Goal: Task Accomplishment & Management: Manage account settings

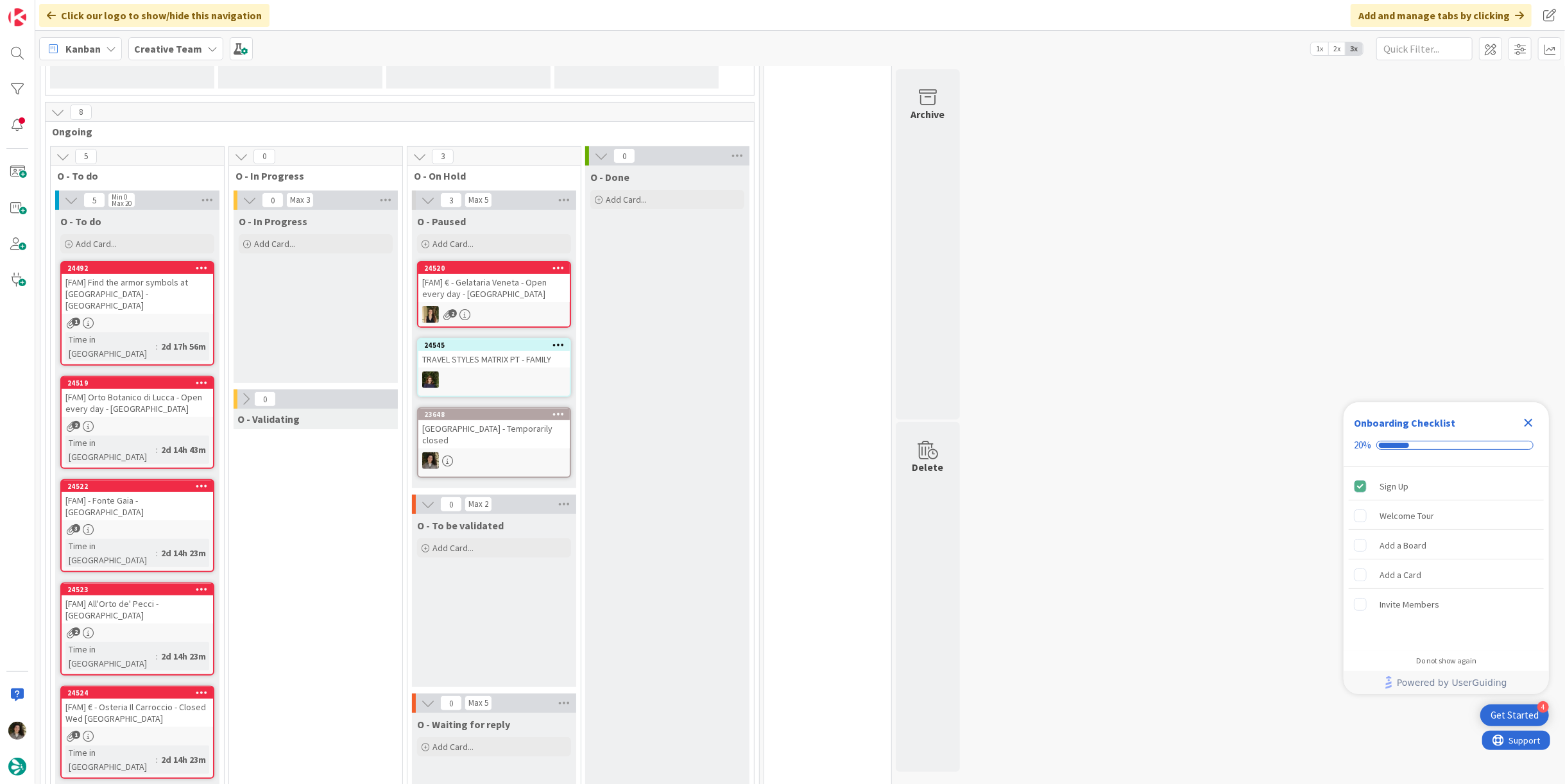
scroll to position [285, 0]
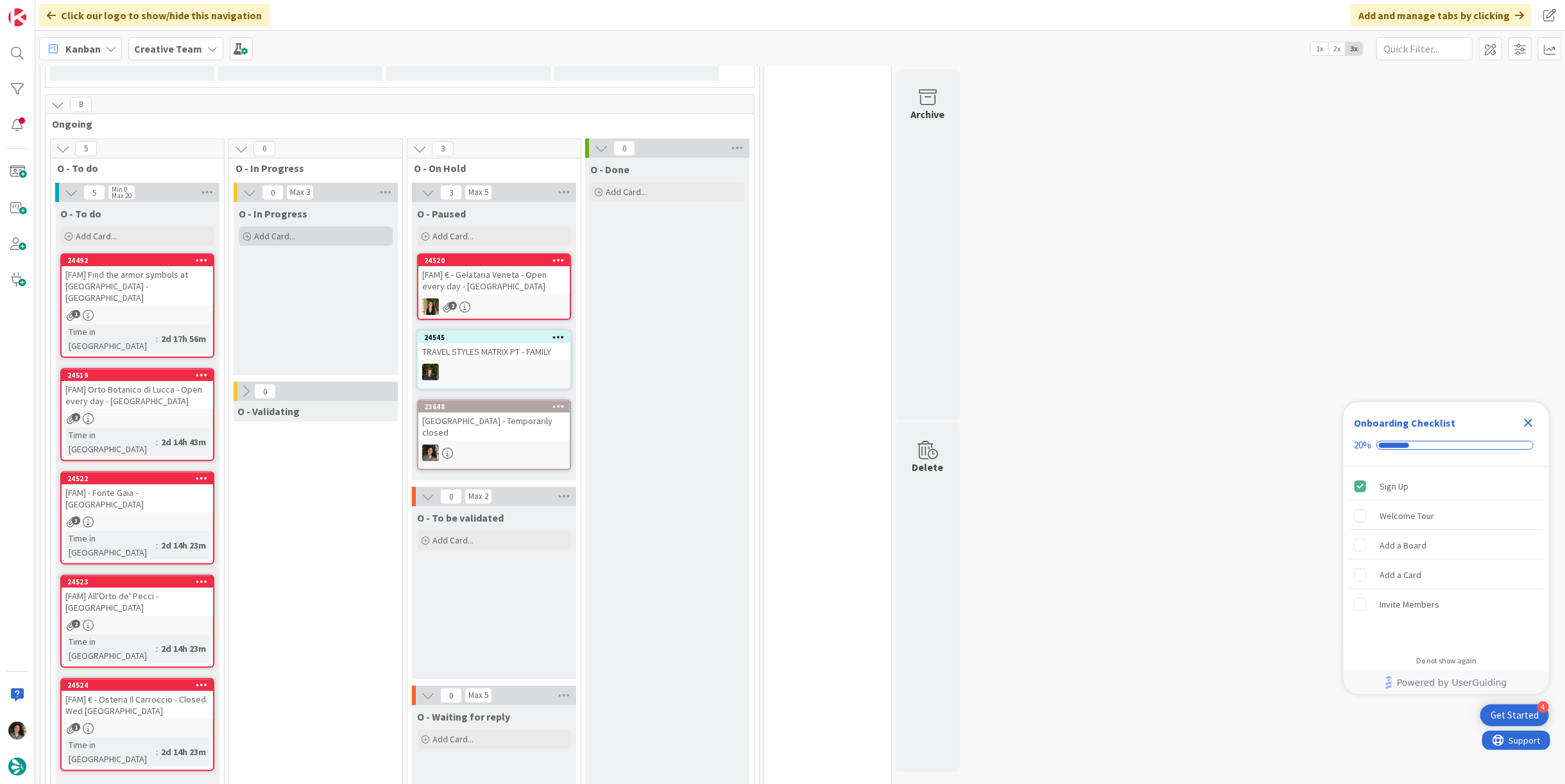
click at [286, 233] on span "Add Card..." at bounding box center [274, 235] width 41 height 11
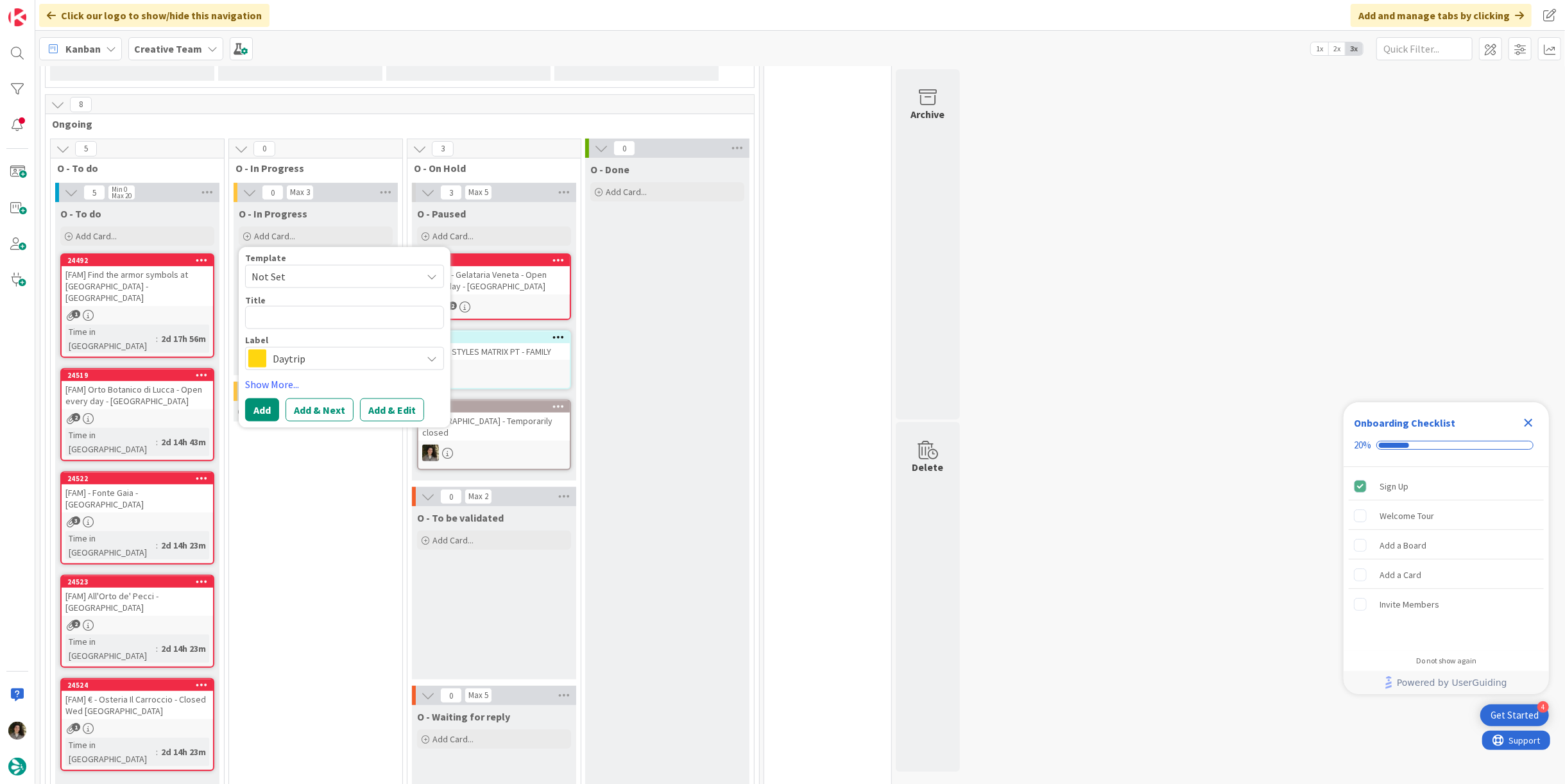
click at [309, 354] on span "Daytrip" at bounding box center [343, 358] width 143 height 18
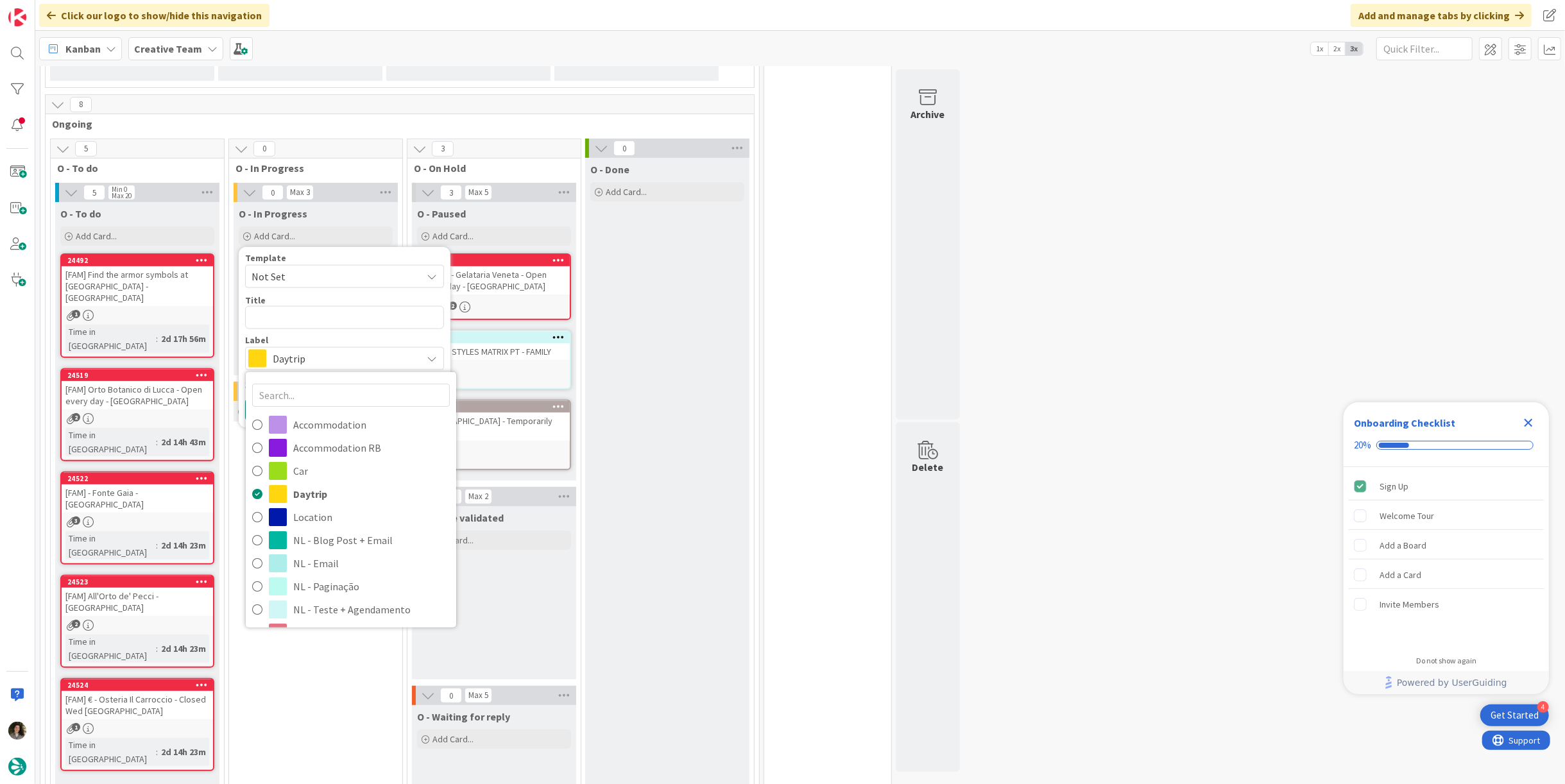
click at [697, 337] on div "O - Done Add Card..." at bounding box center [667, 522] width 164 height 728
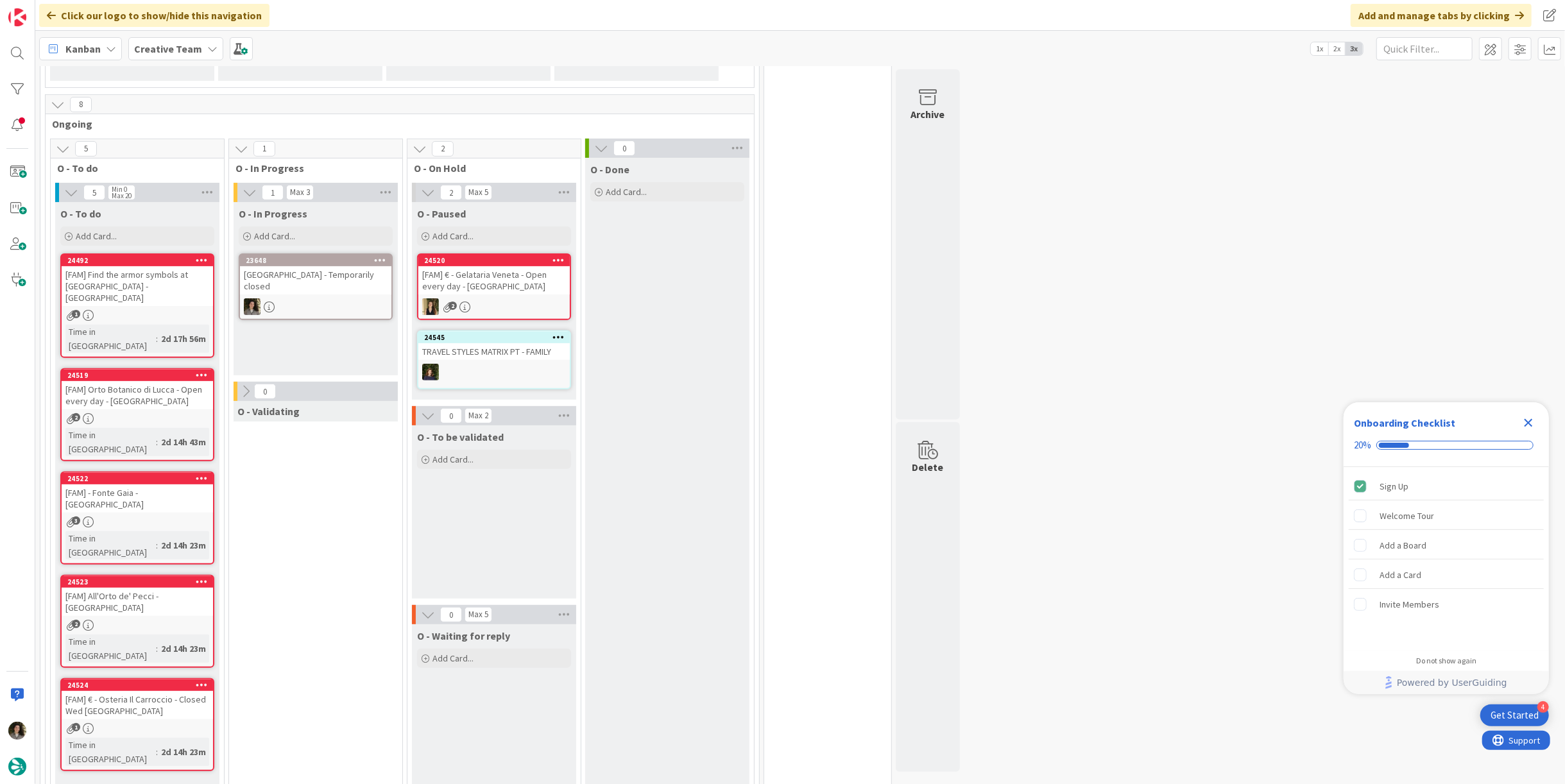
click at [349, 279] on div "[GEOGRAPHIC_DATA] - Temporarily closed" at bounding box center [316, 280] width 151 height 28
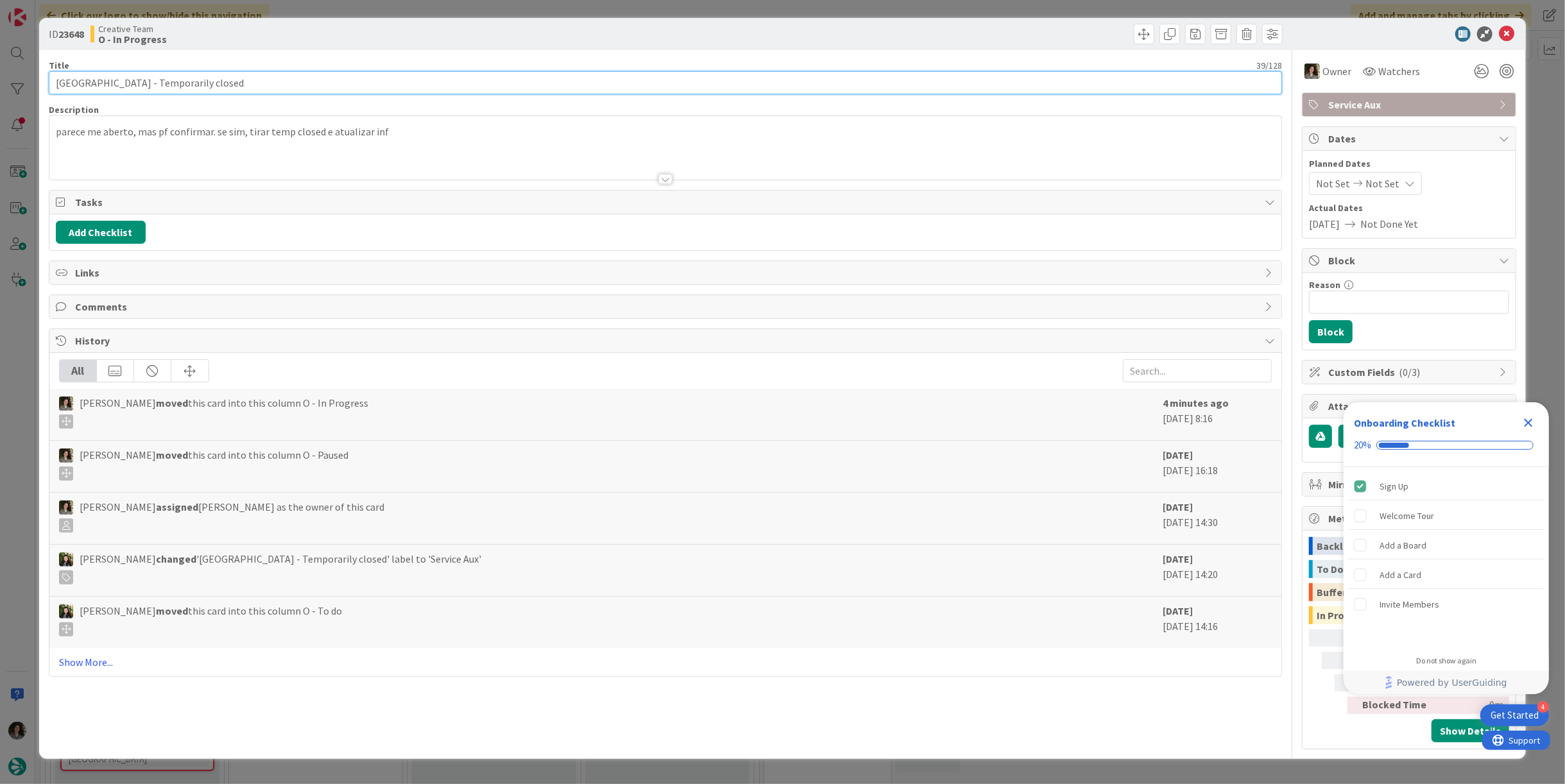
drag, startPoint x: 133, startPoint y: 81, endPoint x: 27, endPoint y: 85, distance: 106.1
click at [27, 85] on div "ID 23648 Creative Team O - In Progress Title 39 / 128 Château de Ratilly - Temp…" at bounding box center [782, 392] width 1565 height 784
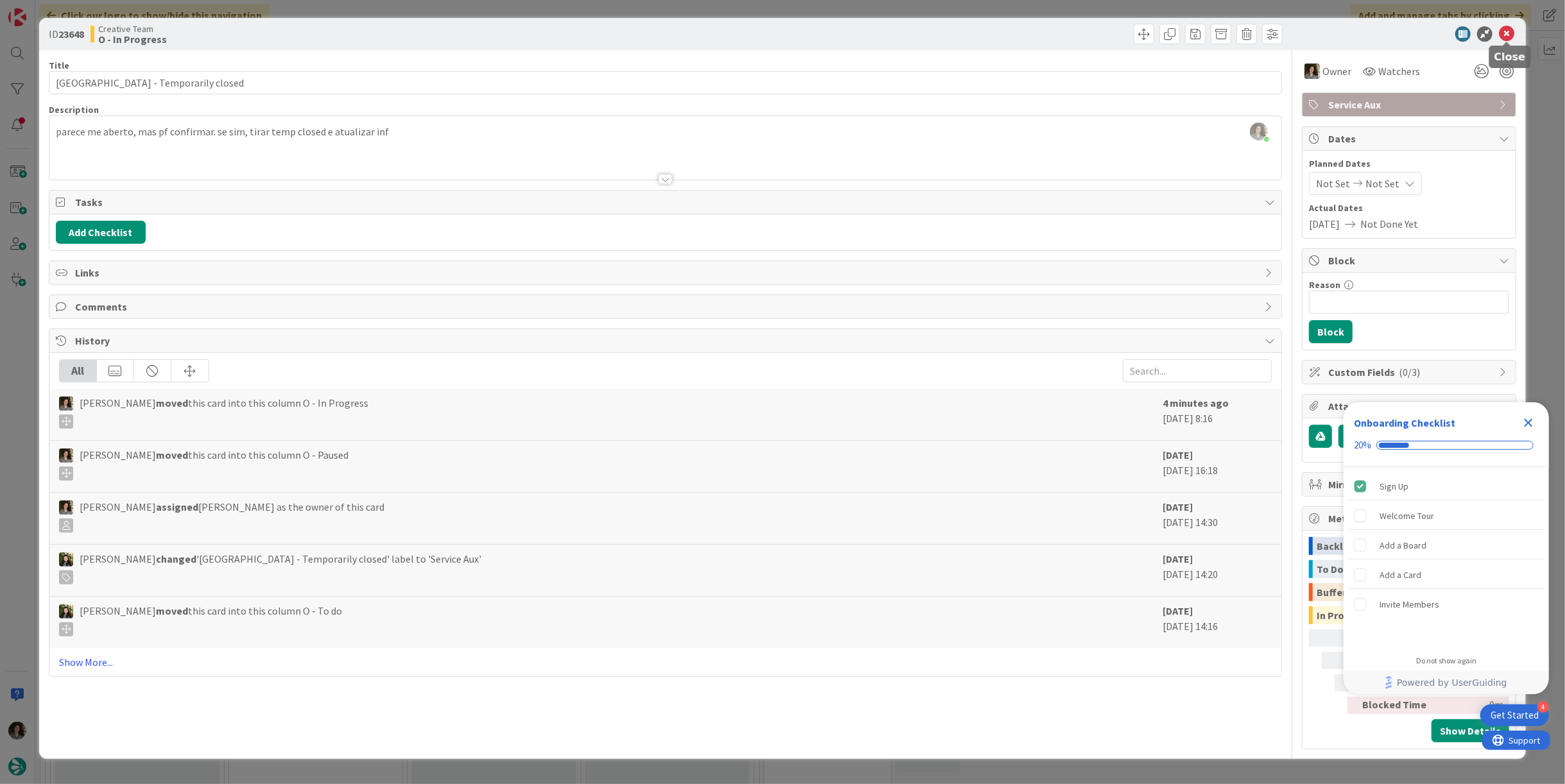
click at [1503, 32] on icon at bounding box center [1506, 34] width 15 height 15
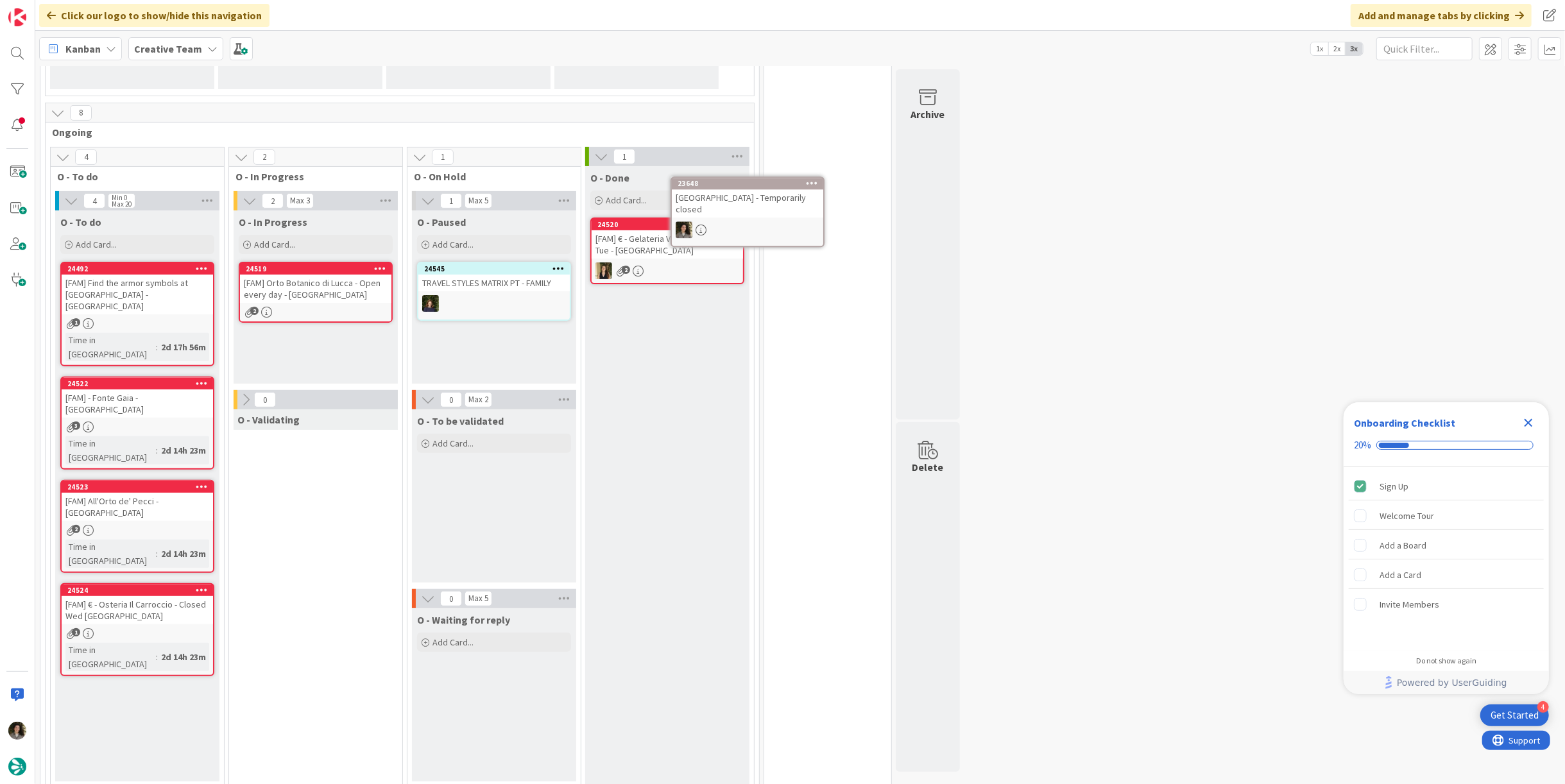
scroll to position [273, 0]
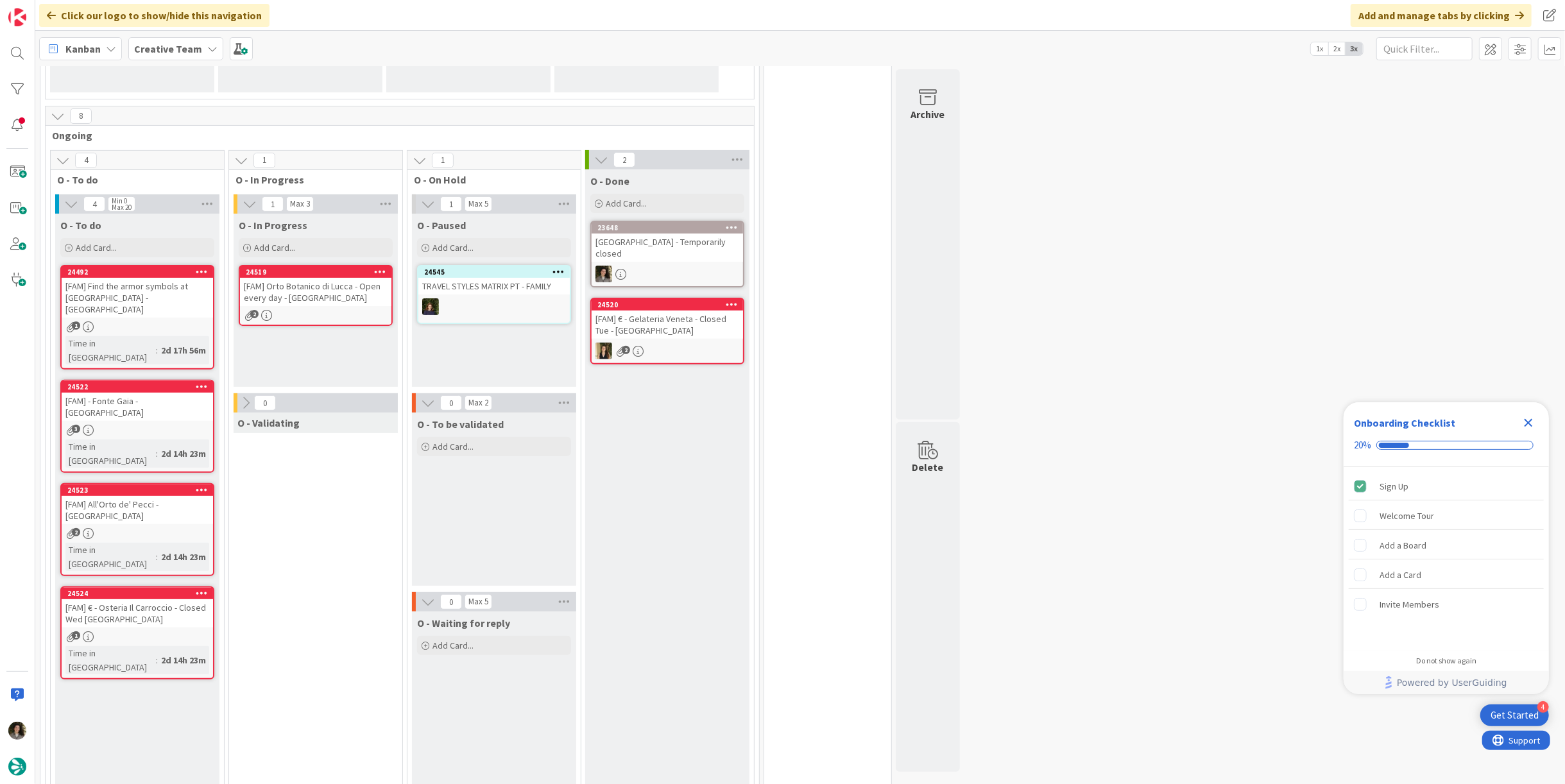
click at [689, 277] on div at bounding box center [667, 274] width 151 height 17
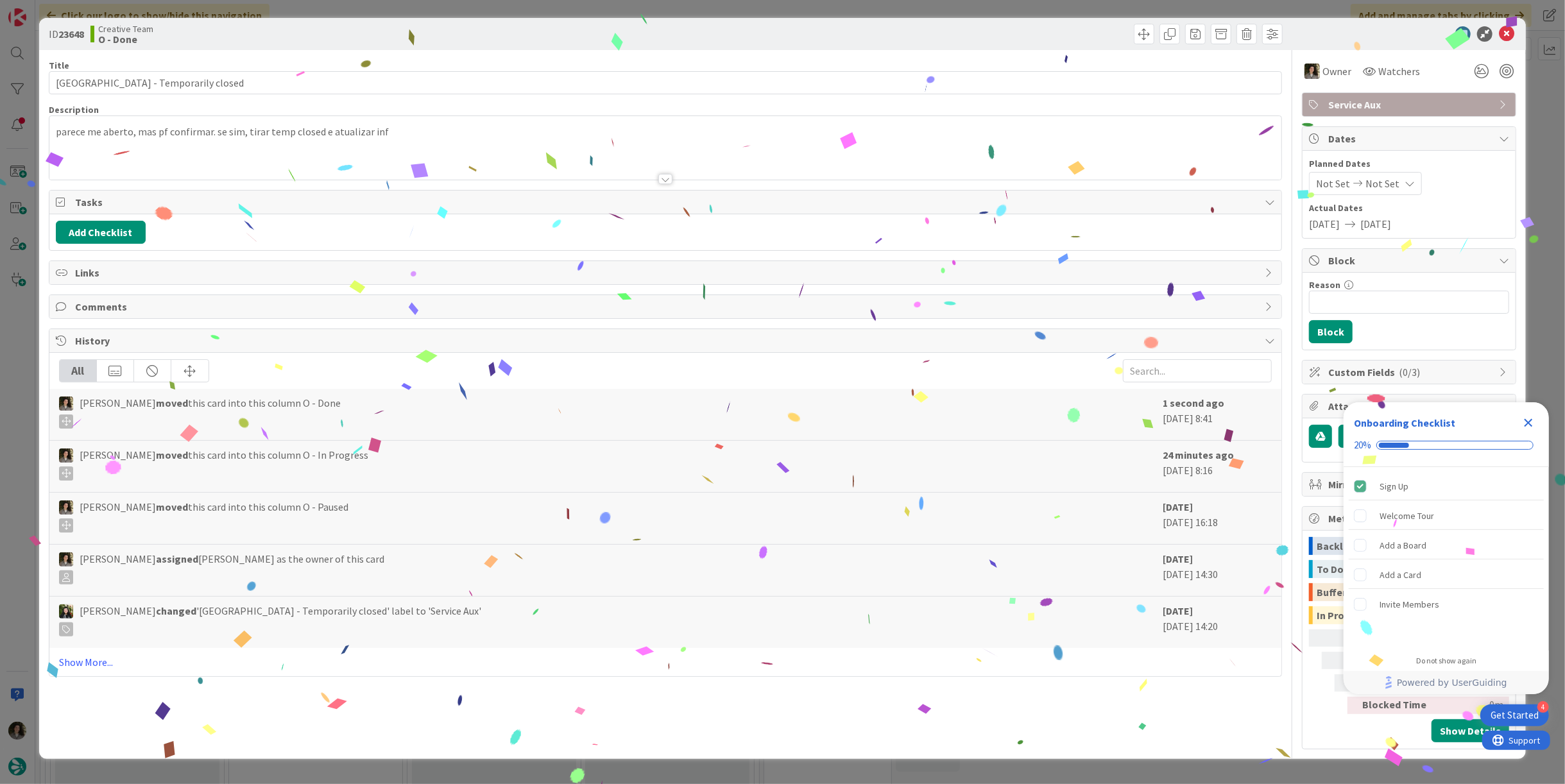
click at [1523, 422] on icon "Close Checklist" at bounding box center [1528, 422] width 15 height 15
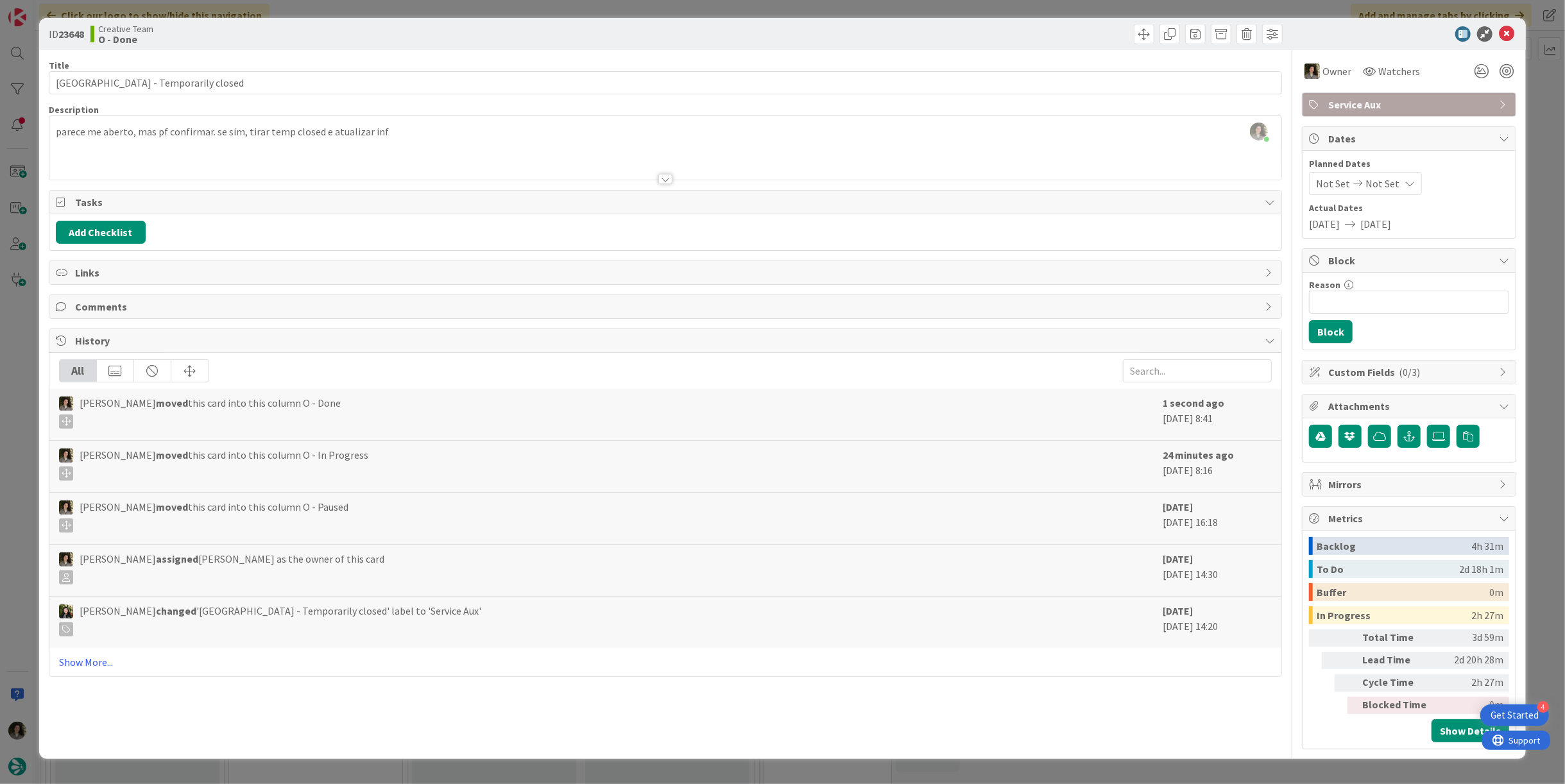
click at [1341, 100] on span "Service Aux" at bounding box center [1410, 104] width 164 height 15
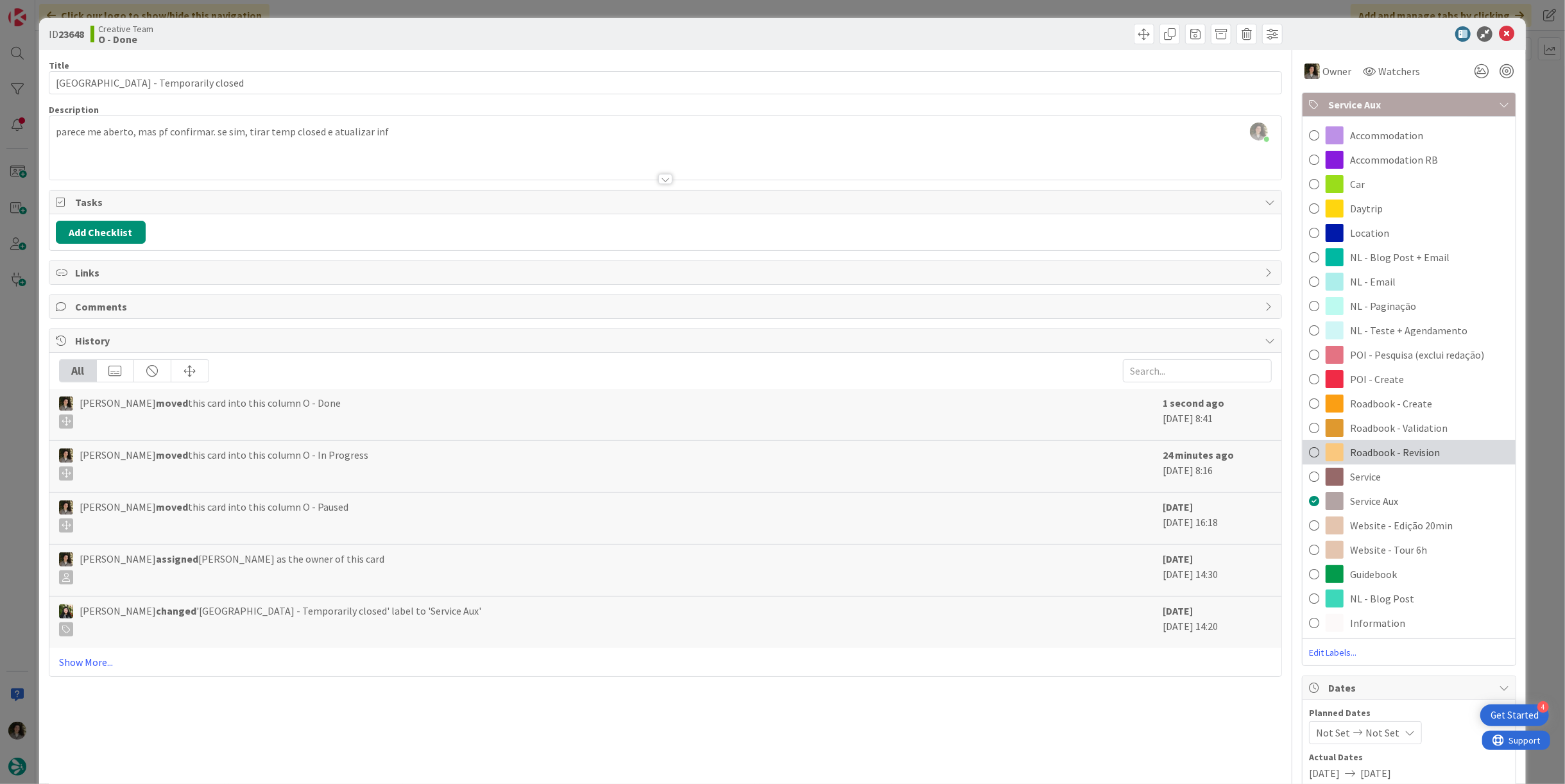
click at [1438, 461] on div "Roadbook - Revision" at bounding box center [1409, 452] width 213 height 25
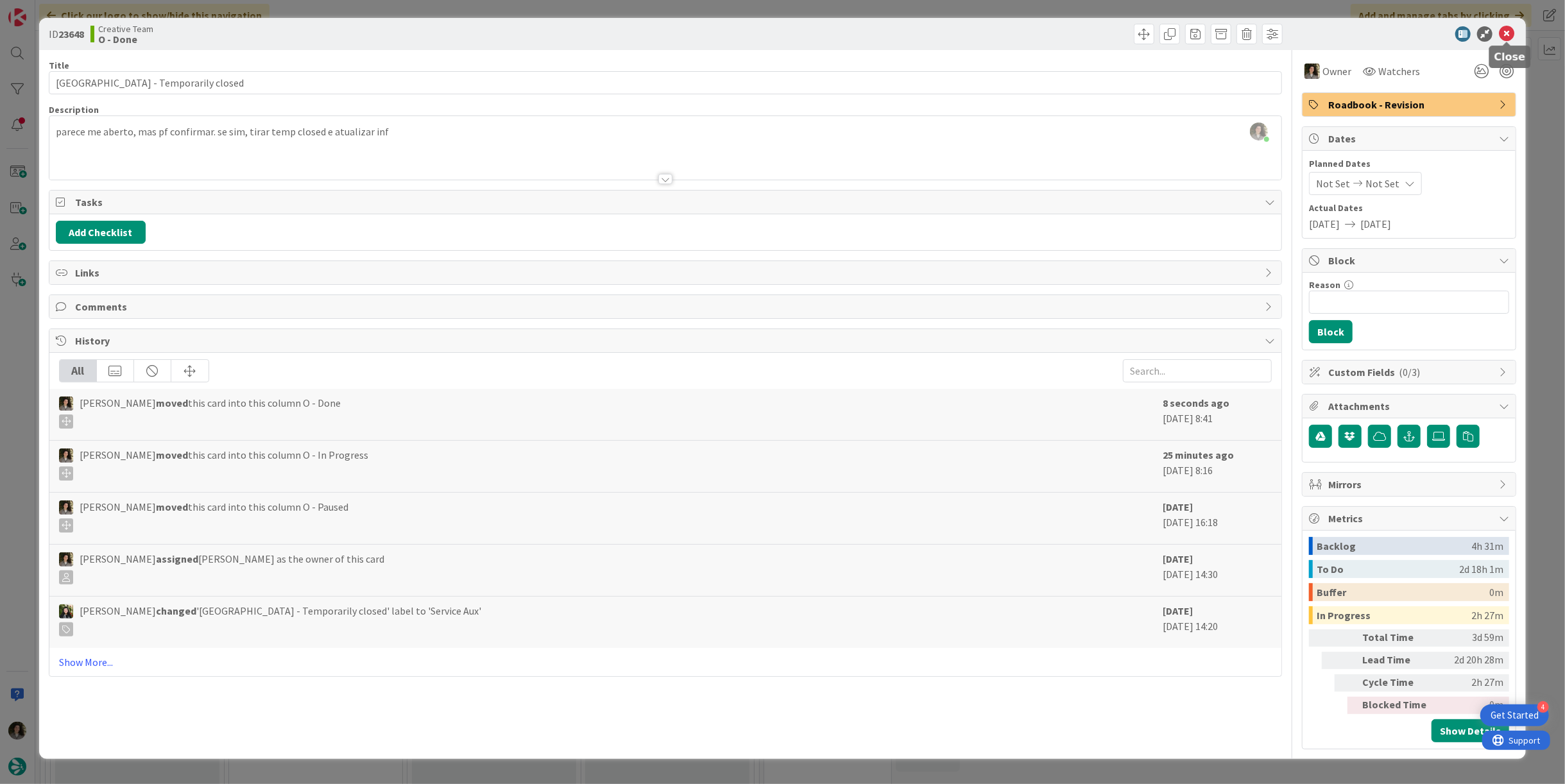
click at [1508, 32] on icon at bounding box center [1506, 34] width 15 height 15
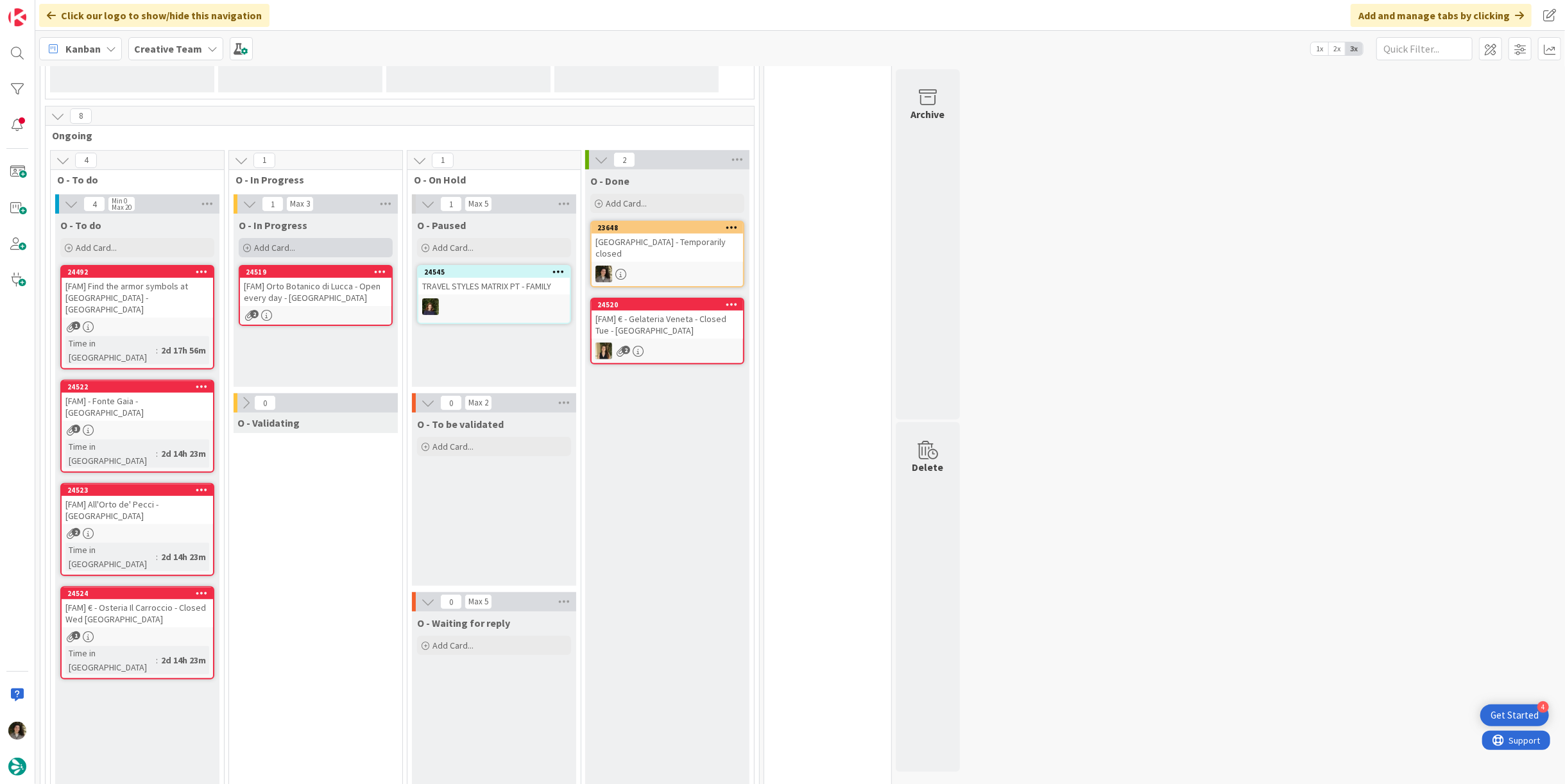
click at [265, 243] on span "Add Card..." at bounding box center [274, 247] width 41 height 11
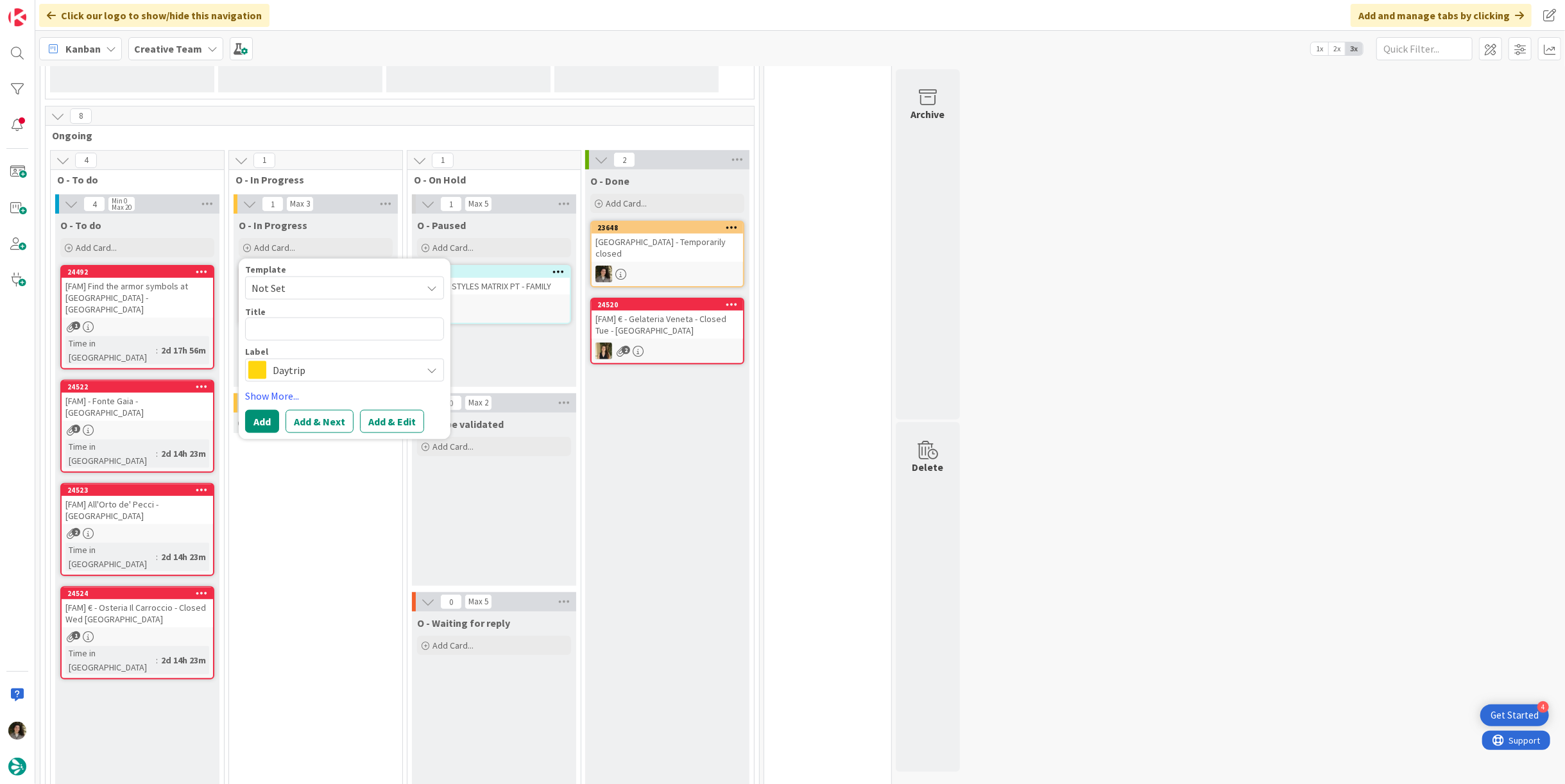
click at [298, 362] on span "Daytrip" at bounding box center [343, 370] width 143 height 18
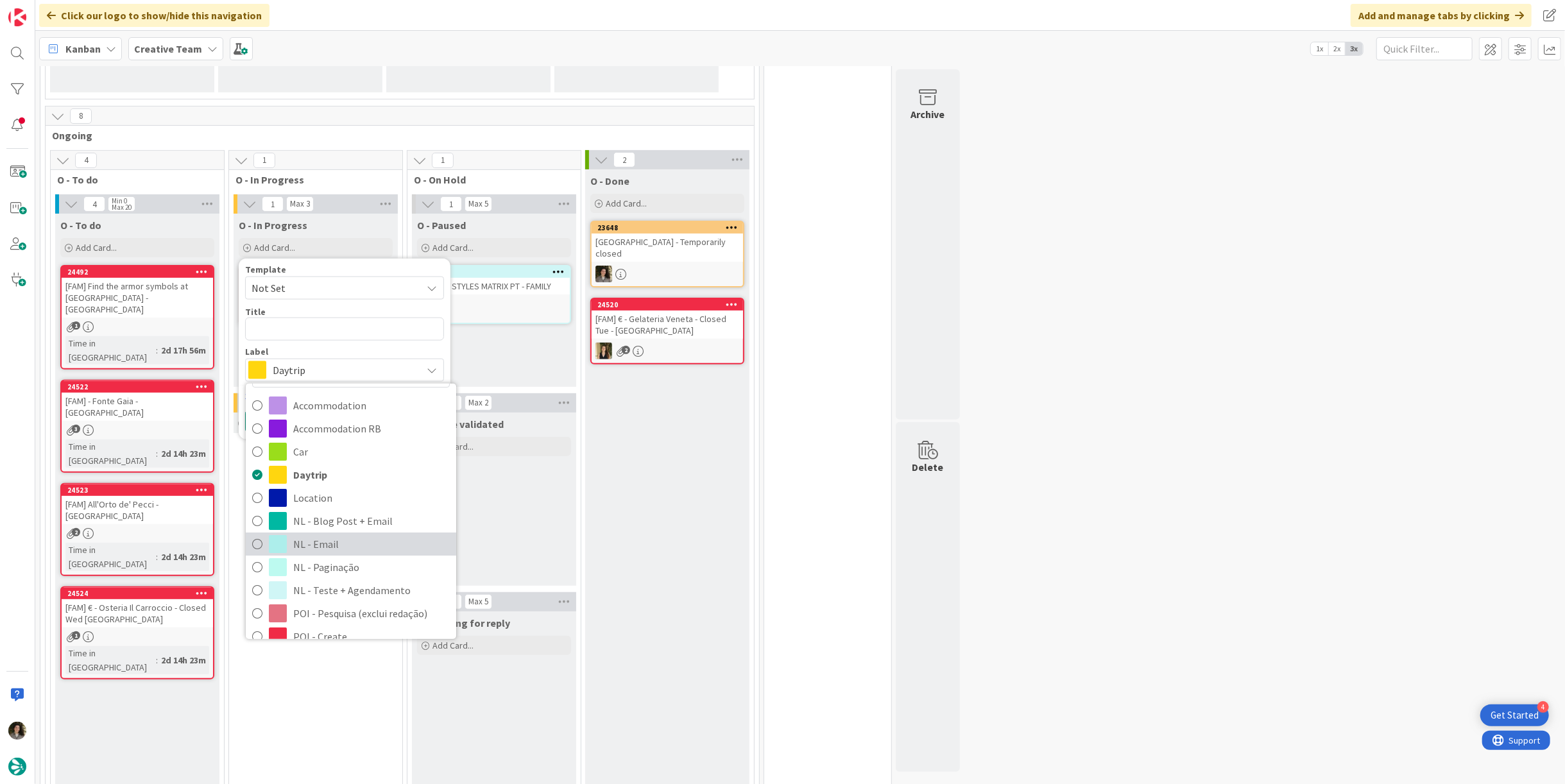
scroll to position [71, 0]
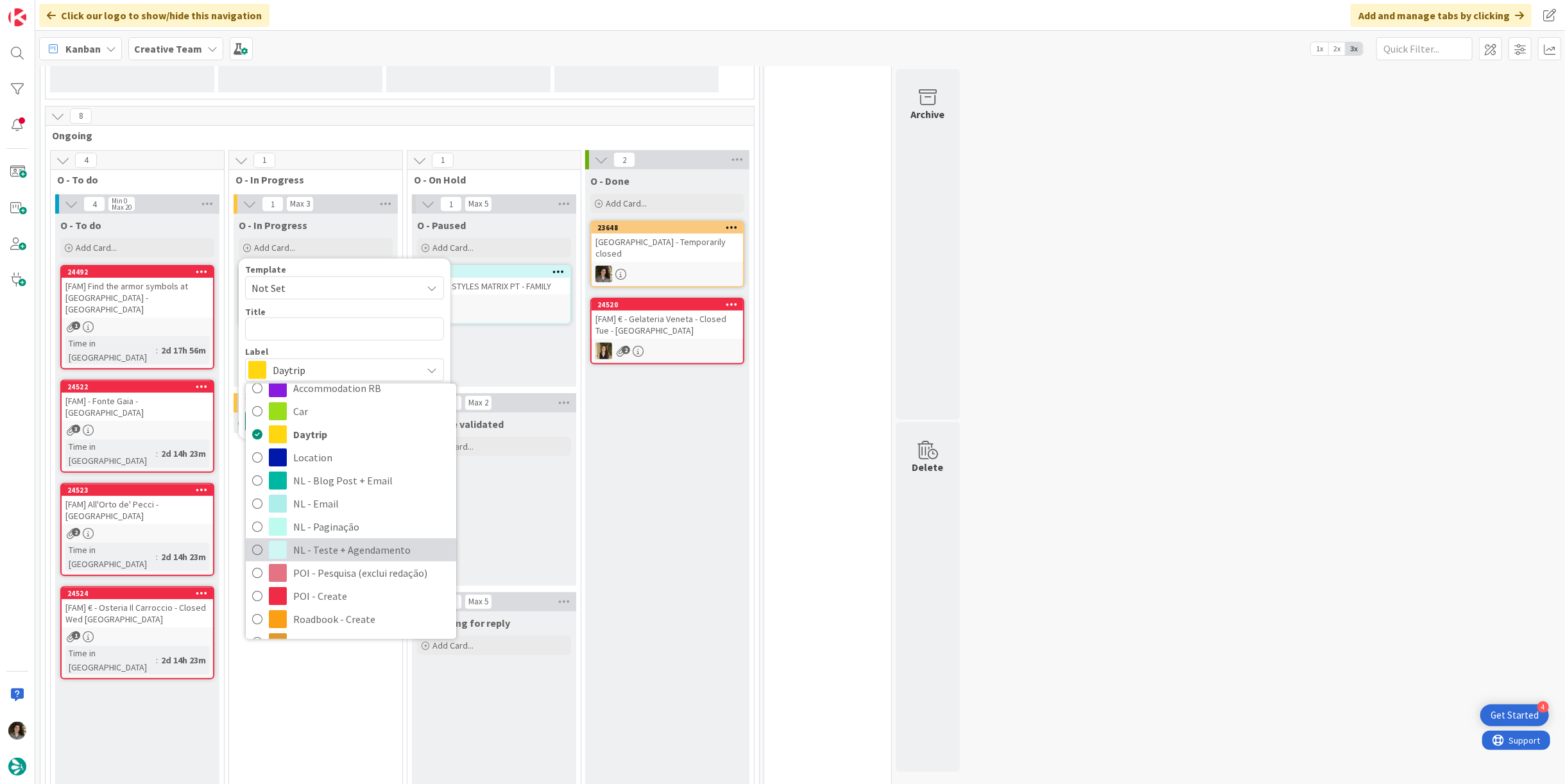
click at [315, 553] on span "NL - Teste + Agendamento" at bounding box center [371, 549] width 156 height 19
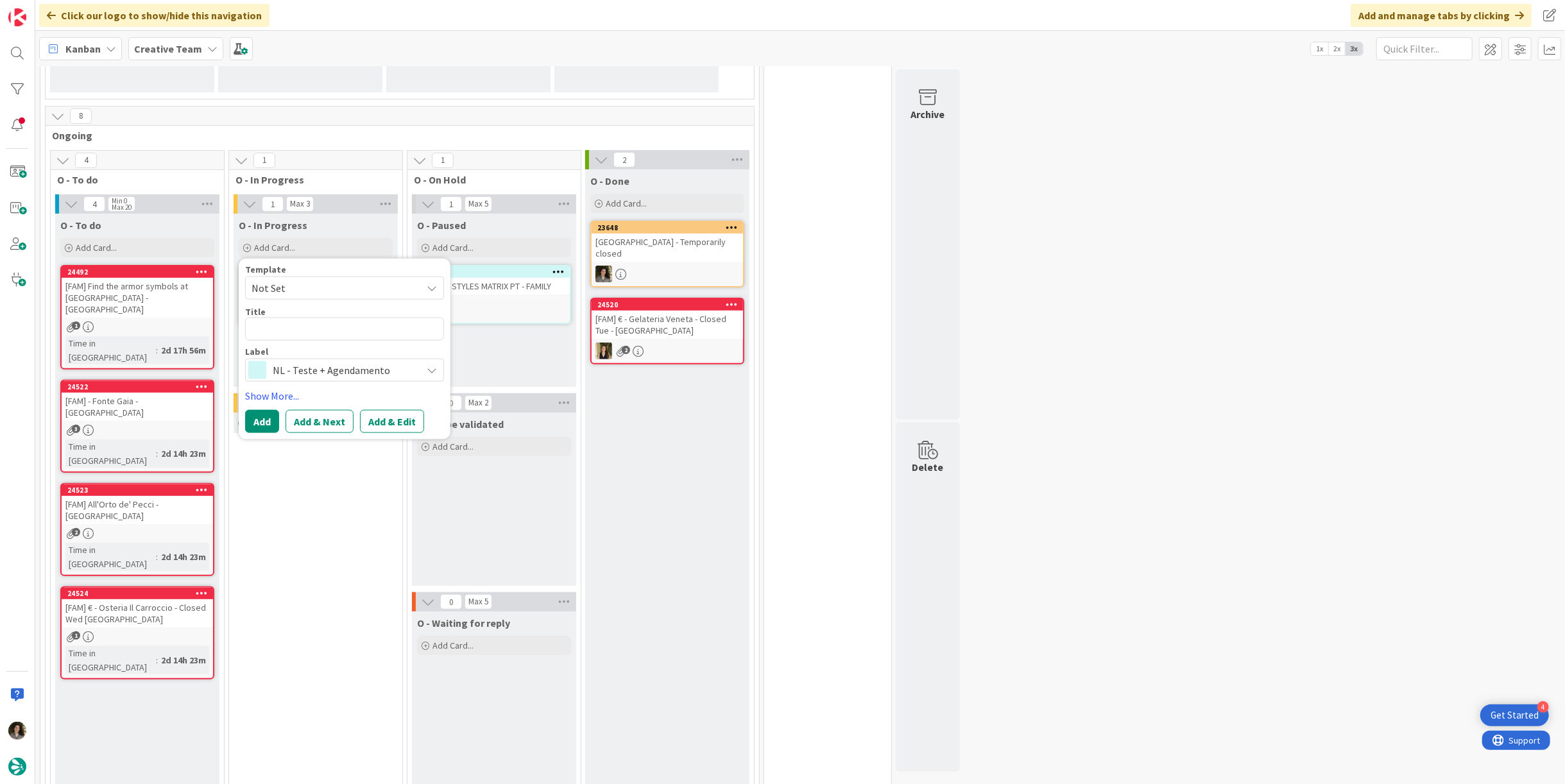
click at [290, 348] on div "Label" at bounding box center [345, 352] width 199 height 9
click at [294, 329] on textarea at bounding box center [345, 329] width 199 height 23
type textarea "x"
type textarea "T"
type textarea "x"
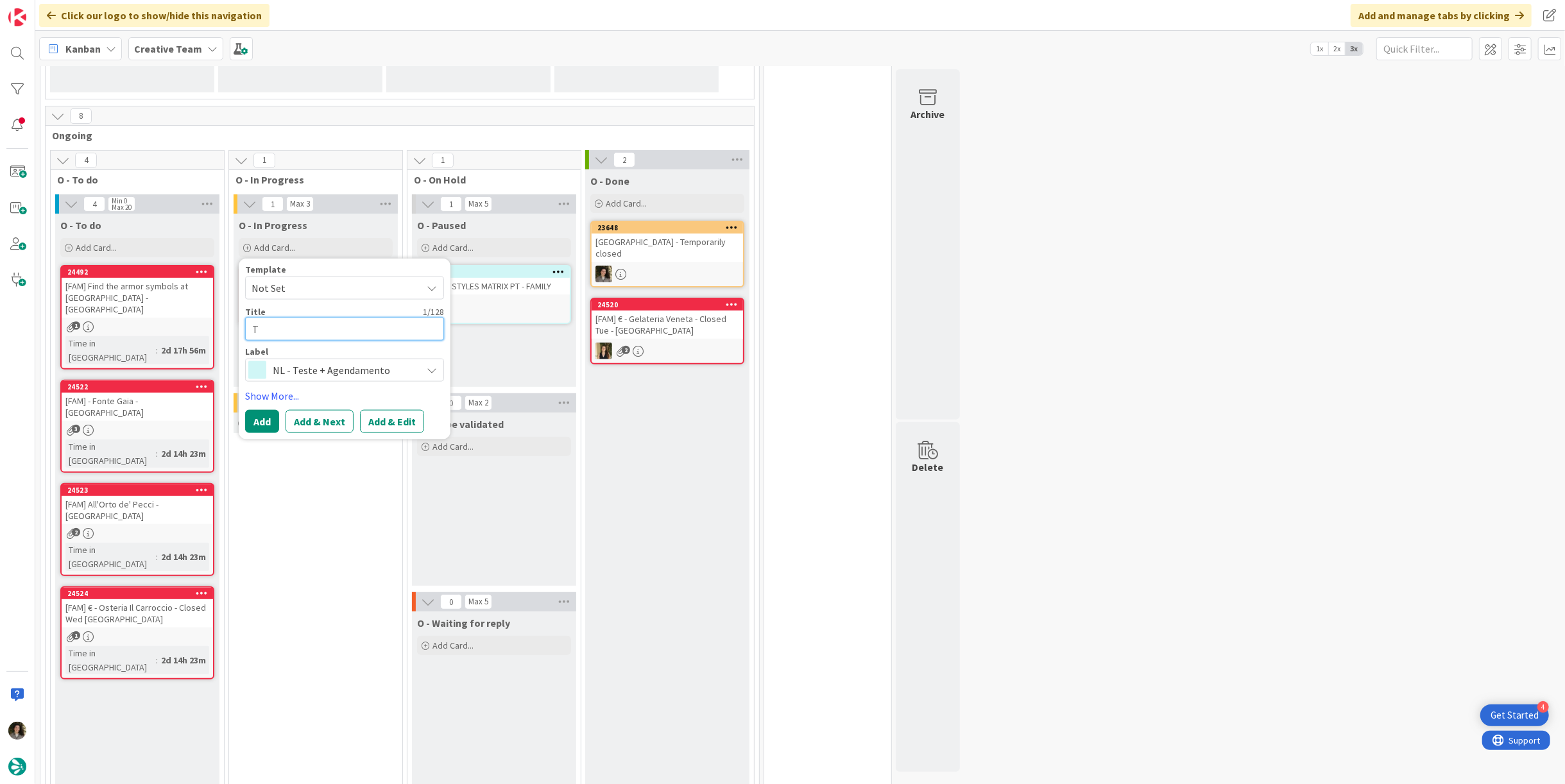
type textarea "TR"
type textarea "x"
type textarea "TRA"
type textarea "x"
type textarea "TRAV"
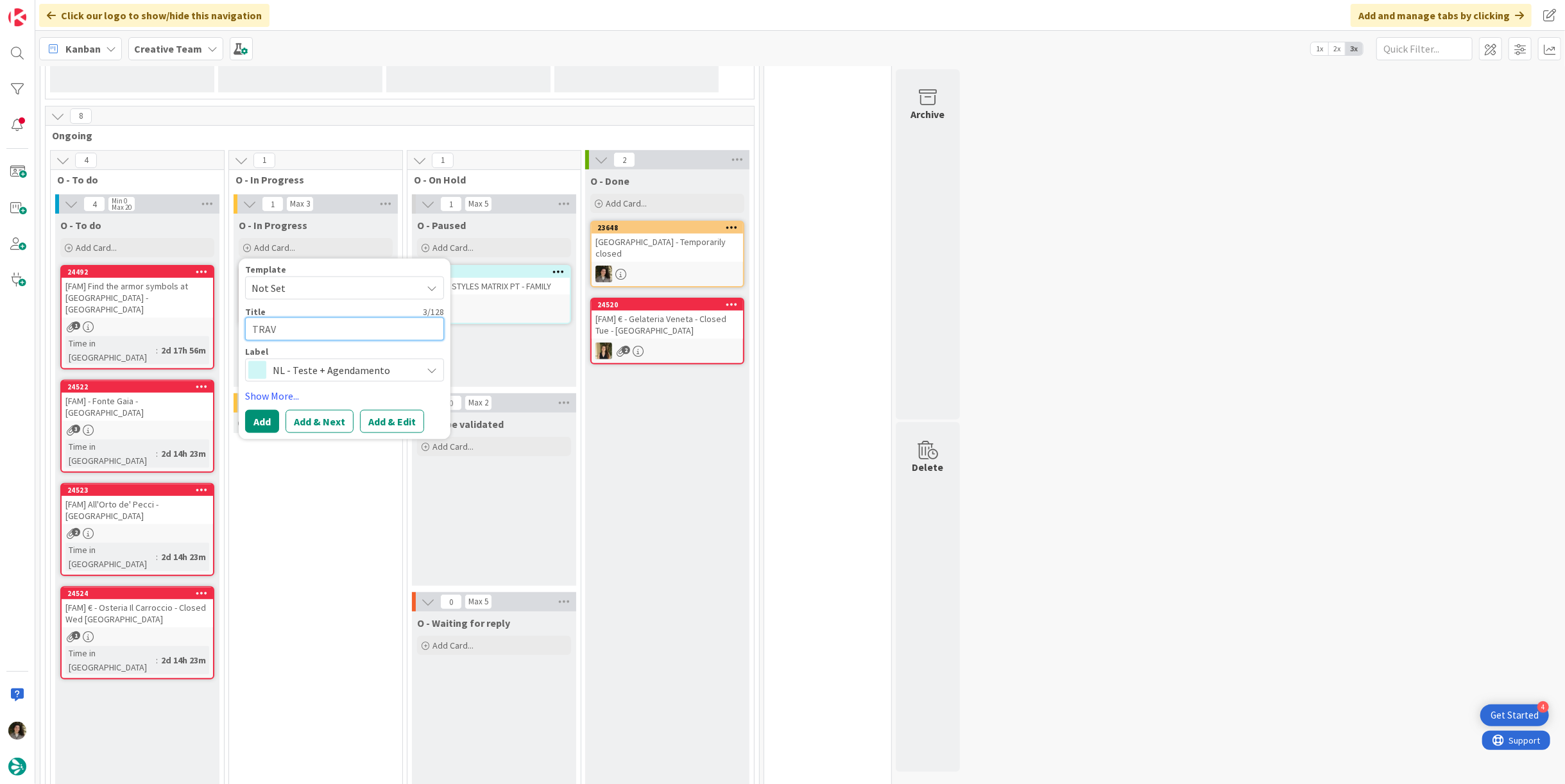
type textarea "x"
type textarea "TRAVEL"
type textarea "x"
type textarea "TRAVEL"
type textarea "x"
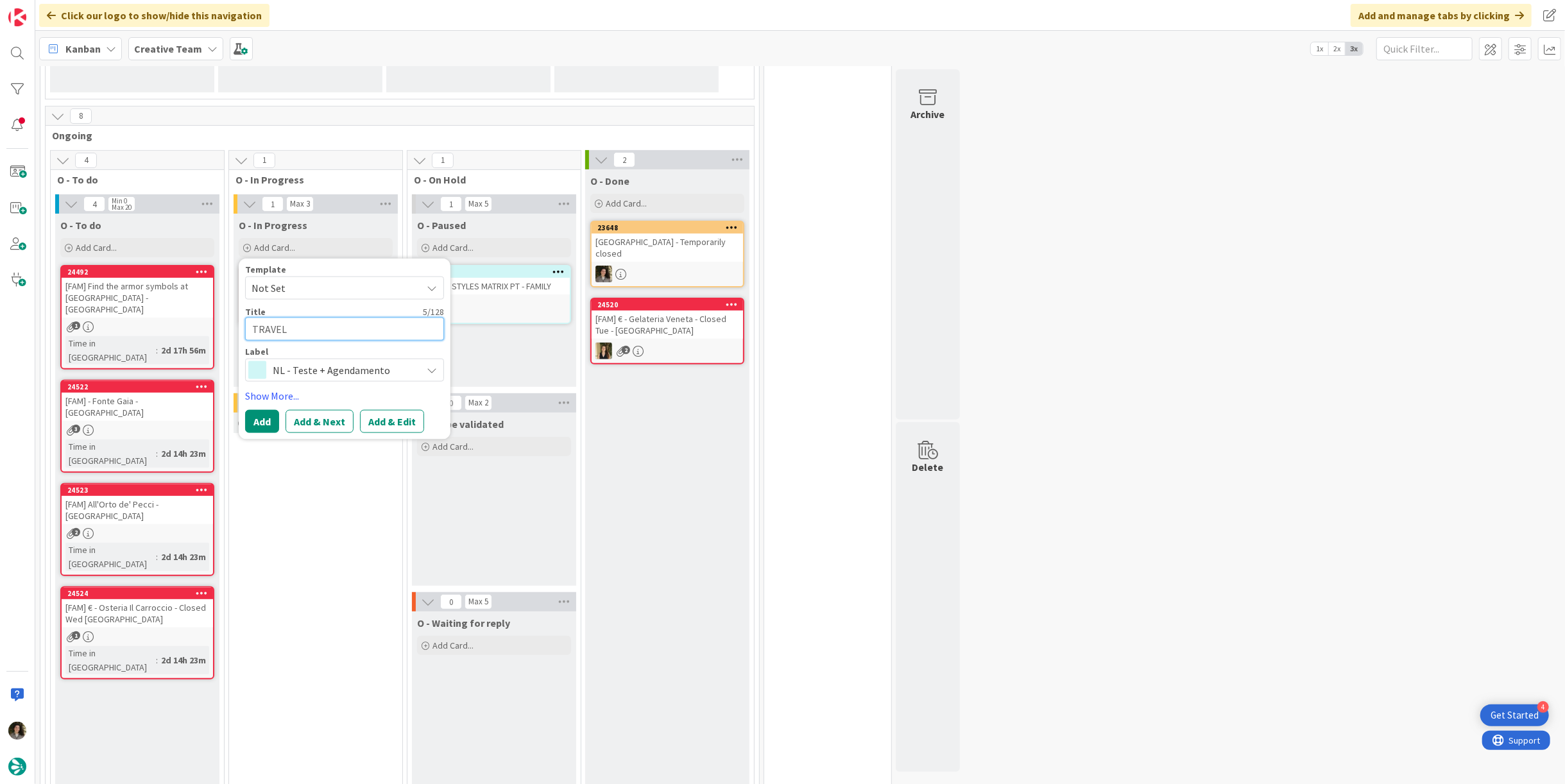
type textarea "TRAVEL S"
type textarea "x"
type textarea "TRAVEL ST"
type textarea "x"
type textarea "TRAVEL STY"
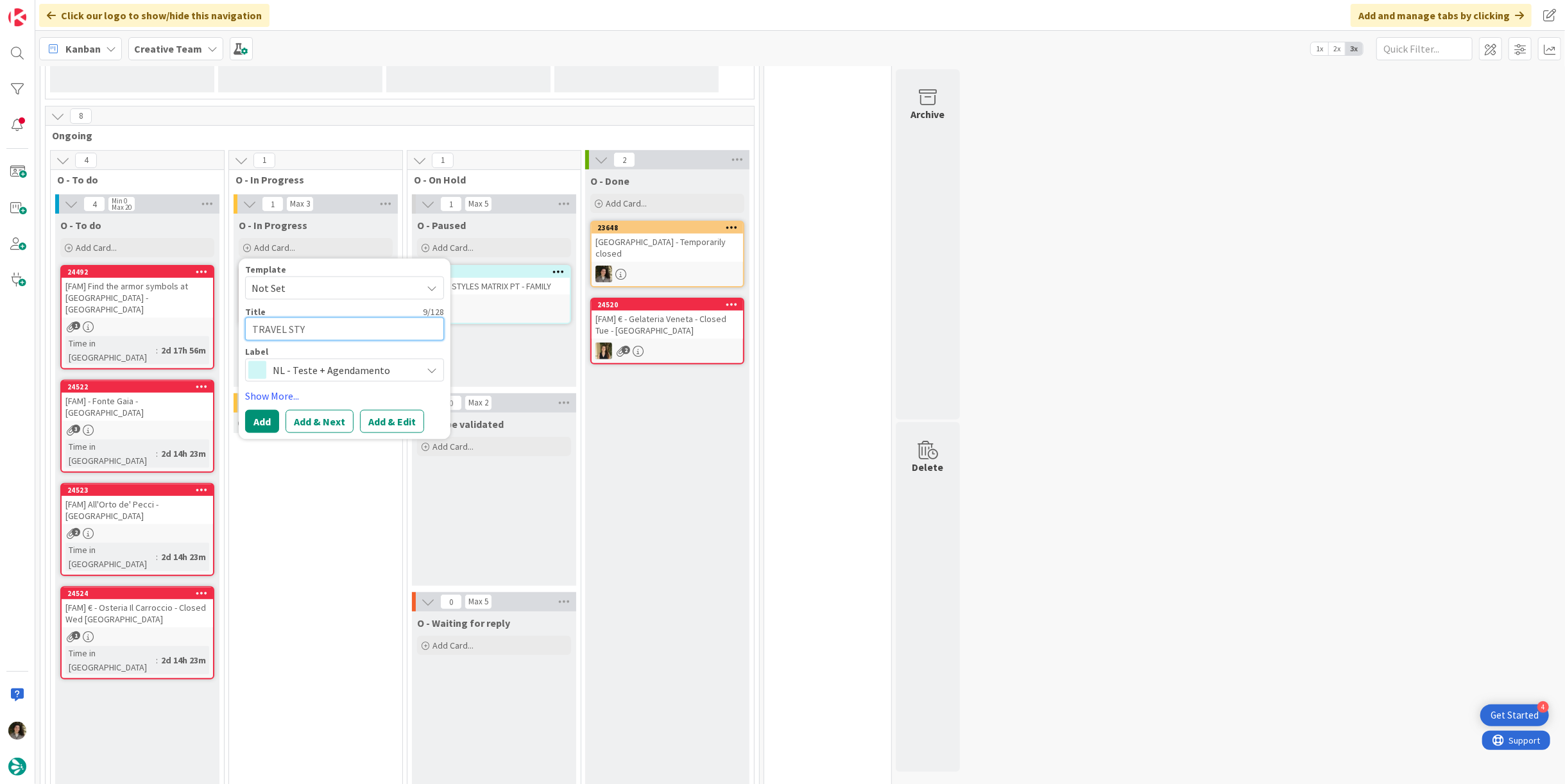
type textarea "x"
type textarea "TRAVEL STYL"
type textarea "x"
type textarea "TRAVEL STYLE"
type textarea "x"
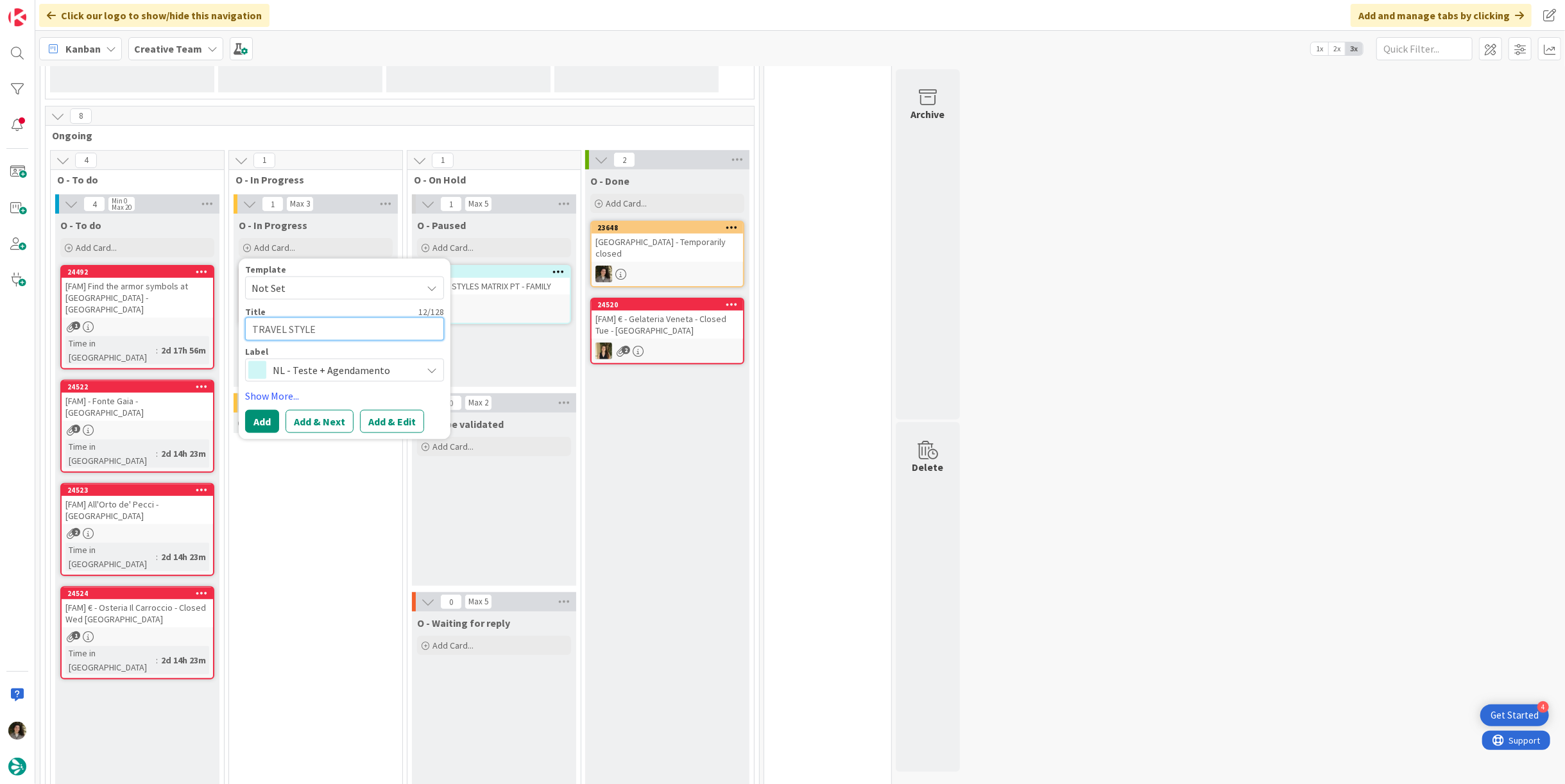
type textarea "TRAVEL STYLES"
type textarea "x"
type textarea "TRAVEL STYLES"
type textarea "x"
type textarea "TRAVEL STYLES M"
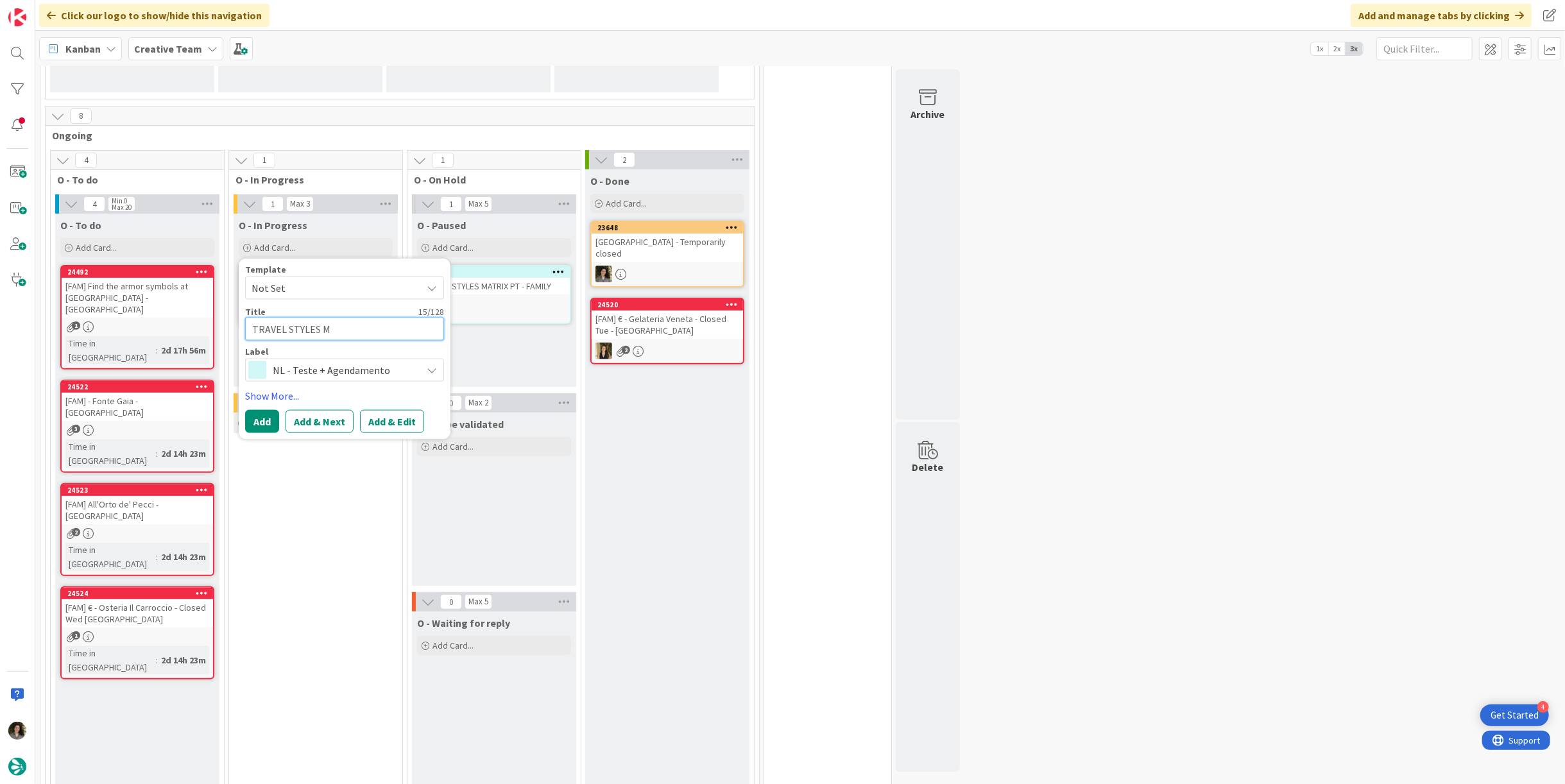
type textarea "x"
type textarea "TRAVEL STYLES MA"
type textarea "x"
type textarea "TRAVEL STYLES MAR"
type textarea "x"
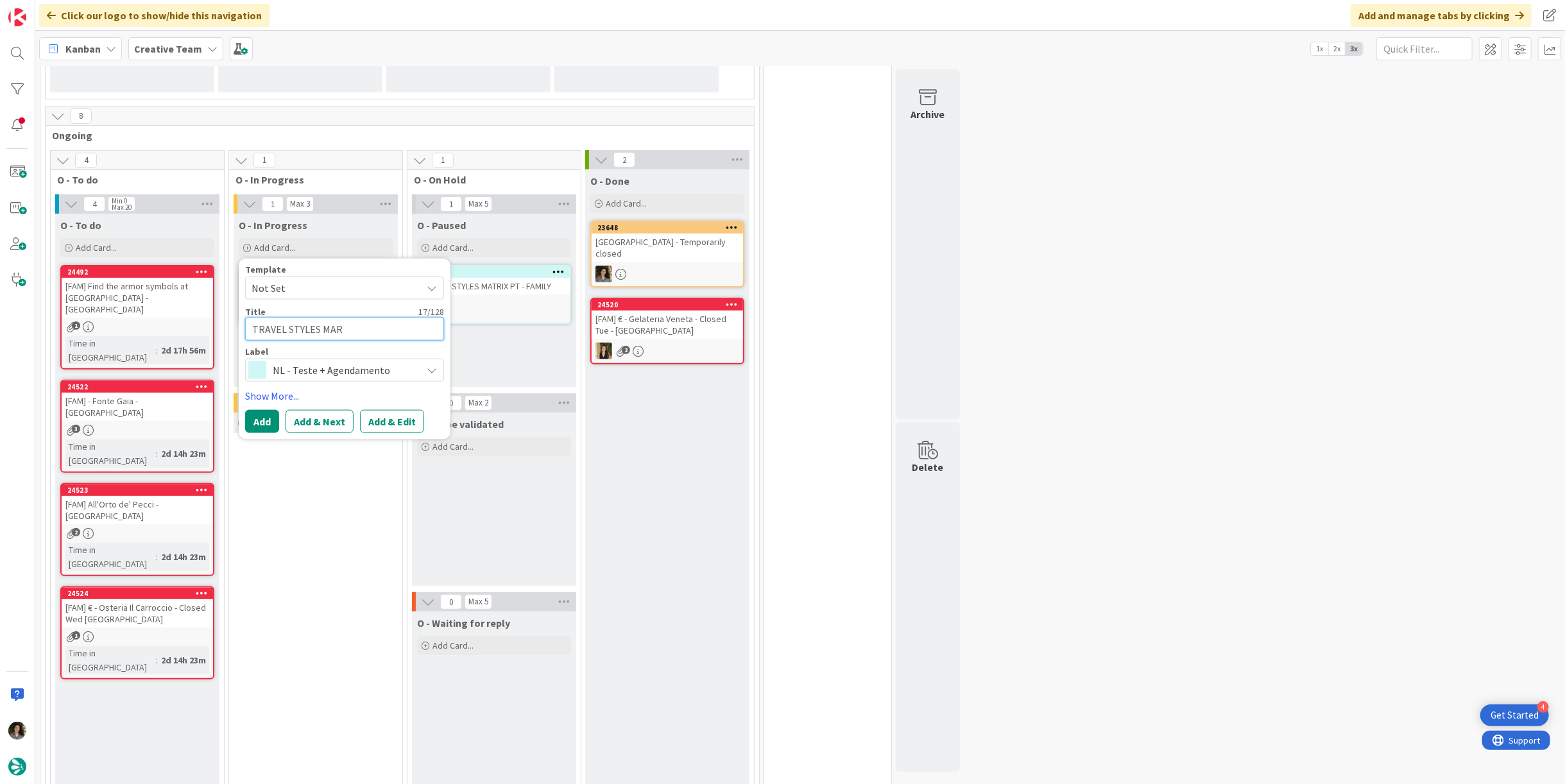
type textarea "TRAVEL STYLES MA"
type textarea "x"
type textarea "TRAVEL STYLES MAT"
type textarea "x"
type textarea "TRAVEL STYLES MATR"
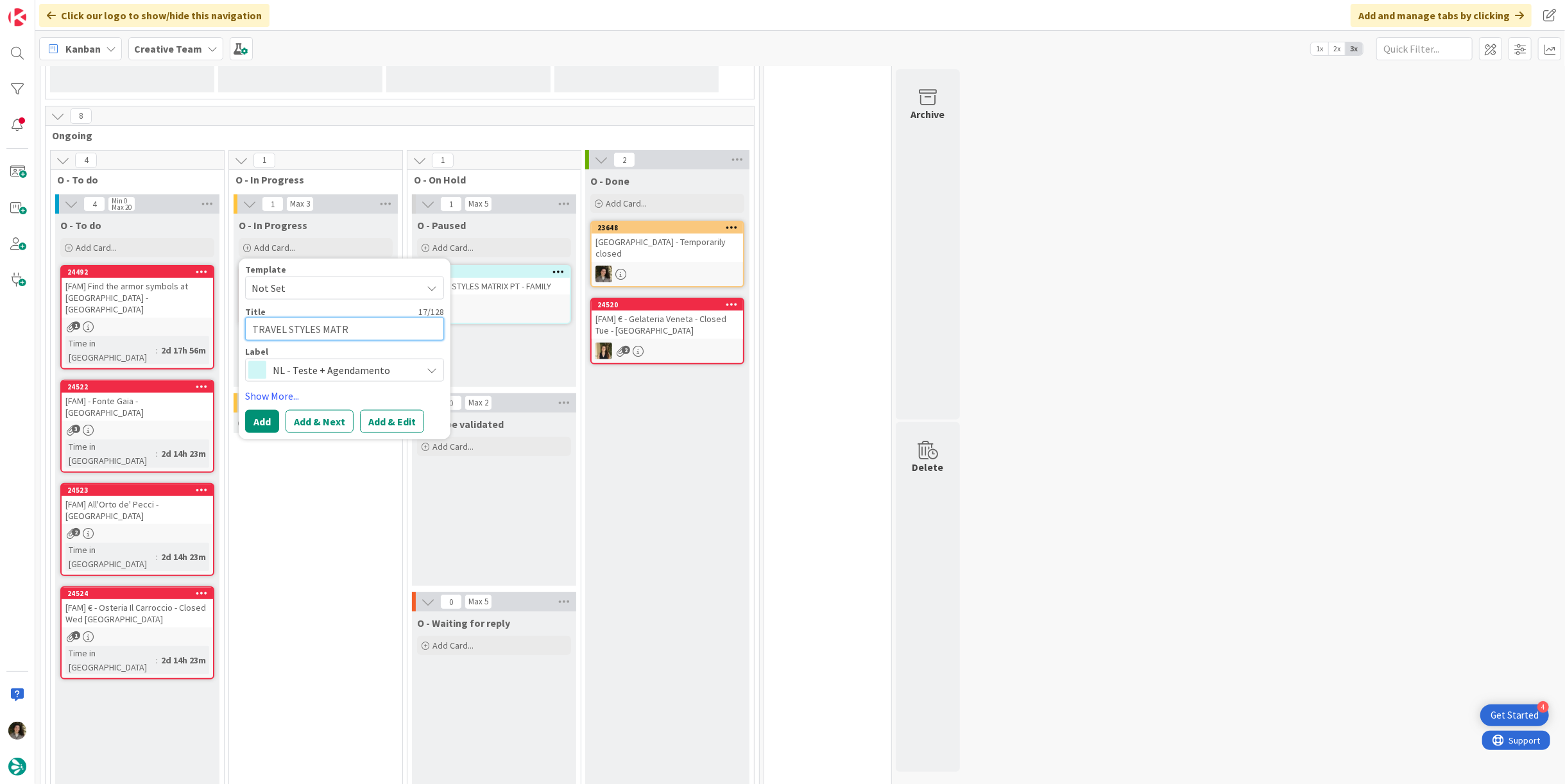
type textarea "x"
type textarea "TRAVEL STYLES MATRI"
type textarea "x"
type textarea "TRAVEL STYLES MATRIX"
type textarea "x"
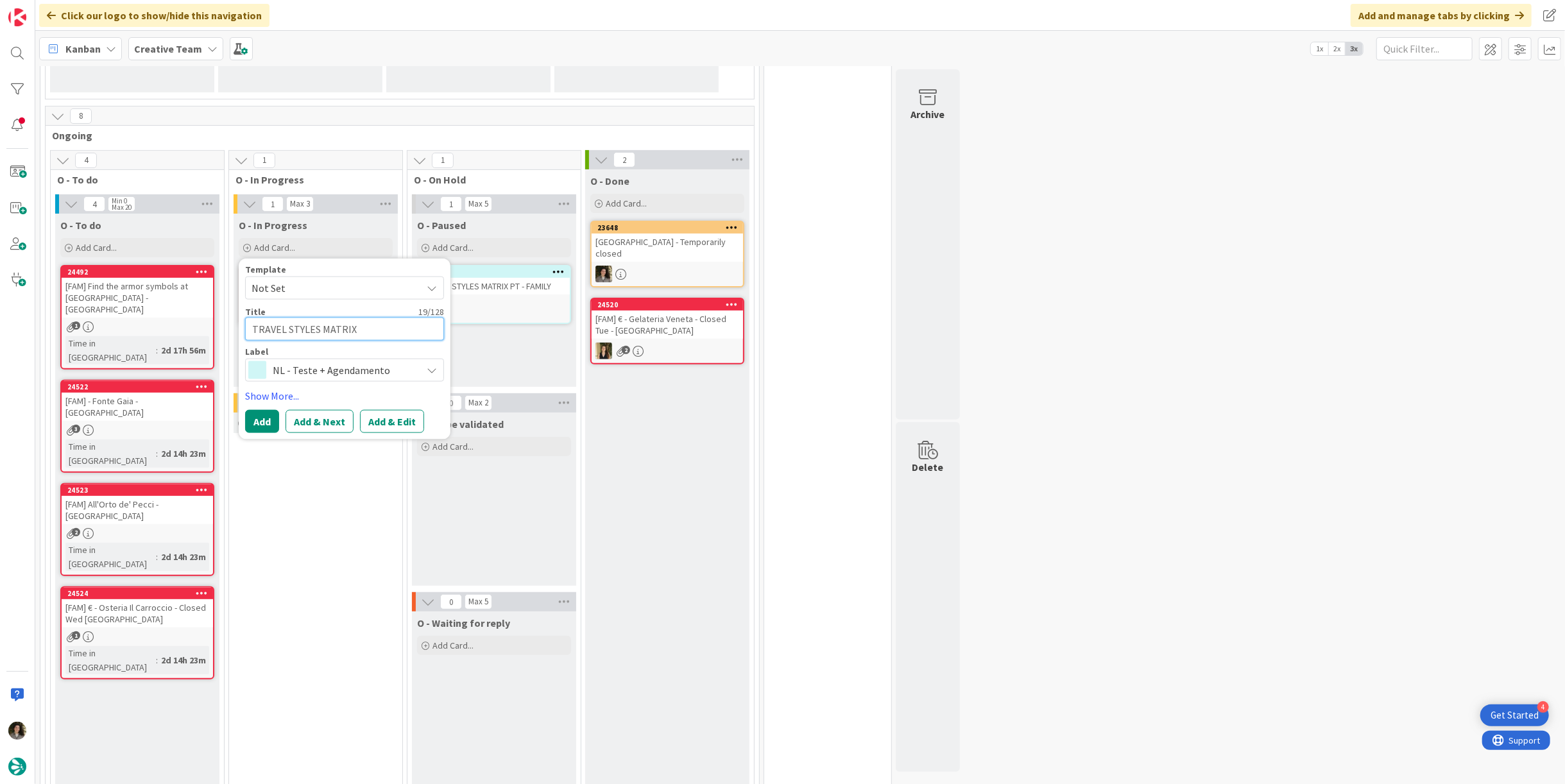
type textarea "TRAVEL STYLES MATRIX"
type textarea "x"
type textarea "TRAVEL STYLES MATRIX -"
type textarea "x"
type textarea "TRAVEL STYLES MATRIX -"
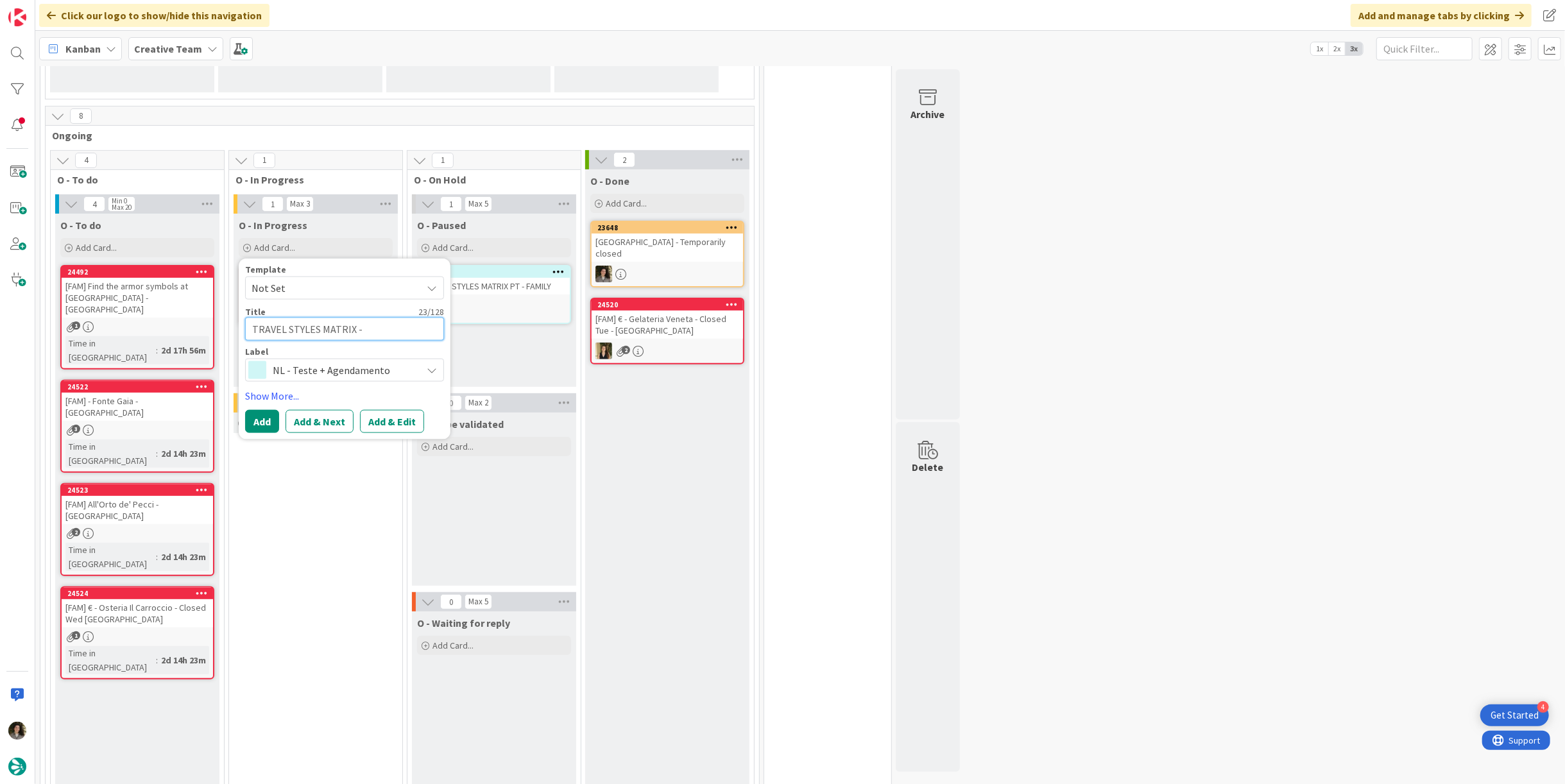
type textarea "x"
type textarea "TRAVEL STYLES MATRIX - S"
type textarea "x"
type textarea "TRAVEL STYLES MATRIX - SP"
type textarea "x"
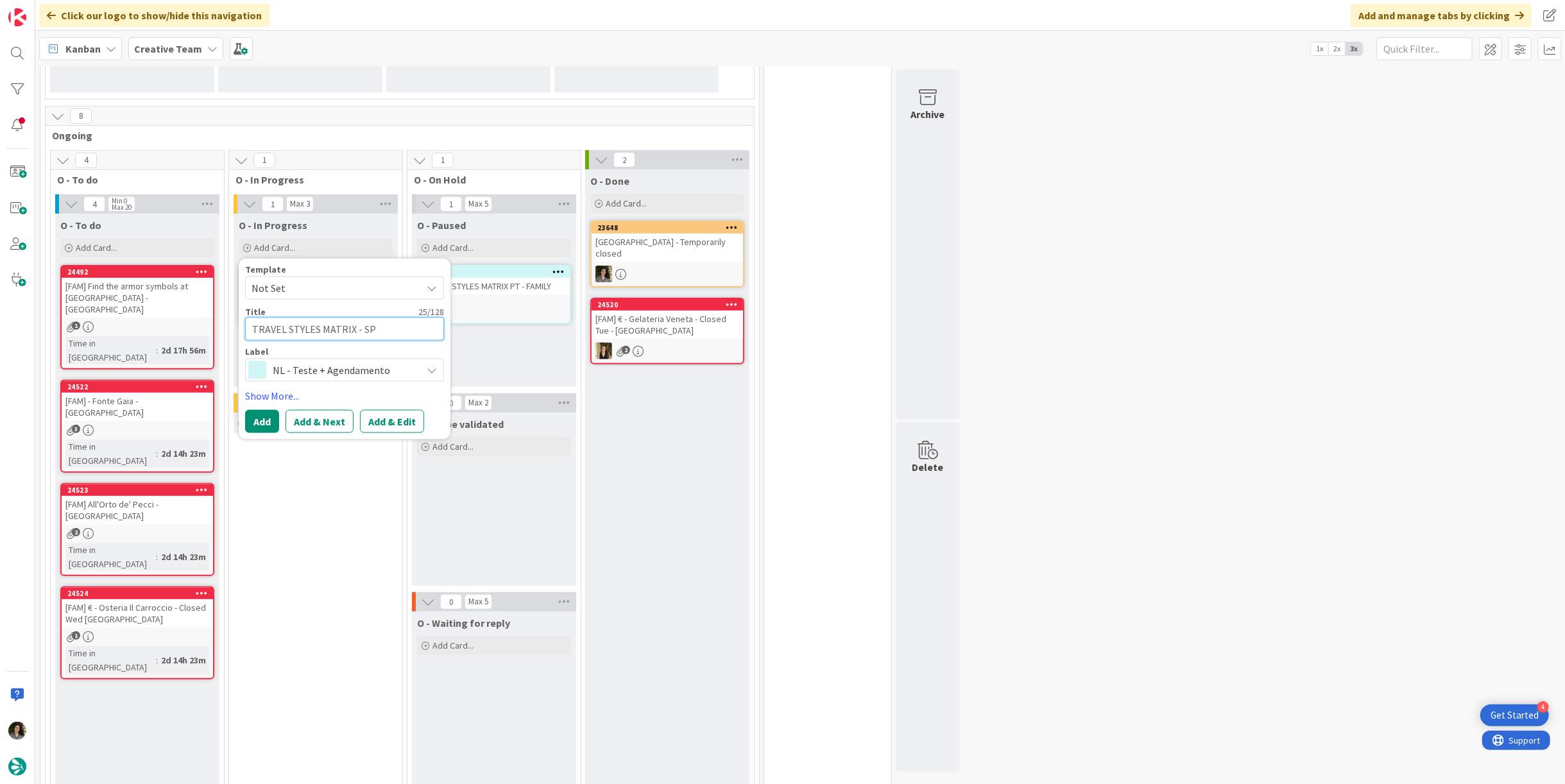
type textarea "TRAVEL STYLES MATRIX - SP"
type textarea "x"
type textarea "TRAVEL STYLES MATRIX - SP De"
type textarea "x"
type textarea "TRAVEL STYLES MATRIX - SP Def"
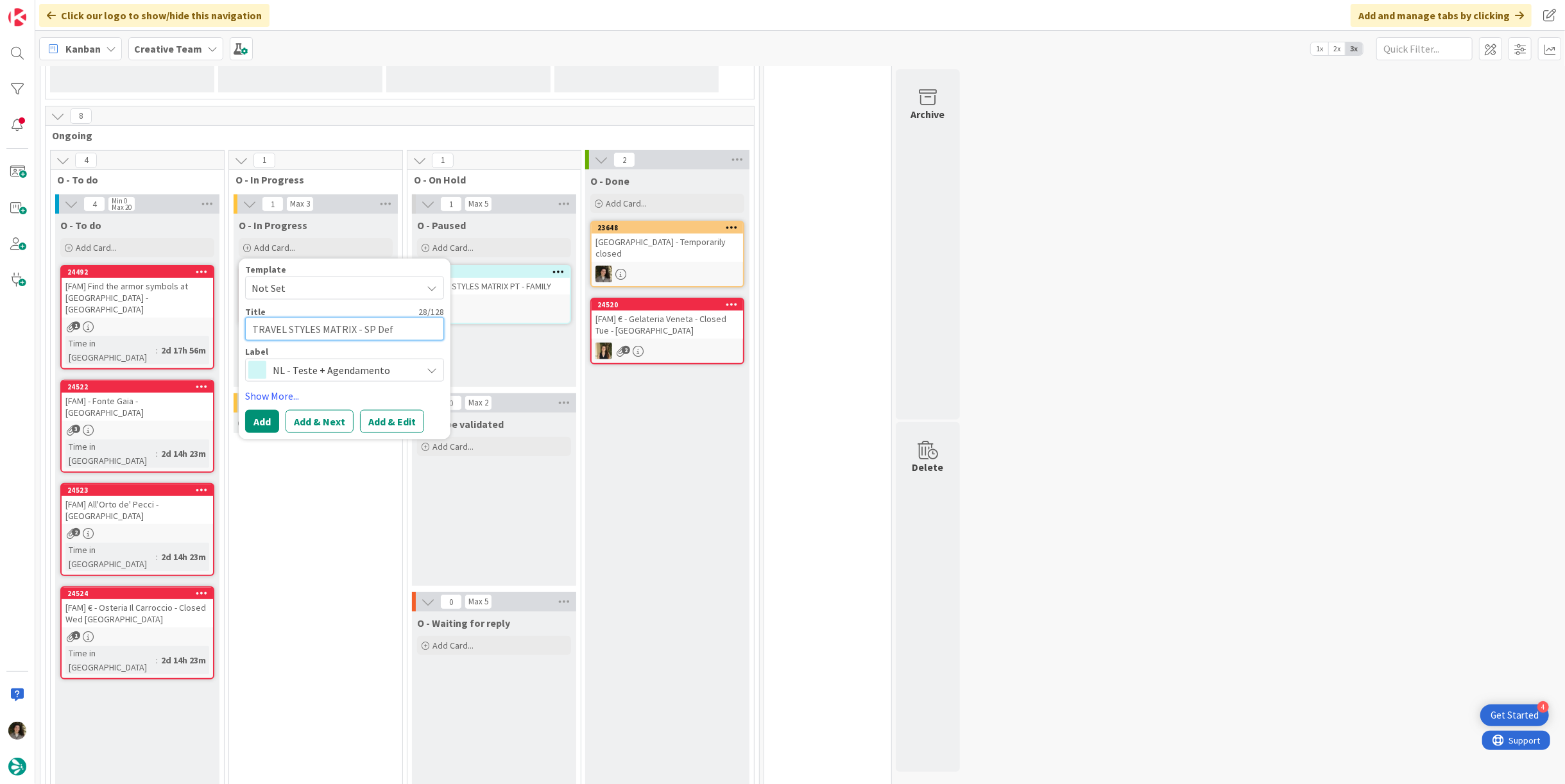
type textarea "x"
type textarea "TRAVEL STYLES MATRIX - SP Defi"
type textarea "x"
type textarea "TRAVEL STYLES MATRIX - SP Defin"
type textarea "x"
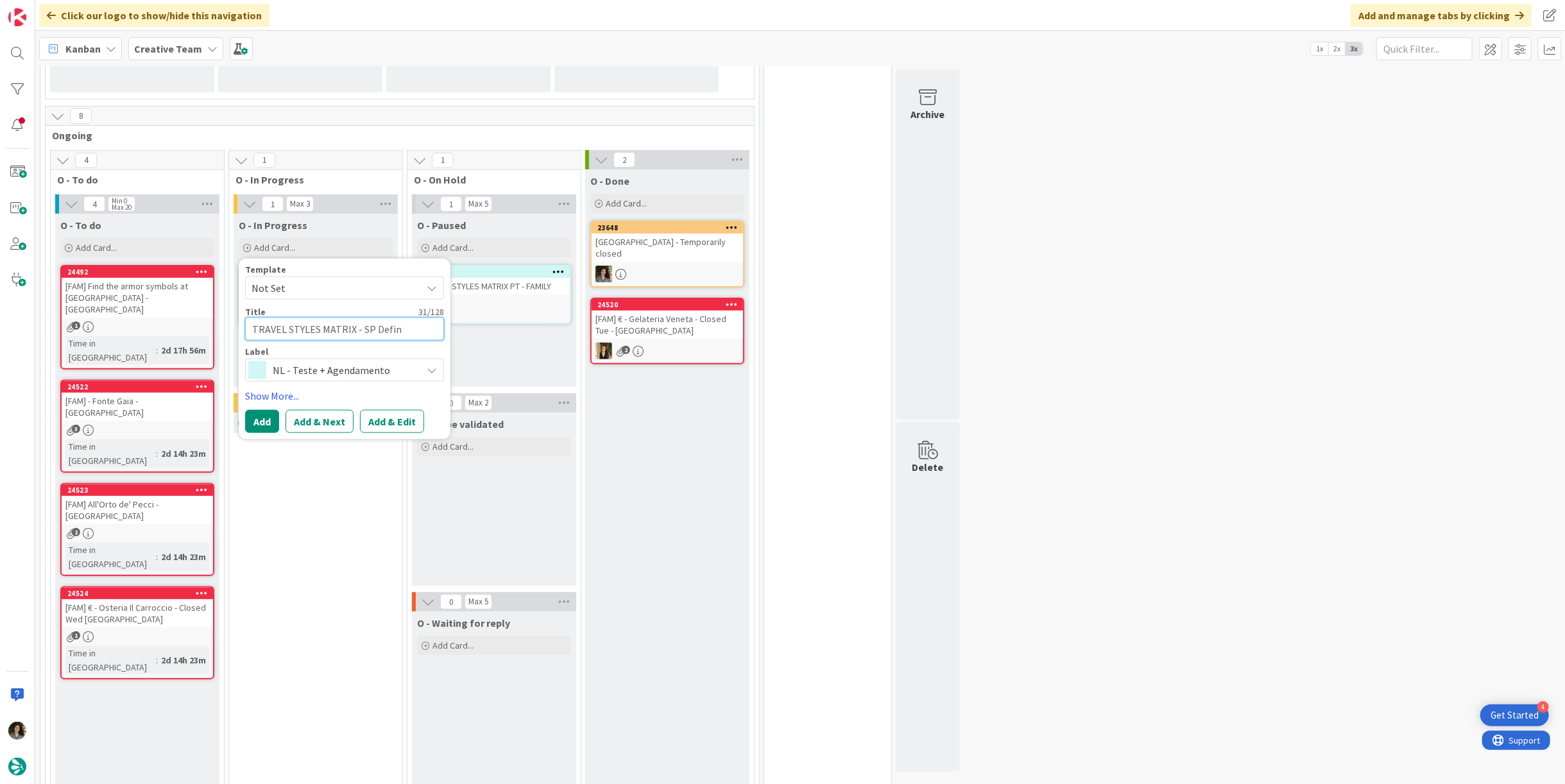
type textarea "TRAVEL STYLES MATRIX - SP Defini"
type textarea "x"
type textarea "TRAVEL STYLES MATRIX - SP Definiç"
type textarea "x"
type textarea "TRAVEL STYLES MATRIX - SP Definiçã"
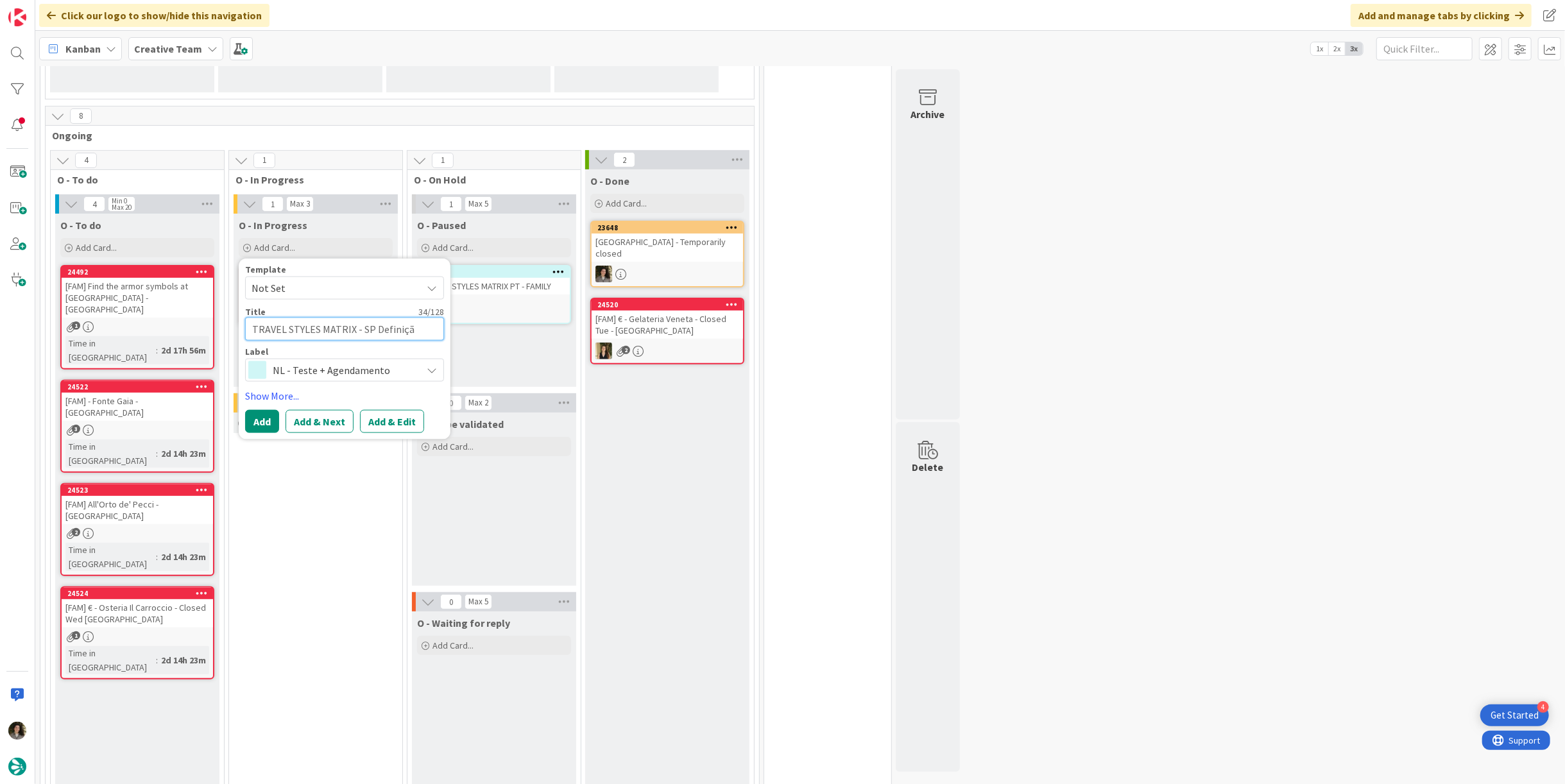
type textarea "x"
type textarea "TRAVEL STYLES MATRIX - SP Definiçãi"
type textarea "x"
type textarea "TRAVEL STYLES MATRIX - SP Definiçã"
type textarea "x"
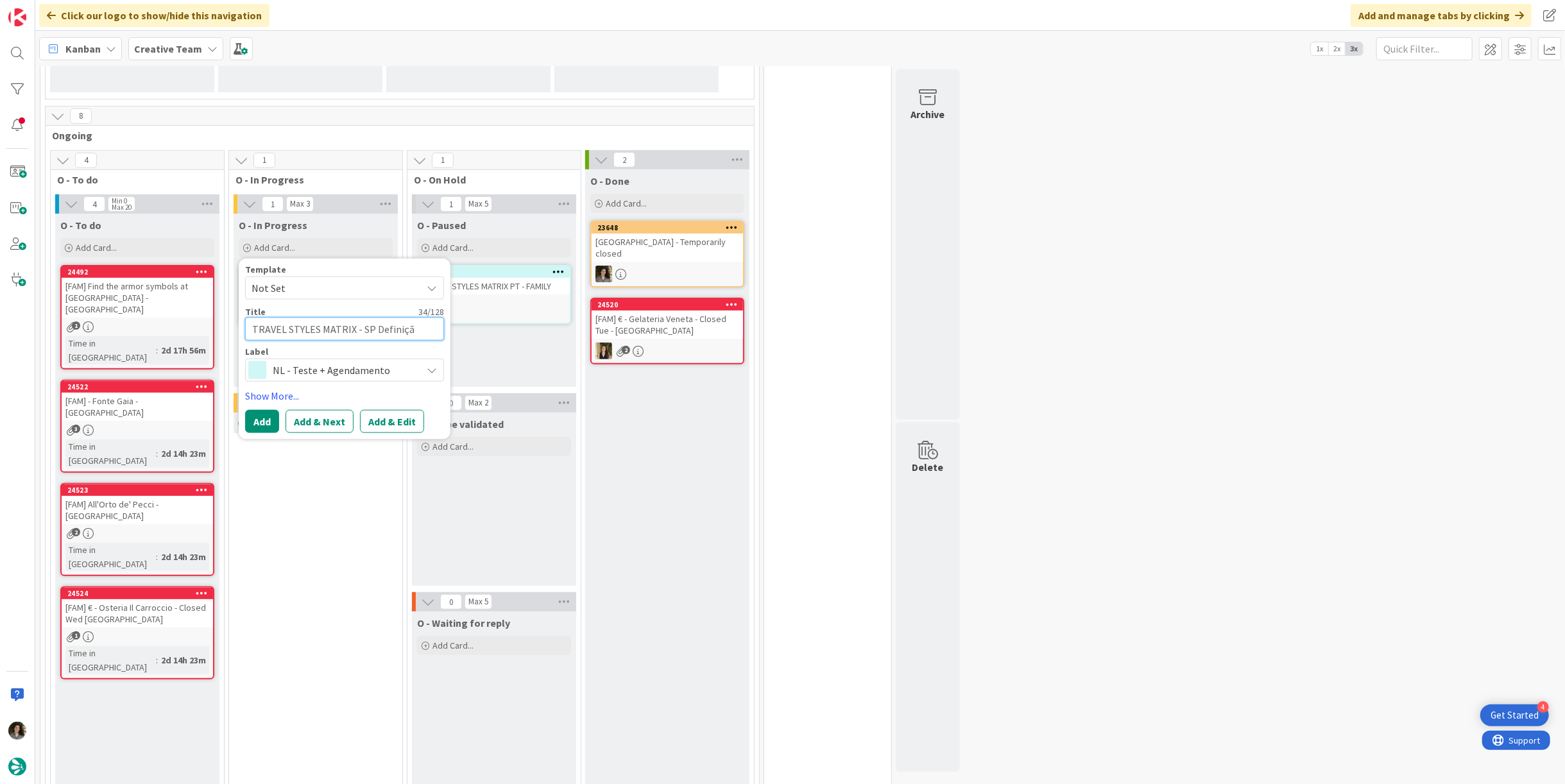
type textarea "TRAVEL STYLES MATRIX - SP Definição"
type textarea "x"
type textarea "TRAVEL STYLES MATRIX - SP Definição"
type textarea "x"
type textarea "TRAVEL STYLES MATRIX - SP Definição L"
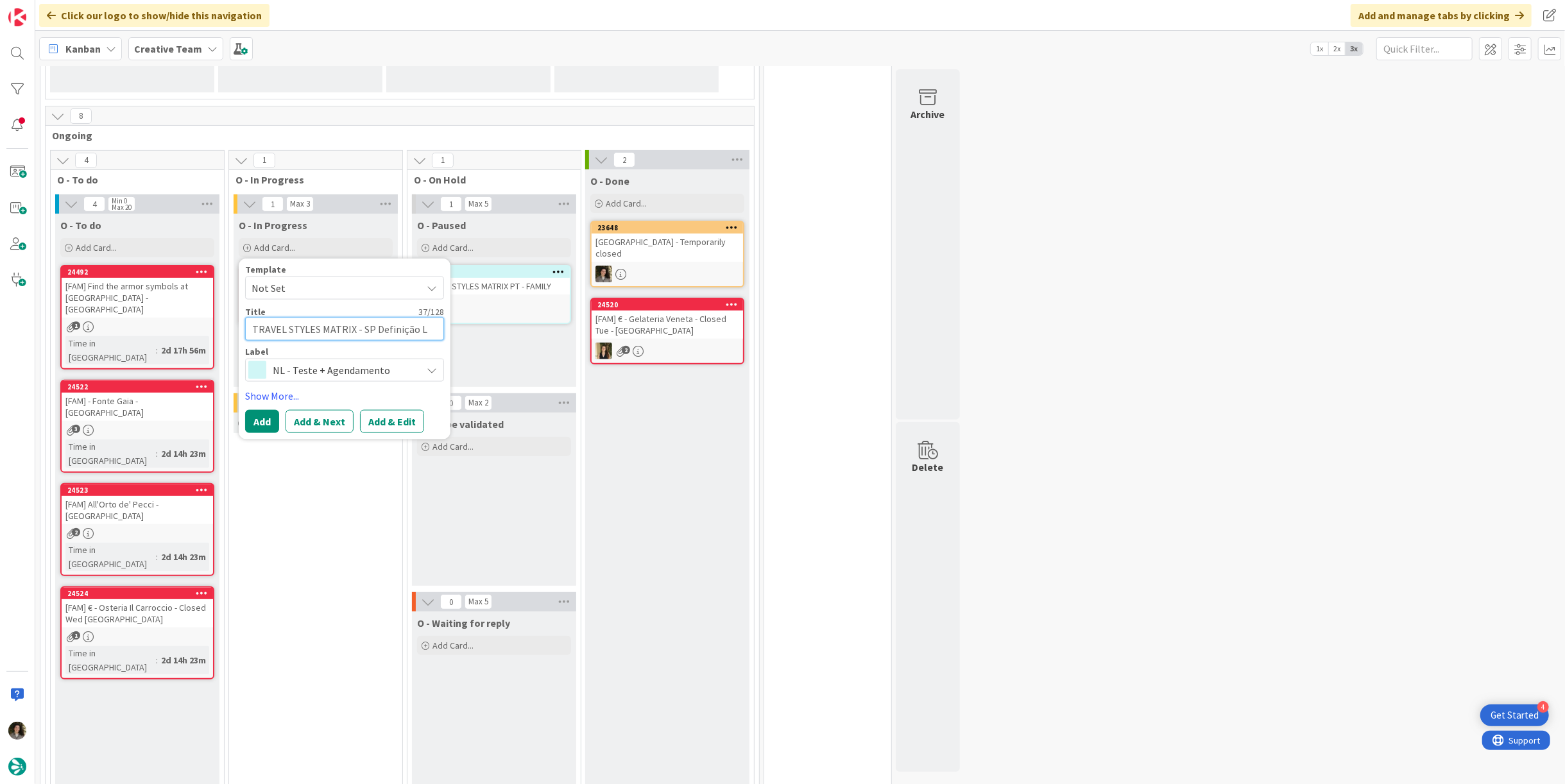
type textarea "x"
type textarea "TRAVEL STYLES MATRIX - SP Definição Lo"
type textarea "x"
type textarea "TRAVEL STYLES MATRIX - SP Definição Loc"
type textarea "x"
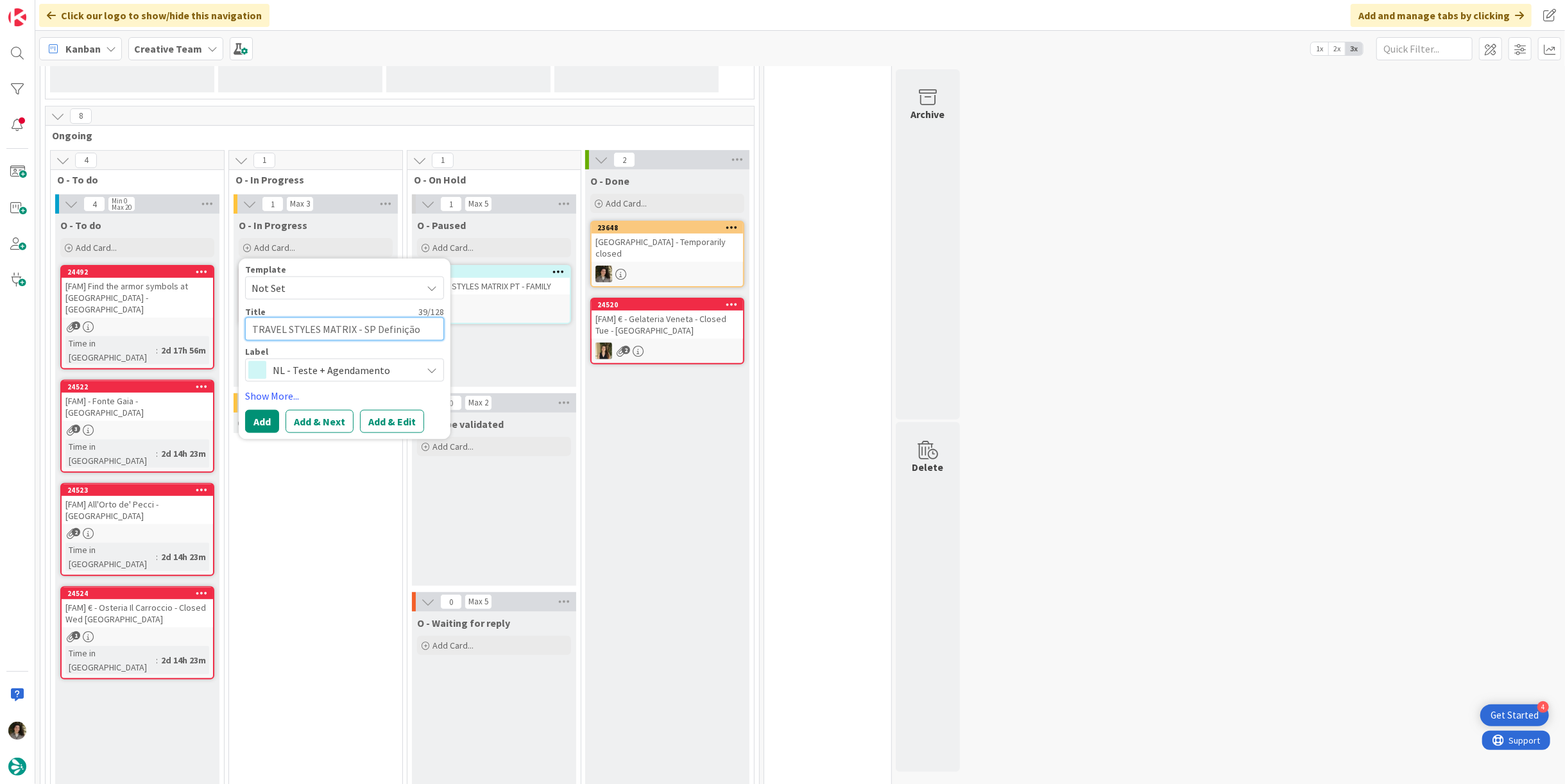
type textarea "TRAVEL STYLES MATRIX - SP Definição Loca"
type textarea "x"
type textarea "TRAVEL STYLES MATRIX - SP Definição Locat"
type textarea "x"
type textarea "TRAVEL STYLES MATRIX - SP Definição Locati"
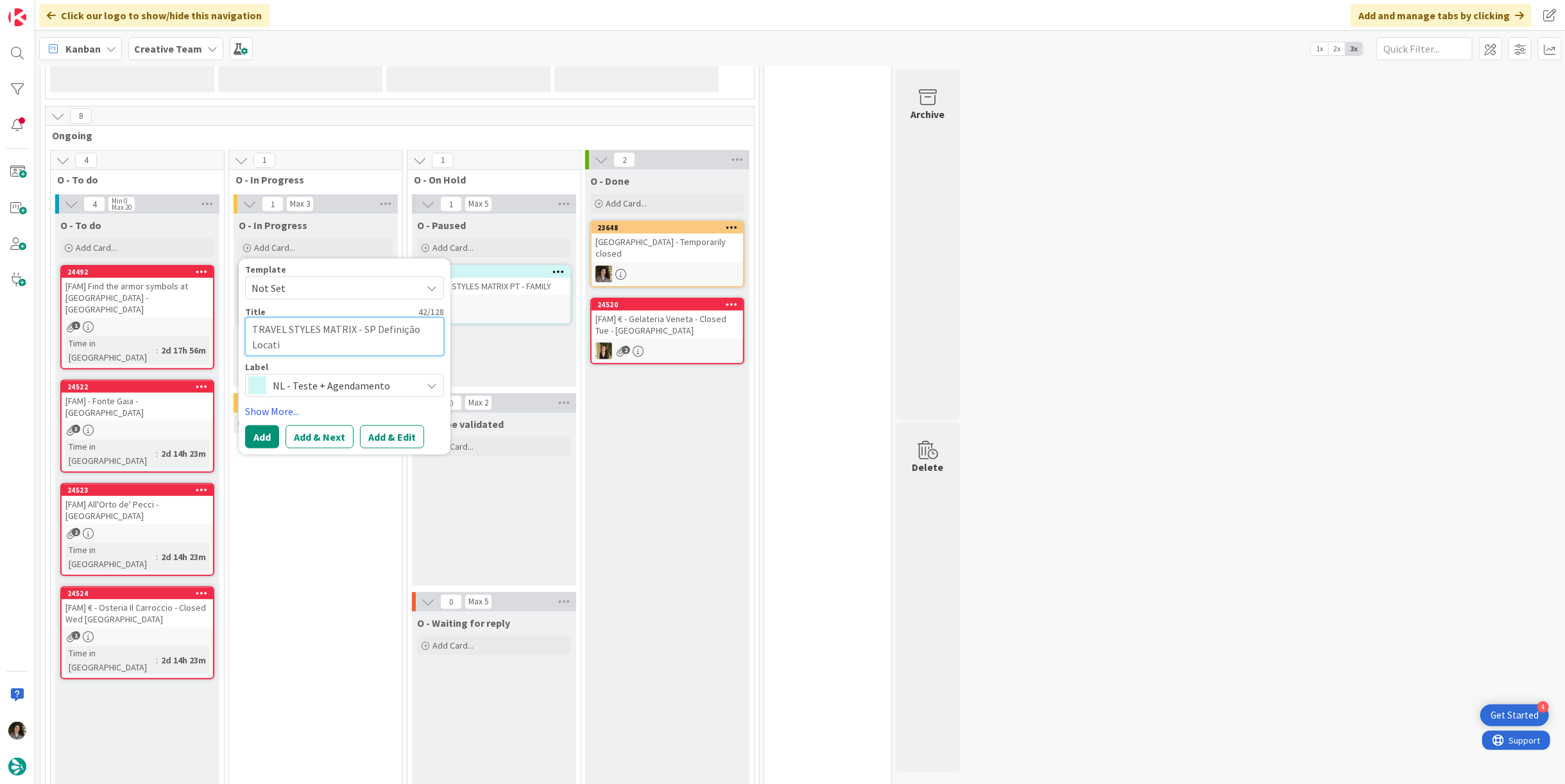
type textarea "x"
type textarea "TRAVEL STYLES MATRIX - SP Definição Locatio"
type textarea "x"
type textarea "TRAVEL STYLES MATRIX - SP Definição Location"
type textarea "x"
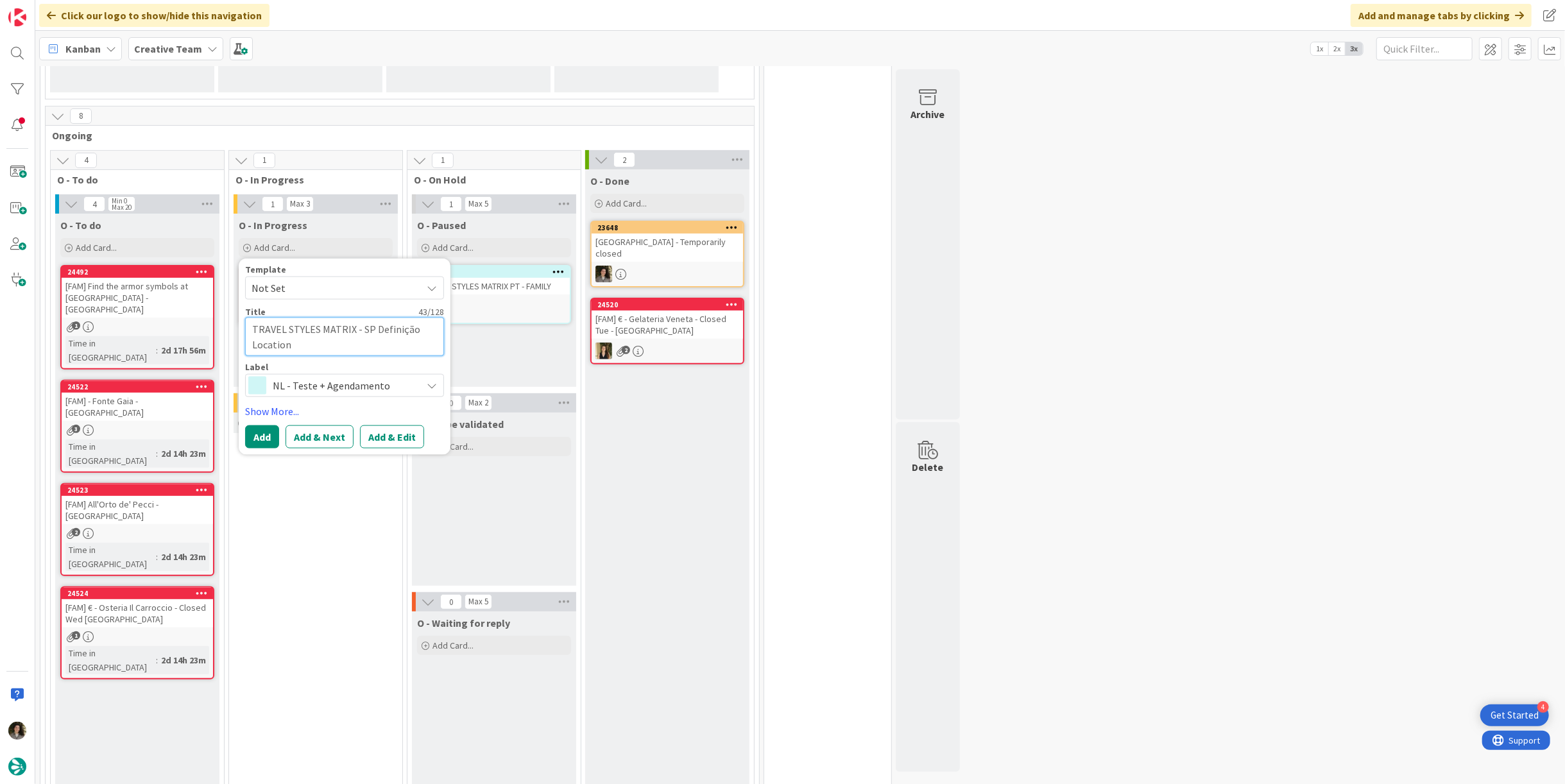
type textarea "TRAVEL STYLES MATRIX - SP Definição Locations"
type textarea "x"
type textarea "TRAVEL STYLES MATRIX - SP Definição Locations"
type textarea "x"
type textarea "TRAVEL STYLES MATRIX - SP Definição Locations 6"
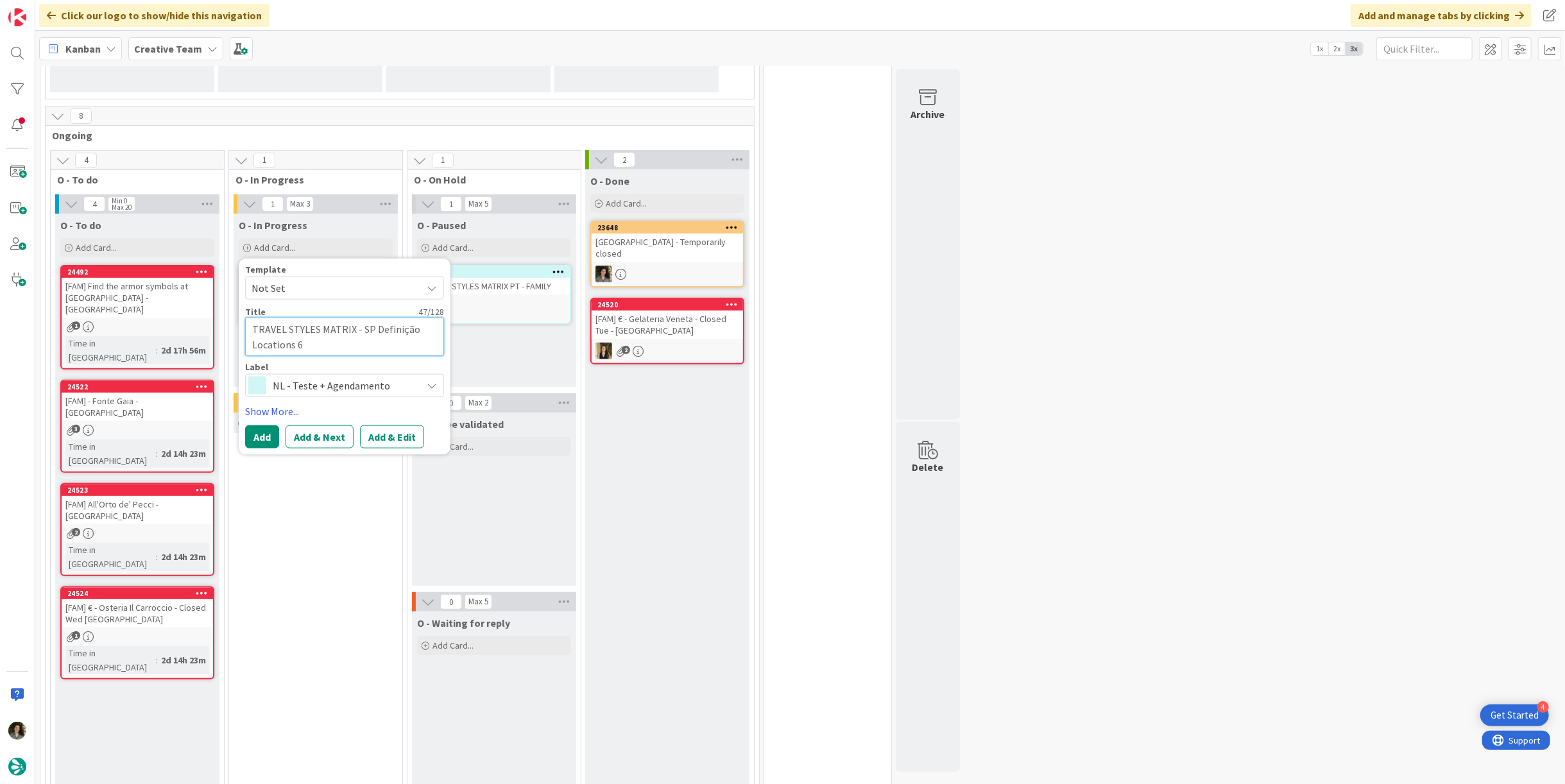
type textarea "x"
type textarea "TRAVEL STYLES MATRIX - SP Definição Locations 6"
type textarea "x"
type textarea "TRAVEL STYLES MATRIX - SP Definição Locations 6 «"
type textarea "x"
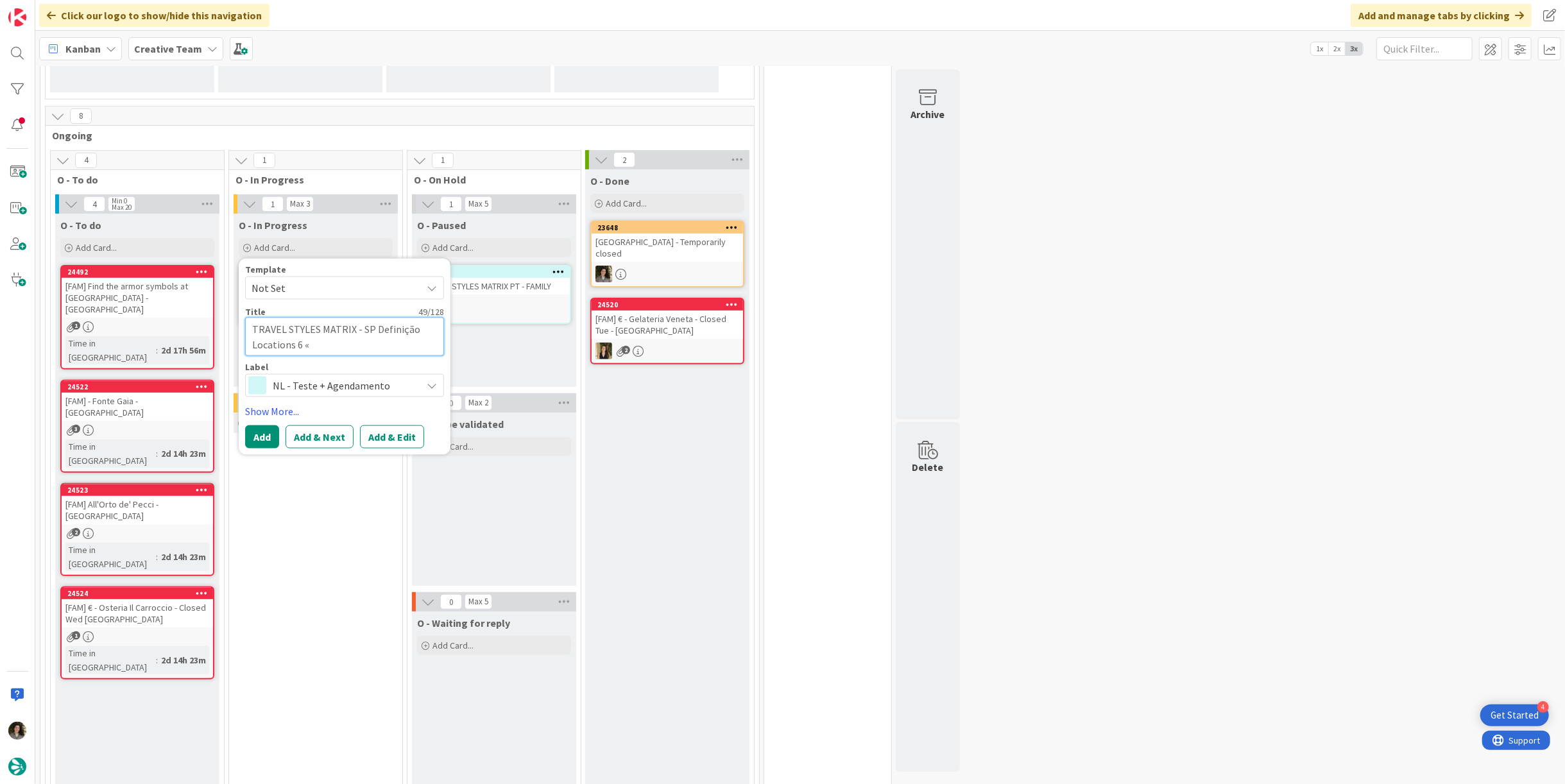
type textarea "TRAVEL STYLES MATRIX - SP Definição Locations 6 ««"
type textarea "x"
type textarea "TRAVEL STYLES MATRIX - SP Definição Locations 6 «"
type textarea "x"
type textarea "TRAVEL STYLES MATRIX - SP Definição Locations 6"
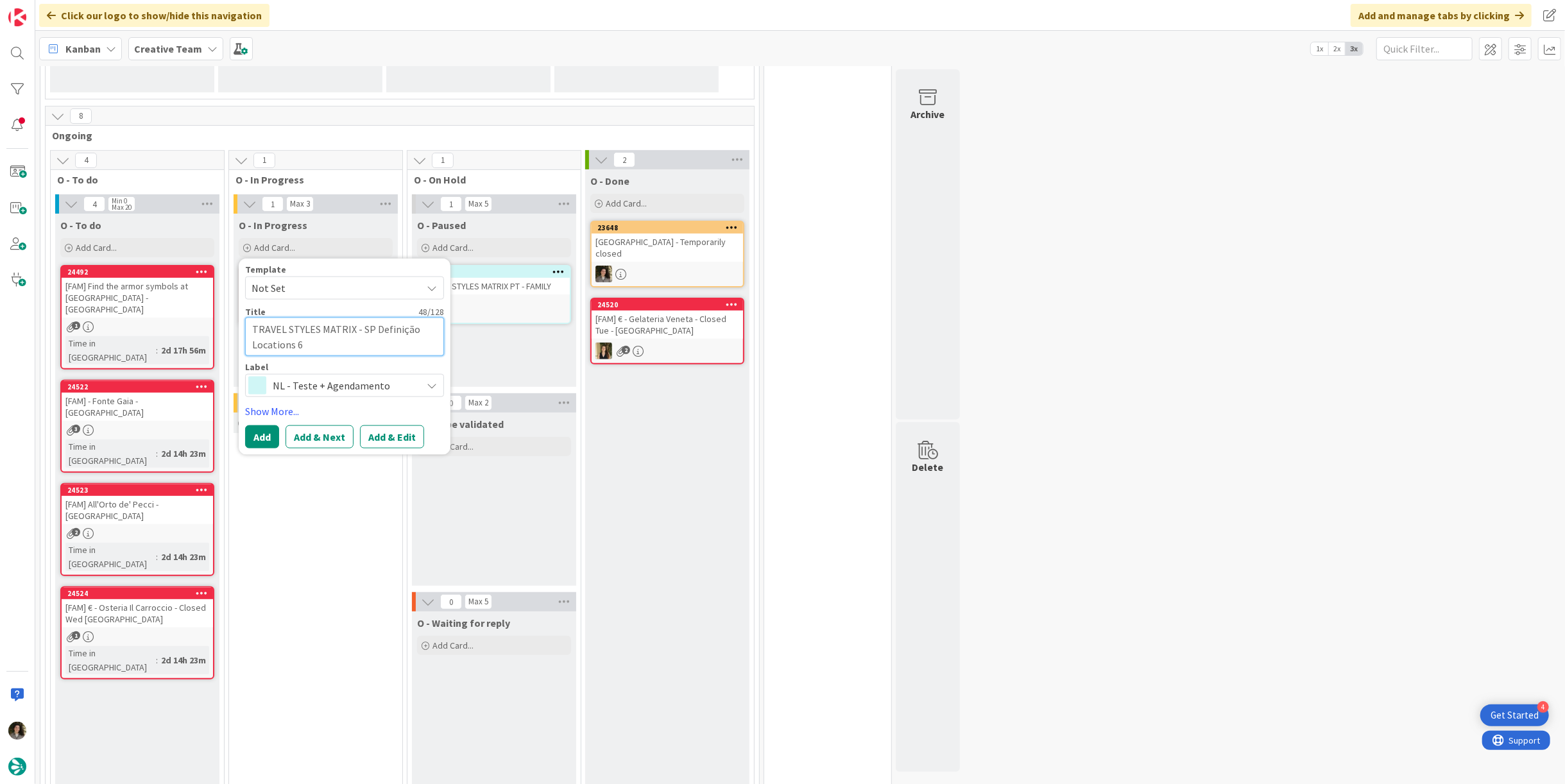
type textarea "x"
type textarea "TRAVEL STYLES MATRIX - SP Definição Locations 6"
type textarea "x"
type textarea "TRAVEL STYLES MATRIX - SP Definição Locations"
type textarea "x"
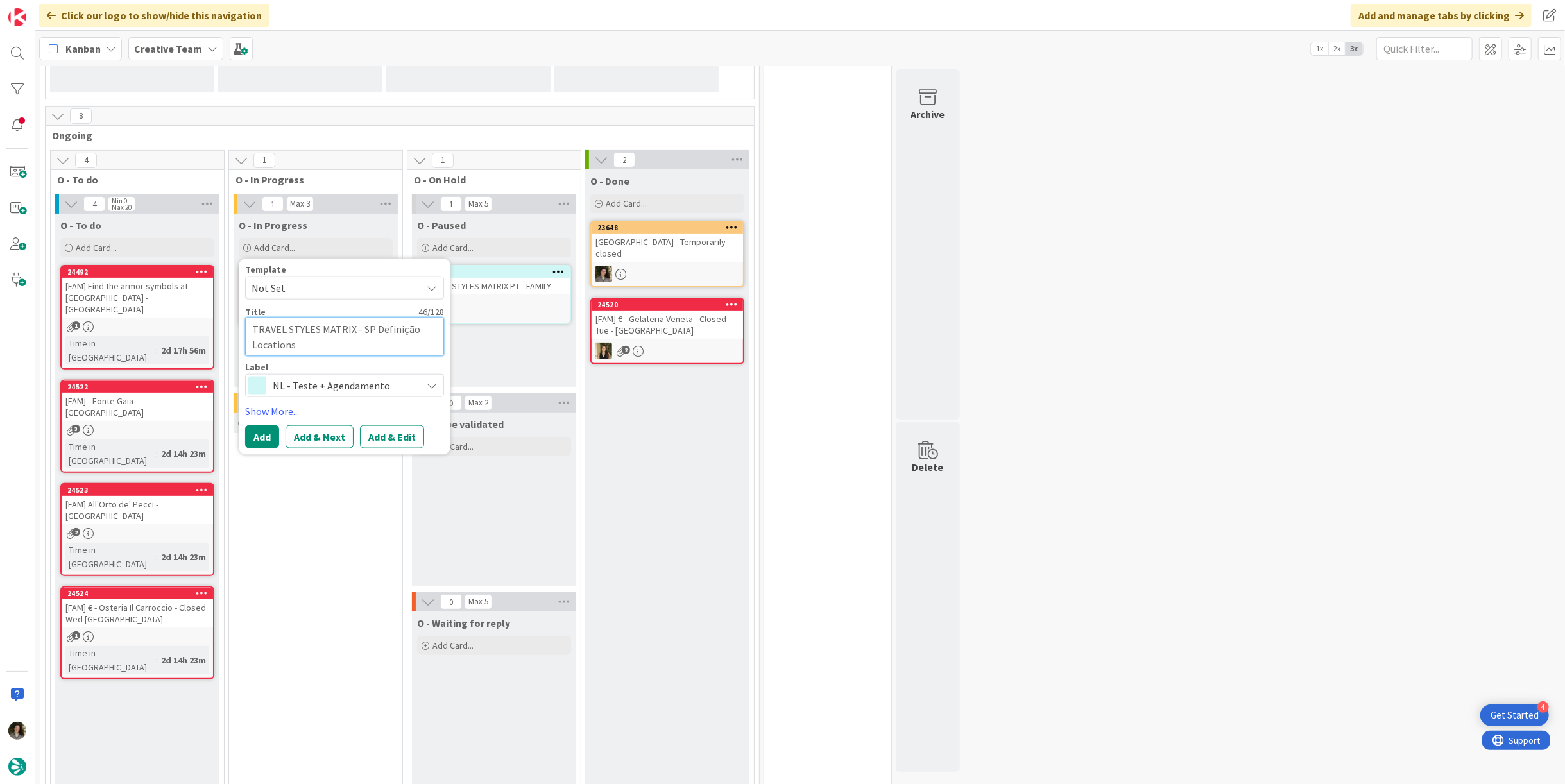
type textarea "TRAVEL STYLES MATRIX - SP Definição Locations +"
type textarea "x"
type textarea "TRAVEL STYLES MATRIX - SP Definição Locations +"
type textarea "x"
type textarea "TRAVEL STYLES MATRIX - SP Definição Locations + R"
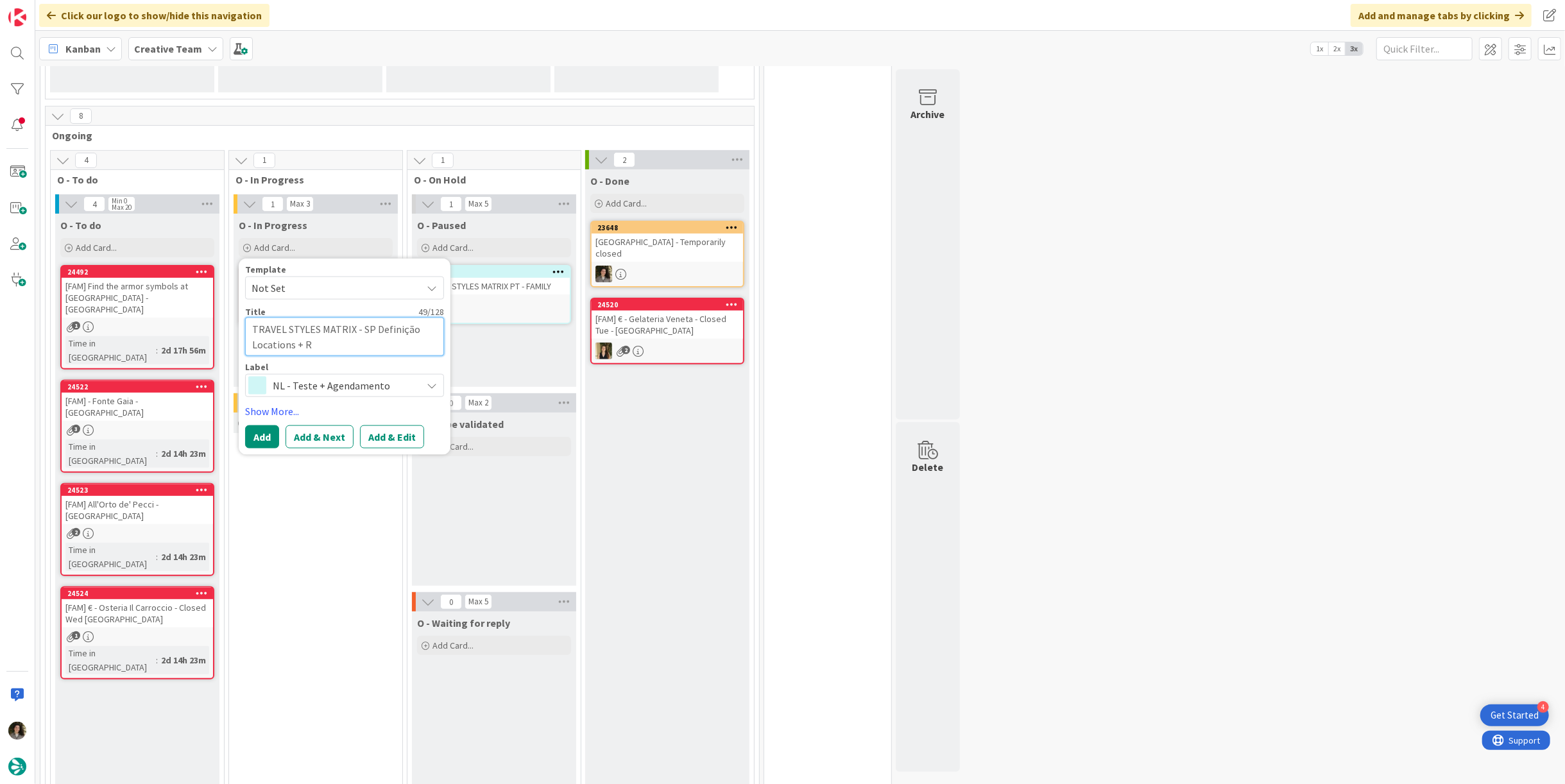
type textarea "x"
type textarea "TRAVEL STYLES MATRIX - SP Definição Locations + Re"
type textarea "x"
type textarea "TRAVEL STYLES MATRIX - SP Definição Locations + Revi"
type textarea "x"
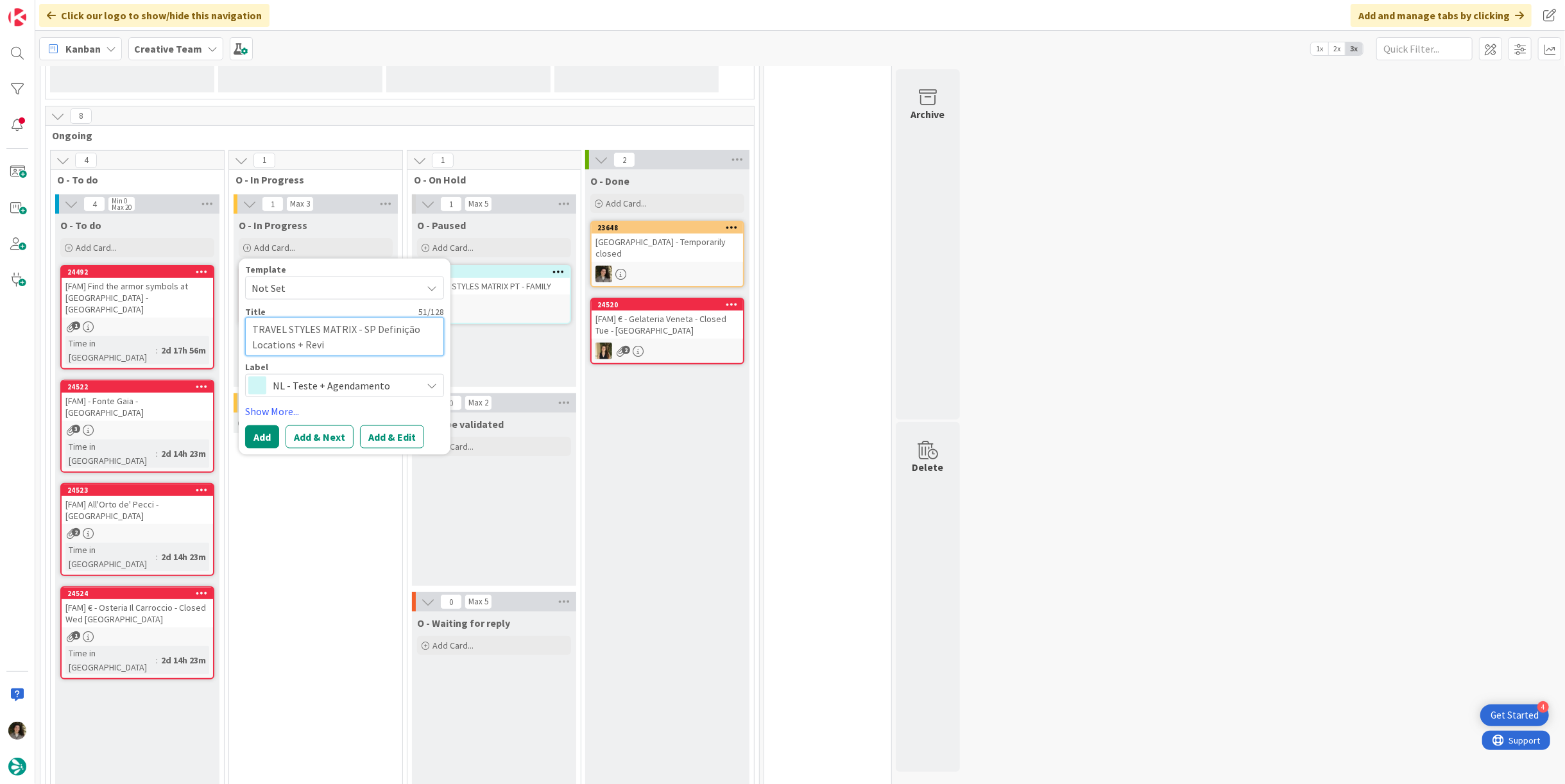
type textarea "TRAVEL STYLES MATRIX - SP Definição Locations + Revis"
type textarea "x"
type textarea "TRAVEL STYLES MATRIX - SP Definição Locations + Revisi"
type textarea "x"
type textarea "TRAVEL STYLES MATRIX - SP Definição Locations + Revisio"
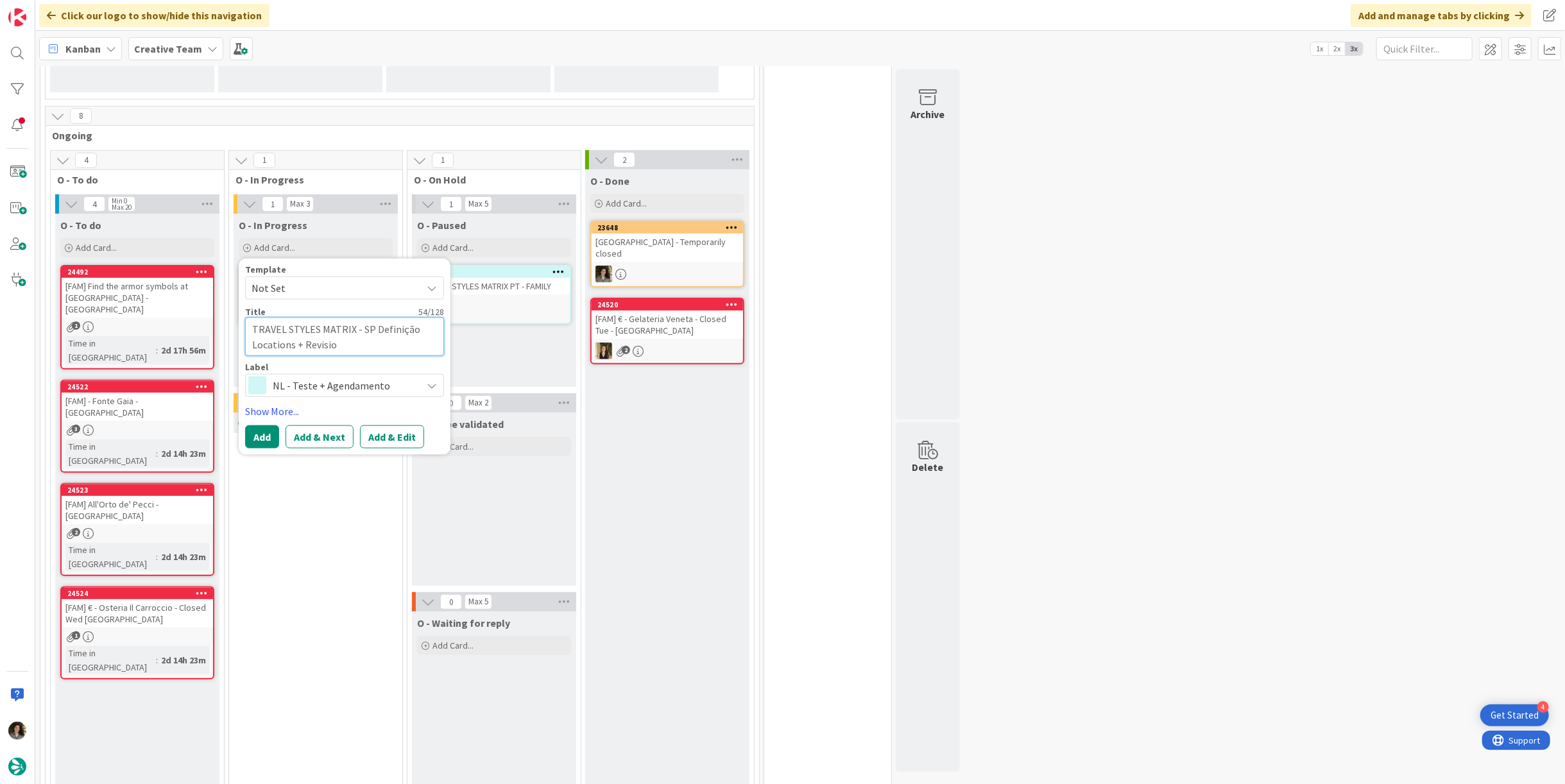
type textarea "x"
type textarea "TRAVEL STYLES MATRIX - SP Definição Locations + Revision"
type textarea "x"
type textarea "TRAVEL STYLES MATRIX - SP Definição Locations + Revision"
type textarea "x"
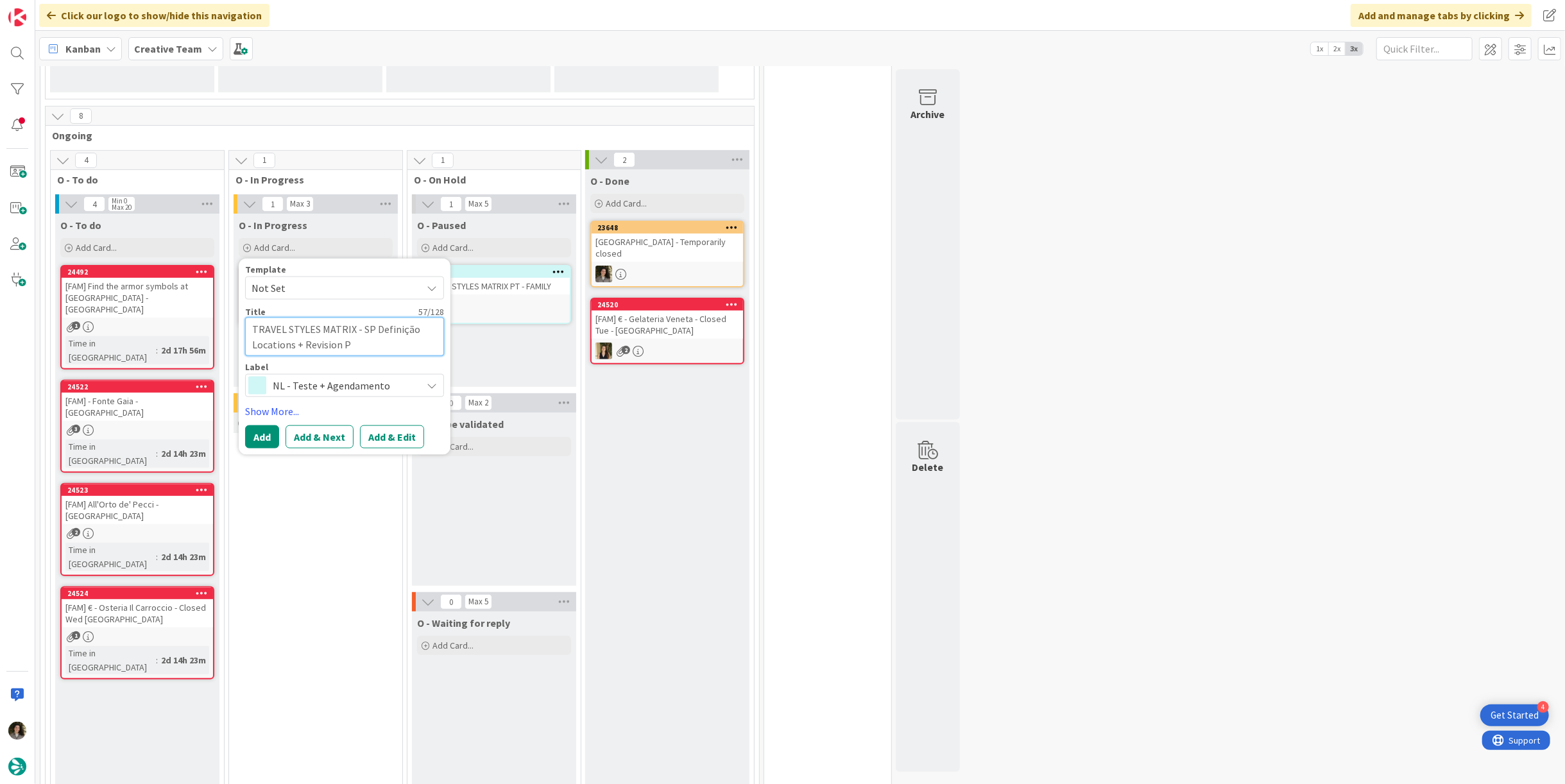
type textarea "TRAVEL STYLES MATRIX - SP Definição Locations + Revision PT"
type textarea "x"
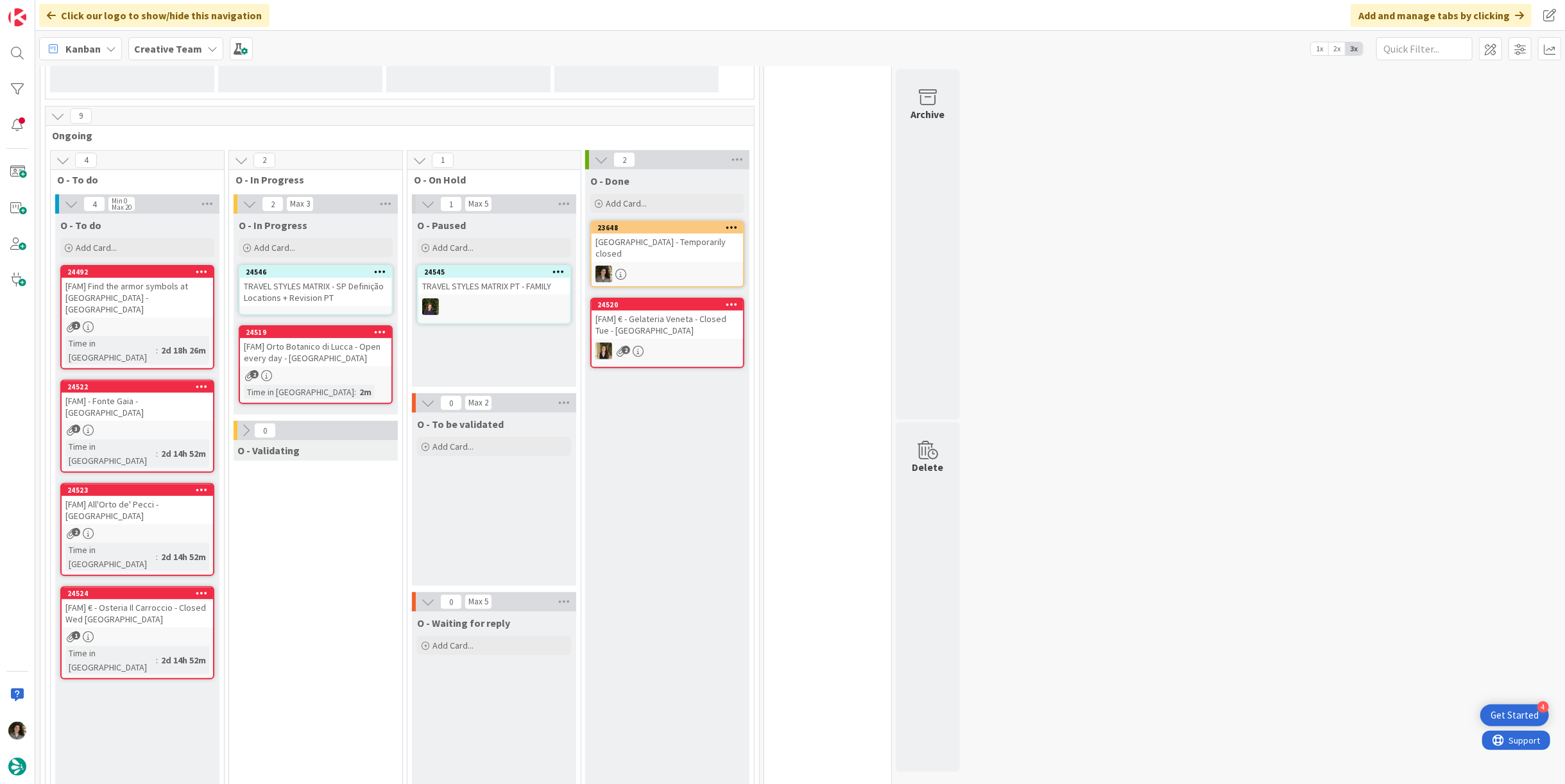
click at [308, 296] on div "TRAVEL STYLES MATRIX - SP Definição Locations + Revision PT" at bounding box center [316, 292] width 151 height 28
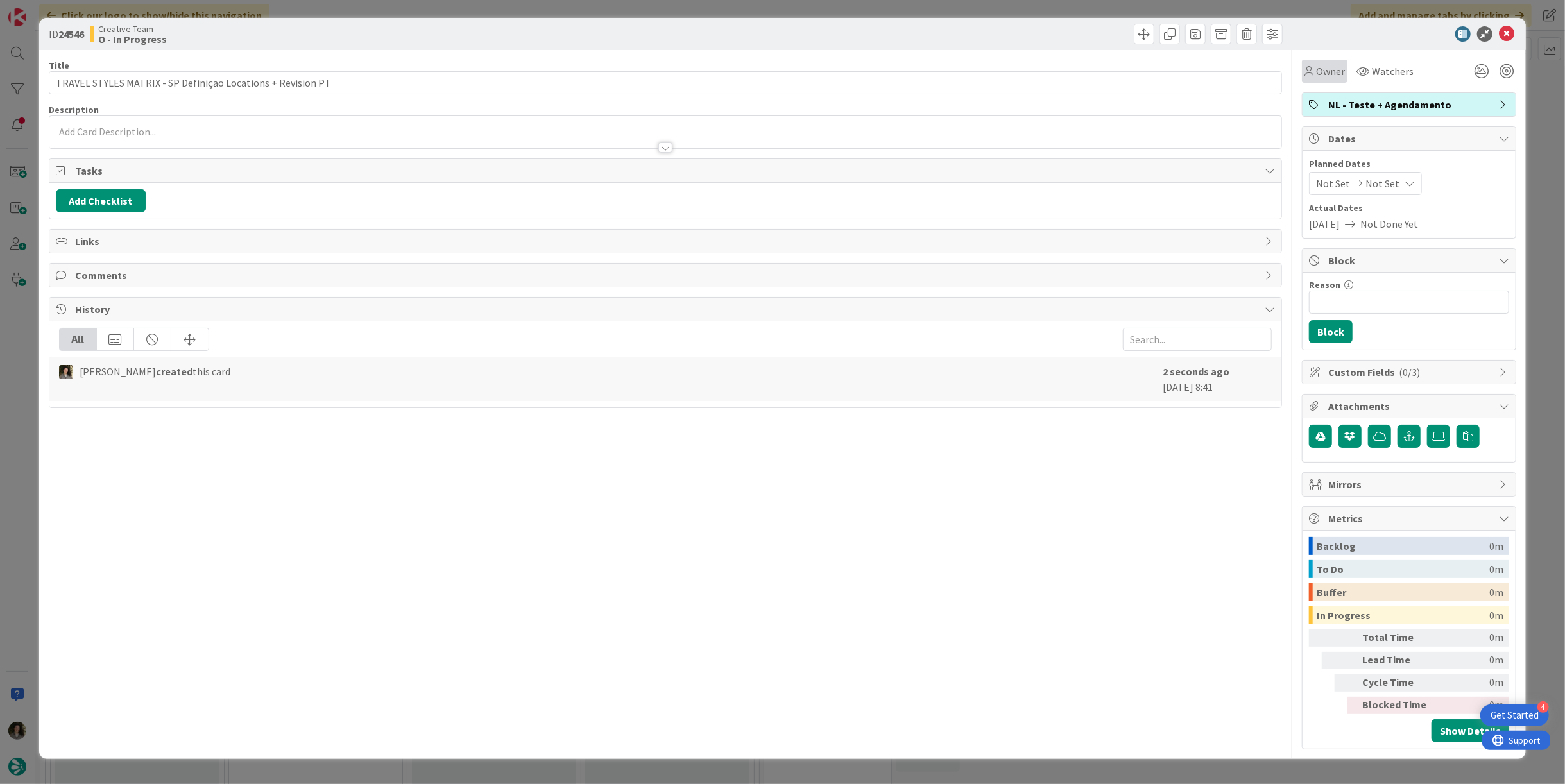
click at [1328, 68] on span "Owner" at bounding box center [1330, 71] width 29 height 15
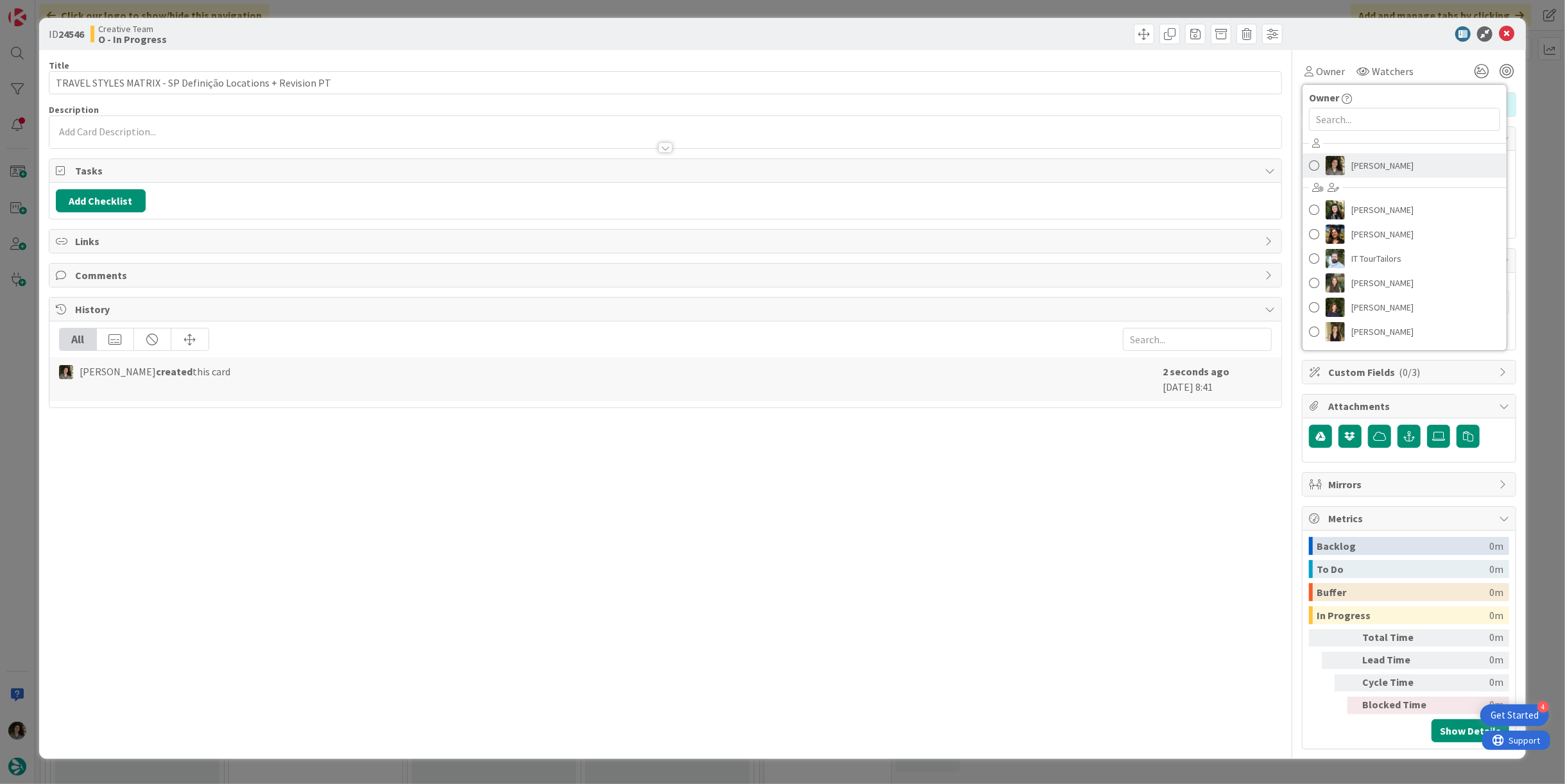
click at [1367, 161] on span "[PERSON_NAME]" at bounding box center [1382, 165] width 62 height 19
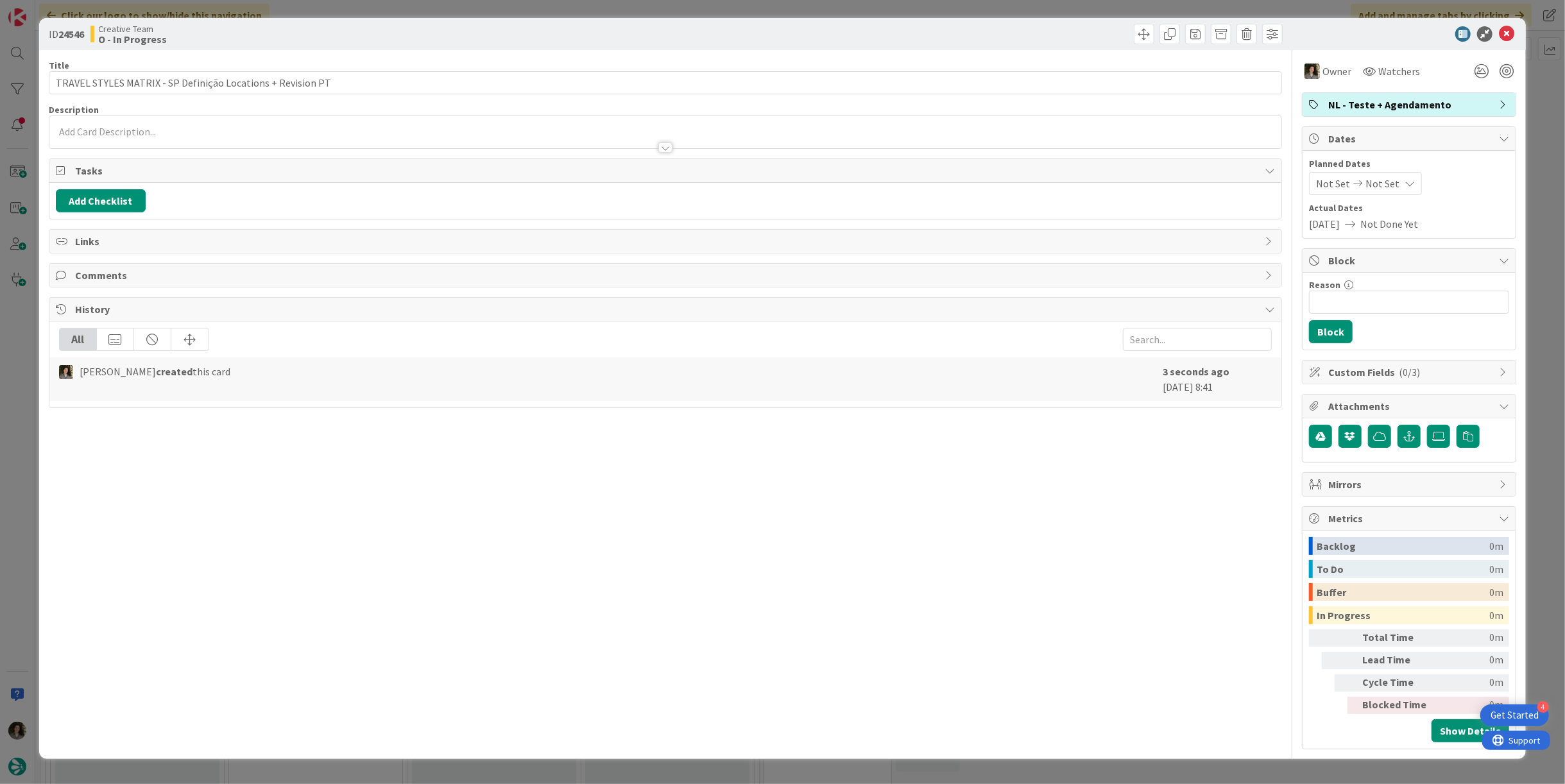
click at [1394, 190] on div "Not Set Not Set" at bounding box center [1365, 183] width 113 height 23
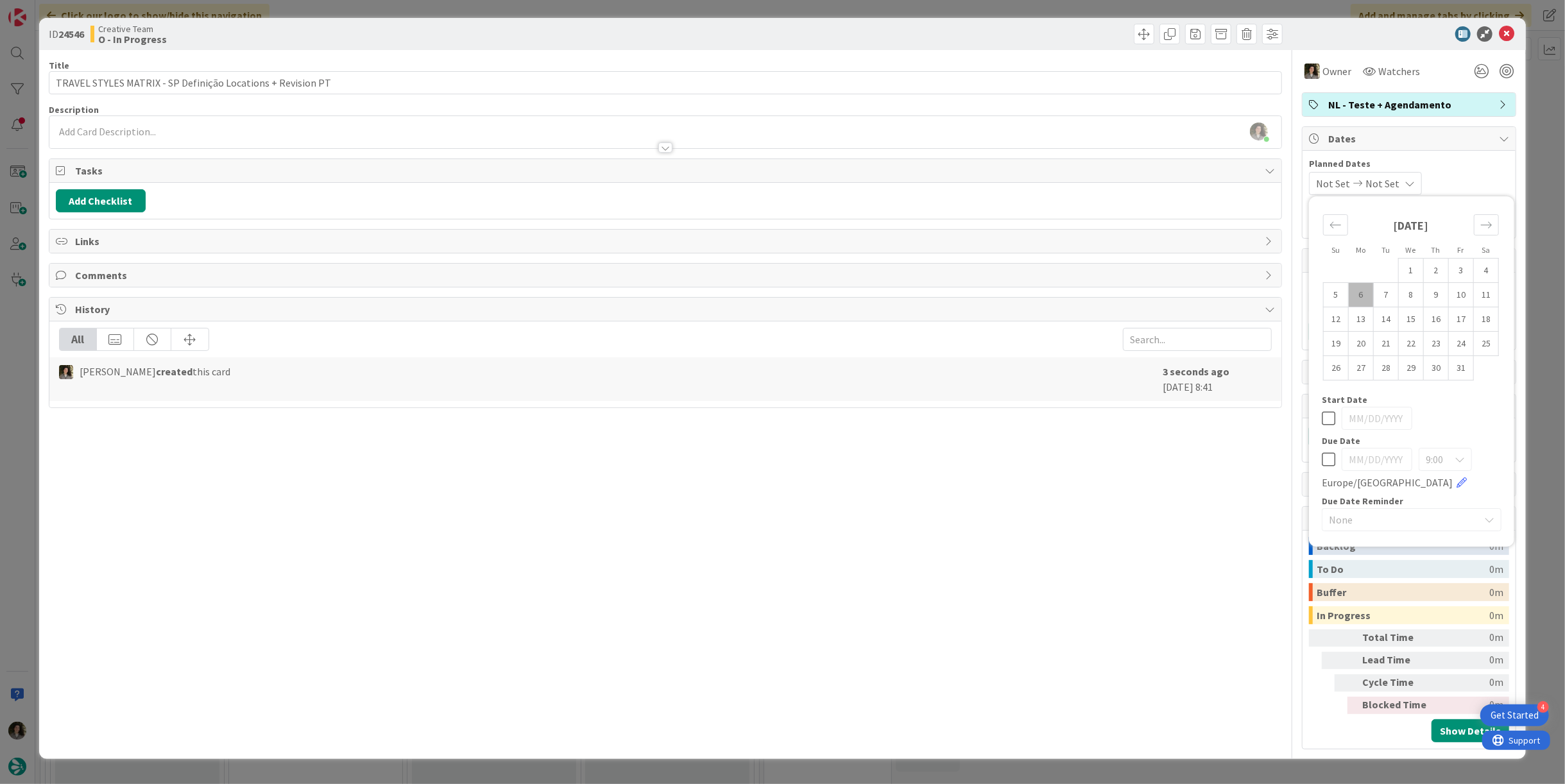
click at [1332, 458] on icon at bounding box center [1328, 459] width 13 height 15
type input "[DATE]"
drag, startPoint x: 1061, startPoint y: 512, endPoint x: 1157, endPoint y: 383, distance: 160.8
click at [1063, 506] on div "Title 59 / 128 TRAVEL STYLES MATRIX - SP Definição Locations + Revision PT Desc…" at bounding box center [666, 399] width 1233 height 699
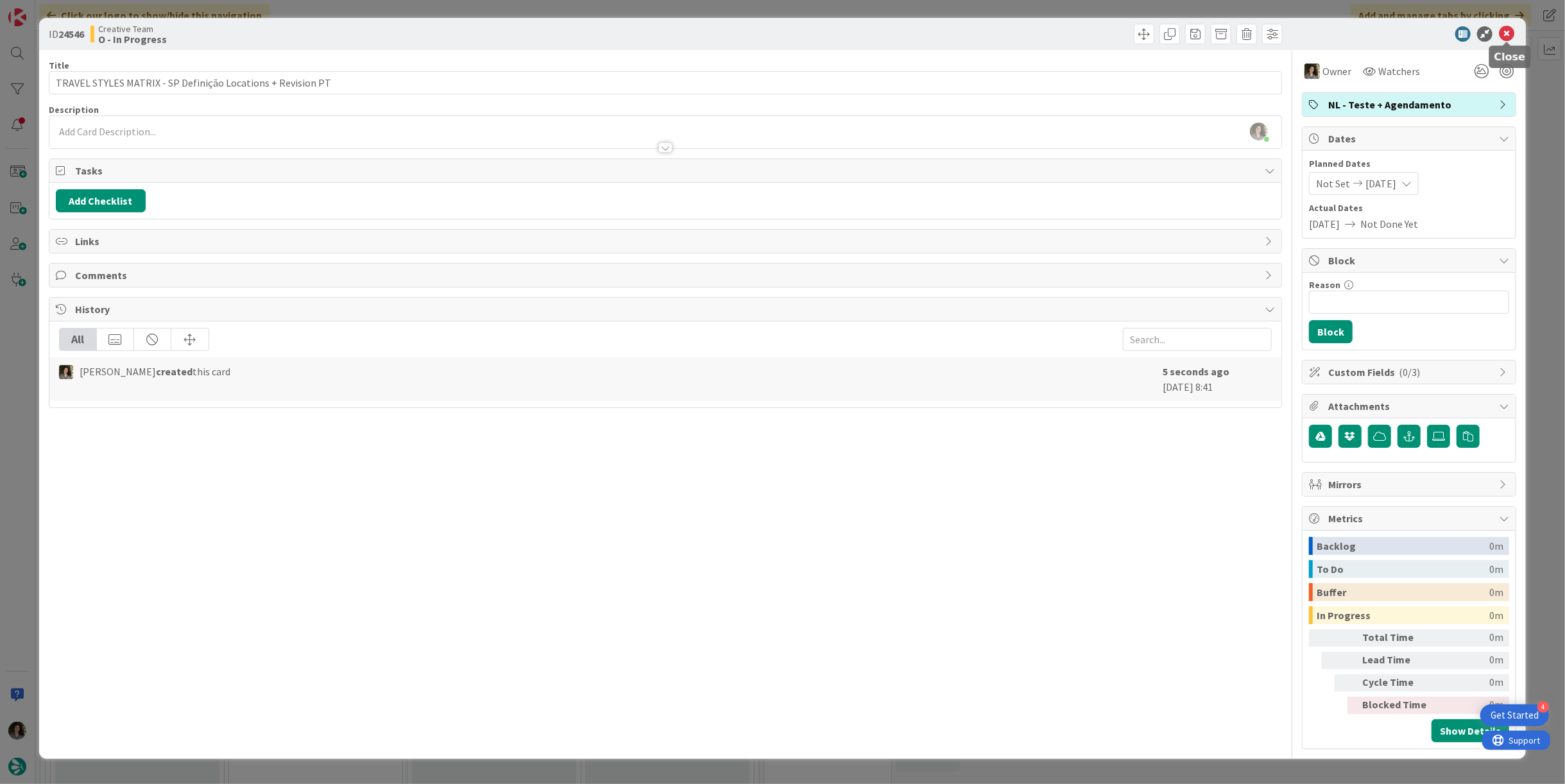
click at [1511, 30] on icon at bounding box center [1506, 34] width 15 height 15
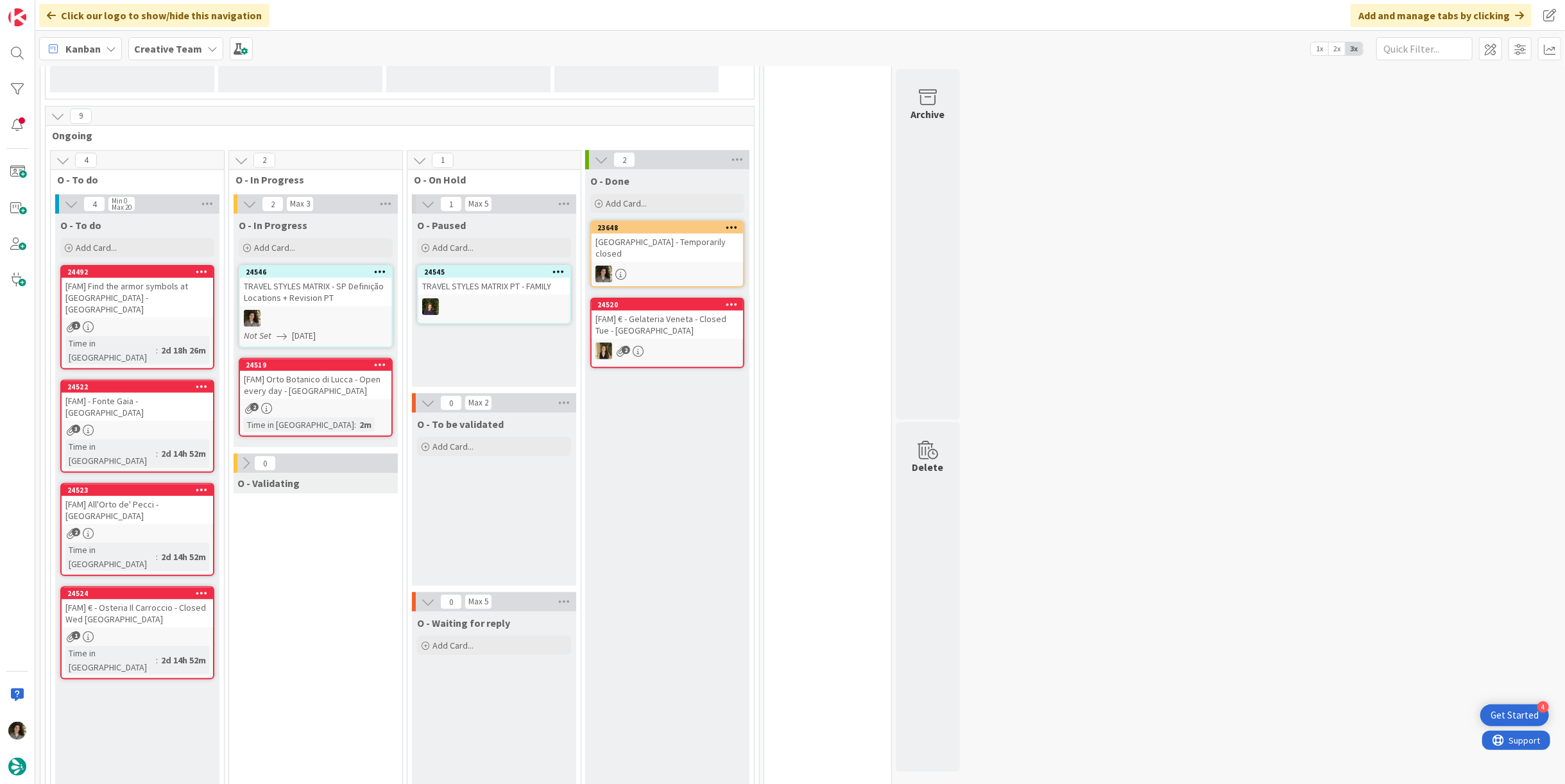
click at [697, 280] on div at bounding box center [667, 274] width 151 height 17
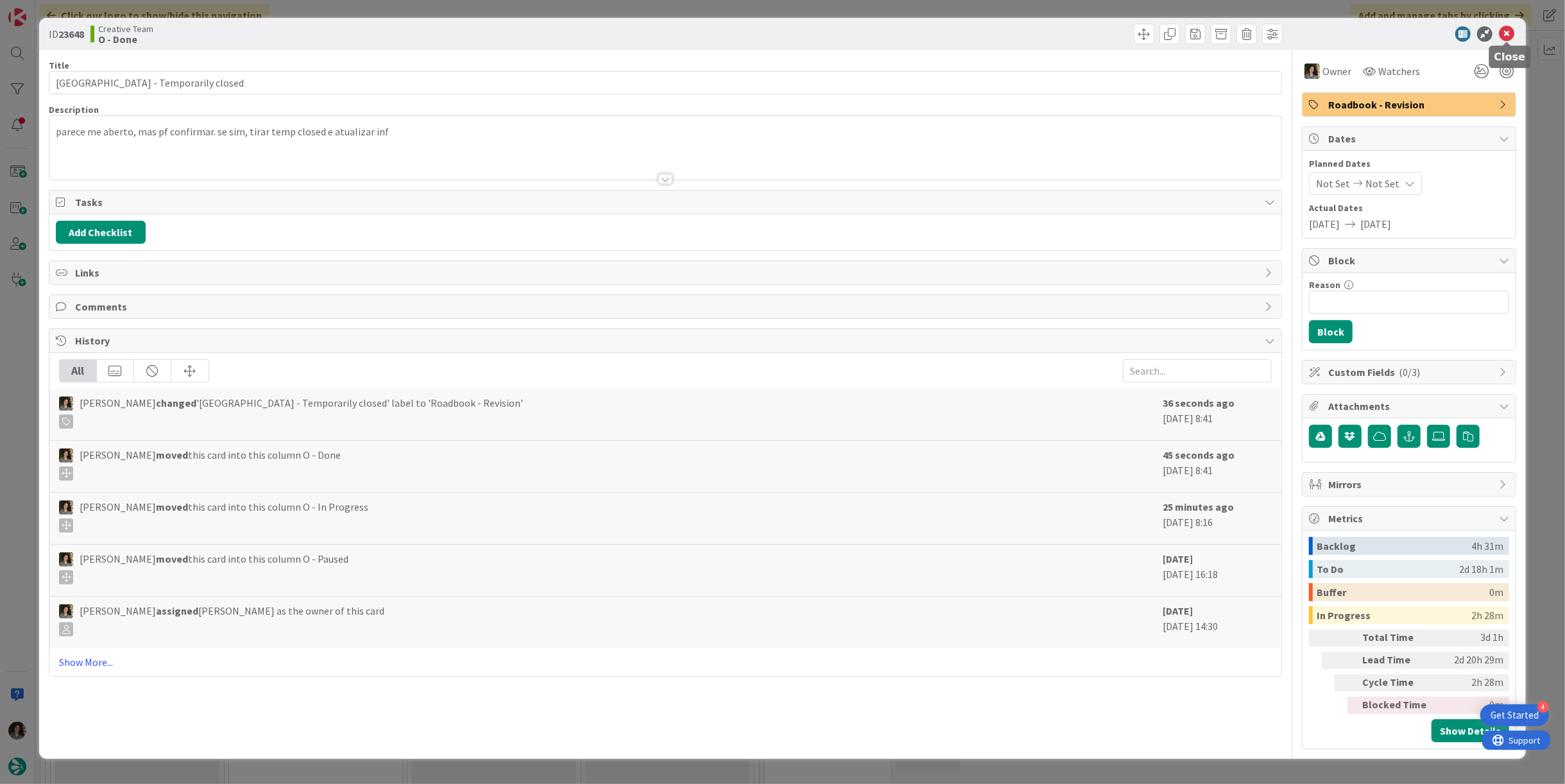
click at [1504, 34] on icon at bounding box center [1506, 34] width 15 height 15
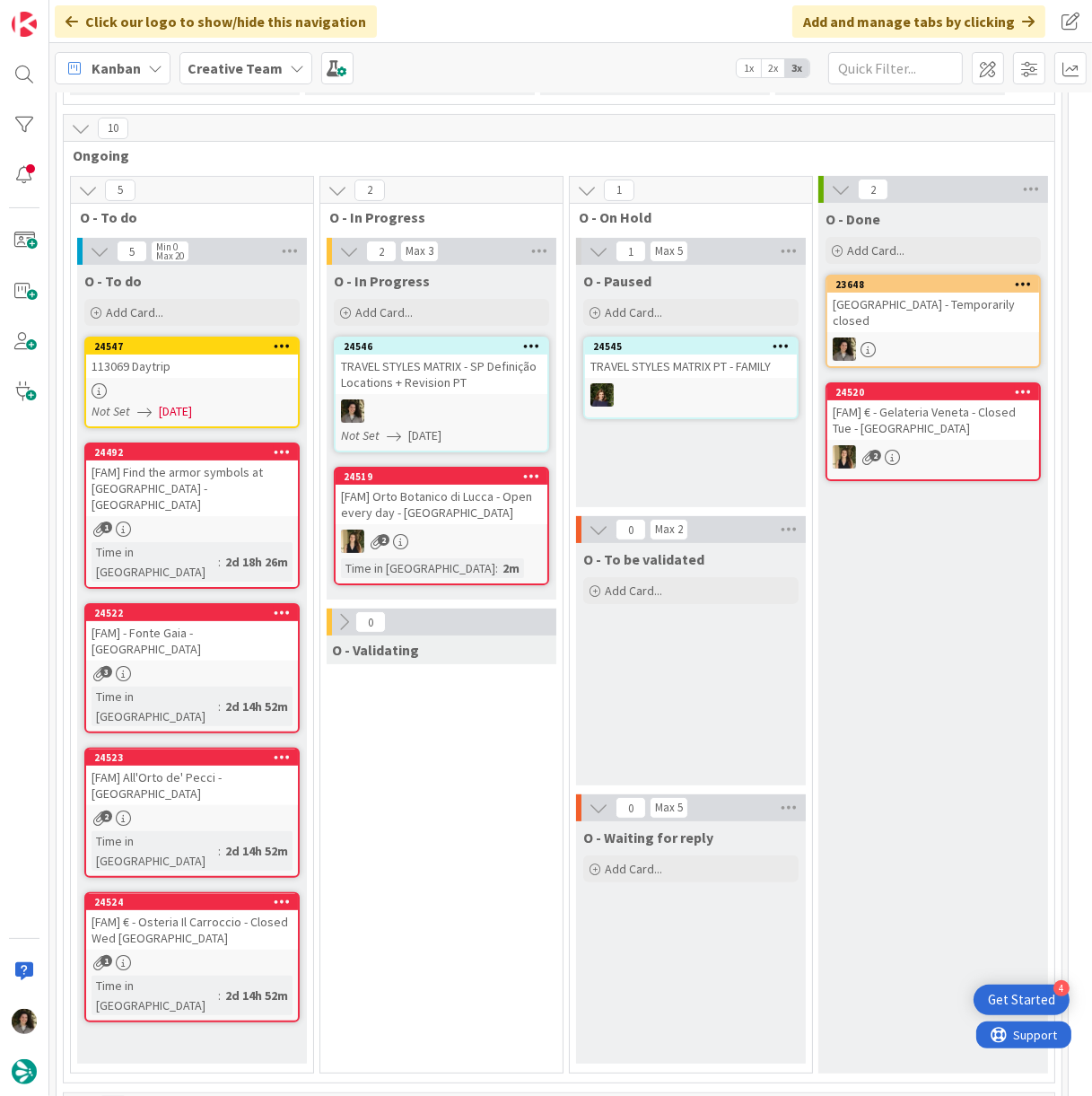
scroll to position [498, 0]
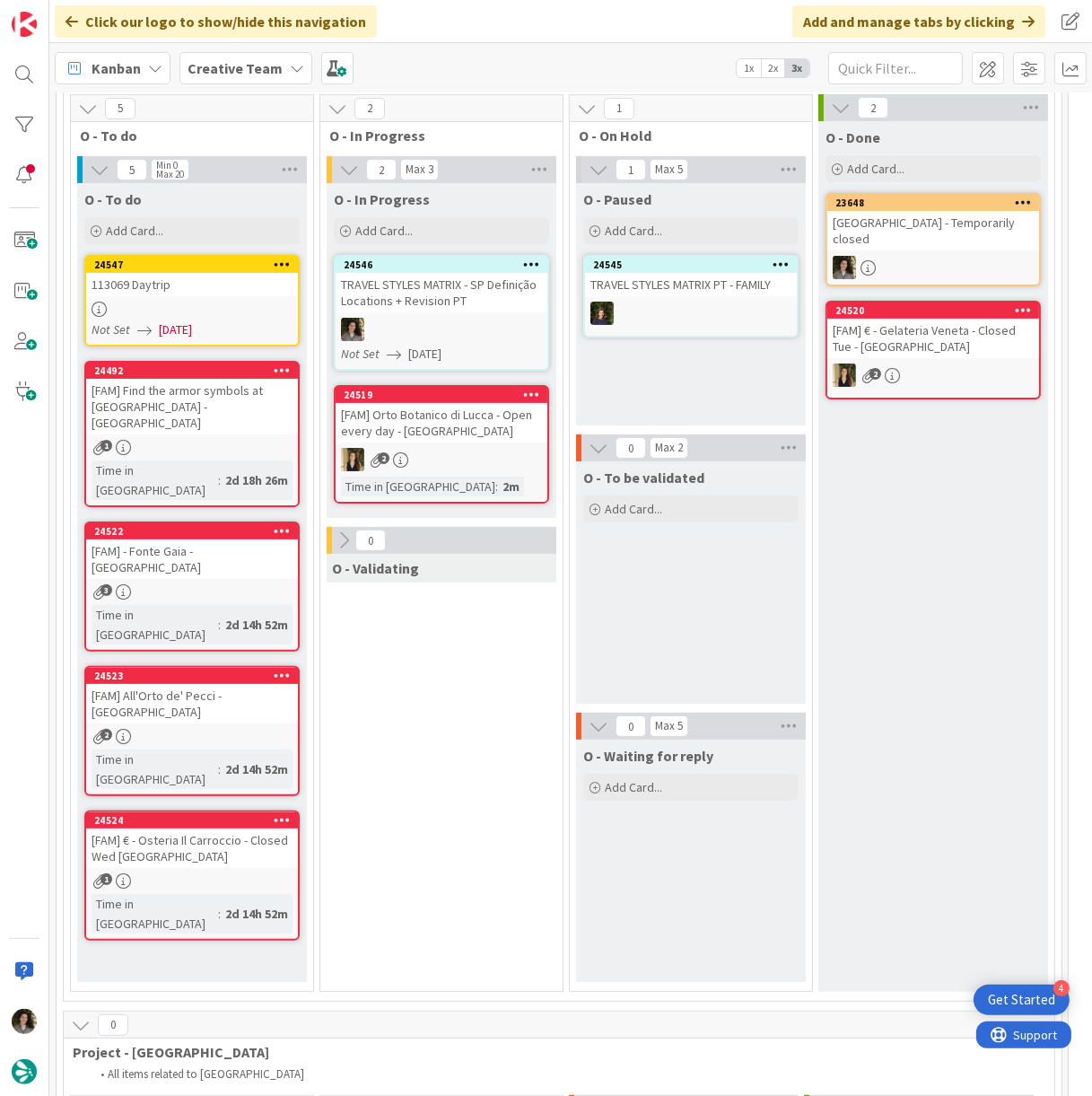
click at [209, 308] on div at bounding box center [192, 309] width 211 height 15
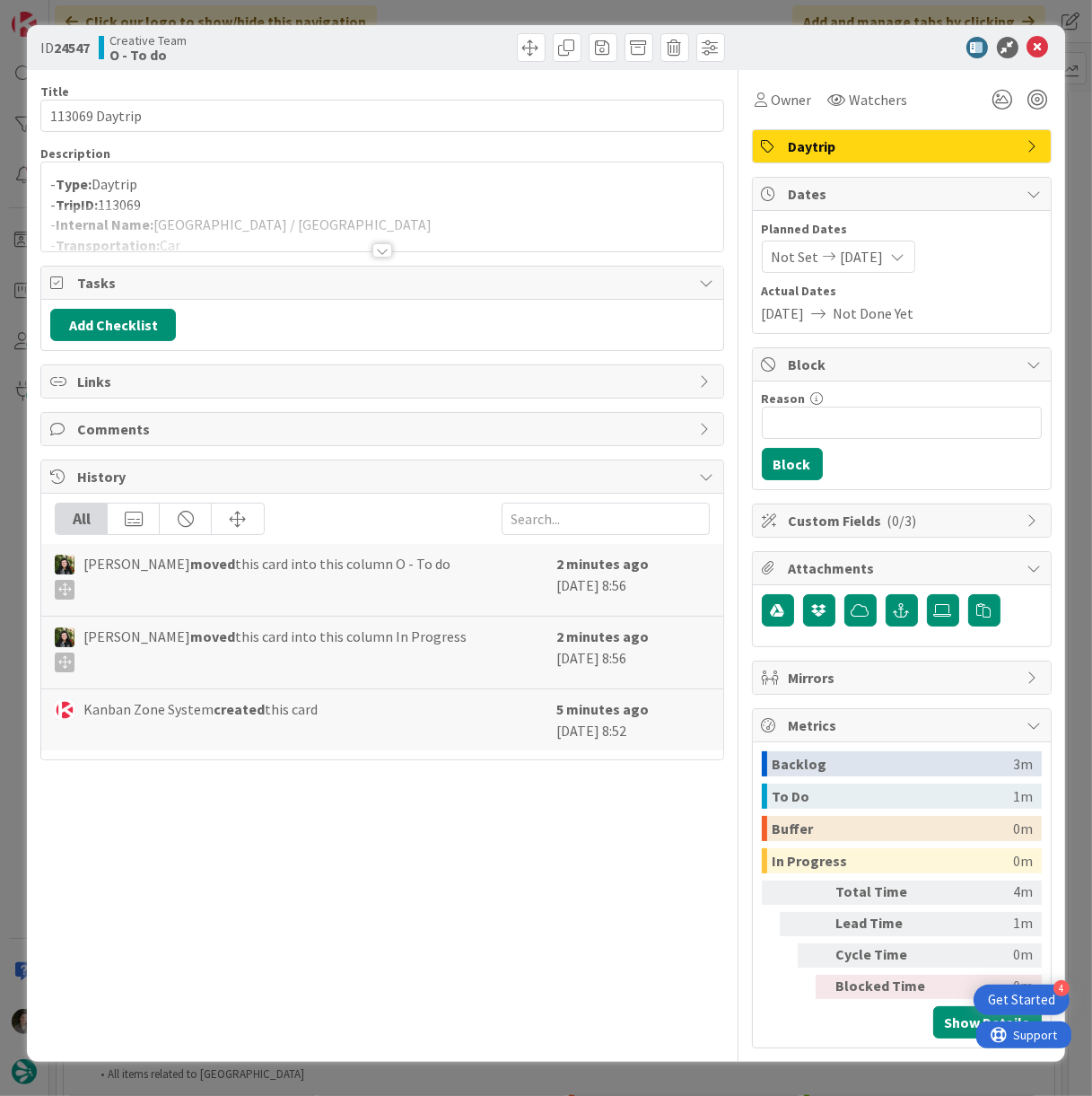
click at [378, 245] on div at bounding box center [382, 249] width 19 height 14
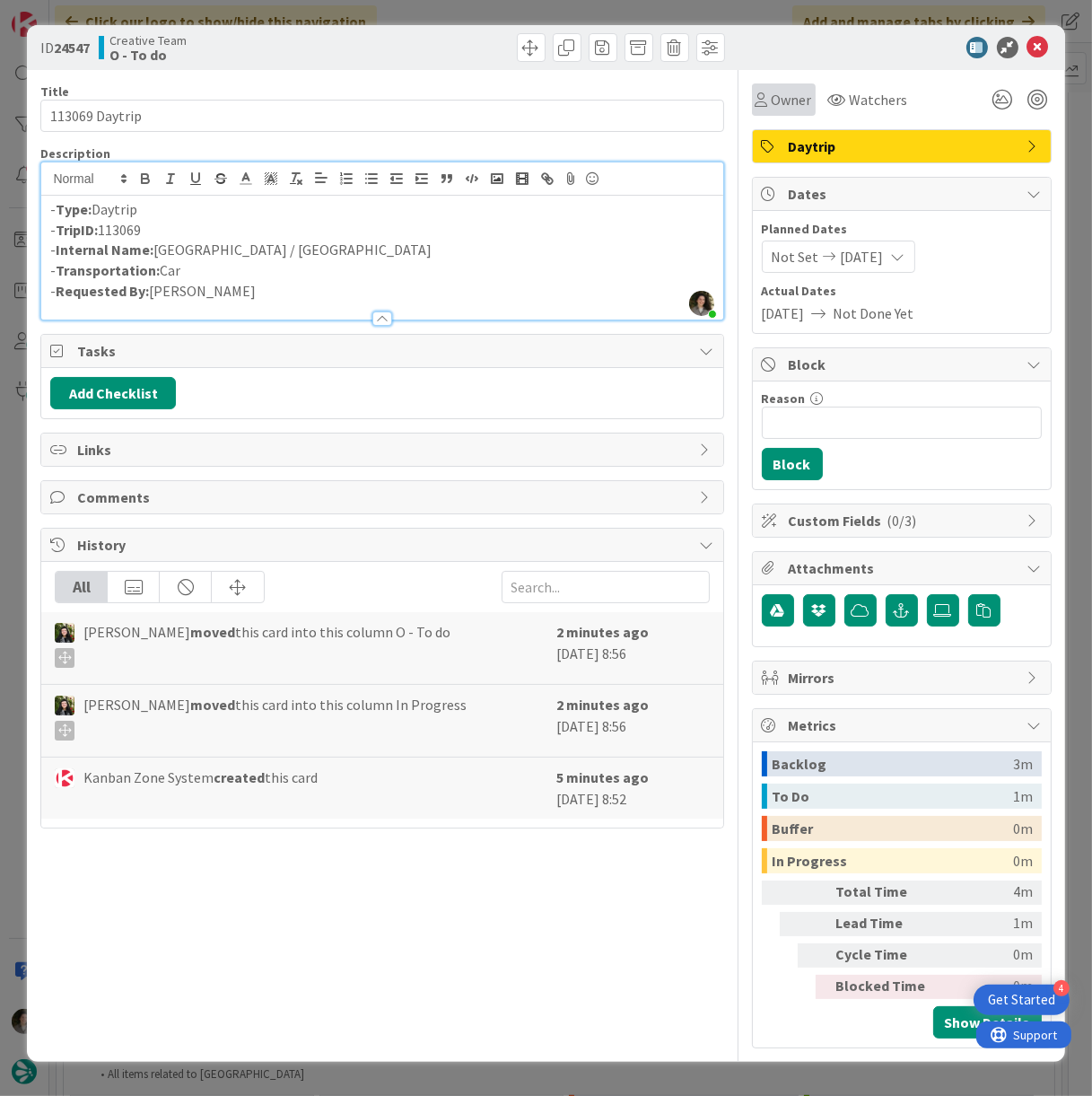
click at [762, 100] on icon at bounding box center [762, 99] width 13 height 14
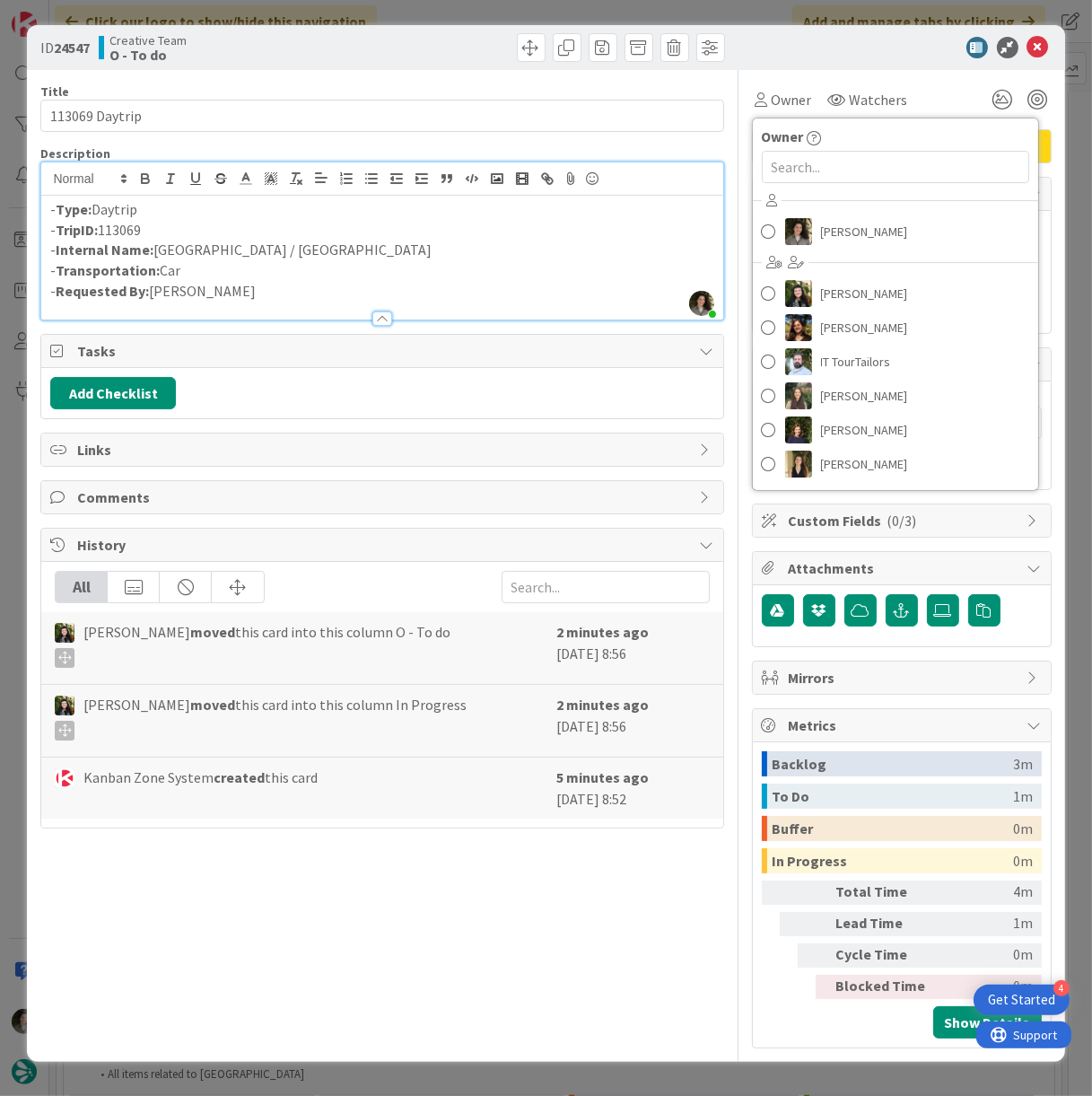
click at [826, 209] on div "Melissa Santos Beatriz Cassona Diana Ramos IT TourTailors Inês Gonçalves Margar…" at bounding box center [895, 334] width 286 height 296
drag, startPoint x: 825, startPoint y: 227, endPoint x: 862, endPoint y: 209, distance: 41.1
click at [825, 227] on span "[PERSON_NAME]" at bounding box center [865, 231] width 87 height 27
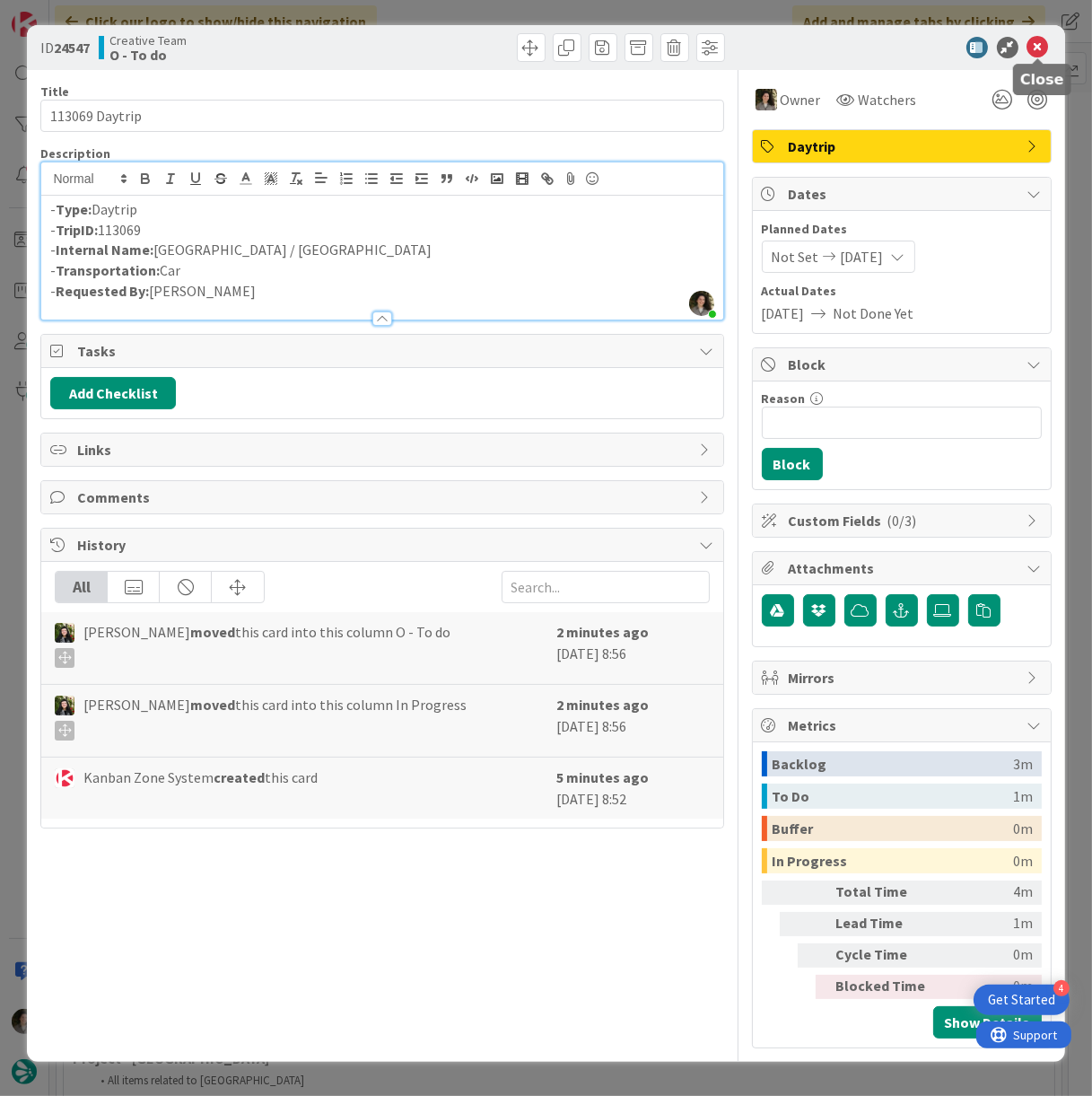
click at [1041, 47] on icon at bounding box center [1037, 47] width 21 height 21
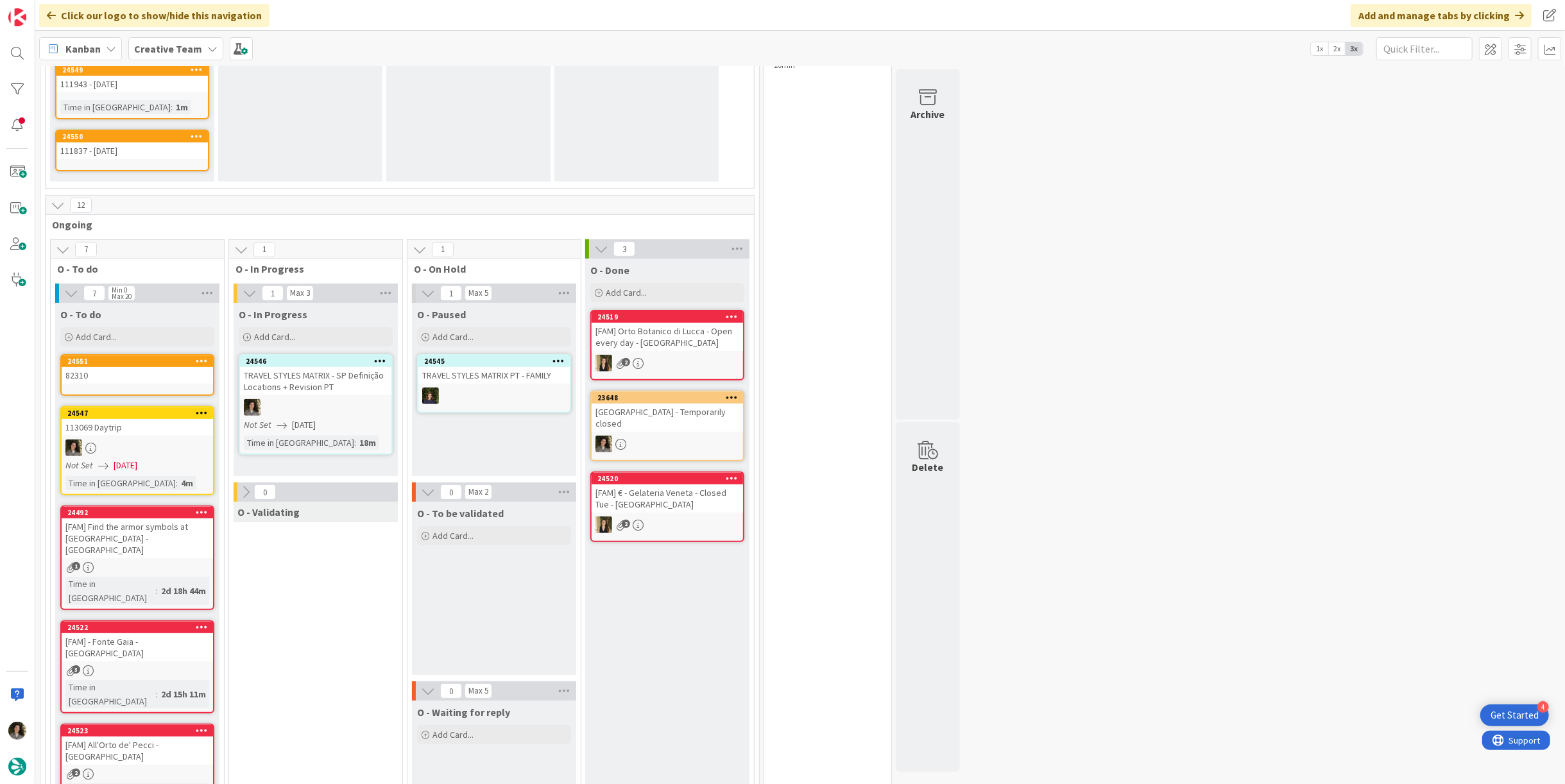
scroll to position [285, 0]
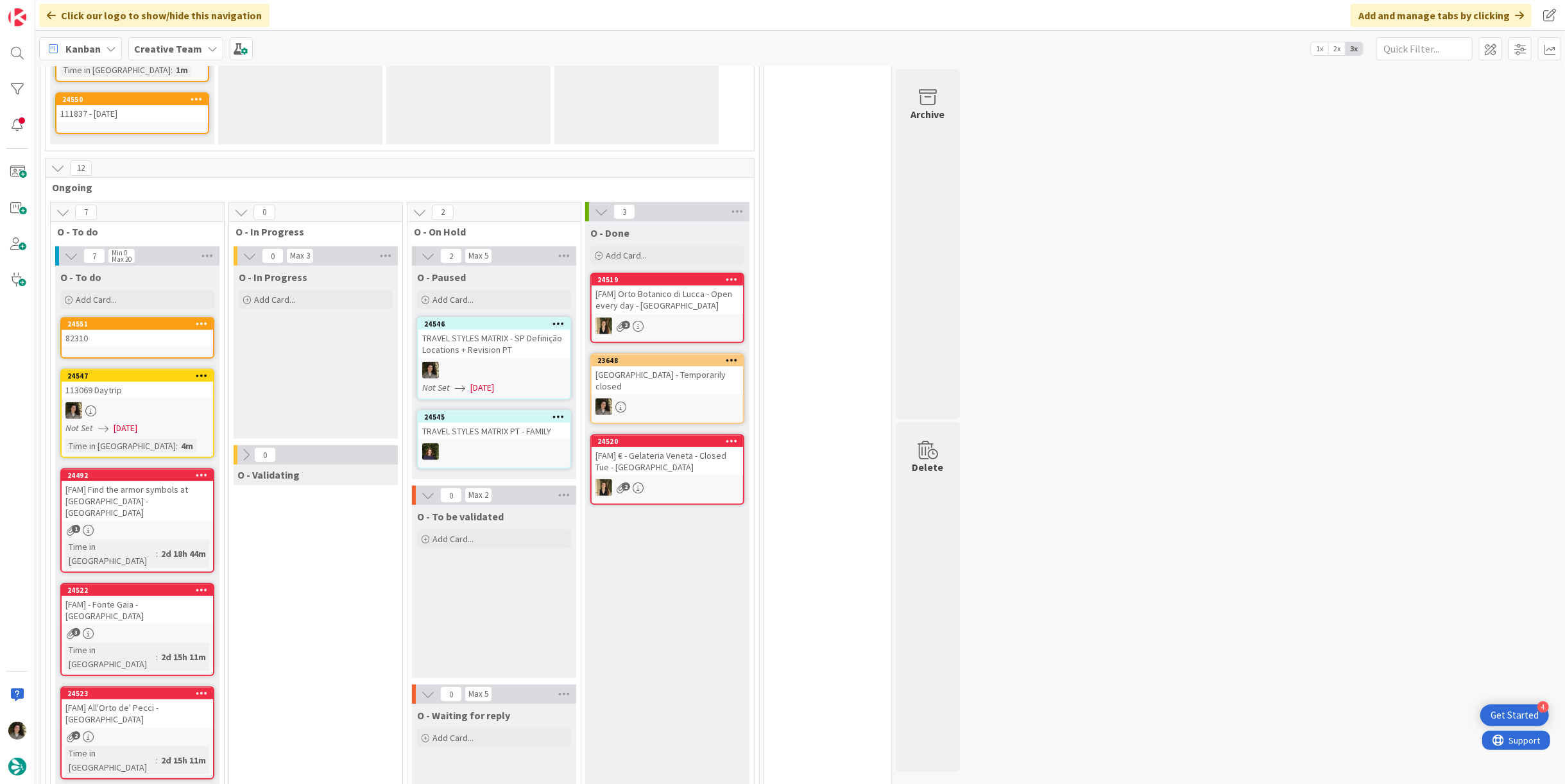
click at [473, 369] on div at bounding box center [494, 370] width 151 height 17
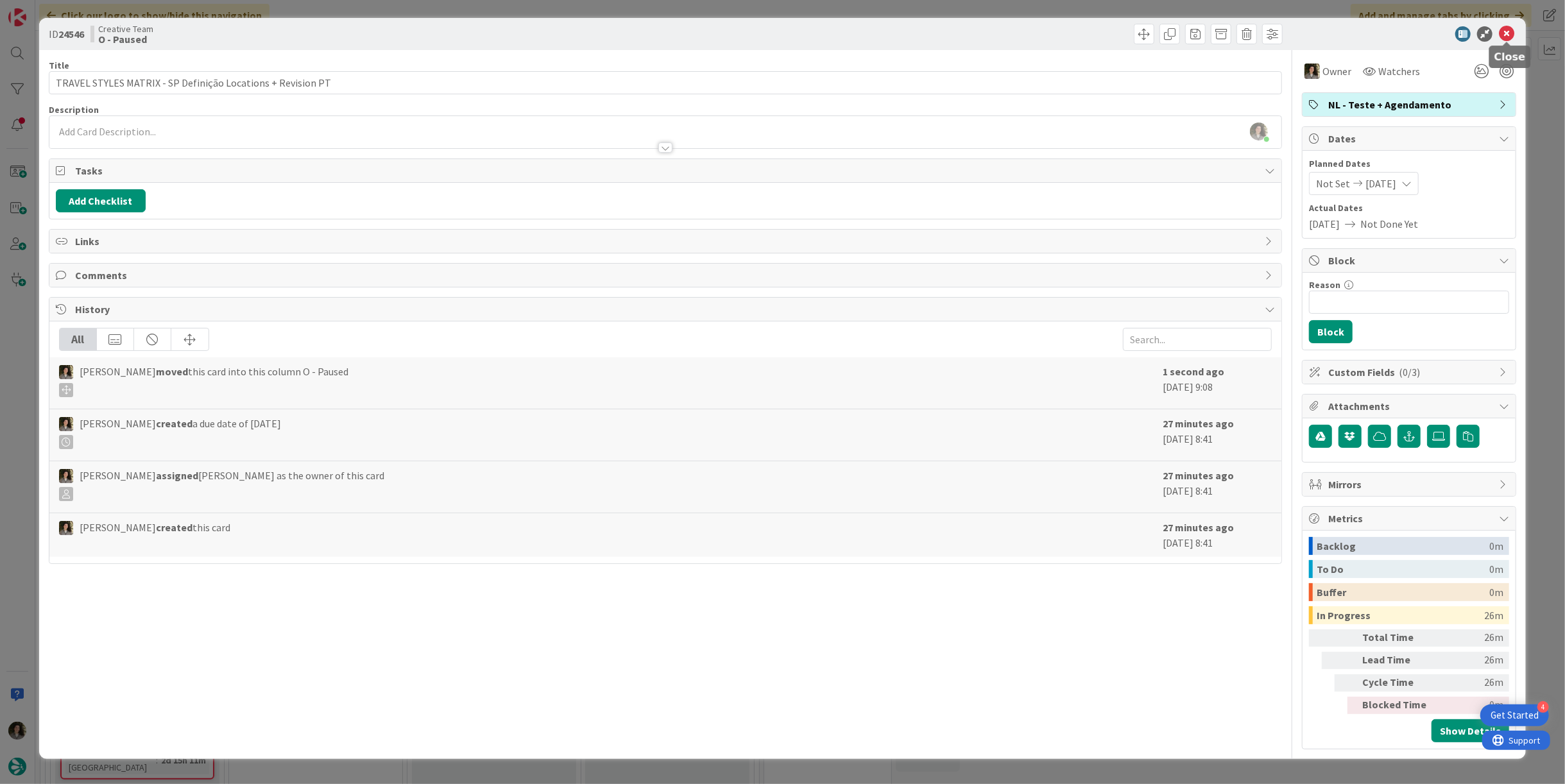
click at [1505, 29] on icon at bounding box center [1506, 34] width 15 height 15
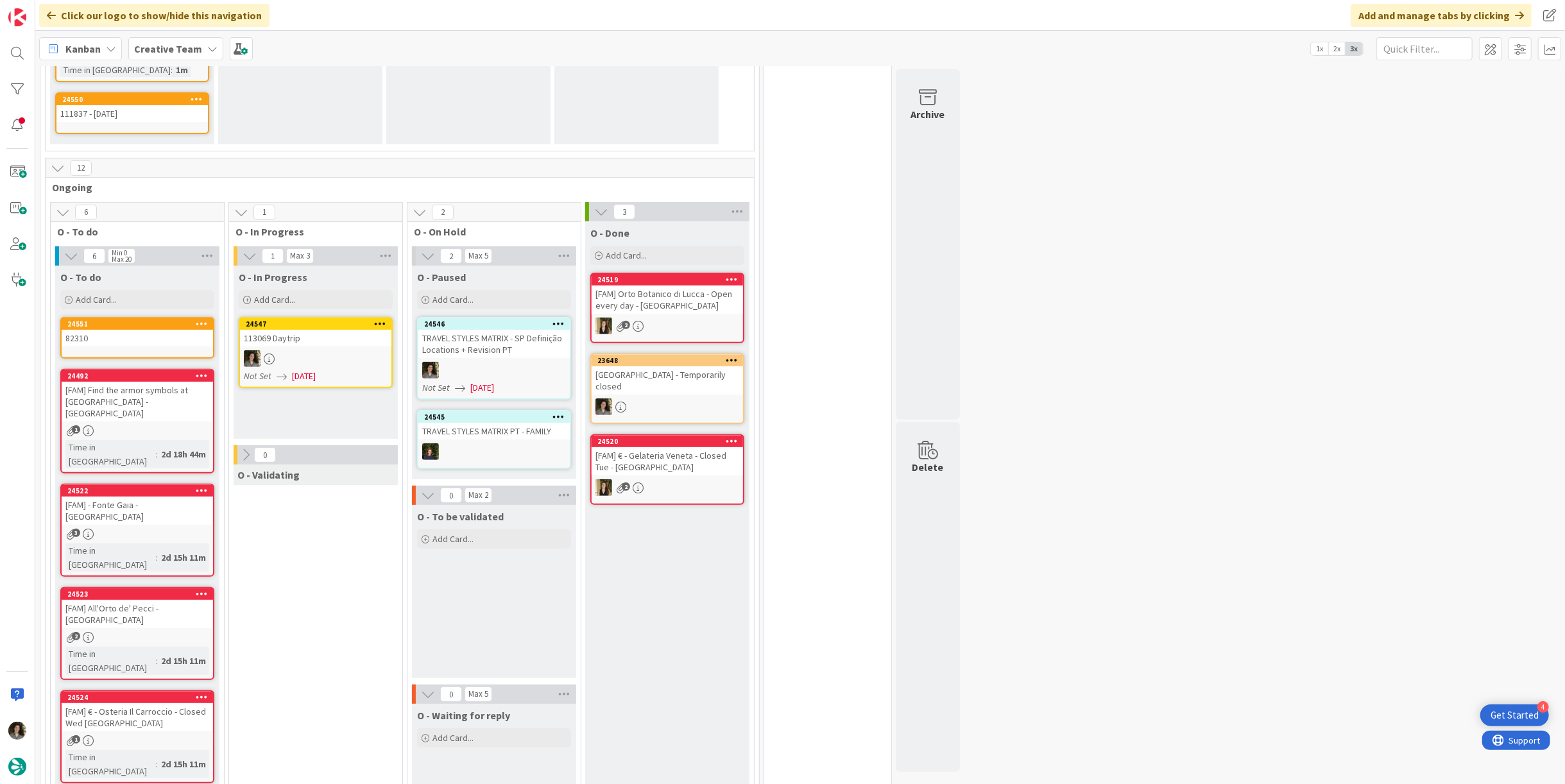
click at [340, 356] on div at bounding box center [316, 358] width 151 height 17
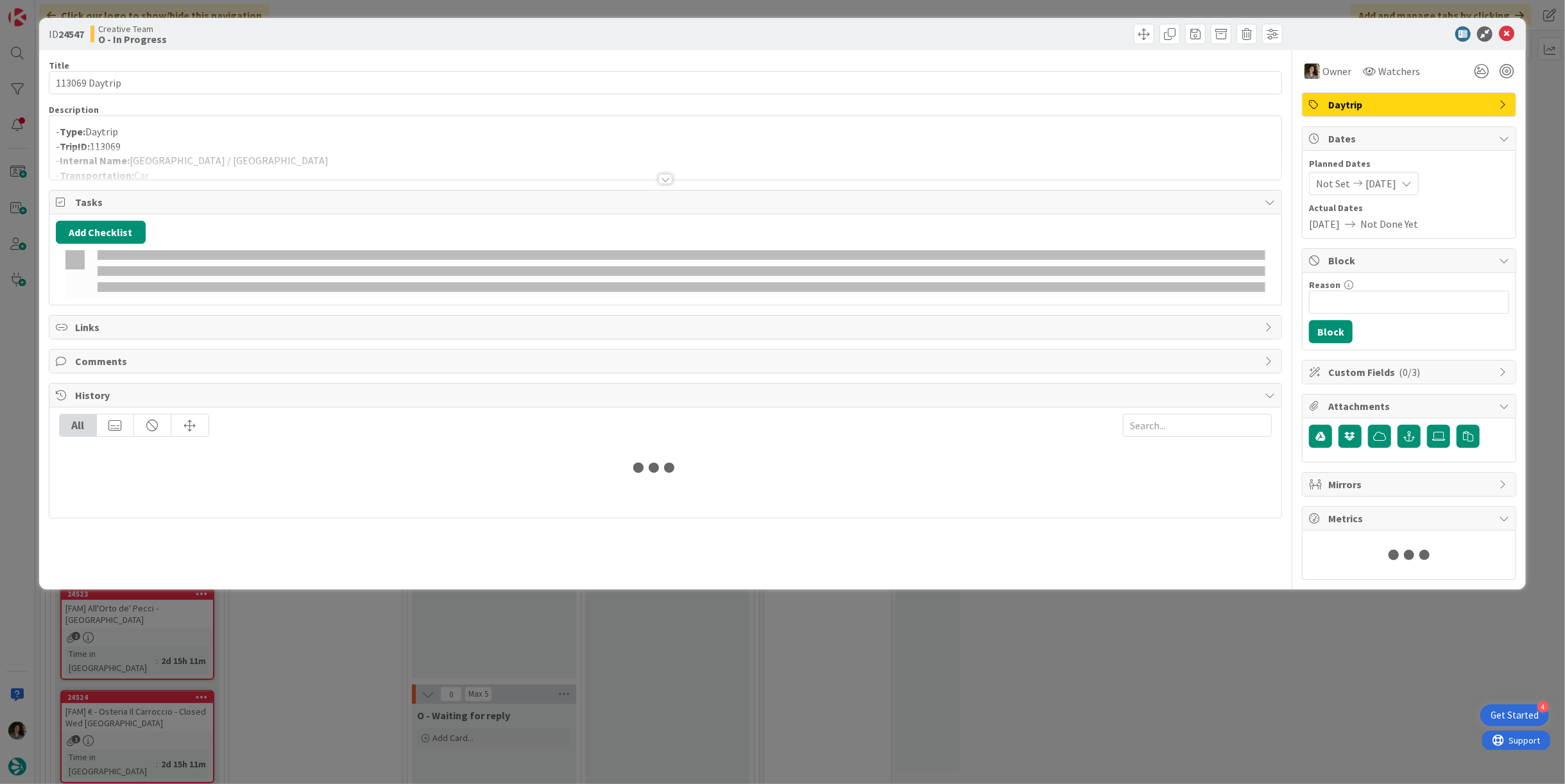
click at [198, 164] on div at bounding box center [666, 163] width 1232 height 32
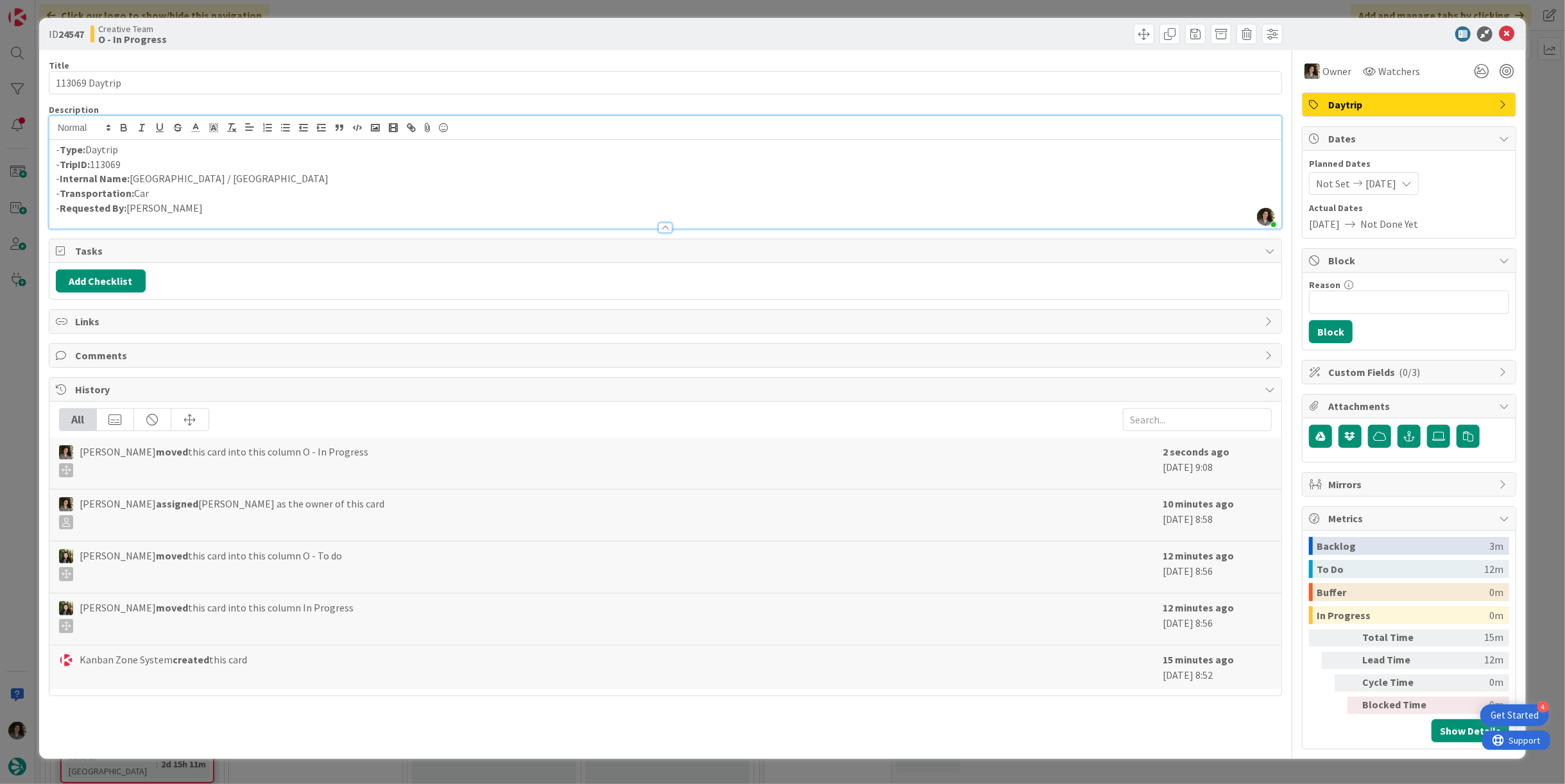
drag, startPoint x: 225, startPoint y: 180, endPoint x: 133, endPoint y: 180, distance: 92.0
click at [133, 180] on p "- Internal Name: Toledo / Cádiz" at bounding box center [665, 178] width 1219 height 15
click at [190, 179] on p "- Internal Name: Toledo / Cádiz" at bounding box center [665, 178] width 1219 height 15
drag, startPoint x: 192, startPoint y: 176, endPoint x: 131, endPoint y: 184, distance: 61.5
click at [131, 184] on p "- Internal Name: Toledo / Cádiz" at bounding box center [665, 178] width 1219 height 15
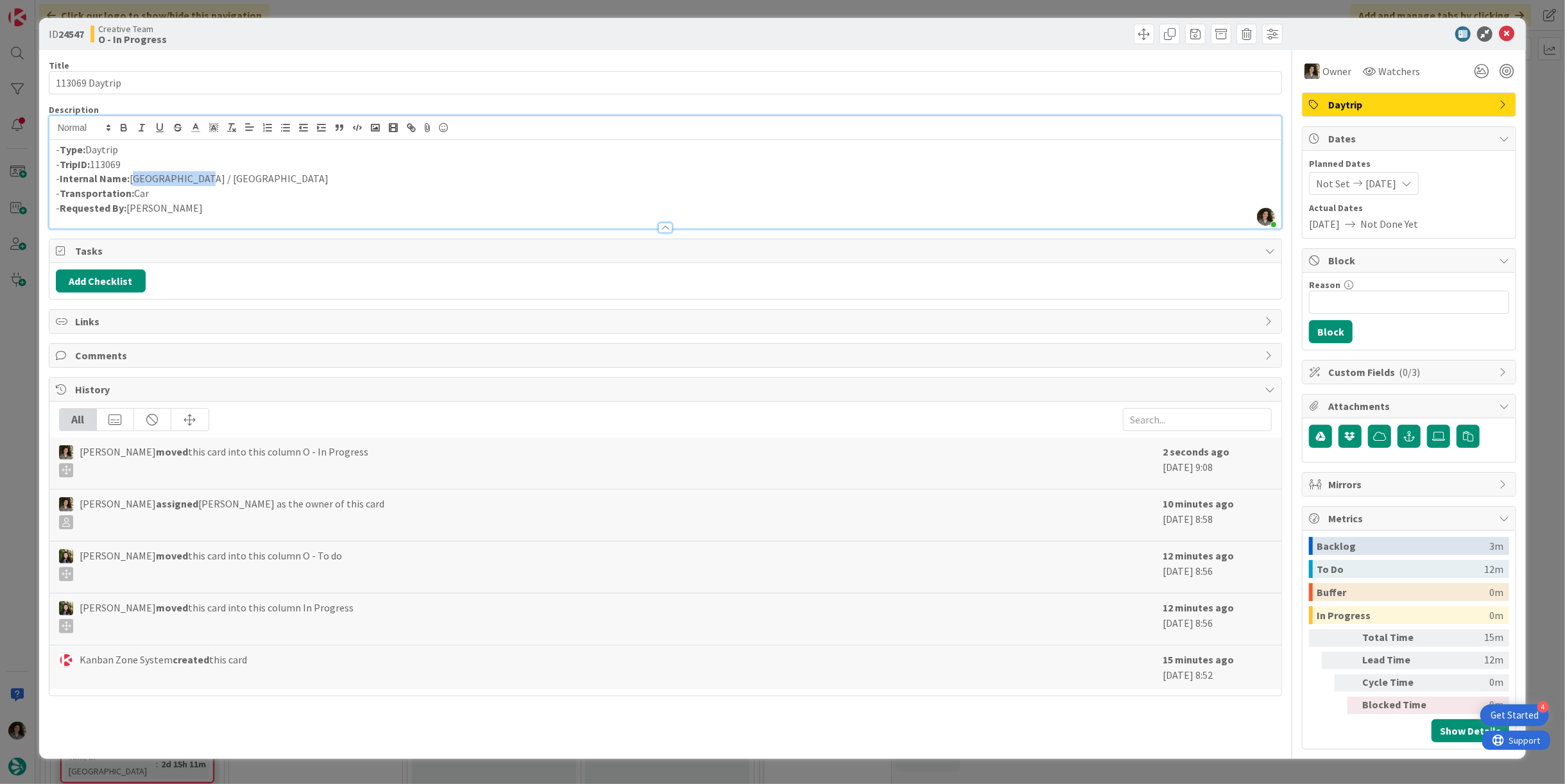
copy p "Toledo / Cádiz"
click at [1511, 27] on icon at bounding box center [1506, 34] width 15 height 15
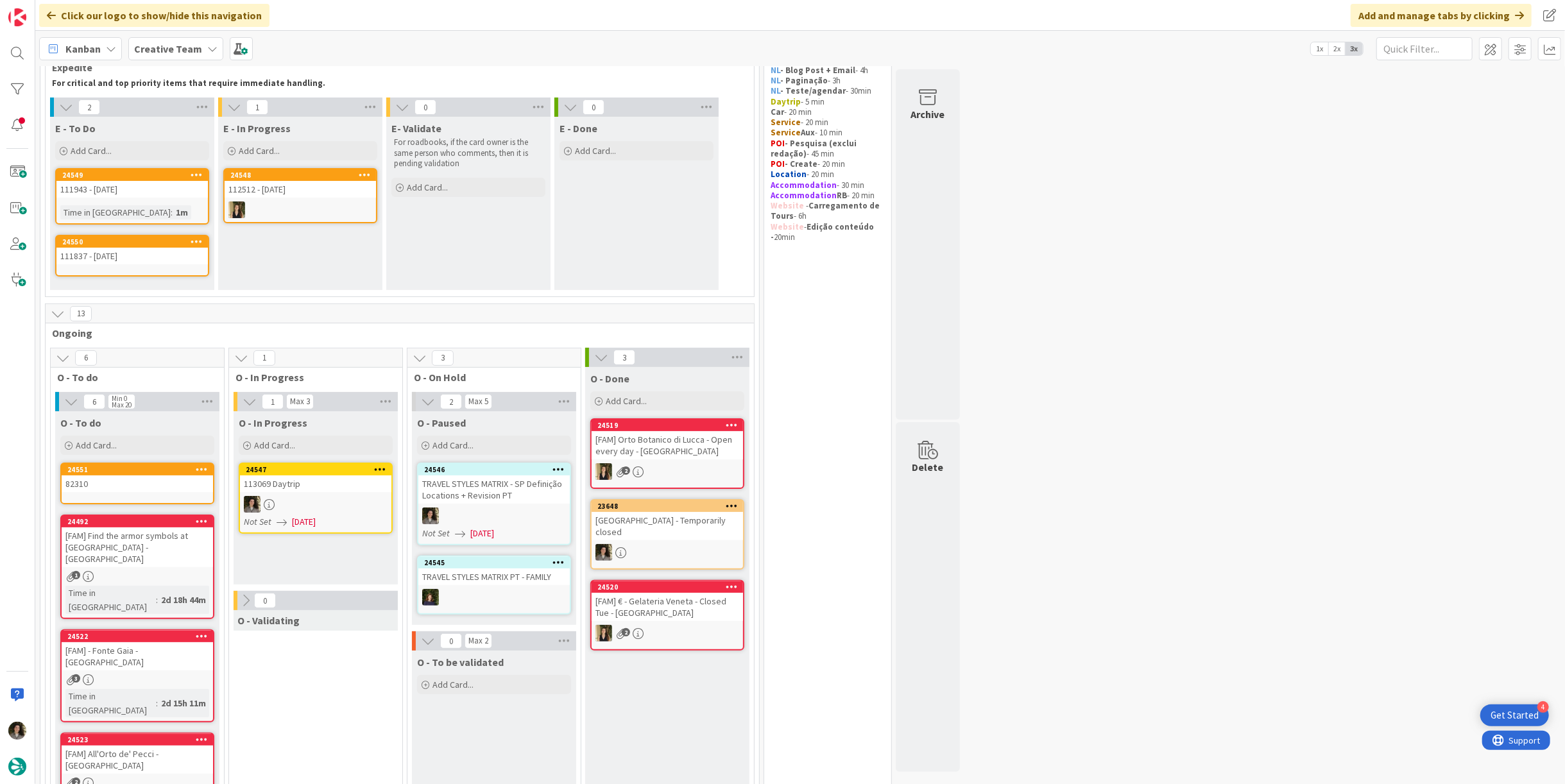
click at [327, 508] on div at bounding box center [316, 504] width 151 height 17
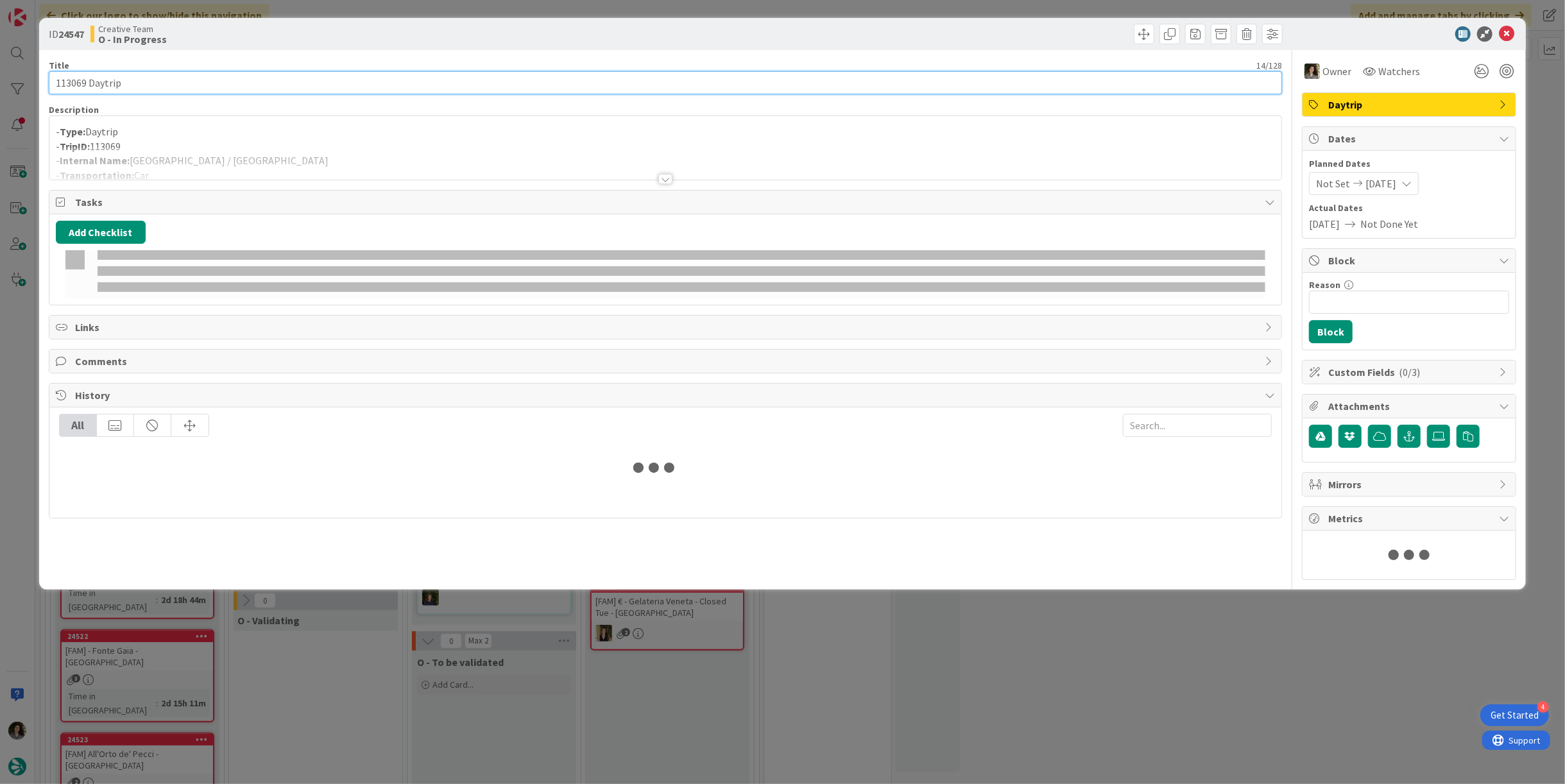
click at [139, 87] on input "113069 Daytrip" at bounding box center [666, 82] width 1233 height 23
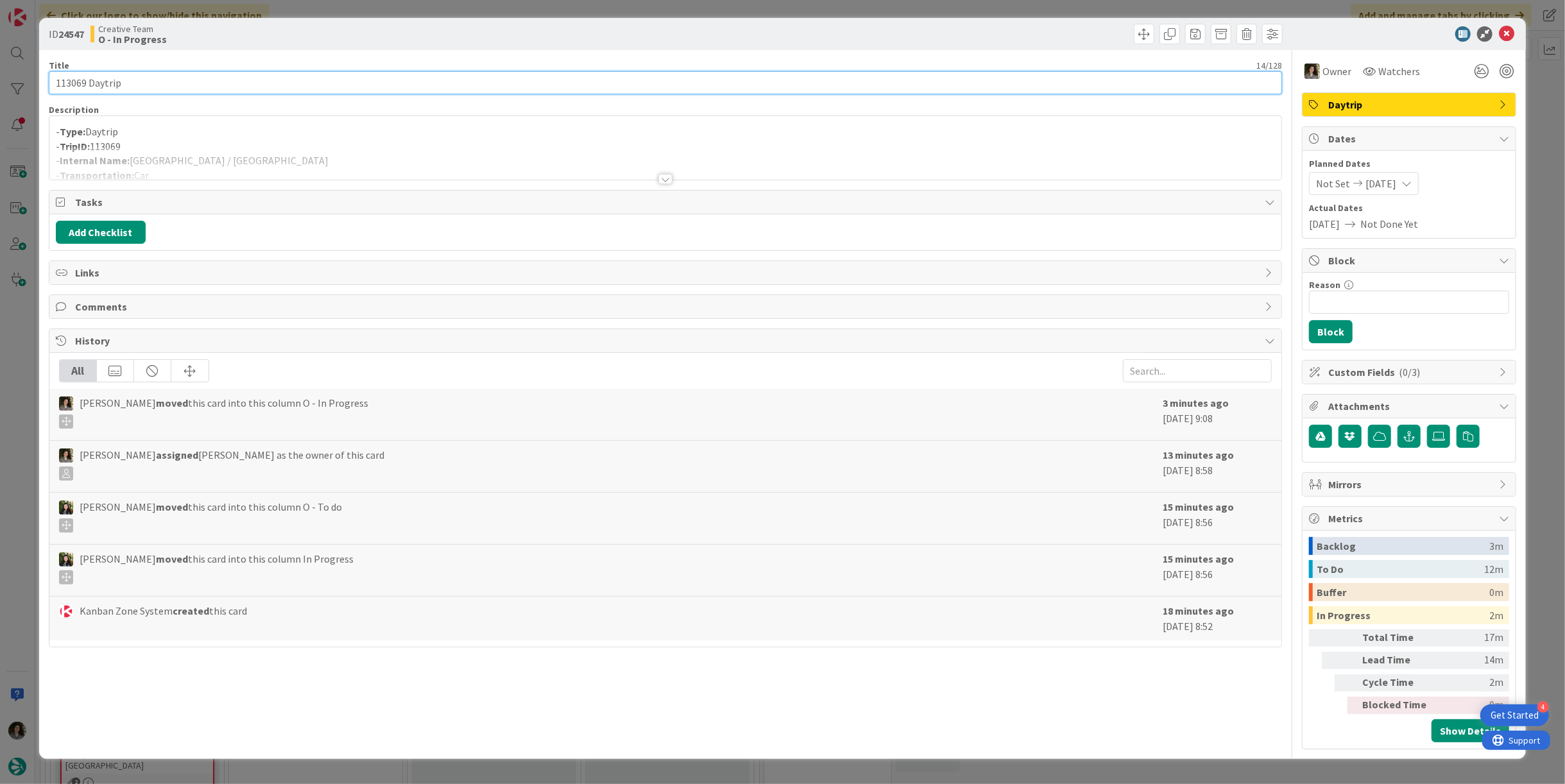
click at [139, 87] on input "113069 Daytrip" at bounding box center [666, 82] width 1233 height 23
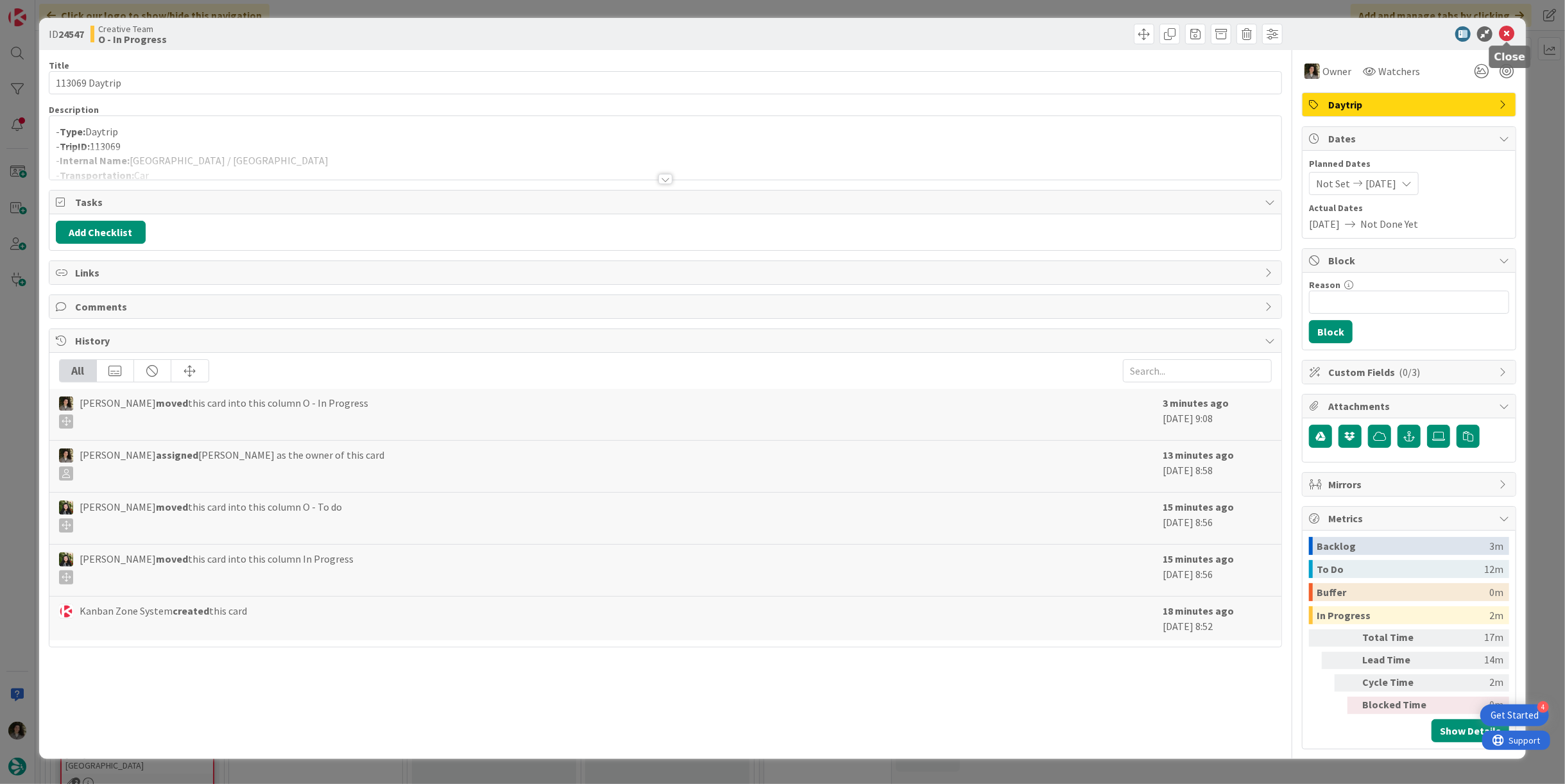
click at [1513, 31] on icon at bounding box center [1506, 34] width 15 height 15
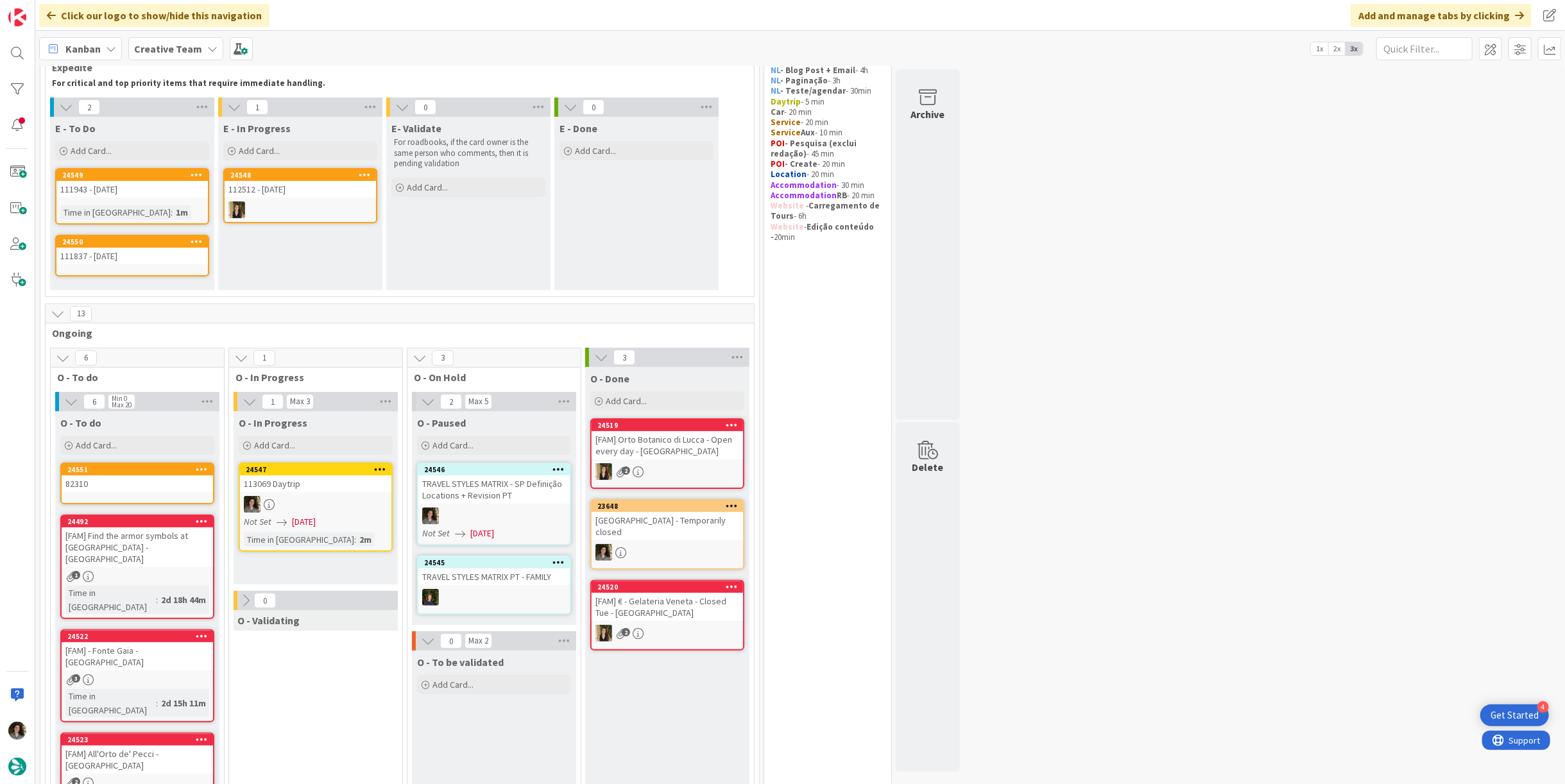
click at [296, 528] on div "24547 113069 Daytrip Not Set 10/06/2025 Time in Column : 2m" at bounding box center [316, 507] width 154 height 89
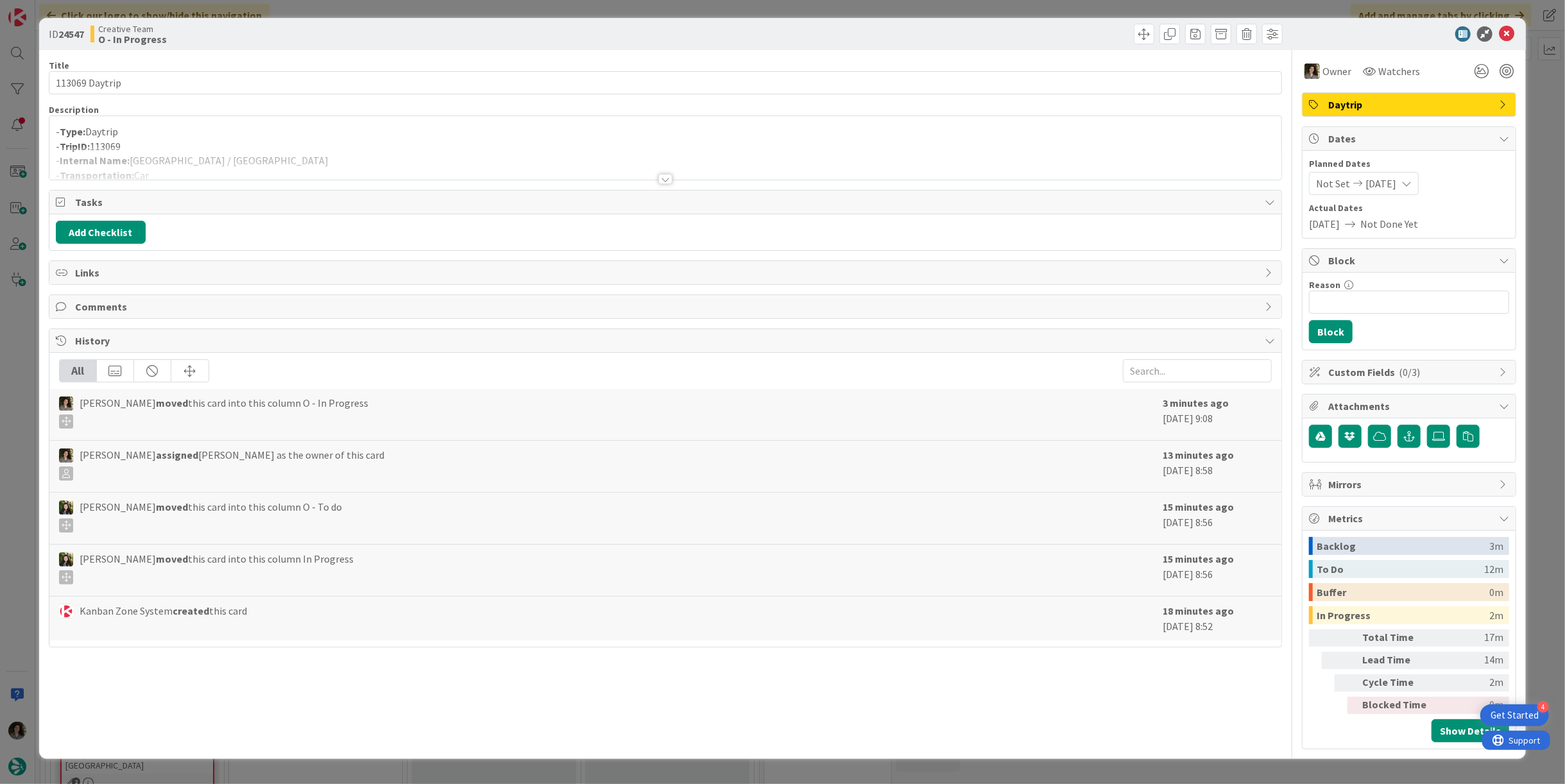
click at [669, 174] on div at bounding box center [665, 178] width 14 height 10
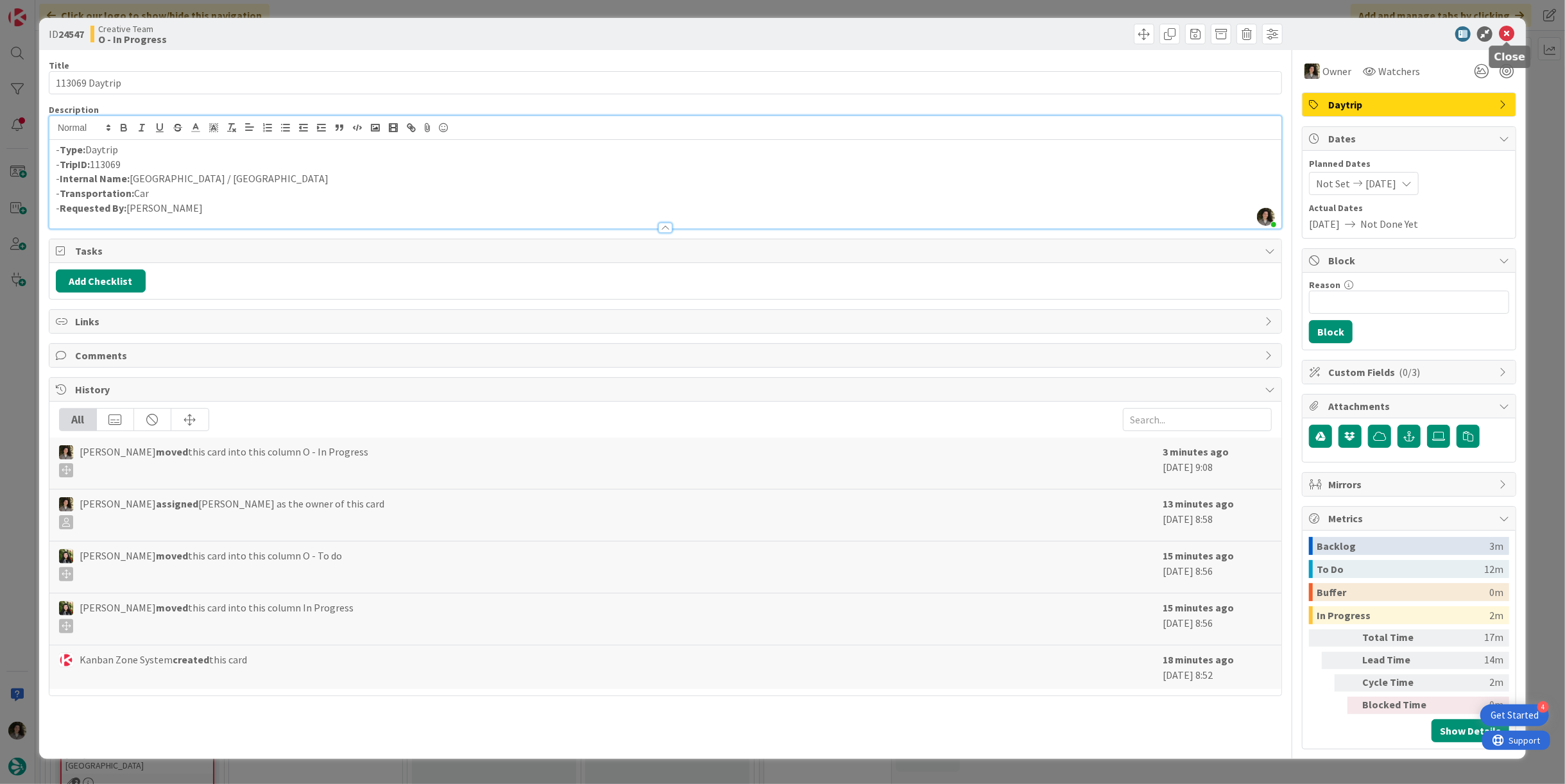
click at [1509, 28] on icon at bounding box center [1506, 34] width 15 height 15
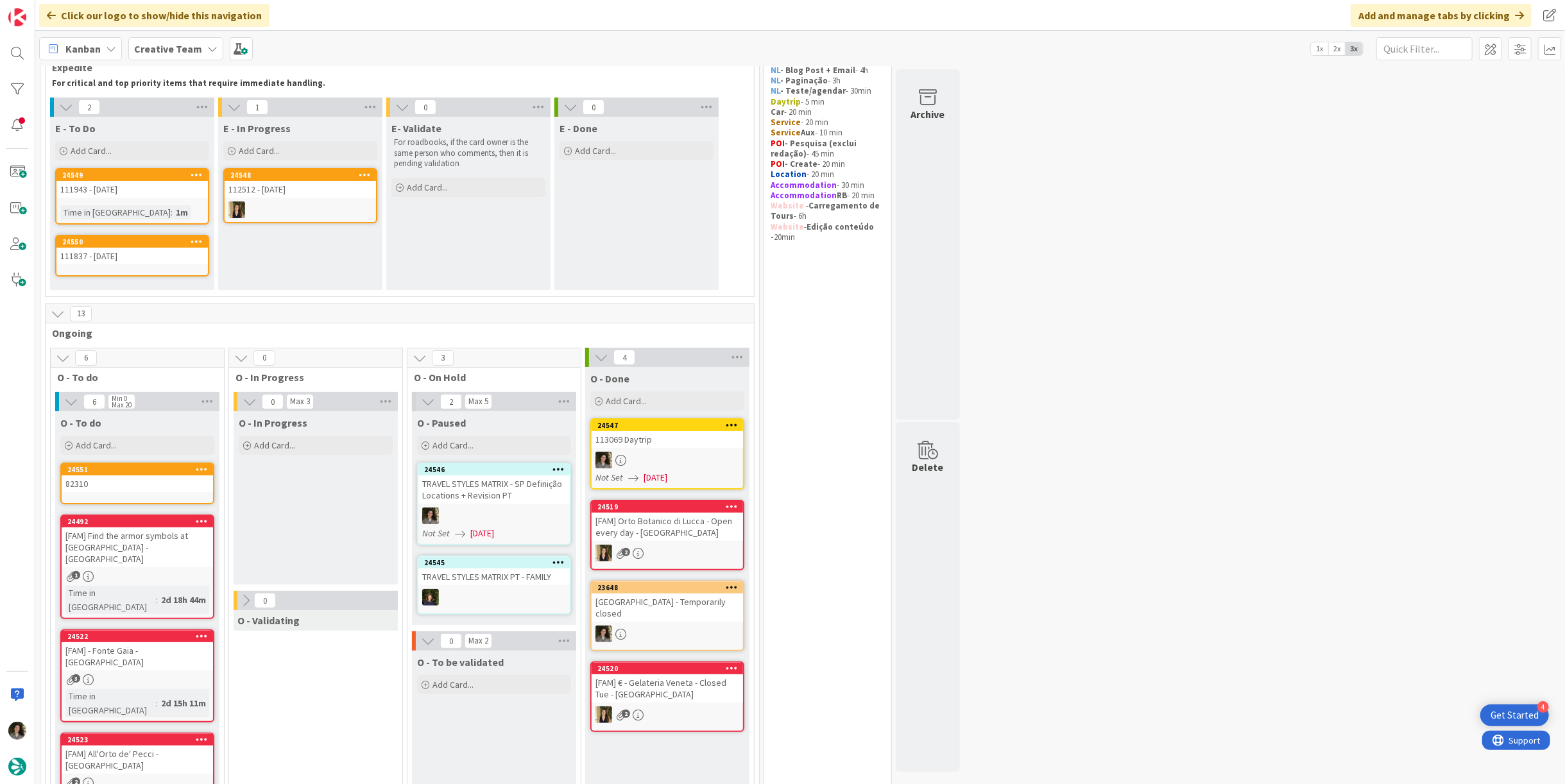
click at [491, 497] on div "TRAVEL STYLES MATRIX - SP Definição Locations + Revision PT" at bounding box center [494, 489] width 151 height 28
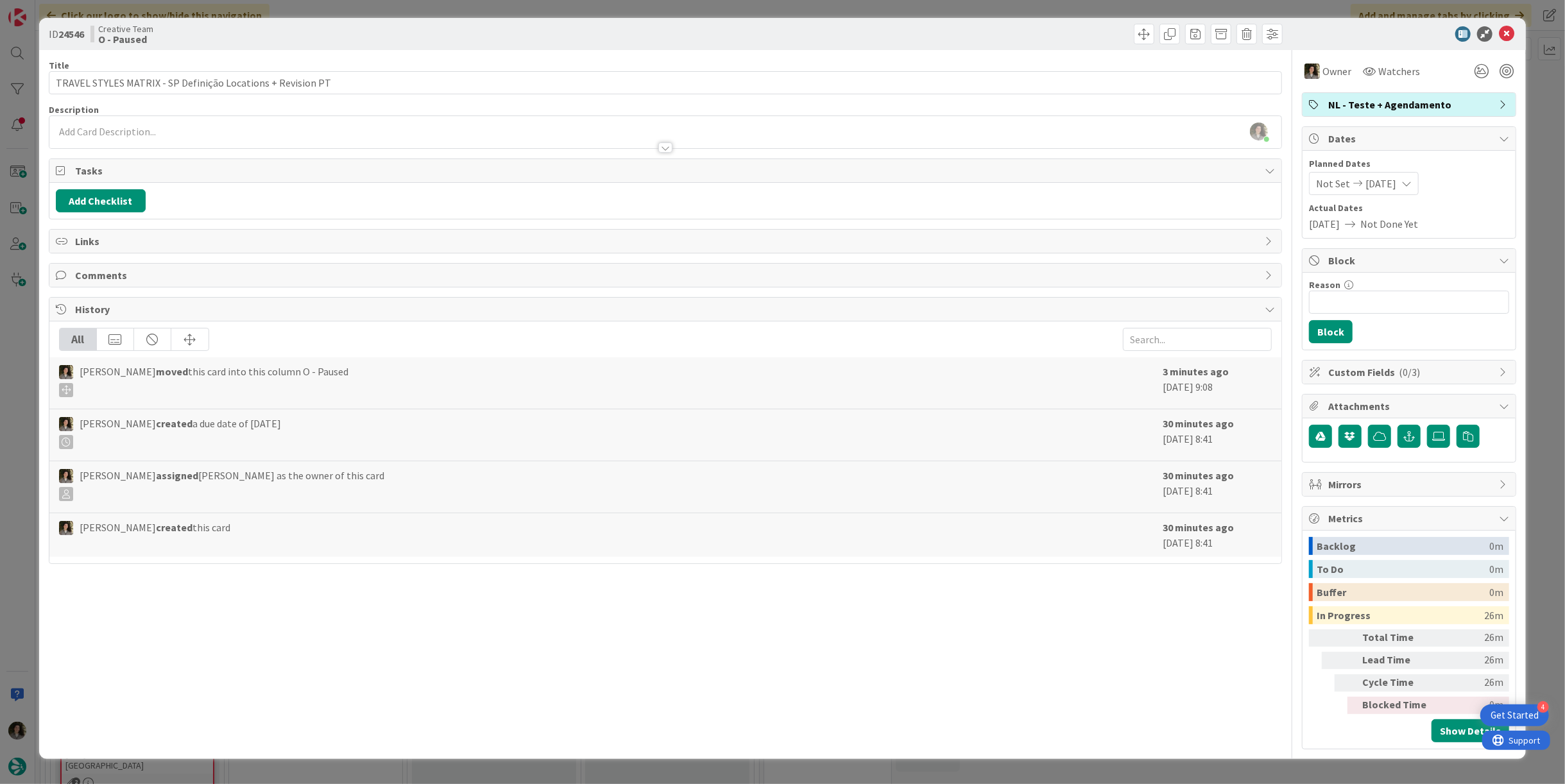
click at [1179, 629] on div "Title 59 / 128 TRAVEL STYLES MATRIX - SP Definição Locations + Revision PT Desc…" at bounding box center [666, 399] width 1233 height 699
click at [1506, 32] on icon at bounding box center [1506, 34] width 15 height 15
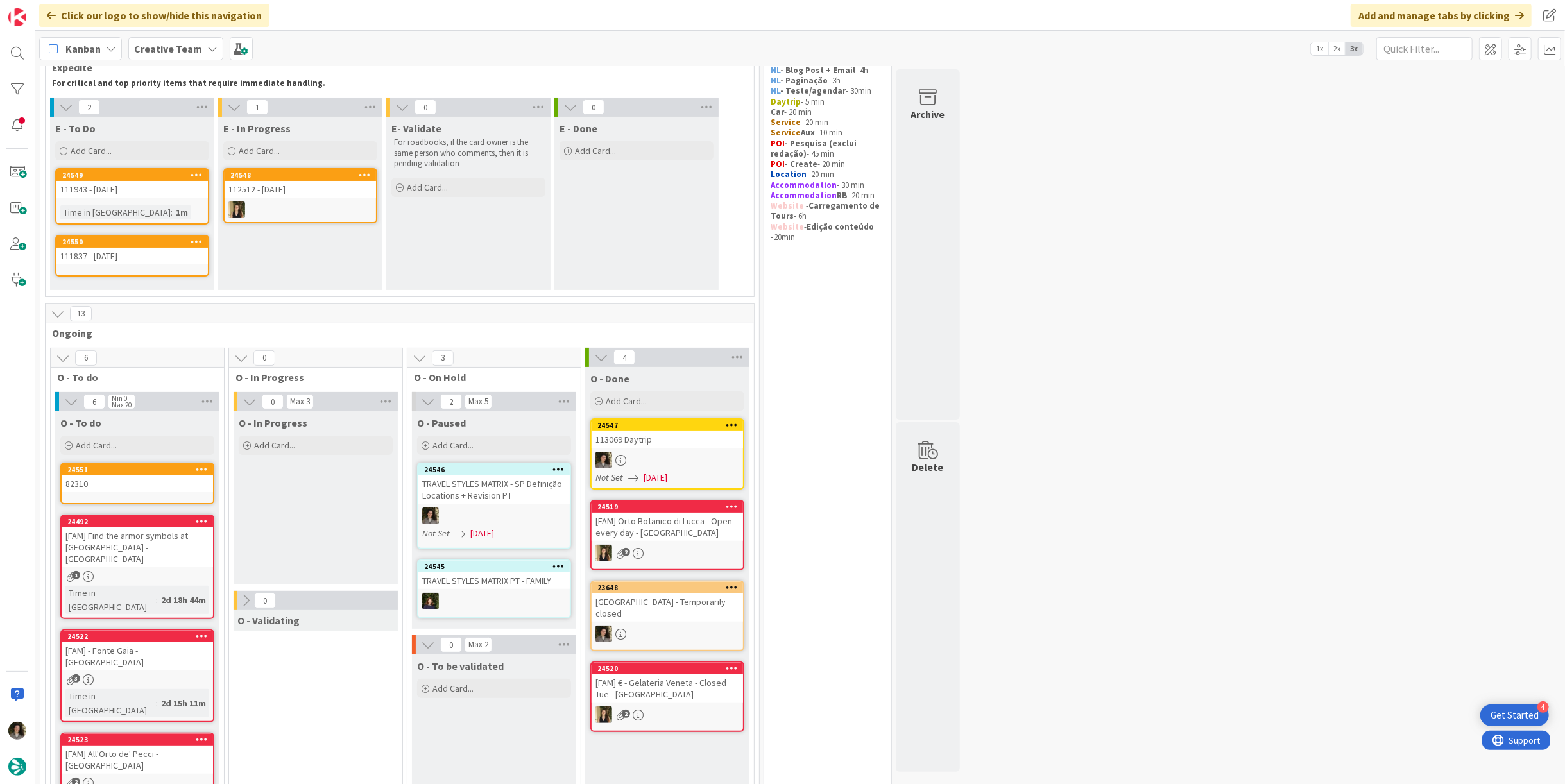
click at [139, 198] on div "24549 111943 - 3 nov Time in Column : 1m" at bounding box center [132, 196] width 154 height 56
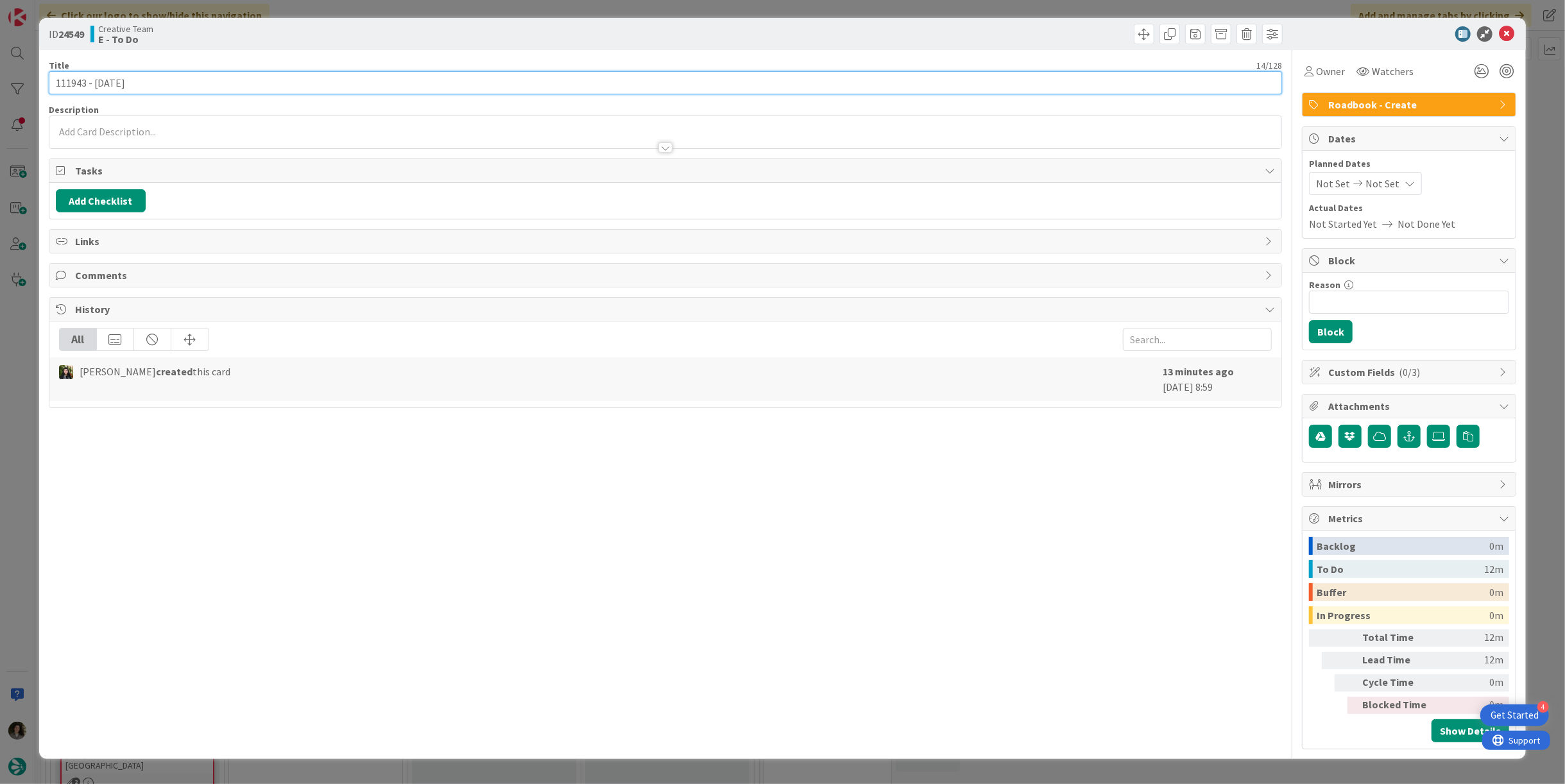
drag, startPoint x: 85, startPoint y: 80, endPoint x: 27, endPoint y: 77, distance: 58.1
click at [27, 77] on div "ID 24549 Creative Team E - To Do Title 14 / 128 111943 - 3 nov Description Owne…" at bounding box center [782, 392] width 1565 height 784
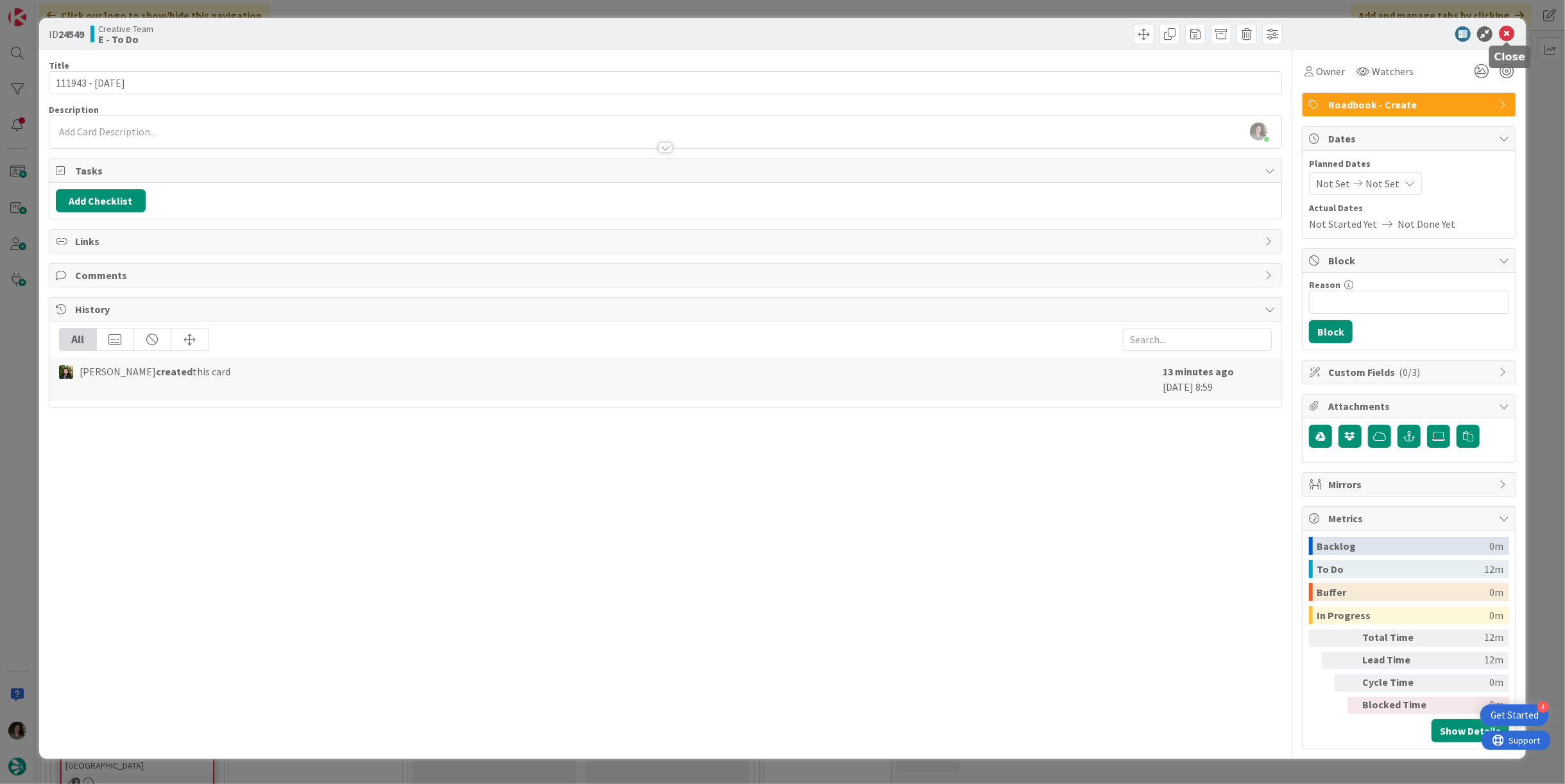
click at [1505, 32] on icon at bounding box center [1506, 34] width 15 height 15
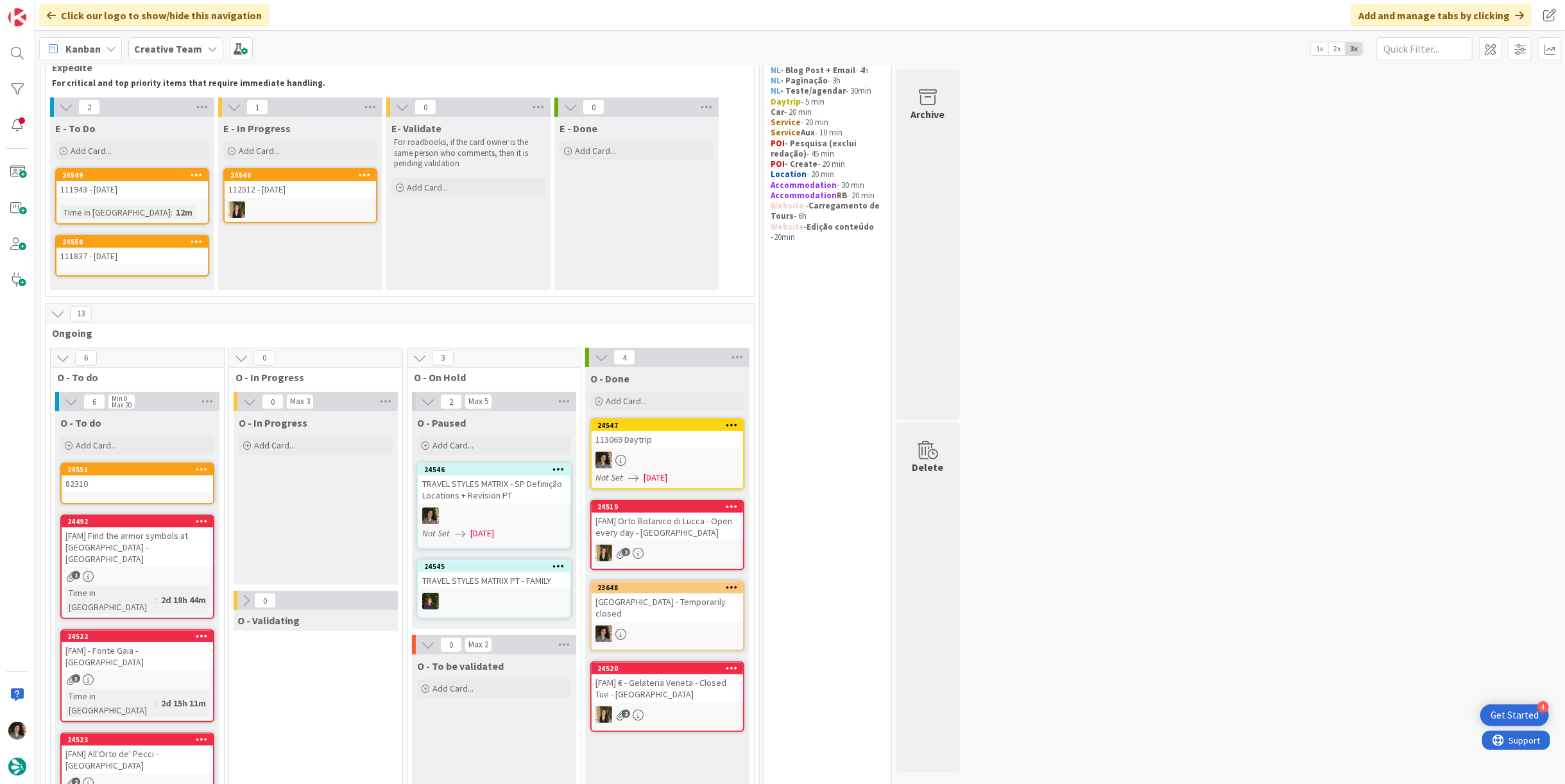
click at [92, 268] on div "24550 111837 - 5 nov" at bounding box center [132, 255] width 154 height 42
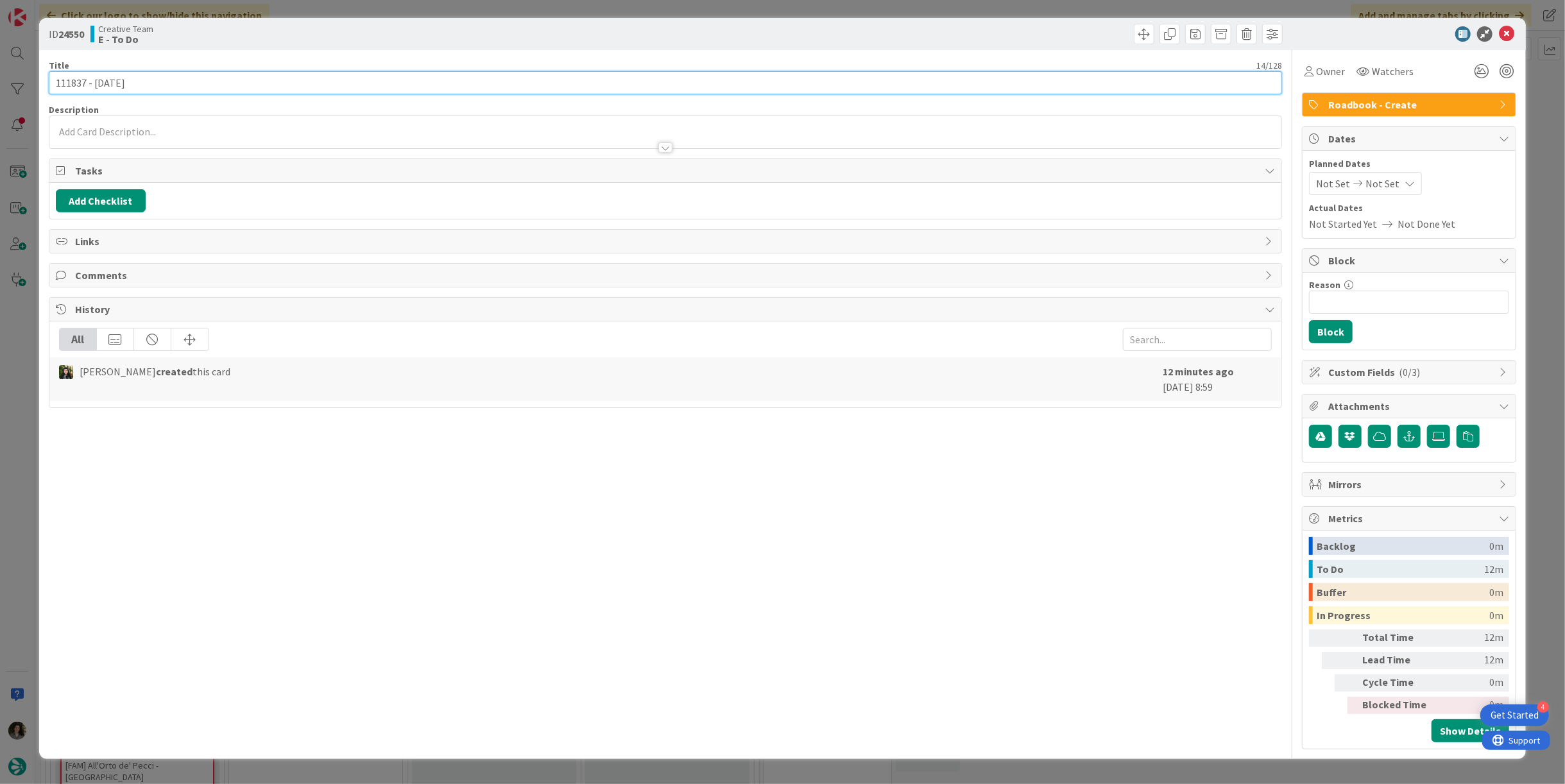
drag, startPoint x: 89, startPoint y: 82, endPoint x: 35, endPoint y: 82, distance: 54.0
click at [35, 82] on div "ID 24550 Creative Team E - To Do Title 14 / 128 111837 - 5 nov Description Owne…" at bounding box center [782, 392] width 1565 height 784
type input "111837 - [DATE]"
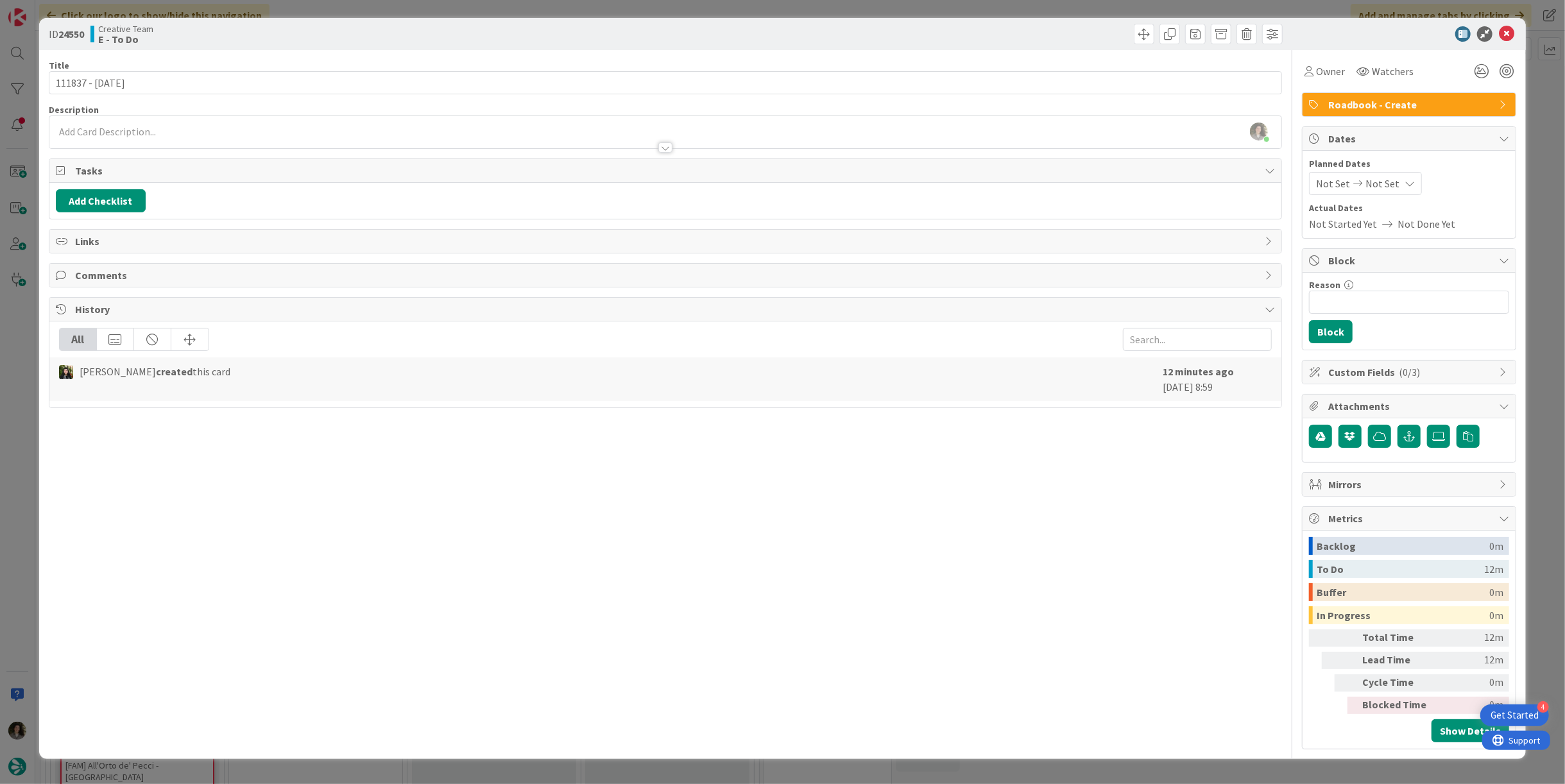
click at [208, 128] on div "Melissa Santos just joined" at bounding box center [666, 132] width 1232 height 32
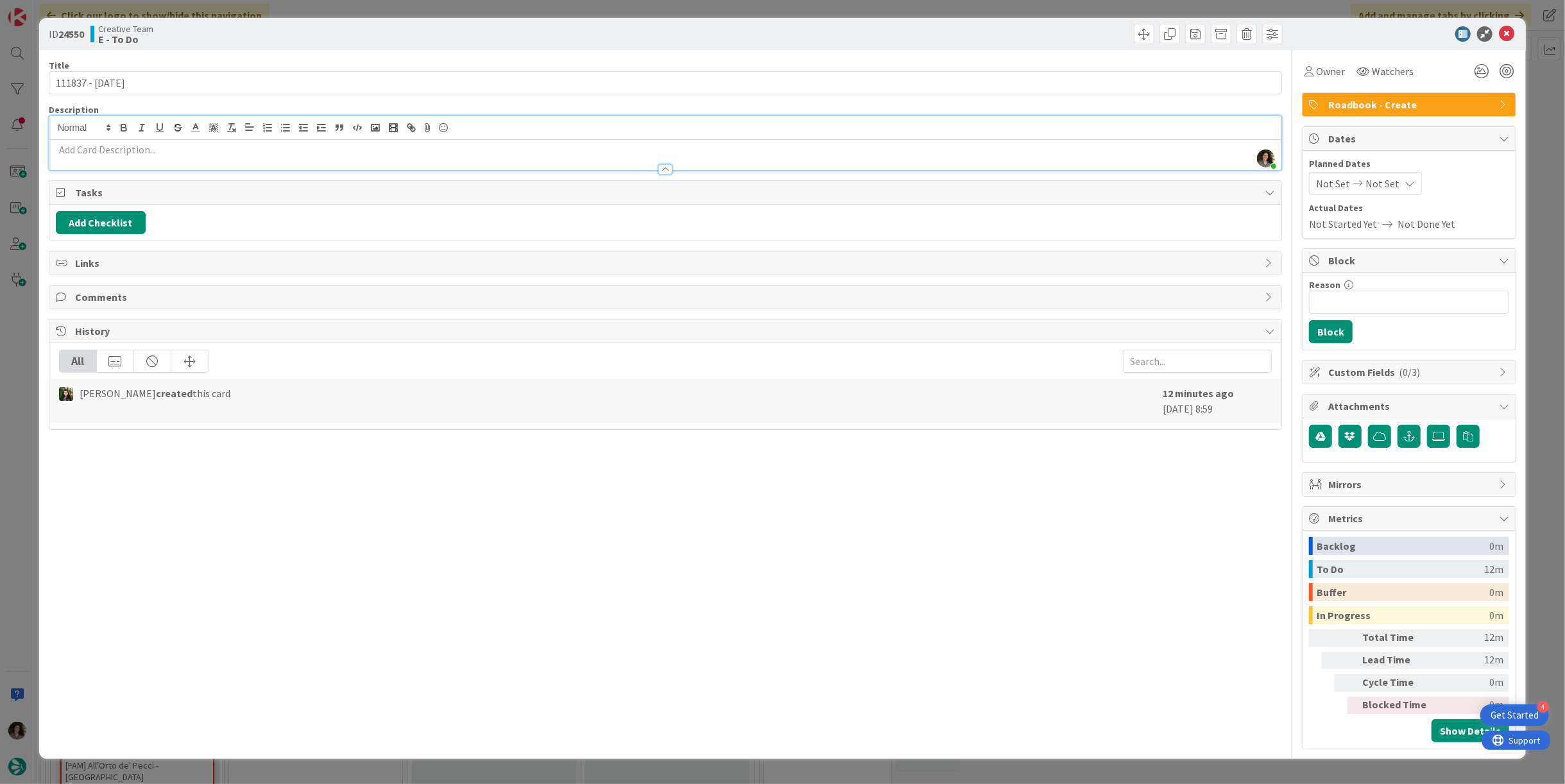
click at [1290, 58] on div "Title 14 / 128 111837 - 5 nov Description Melissa Santos just joined Owner Watc…" at bounding box center [783, 399] width 1468 height 699
drag, startPoint x: 1312, startPoint y: 70, endPoint x: 1317, endPoint y: 80, distance: 11.2
click at [1313, 71] on div "Owner" at bounding box center [1324, 71] width 40 height 15
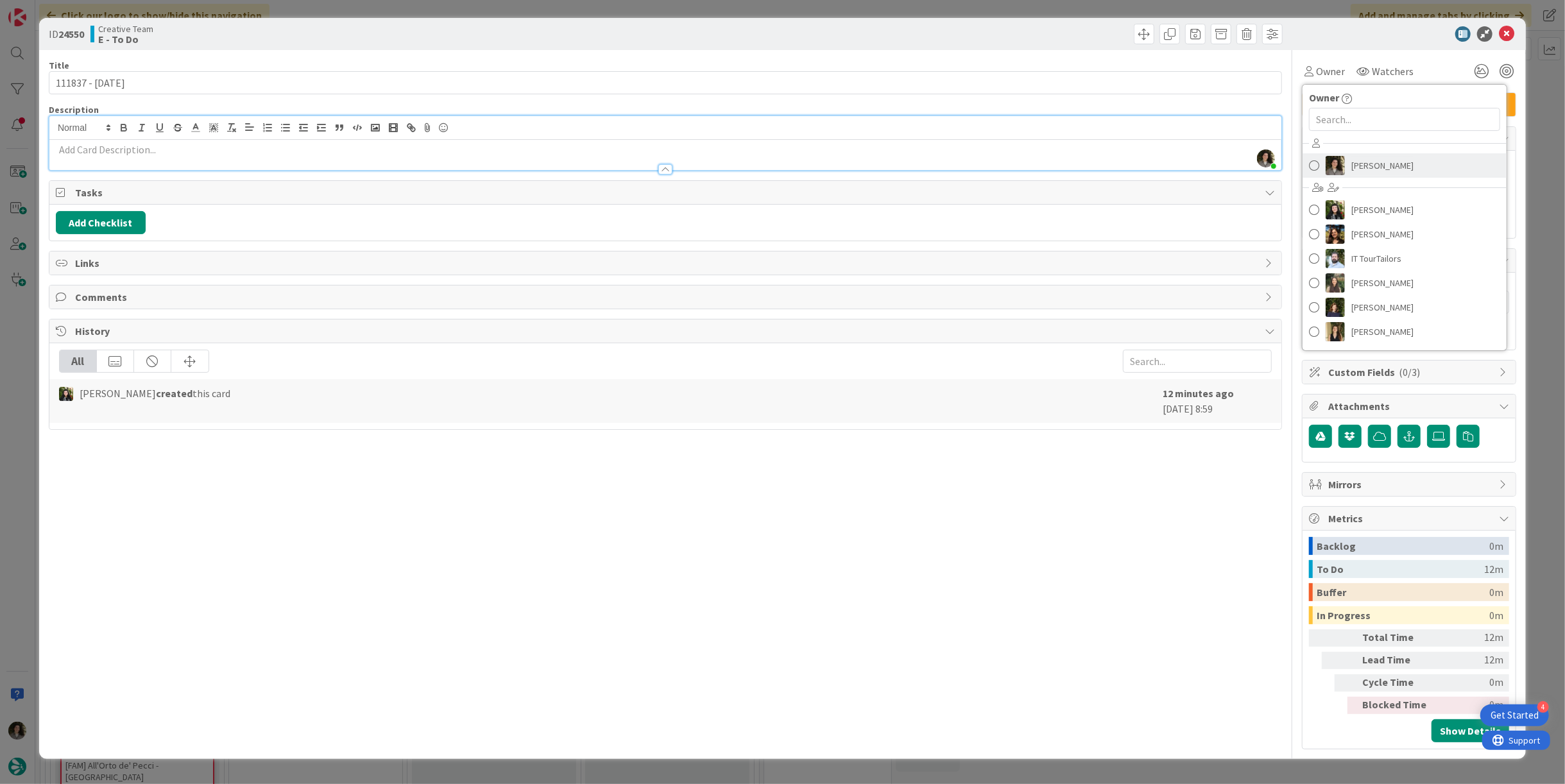
click at [1392, 171] on span "[PERSON_NAME]" at bounding box center [1382, 165] width 62 height 19
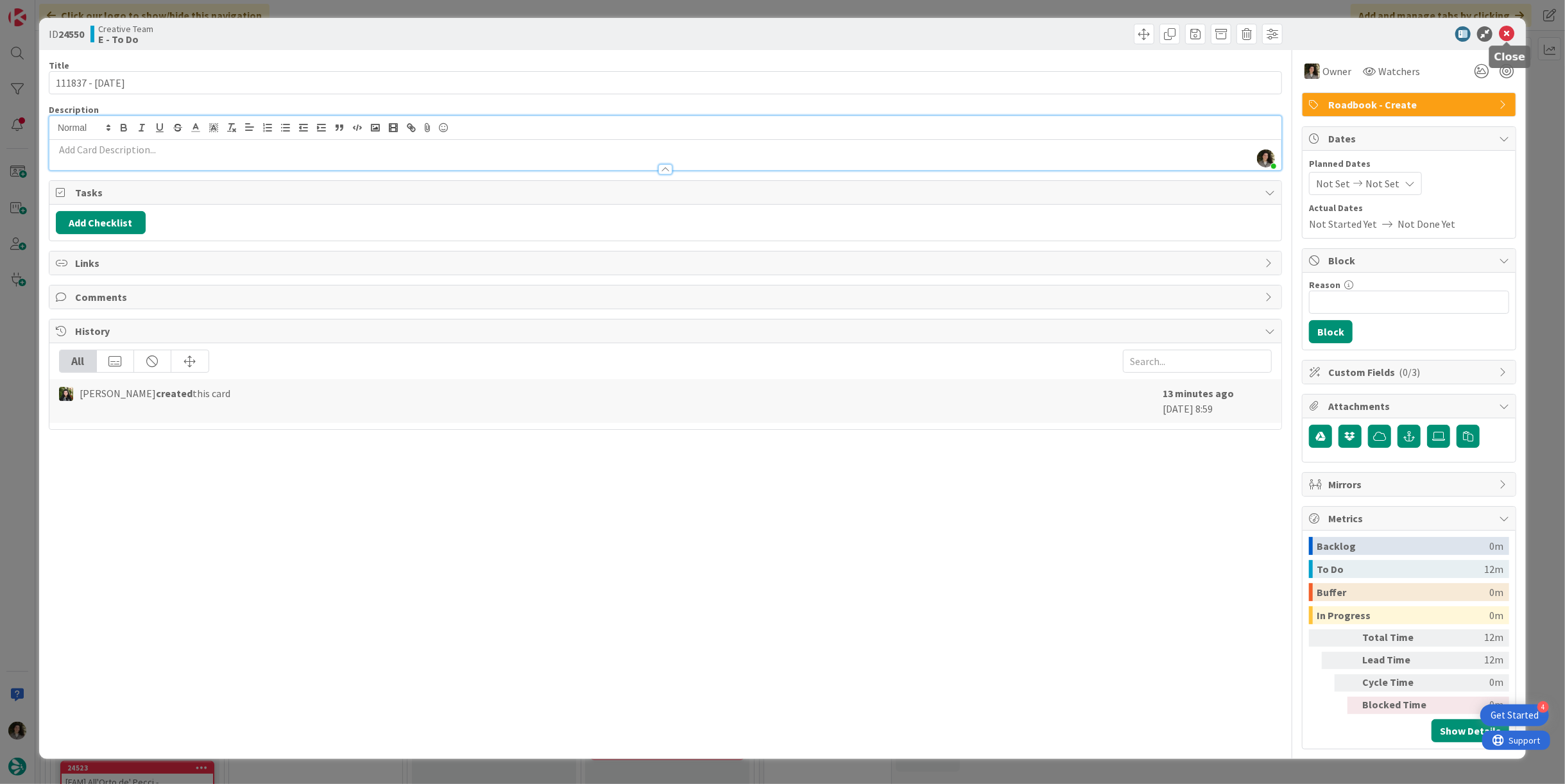
click at [1504, 36] on icon at bounding box center [1506, 34] width 15 height 15
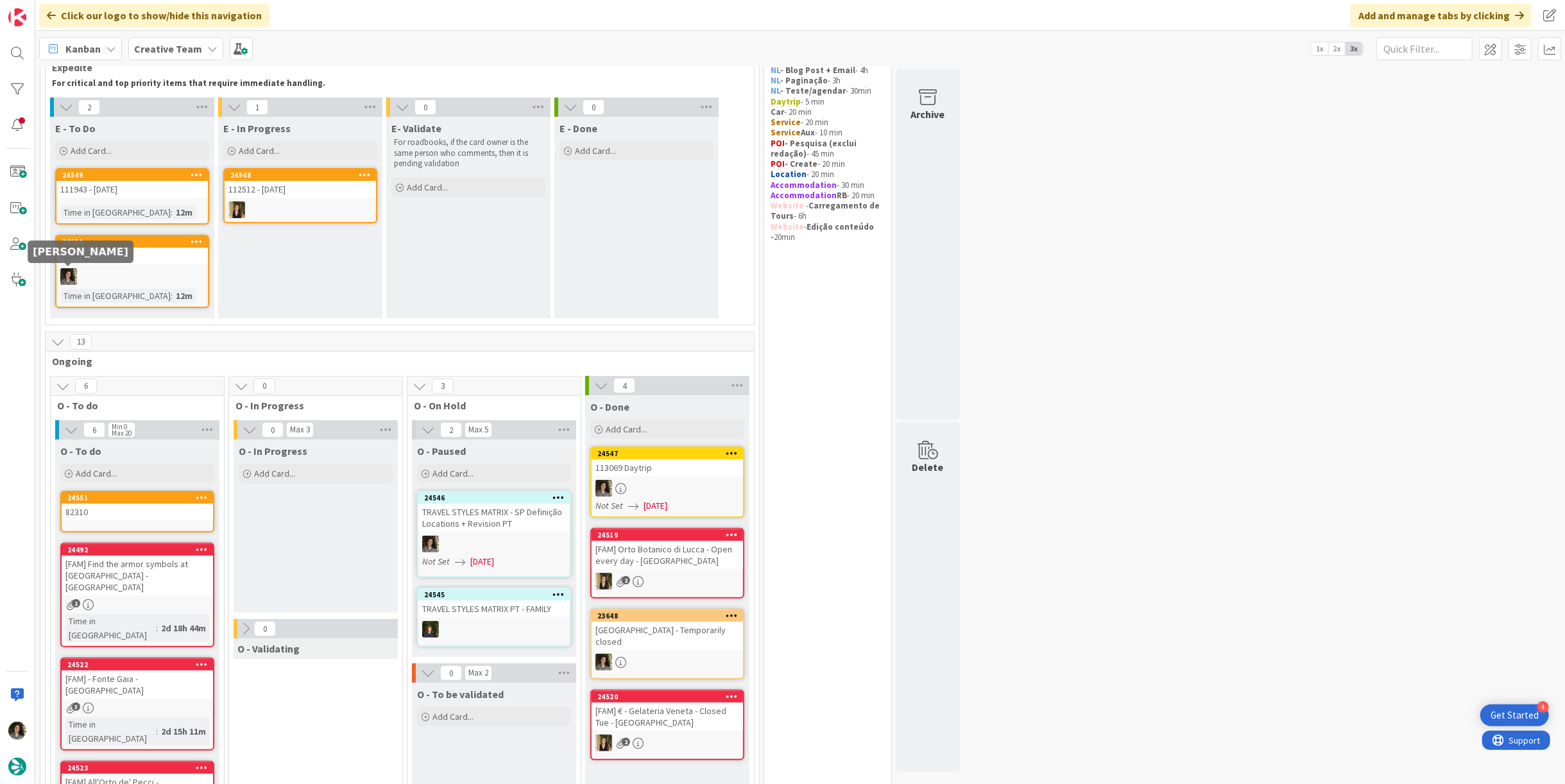
click at [101, 258] on div "- 5 nov" at bounding box center [132, 256] width 151 height 17
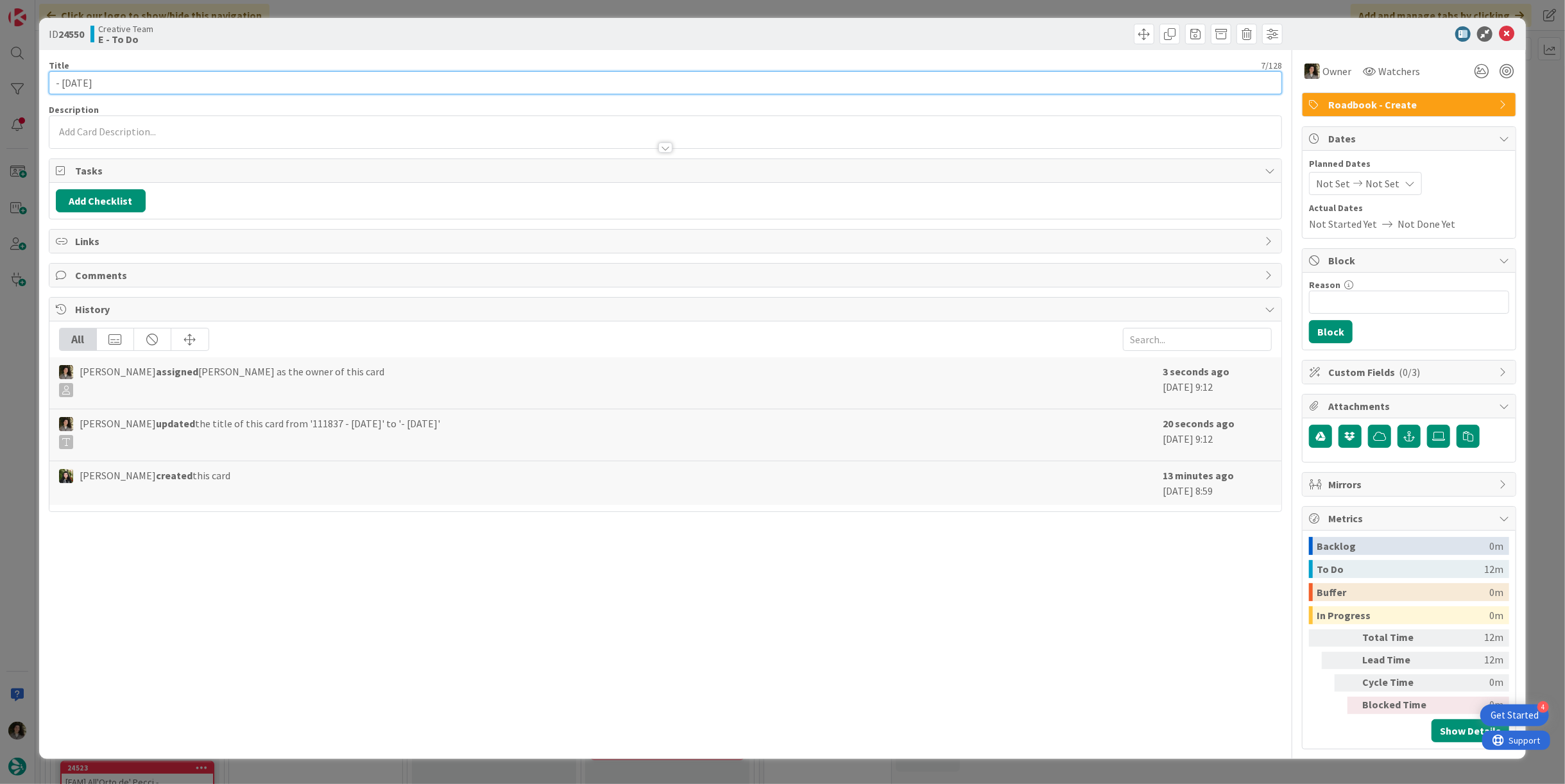
click at [56, 84] on input "- 5 nov" at bounding box center [666, 82] width 1233 height 23
paste input "111837"
type input "111837 - [DATE]"
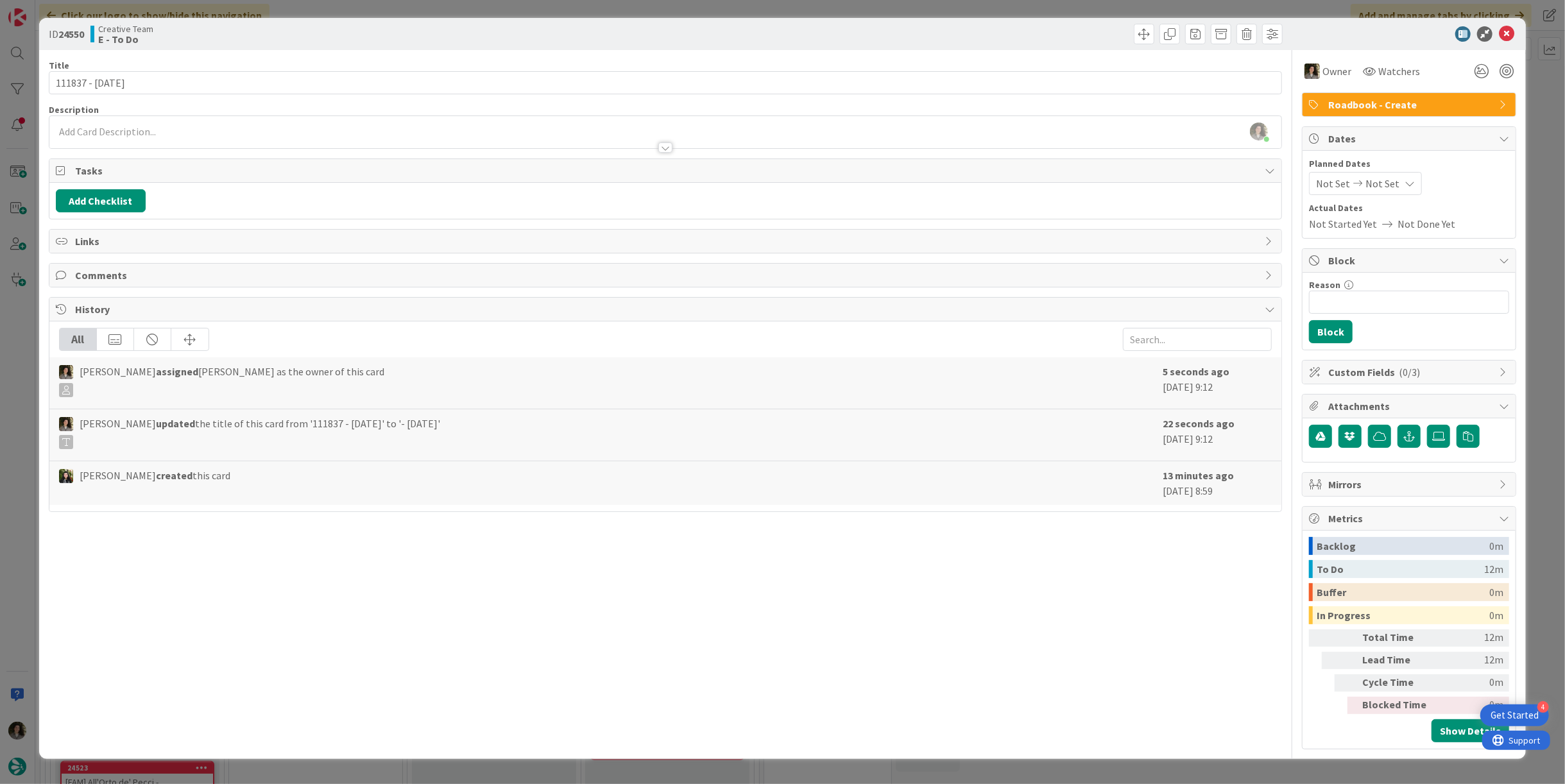
click at [410, 144] on div at bounding box center [666, 141] width 1232 height 13
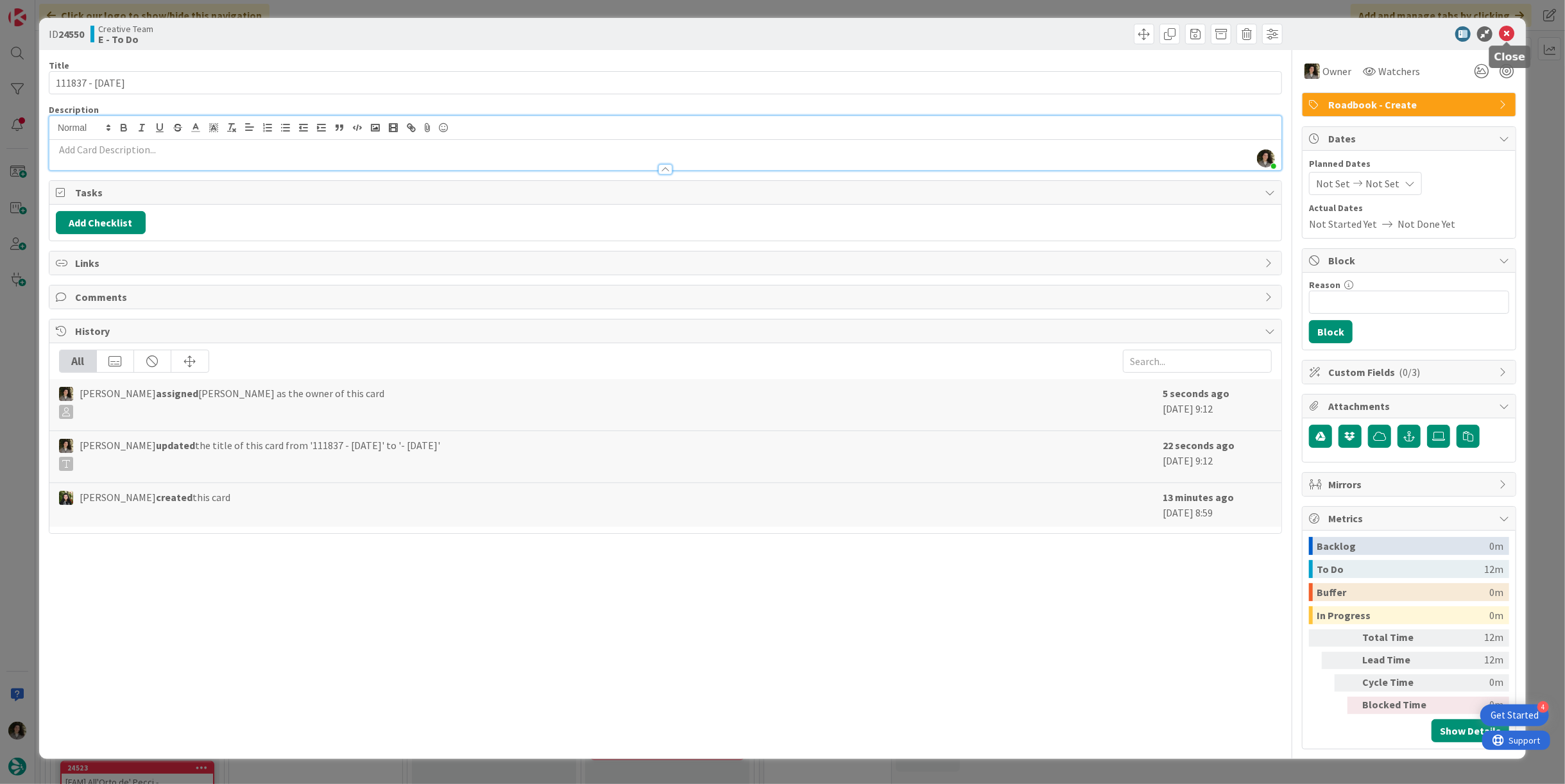
click at [1504, 32] on icon at bounding box center [1506, 34] width 15 height 15
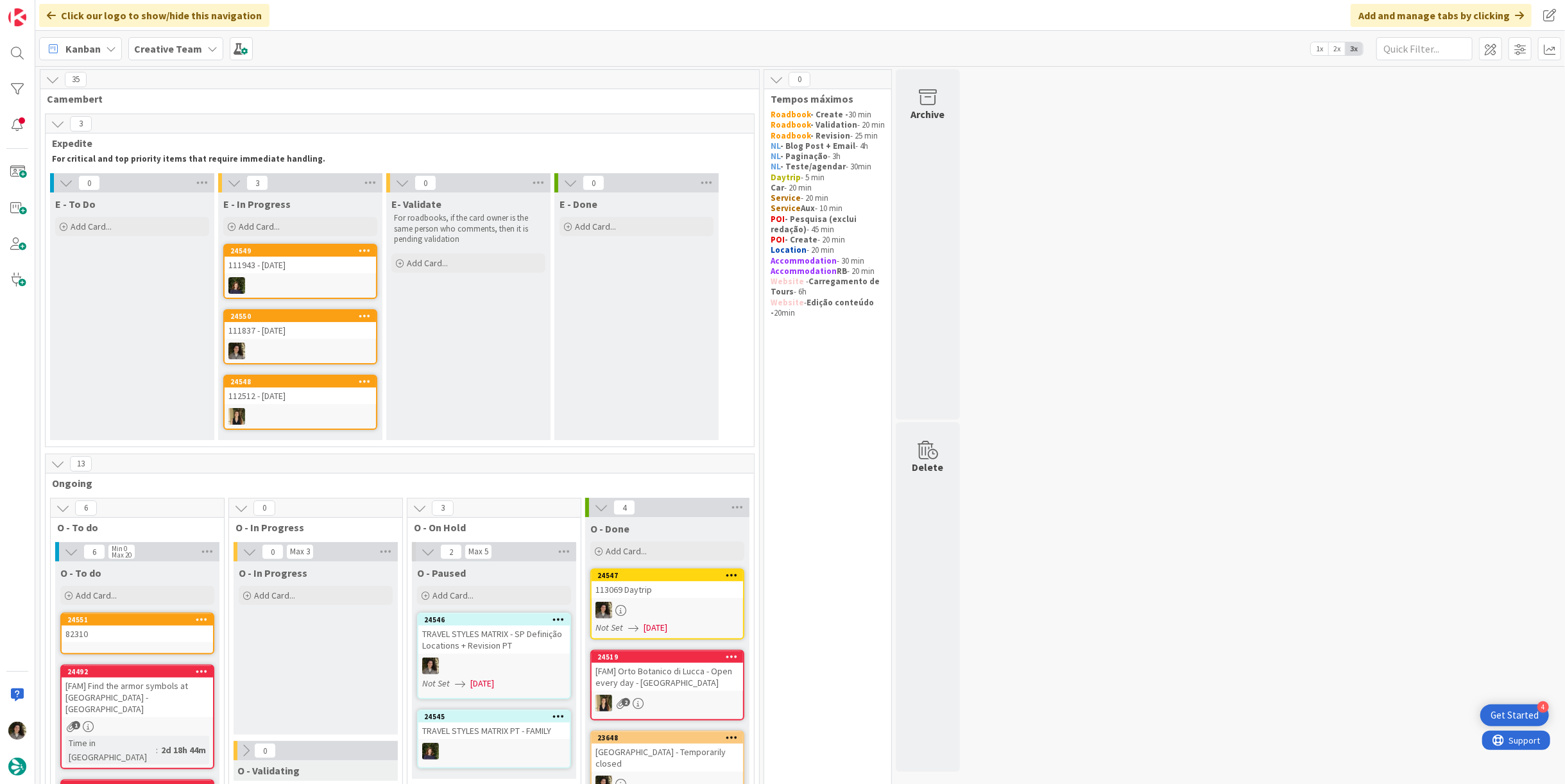
click at [308, 336] on div "111837 - [DATE]" at bounding box center [300, 330] width 151 height 17
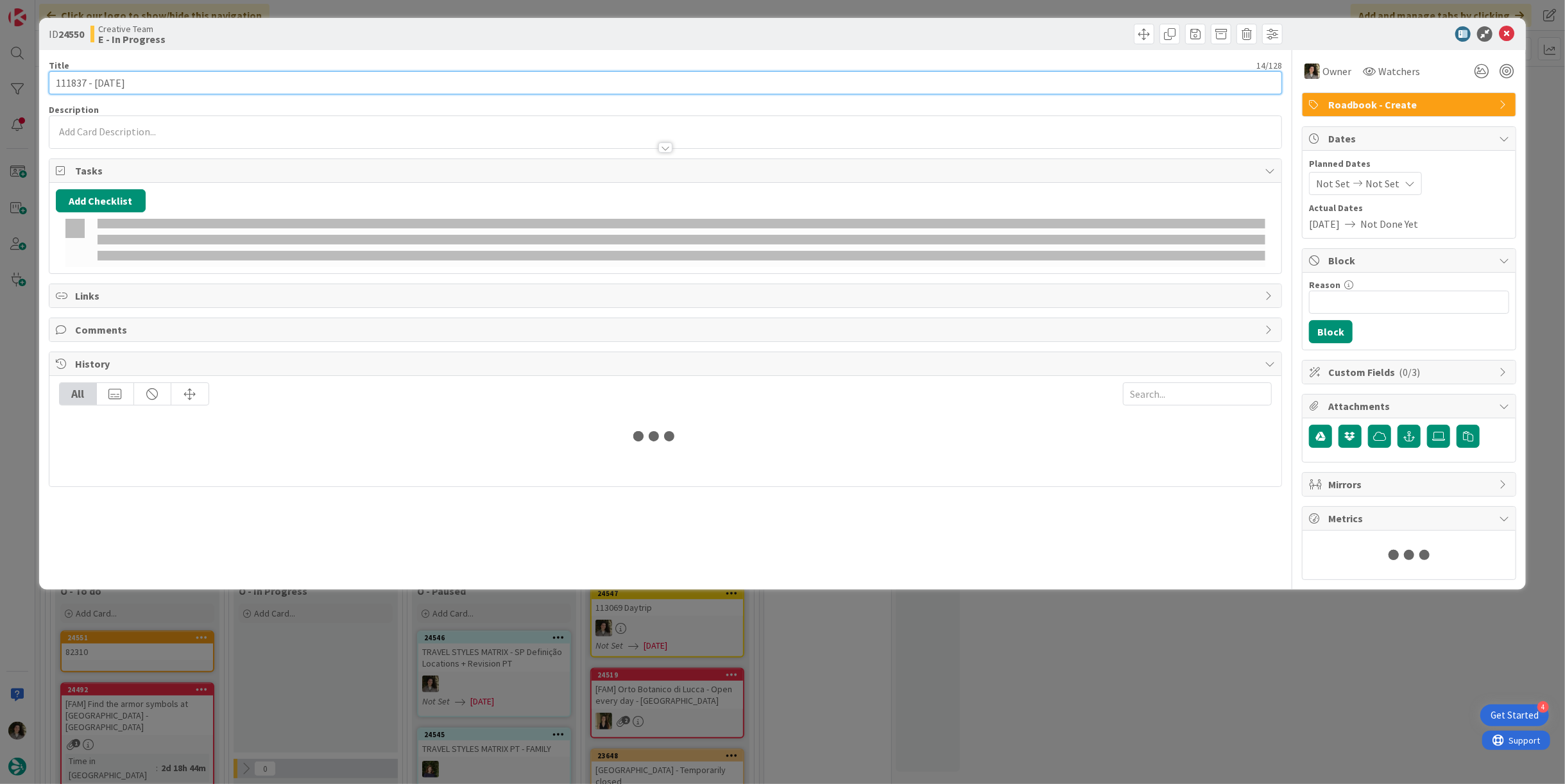
click at [143, 81] on input "111837 - [DATE]" at bounding box center [666, 82] width 1233 height 23
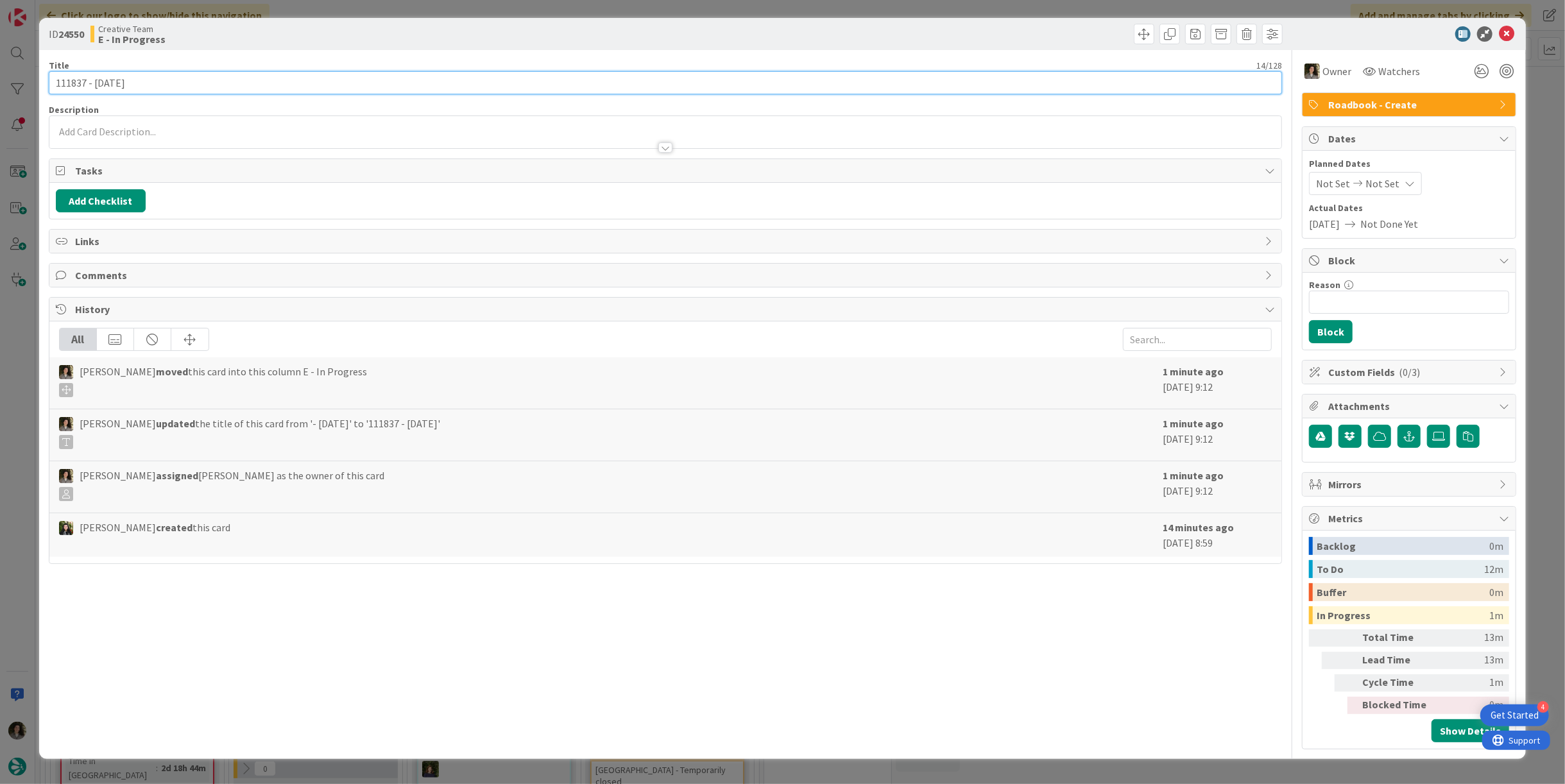
click at [143, 81] on input "111837 - [DATE]" at bounding box center [666, 82] width 1233 height 23
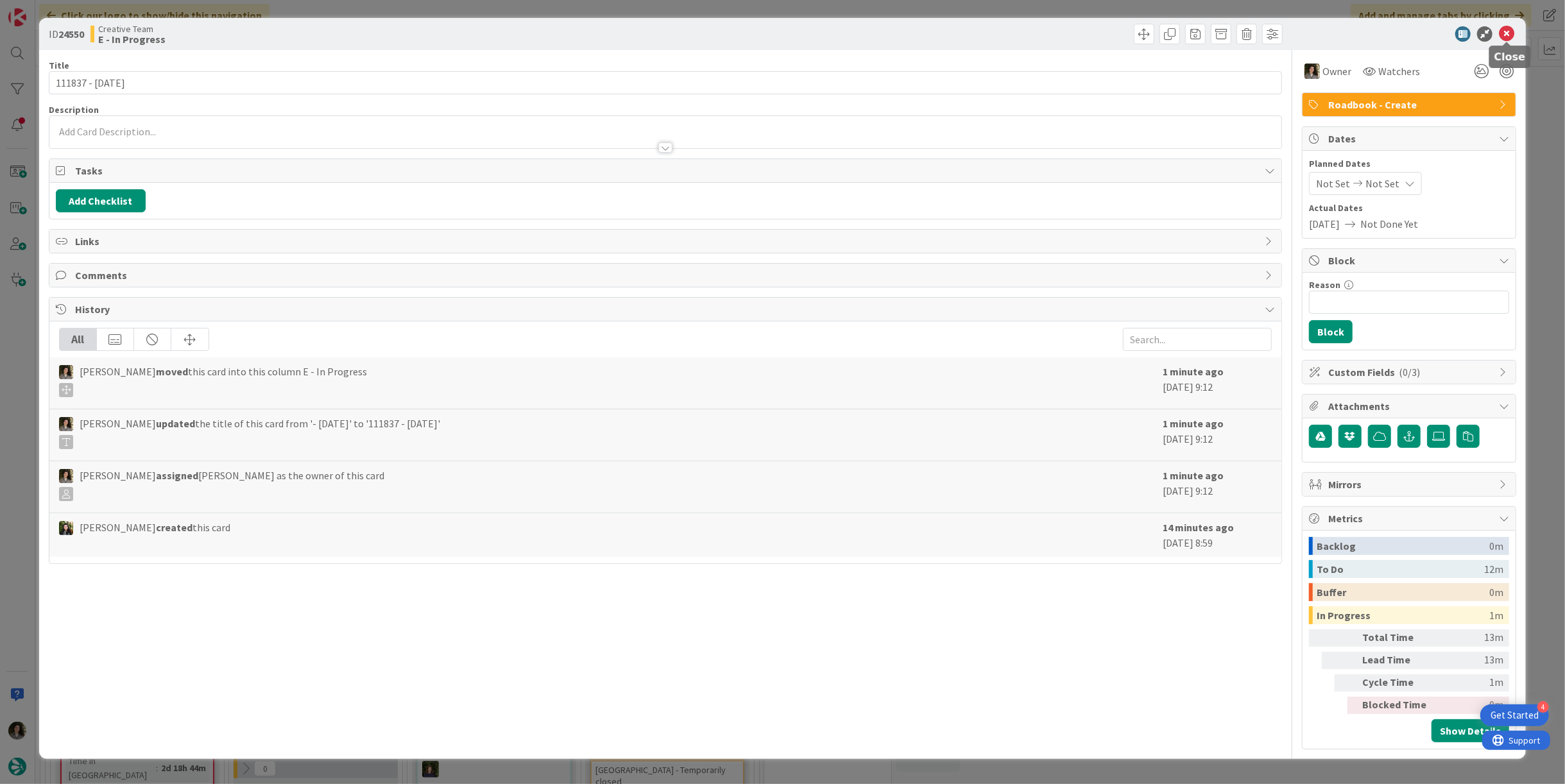
click at [1513, 32] on icon at bounding box center [1506, 34] width 15 height 15
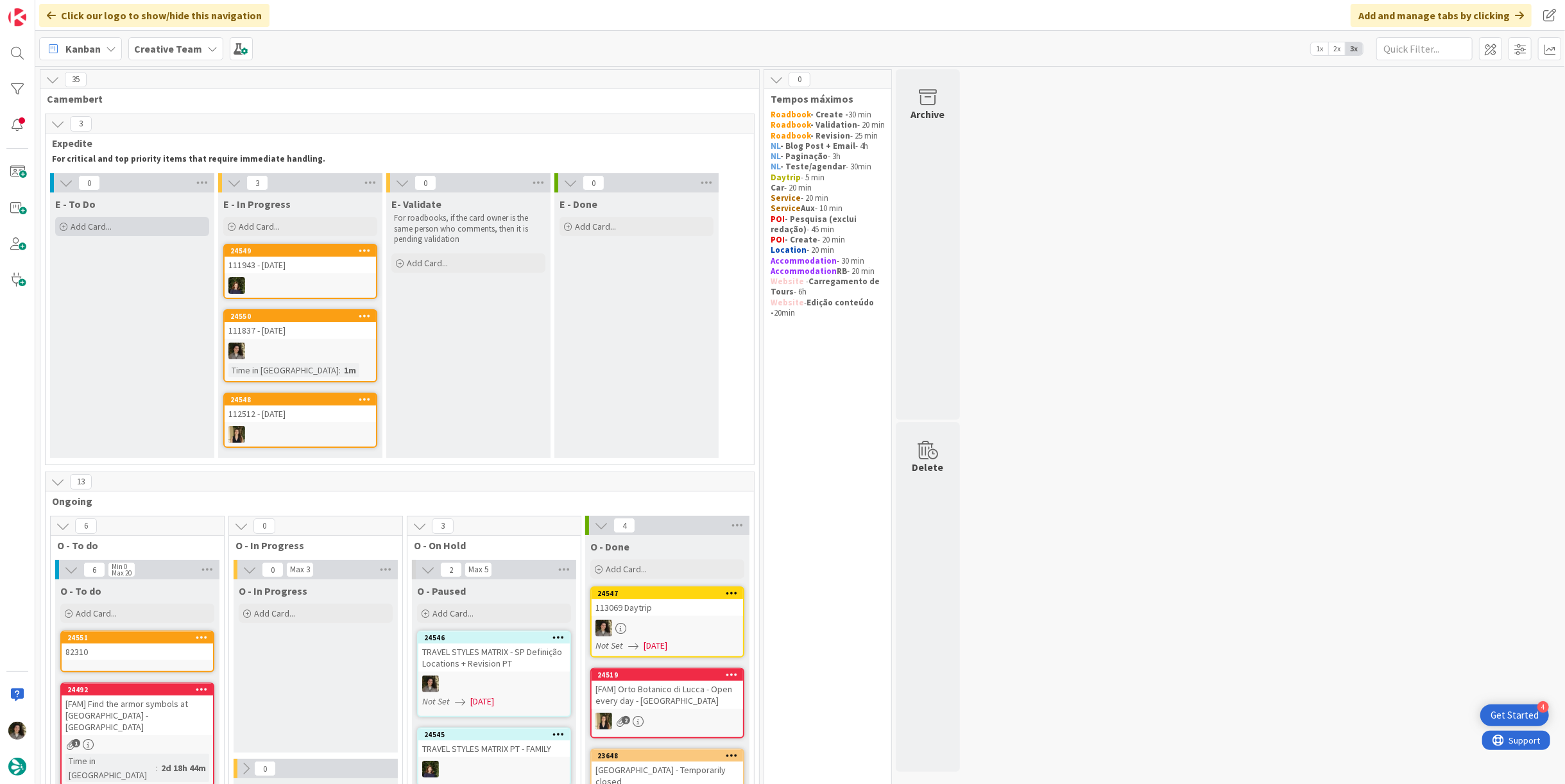
click at [130, 225] on div "Add Card..." at bounding box center [132, 226] width 154 height 19
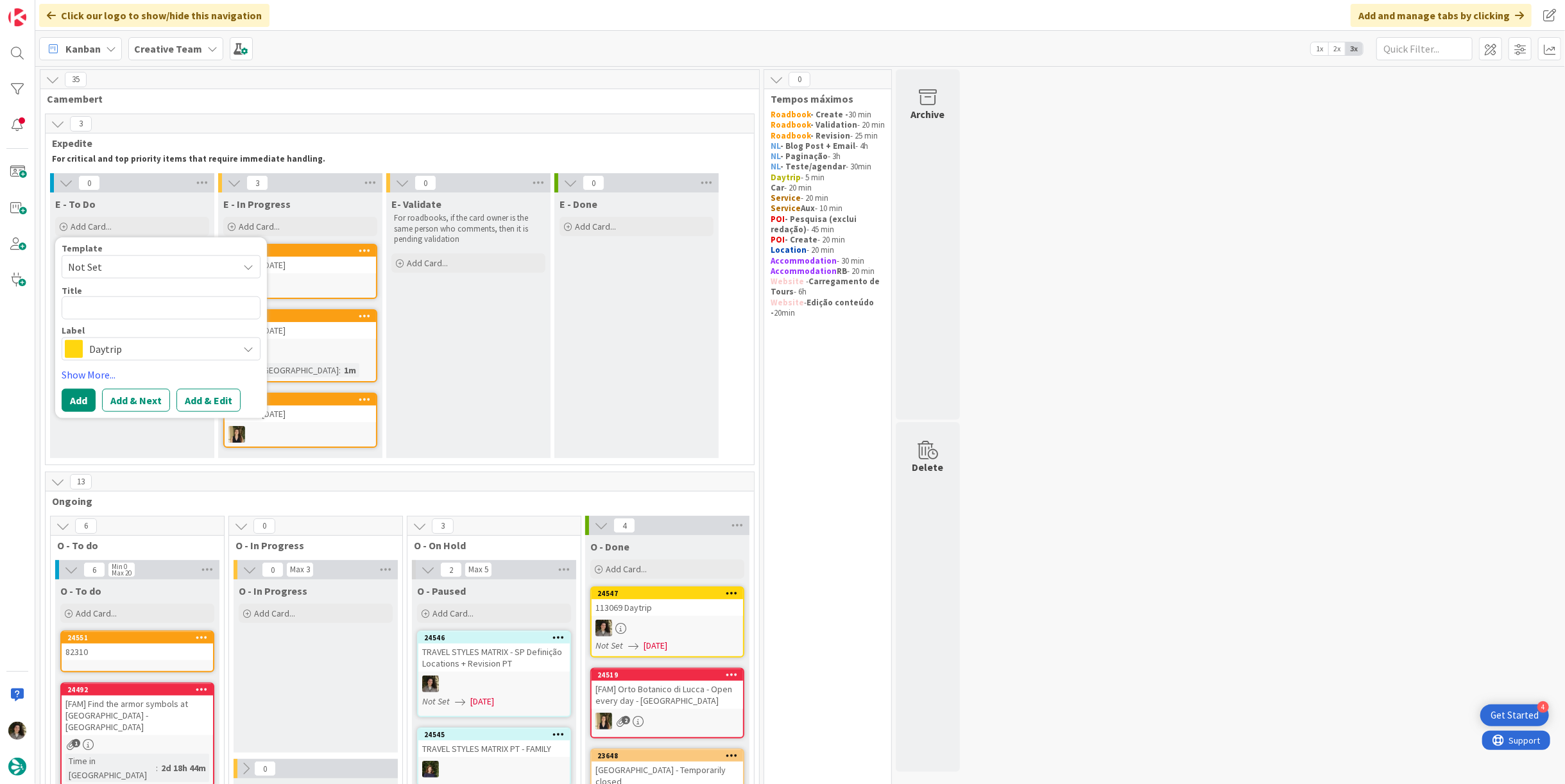
click at [89, 343] on span "Daytrip" at bounding box center [160, 349] width 143 height 18
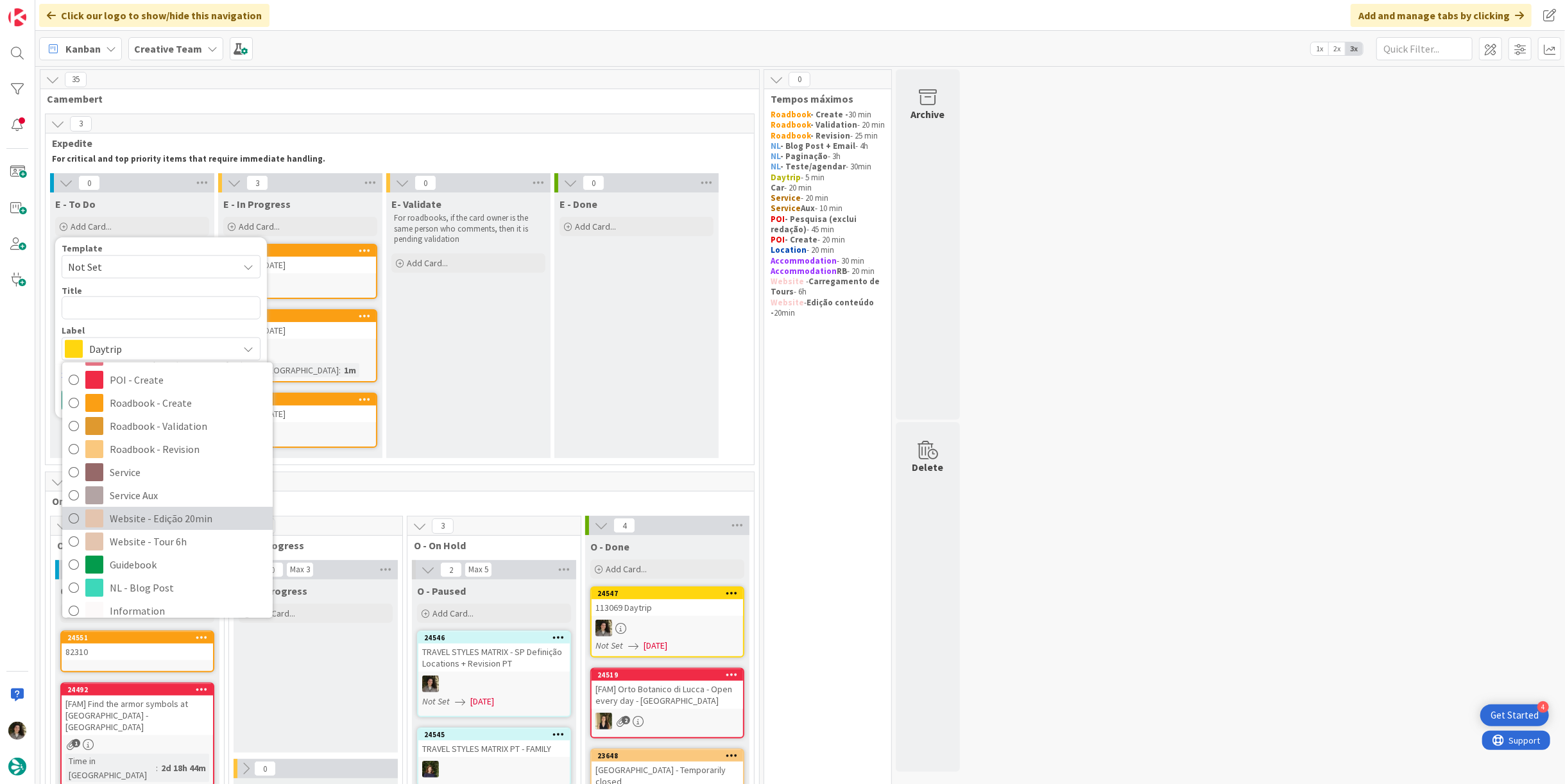
scroll to position [302, 0]
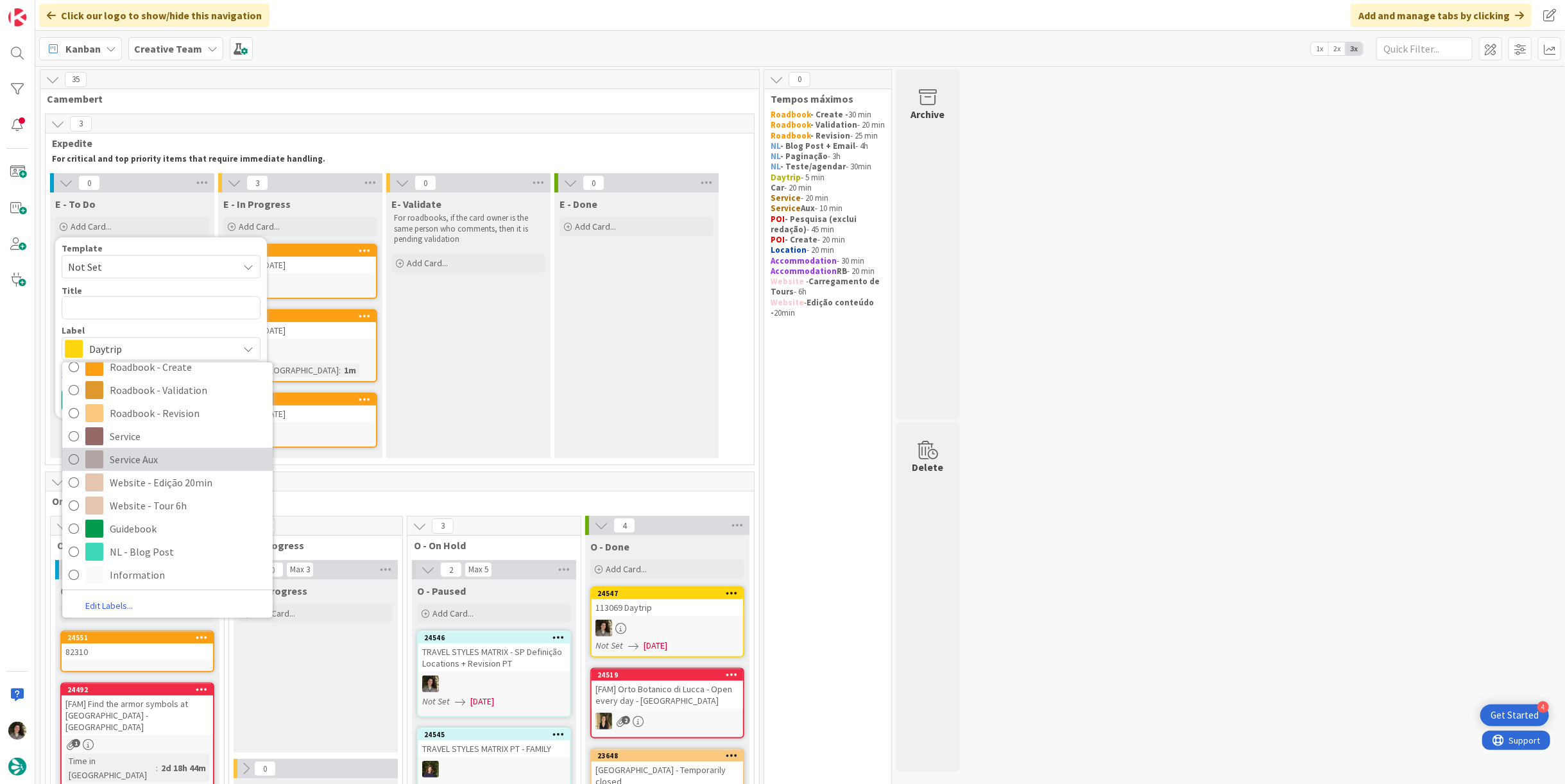
click at [152, 454] on span "Service Aux" at bounding box center [188, 459] width 156 height 19
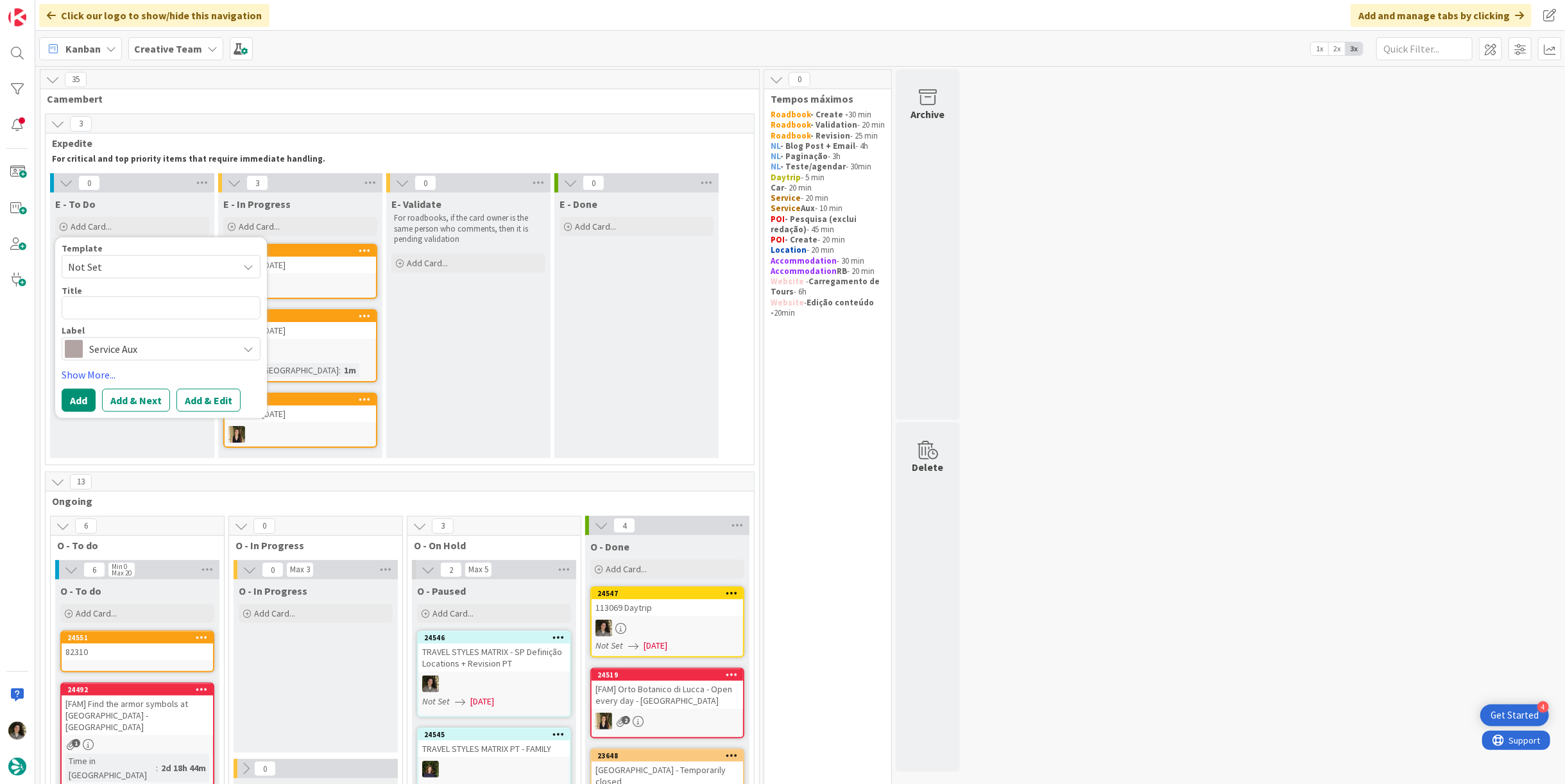
click at [135, 294] on div "Title 0 / 128" at bounding box center [161, 290] width 199 height 11
click at [129, 309] on textarea at bounding box center [161, 308] width 199 height 23
paste textarea "111837 - [DATE]"
type textarea "x"
type textarea "111837 - [DATE]"
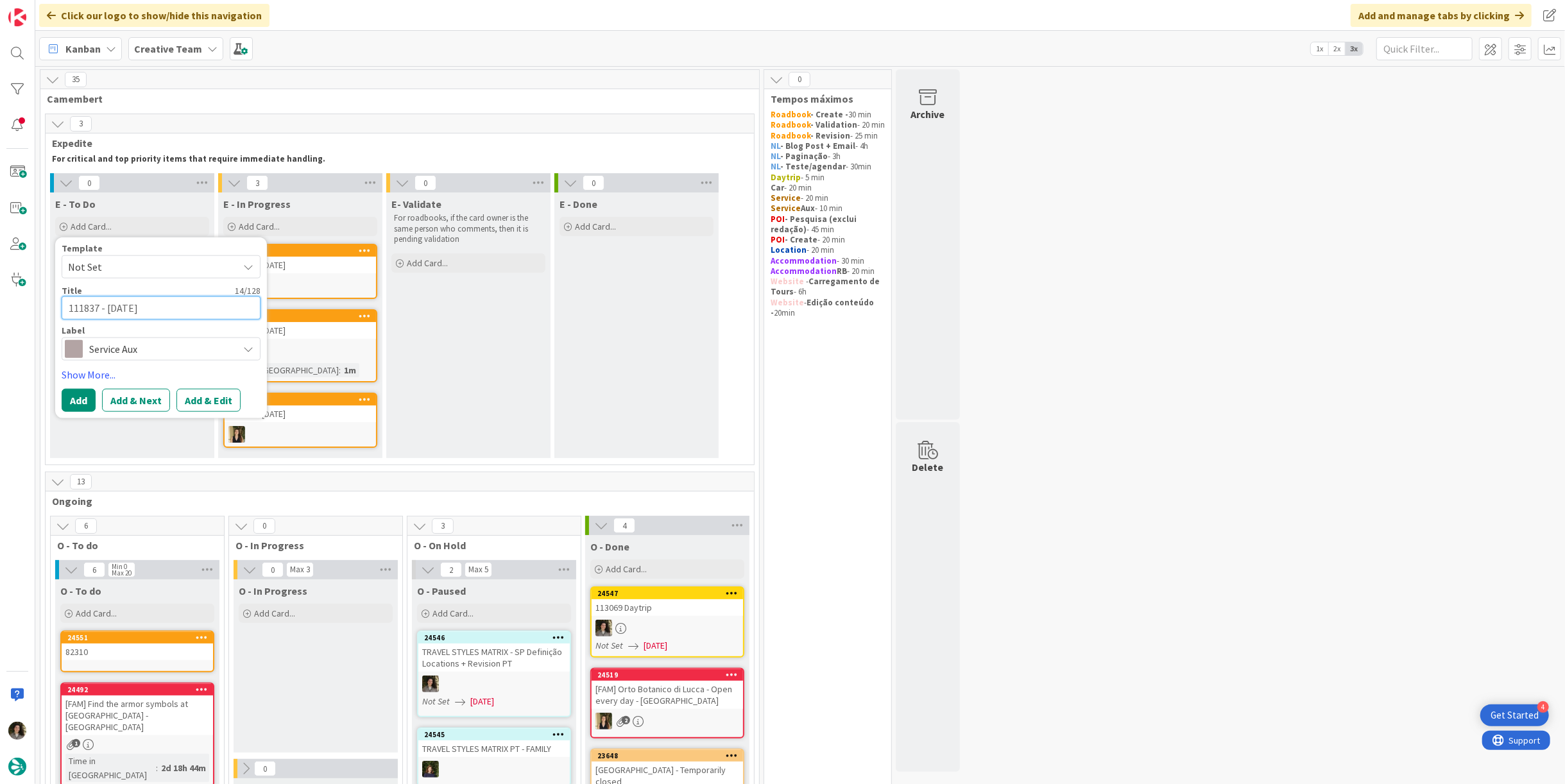
type textarea "x"
type textarea "111837 - [DATE]"
type textarea "x"
type textarea "111837 - 5 nov -"
type textarea "x"
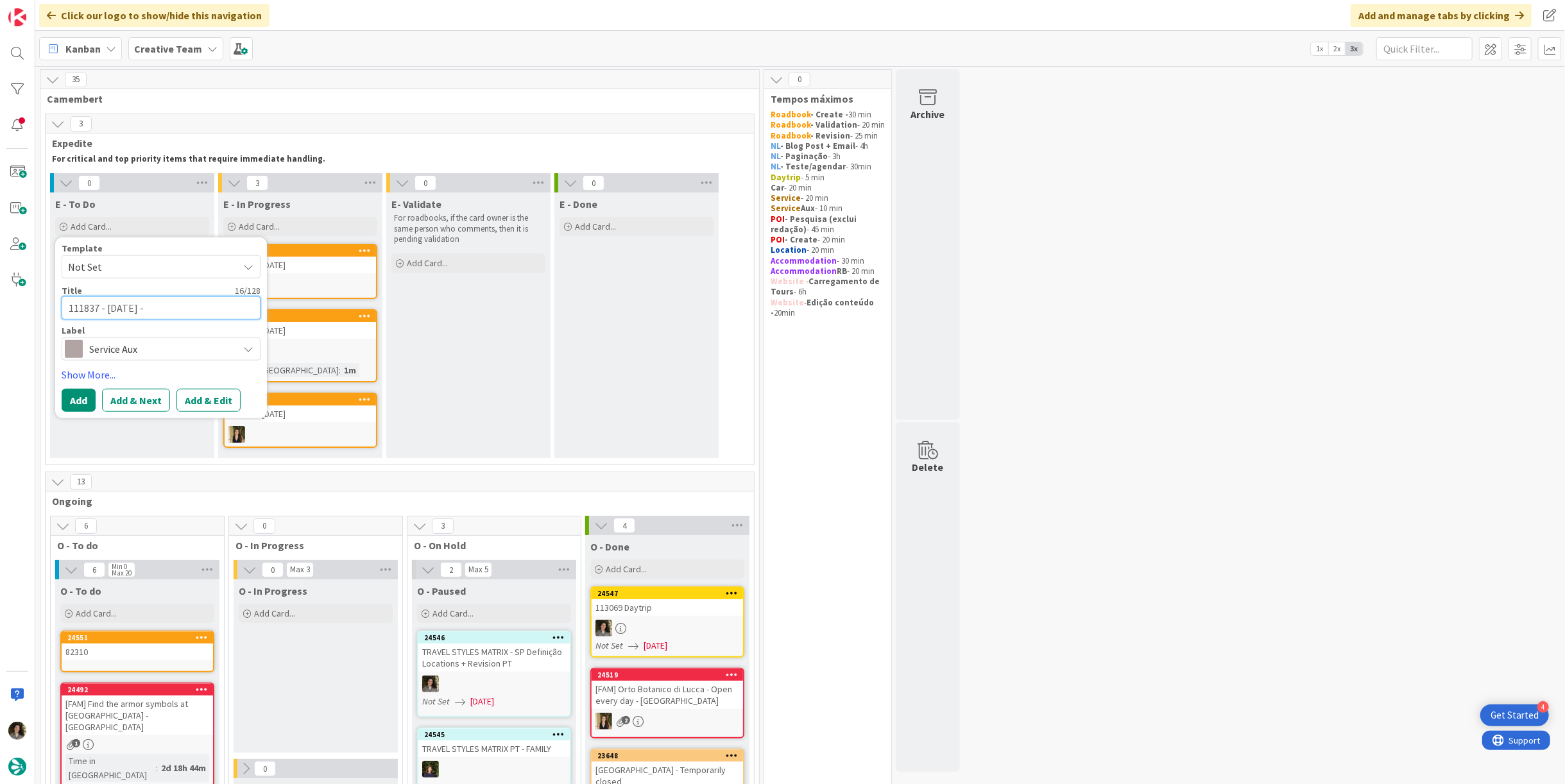
type textarea "111837 - 5 nov -"
type textarea "x"
type textarea "111837 - 5 nov - A"
type textarea "x"
type textarea "111837 - 5 nov - AS"
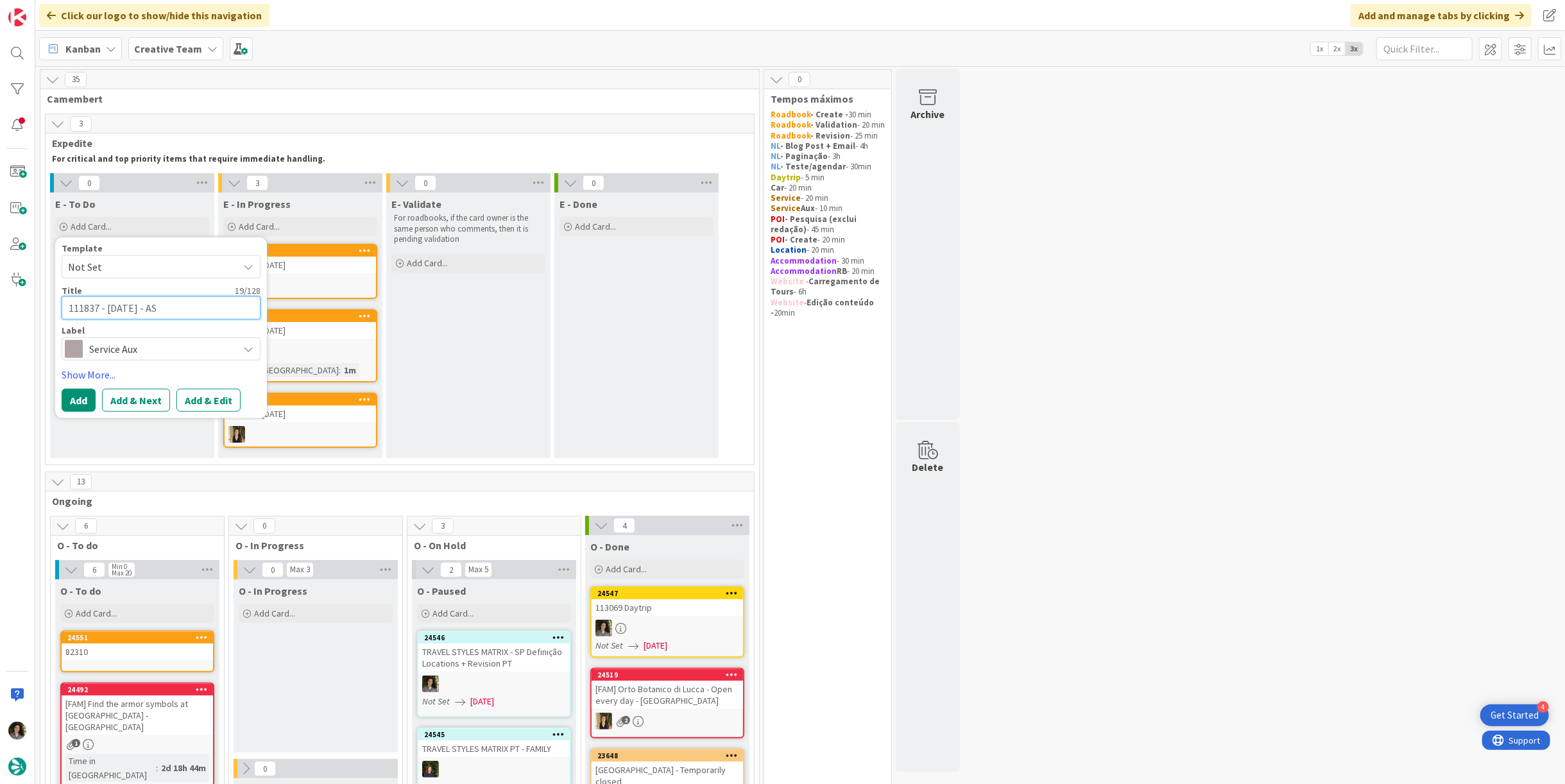
type textarea "x"
type textarea "111837 - 5 nov - ASS"
type textarea "x"
type textarea "111837 - 5 nov - ASSO"
type textarea "x"
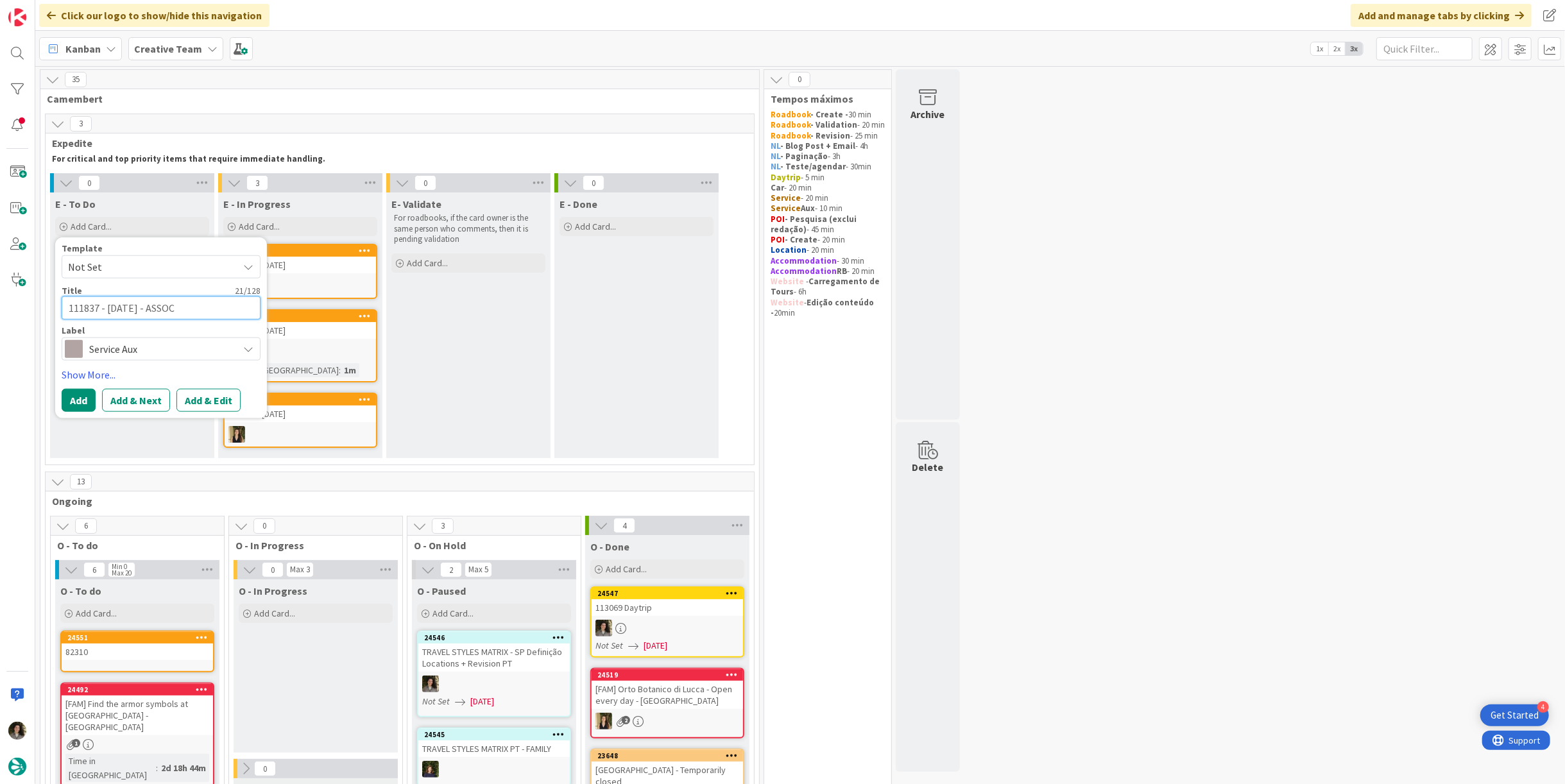
type textarea "111837 - 5 nov - ASSOCI"
type textarea "x"
type textarea "111837 - 5 nov - ASSOCIA"
type textarea "x"
type textarea "111837 - 5 nov - ASSOCIAR"
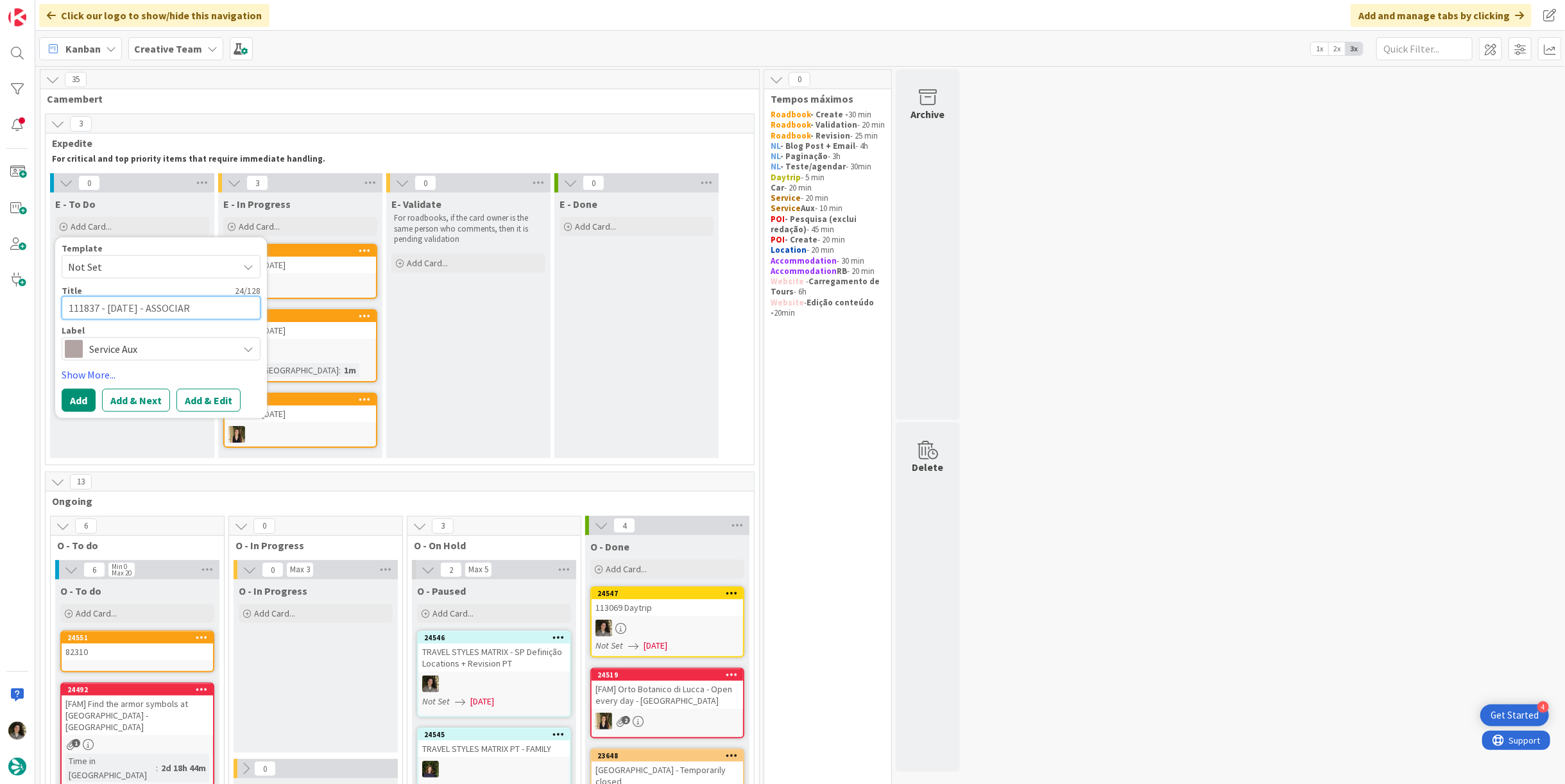
type textarea "x"
type textarea "111837 - 5 nov - ASSOCIAR"
type textarea "x"
type textarea "111837 - 5 nov - ASSOCIAR T"
type textarea "x"
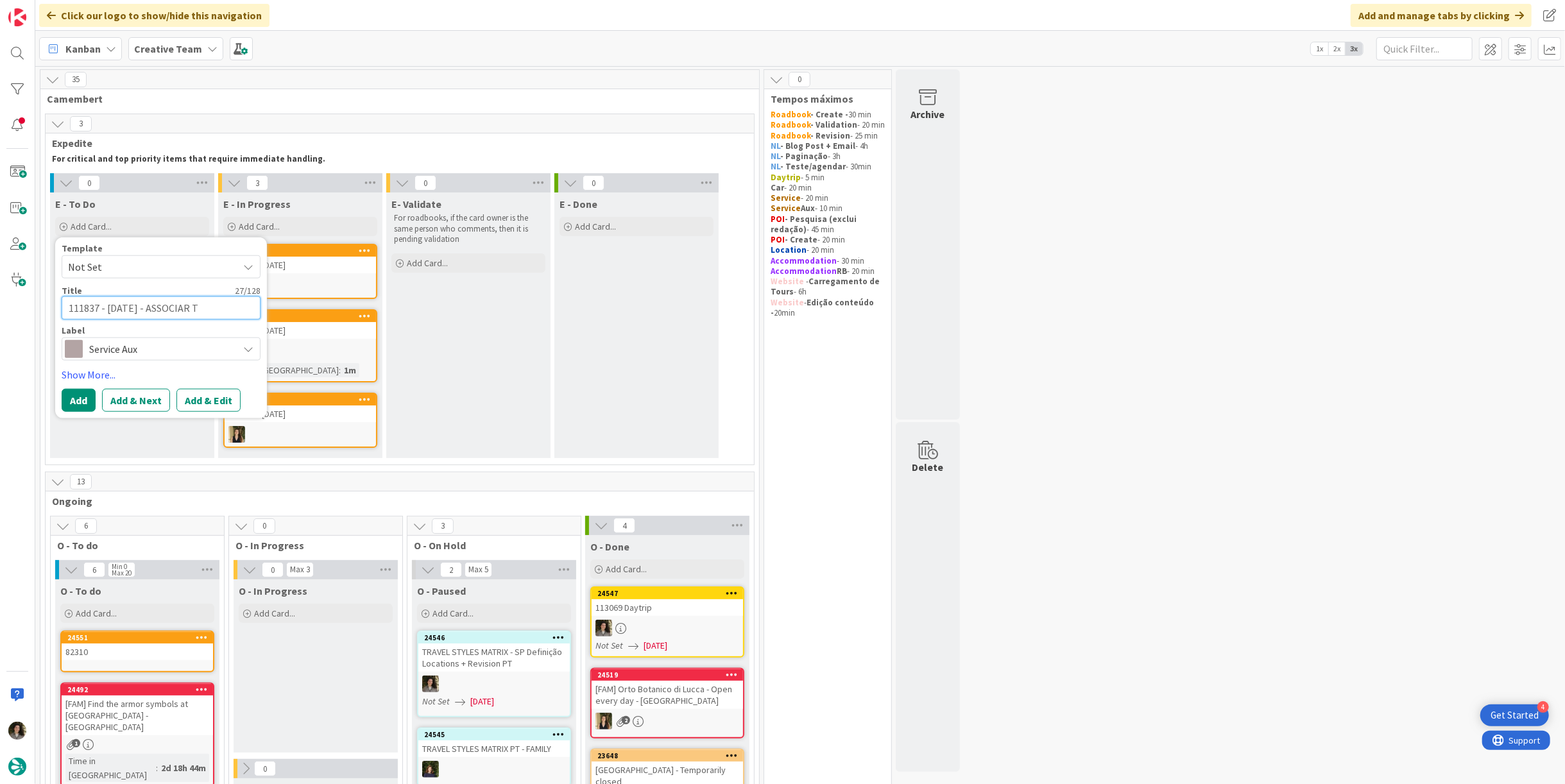
type textarea "111837 - 5 nov - ASSOCIAR TE"
type textarea "x"
type textarea "111837 - 5 nov - ASSOCIAR TER"
type textarea "x"
type textarea "111837 - 5 nov - ASSOCIAR TER"
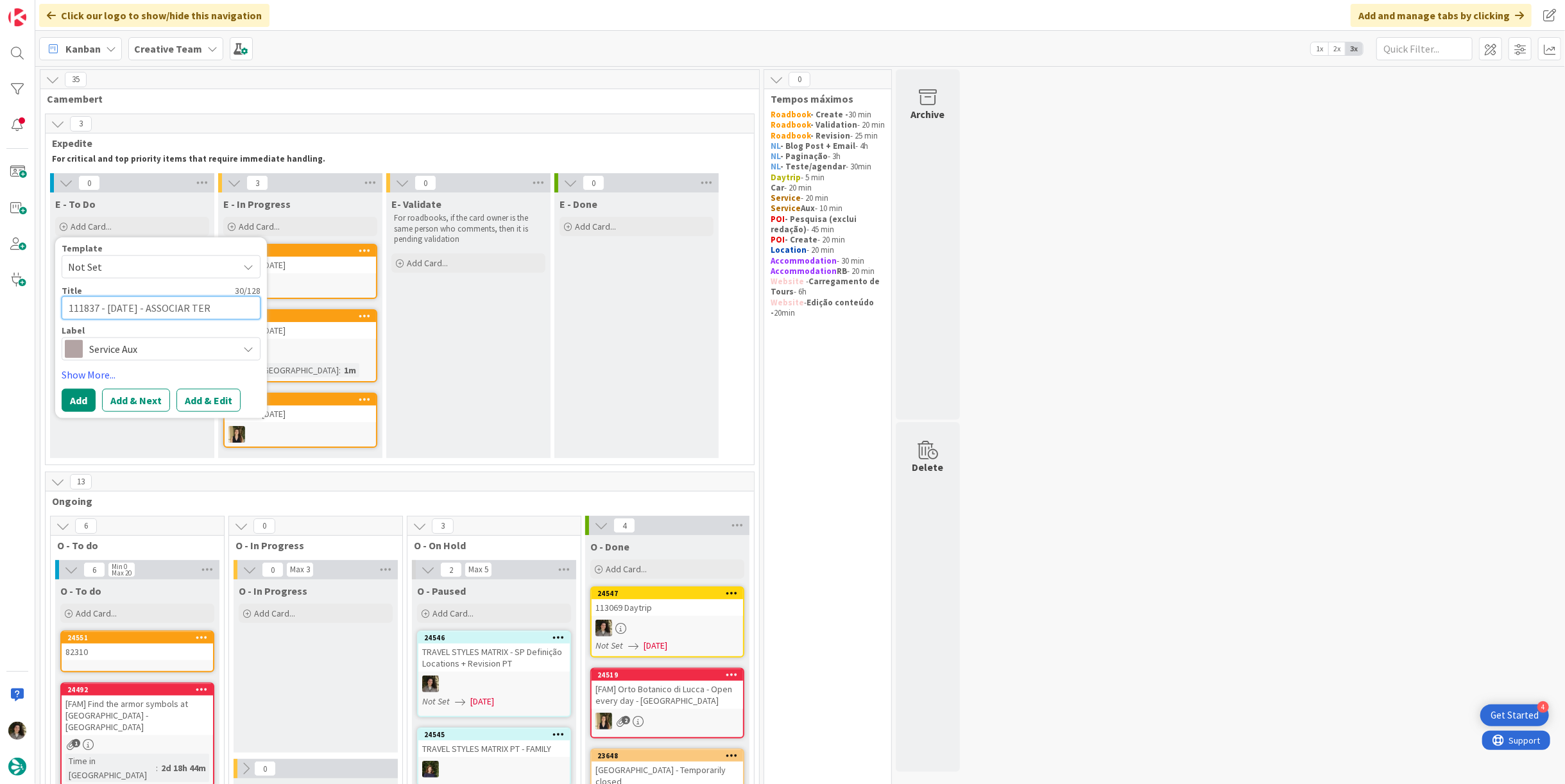
type textarea "x"
type textarea "111837 - 5 nov - ASSOCIAR TER +"
type textarea "x"
type textarea "111837 - 5 nov - ASSOCIAR TER +"
type textarea "x"
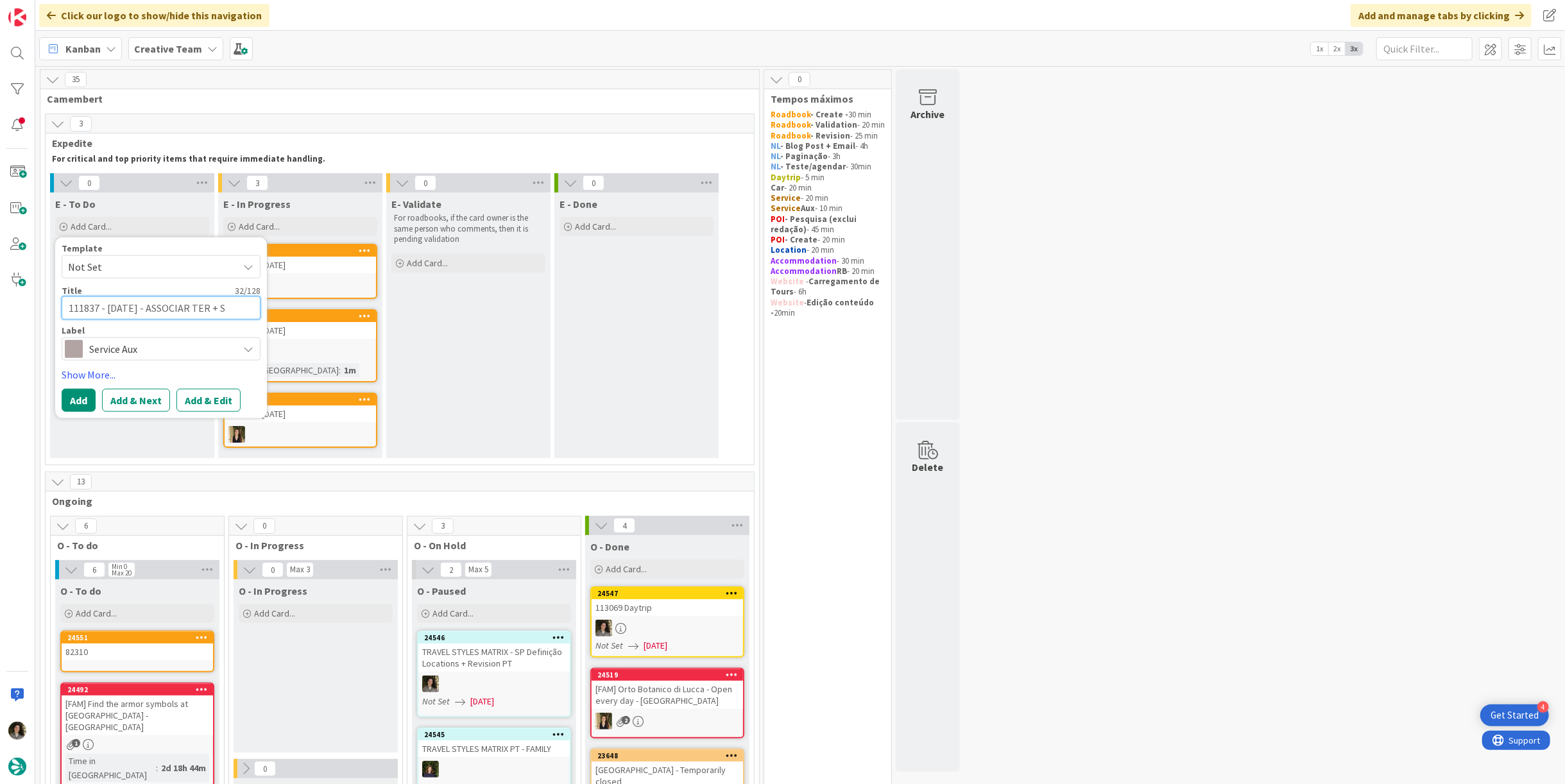
type textarea "111837 - 5 nov - ASSOCIAR TER + SU"
type textarea "x"
type textarea "111837 - 5 nov - ASSOCIAR TER + S"
type textarea "x"
type textarea "111837 - 5 nov - ASSOCIAR TER +"
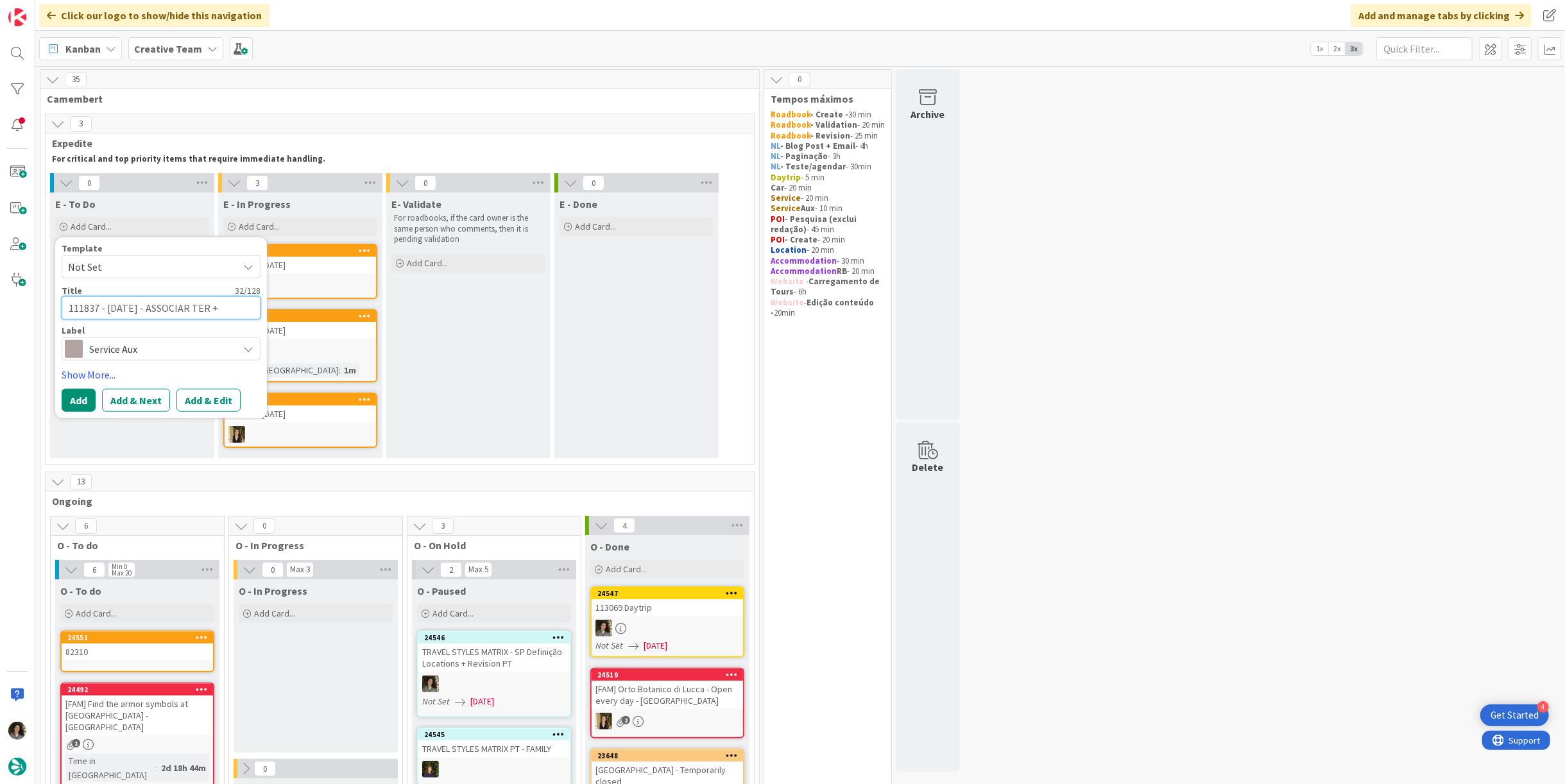
type textarea "x"
type textarea "111837 - 5 nov - ASSOCIAR TER + S"
type textarea "x"
type textarea "111837 - 5 nov - ASSOCIAR TER + SU"
type textarea "x"
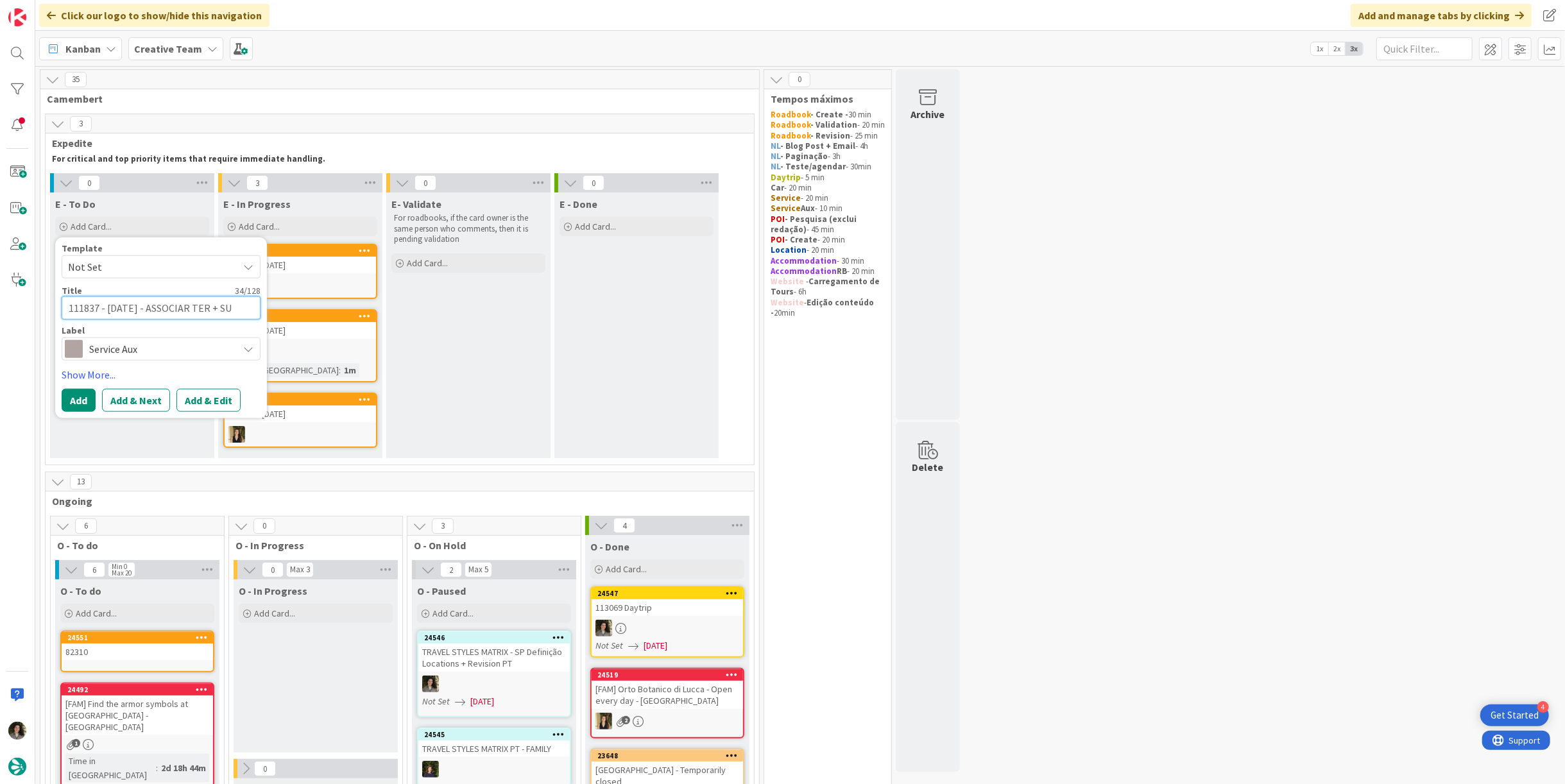
type textarea "111837 - 5 nov - ASSOCIAR TER + SUP"
type textarea "x"
type textarea "111837 - 5 nov - ASSOCIAR TER + SUPP"
type textarea "x"
type textarea "111837 - 5 nov - ASSOCIAR TER + SUPPLI"
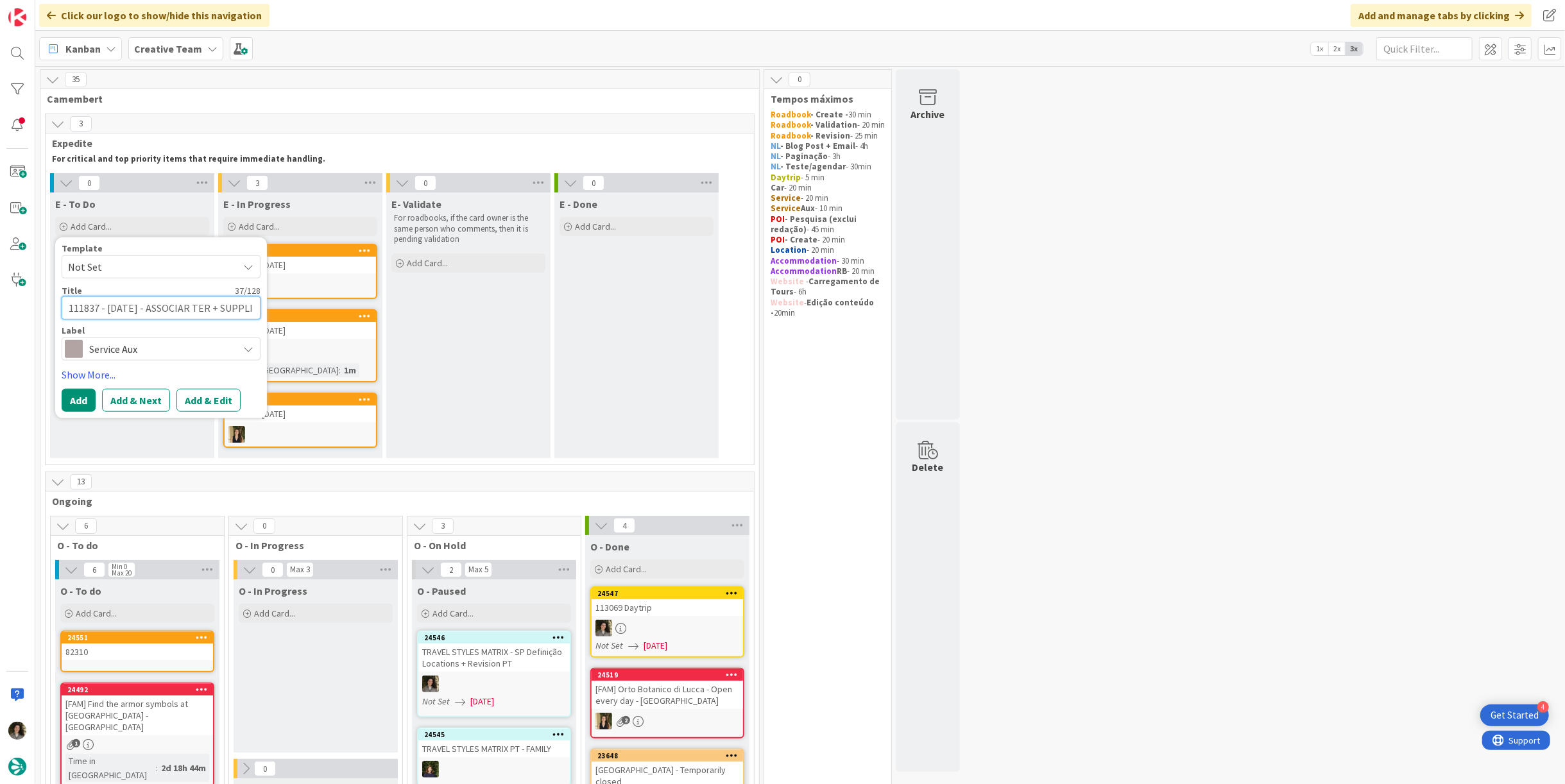
type textarea "x"
type textarea "111837 - 5 nov - ASSOCIAR TER + SUPPLIO"
type textarea "x"
type textarea "111837 - 5 nov - ASSOCIAR TER + SUPPLIOE"
type textarea "x"
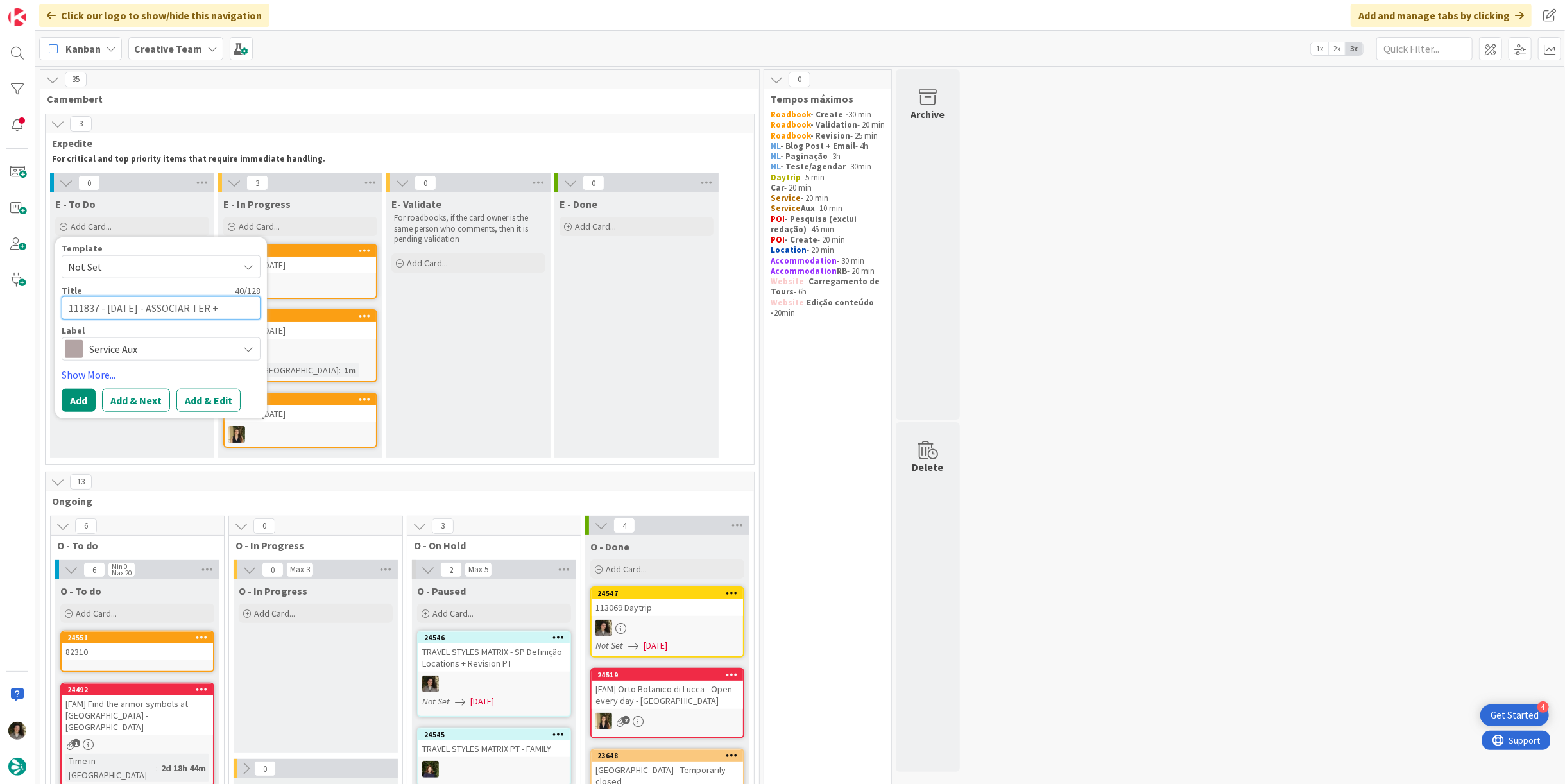
type textarea "111837 - 5 nov - ASSOCIAR TER + SUPPLIOER"
type textarea "x"
type textarea "111837 - 5 nov - ASSOCIAR TER + SUPPLIOE"
type textarea "x"
type textarea "111837 - 5 nov - ASSOCIAR TER + SUPPLIO"
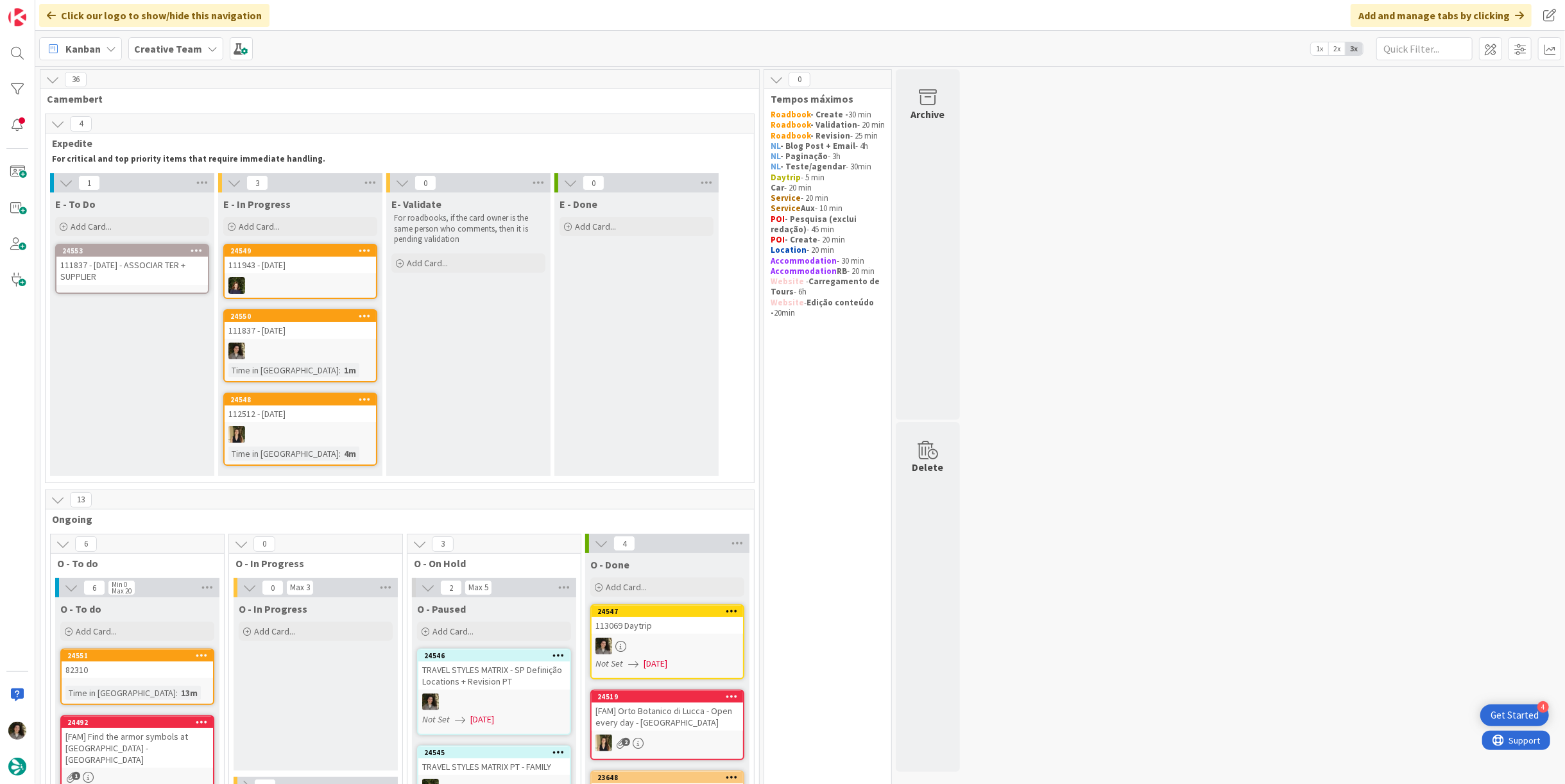
click at [146, 272] on div "111837 - [DATE] - ASSOCIAR TER + SUPPLIER" at bounding box center [132, 270] width 151 height 28
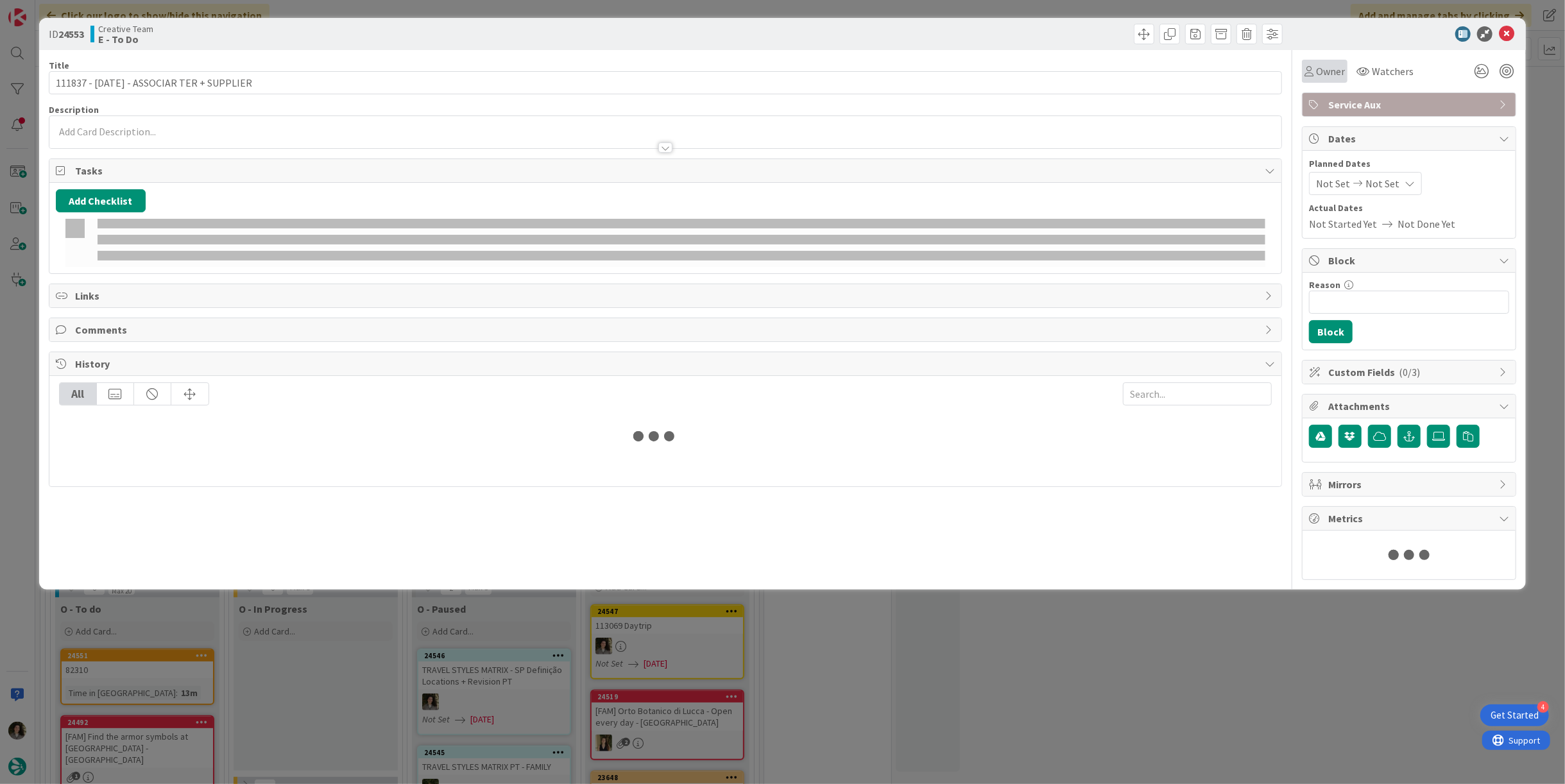
click at [1332, 70] on span "Owner" at bounding box center [1330, 71] width 29 height 15
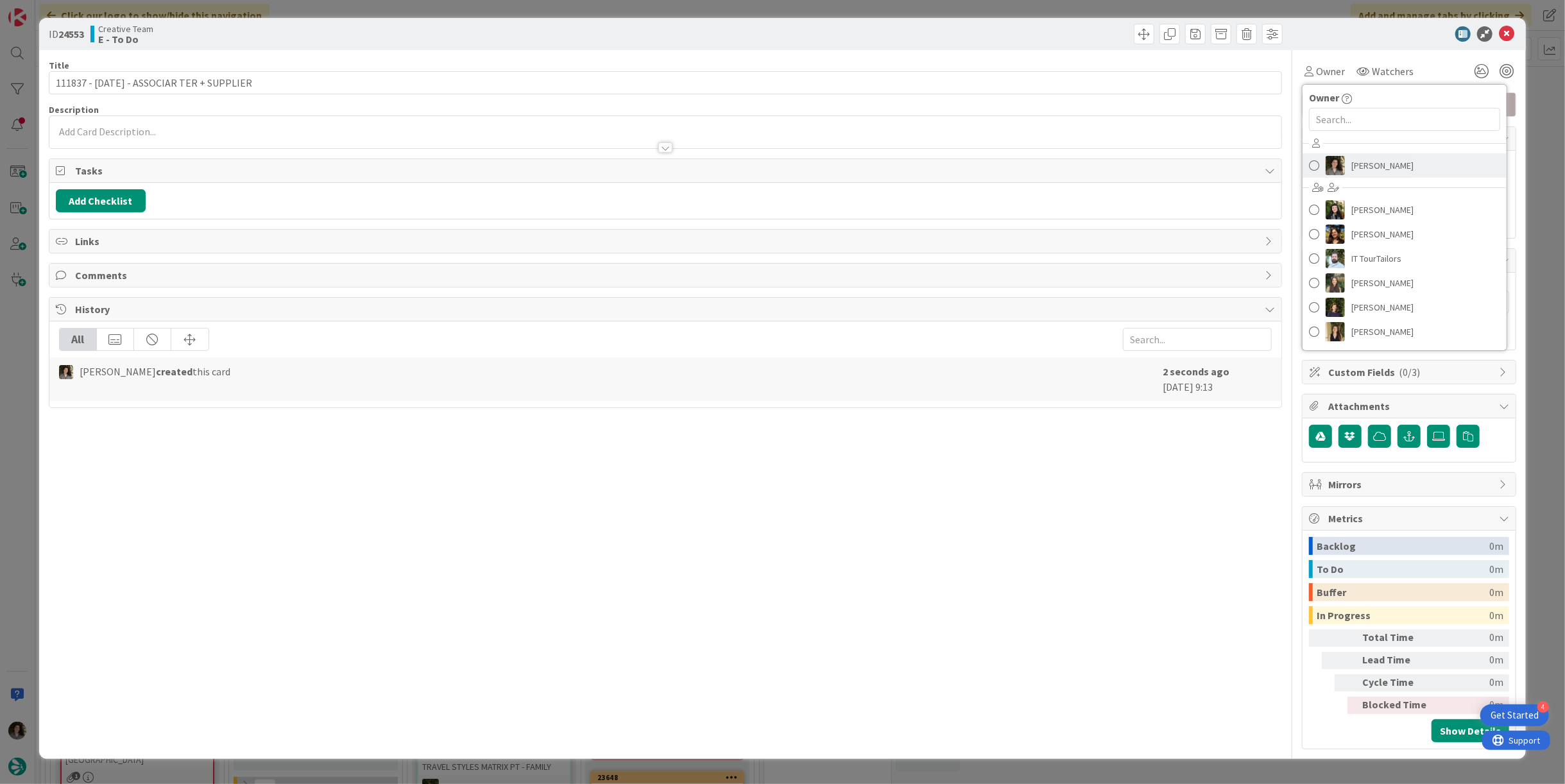
click at [1385, 170] on span "[PERSON_NAME]" at bounding box center [1382, 165] width 62 height 19
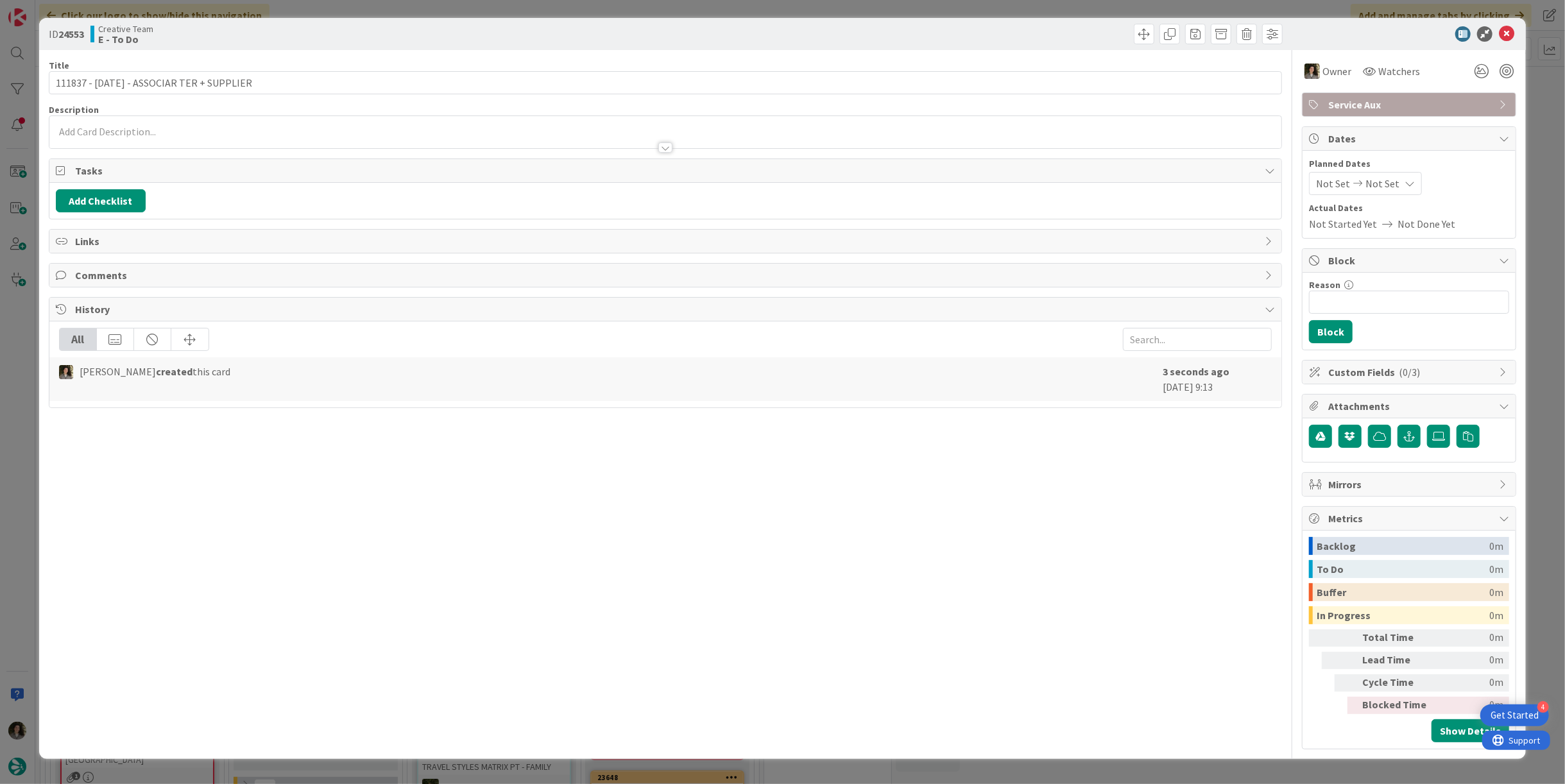
click at [1389, 176] on span "Not Set" at bounding box center [1382, 183] width 34 height 15
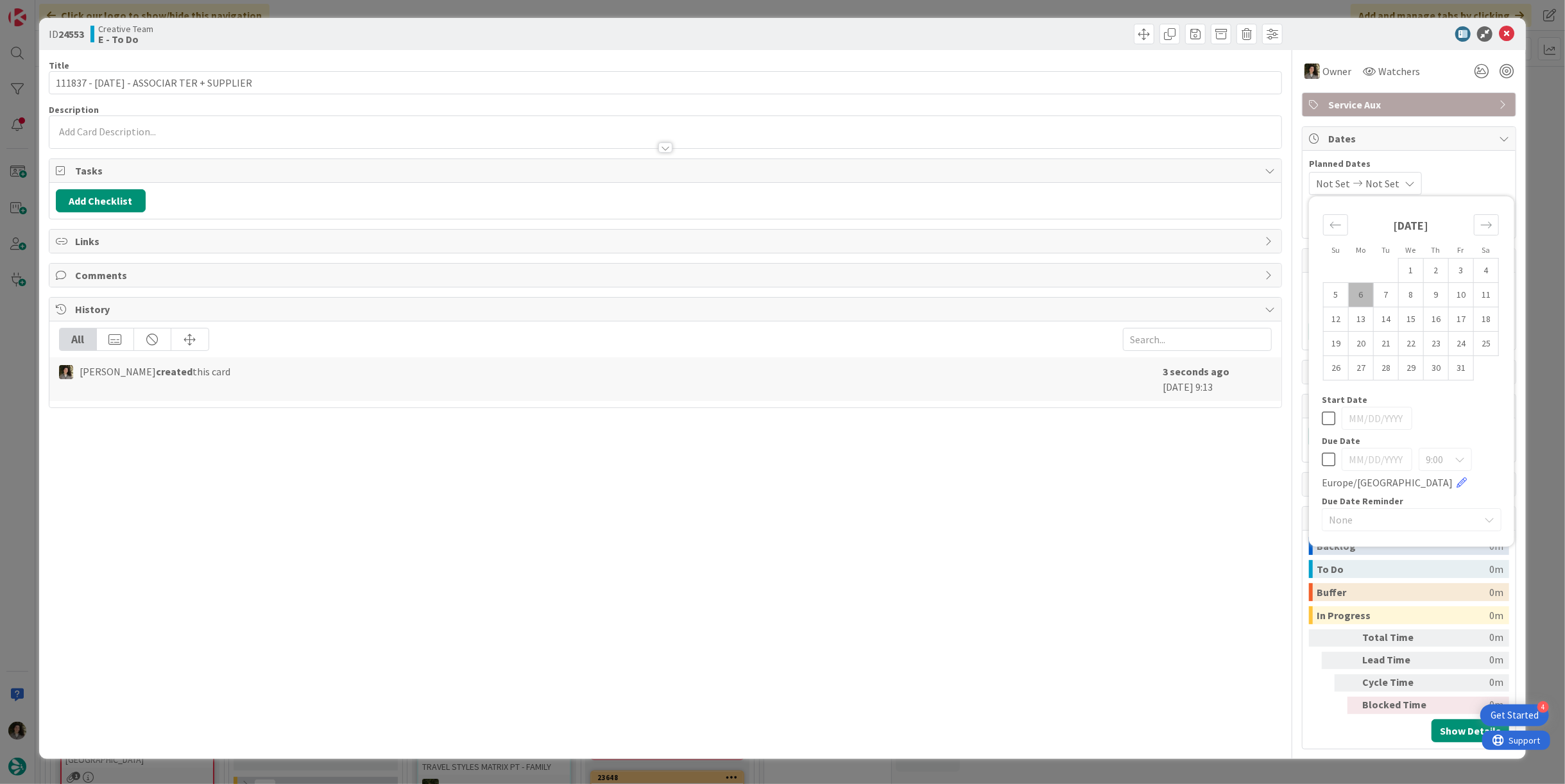
click at [1330, 455] on icon at bounding box center [1328, 459] width 13 height 15
click at [1510, 32] on icon at bounding box center [1506, 34] width 15 height 15
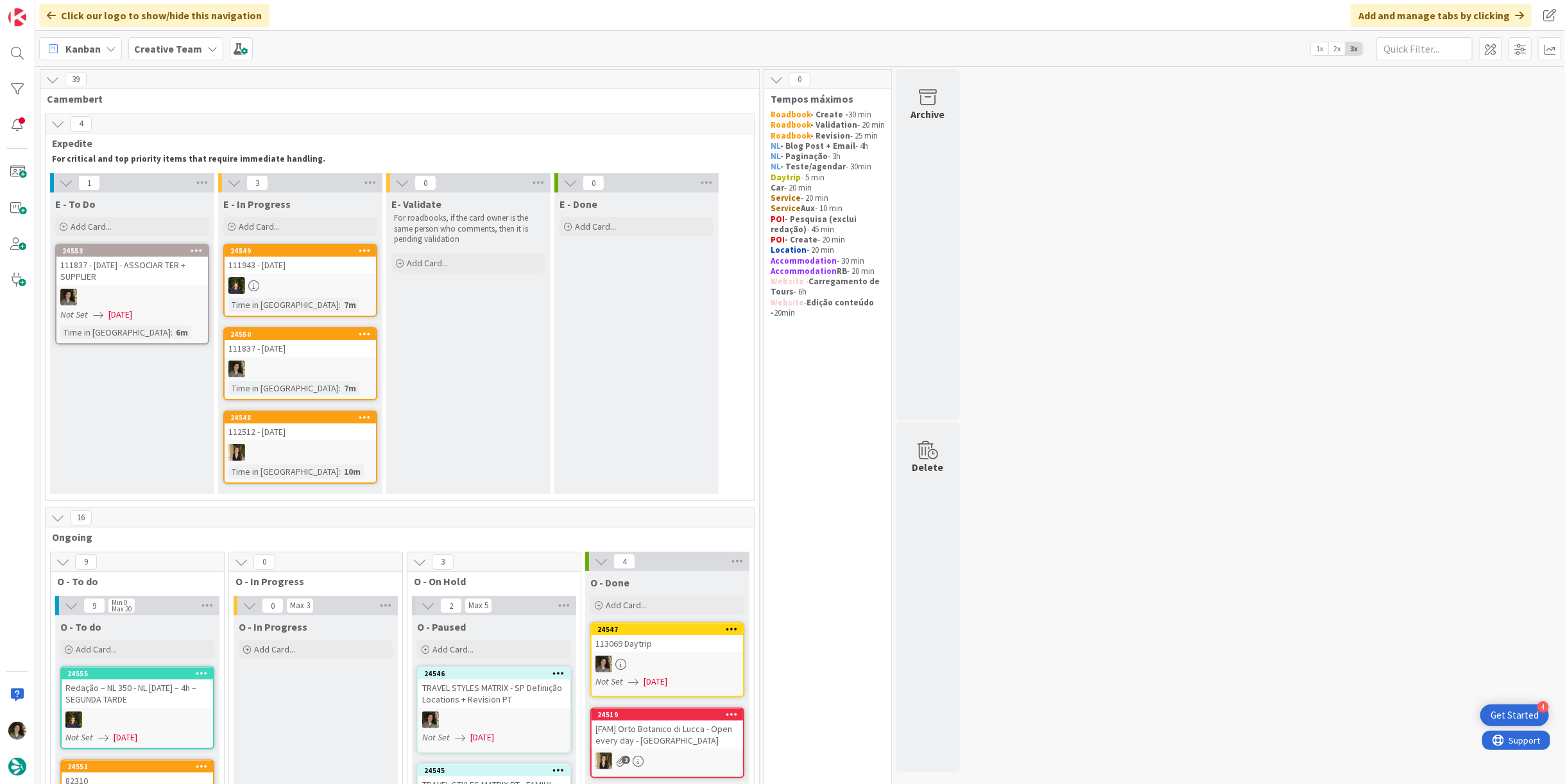
click at [301, 368] on div at bounding box center [300, 368] width 151 height 17
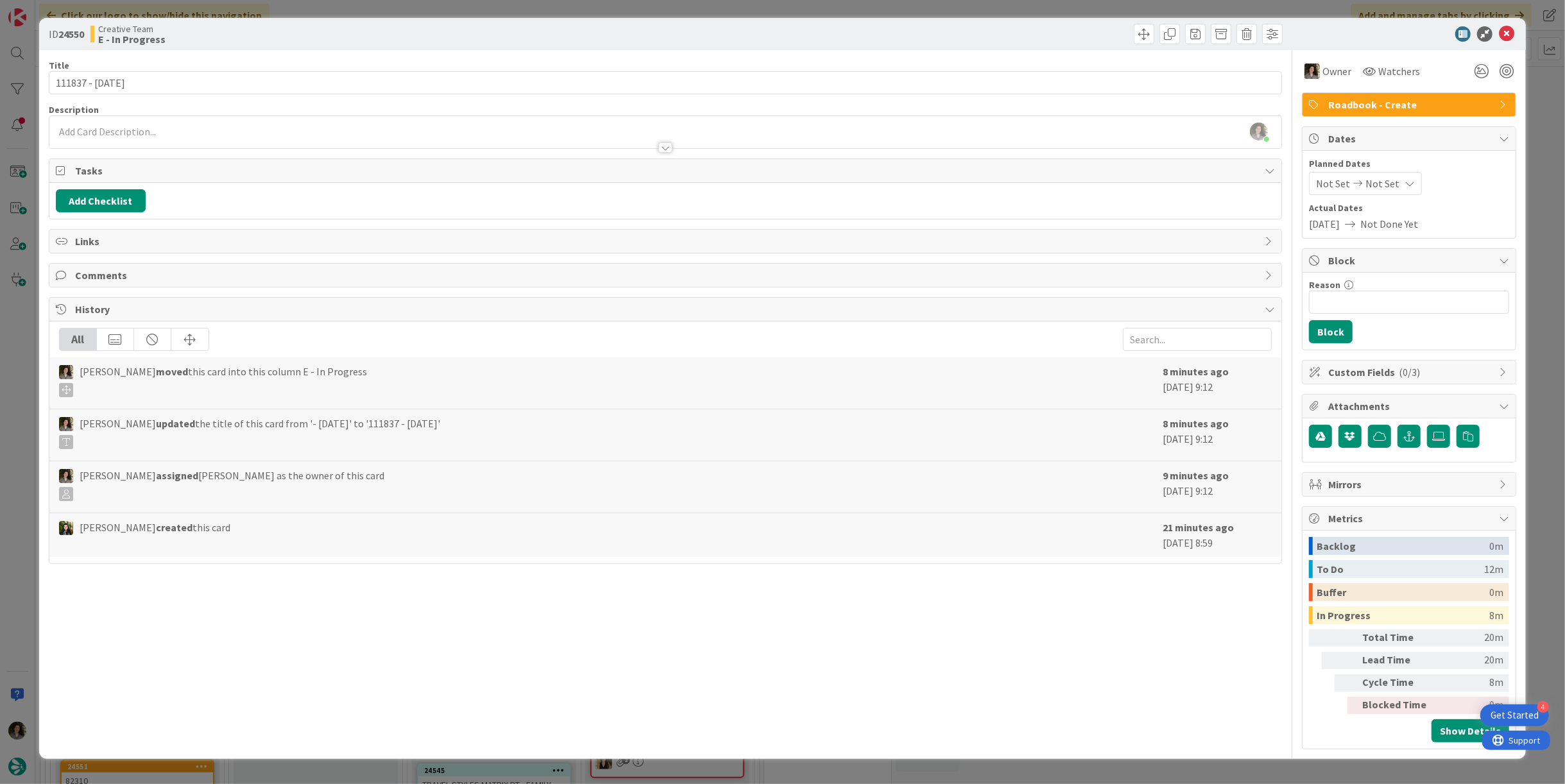
click at [668, 140] on div at bounding box center [666, 141] width 1232 height 13
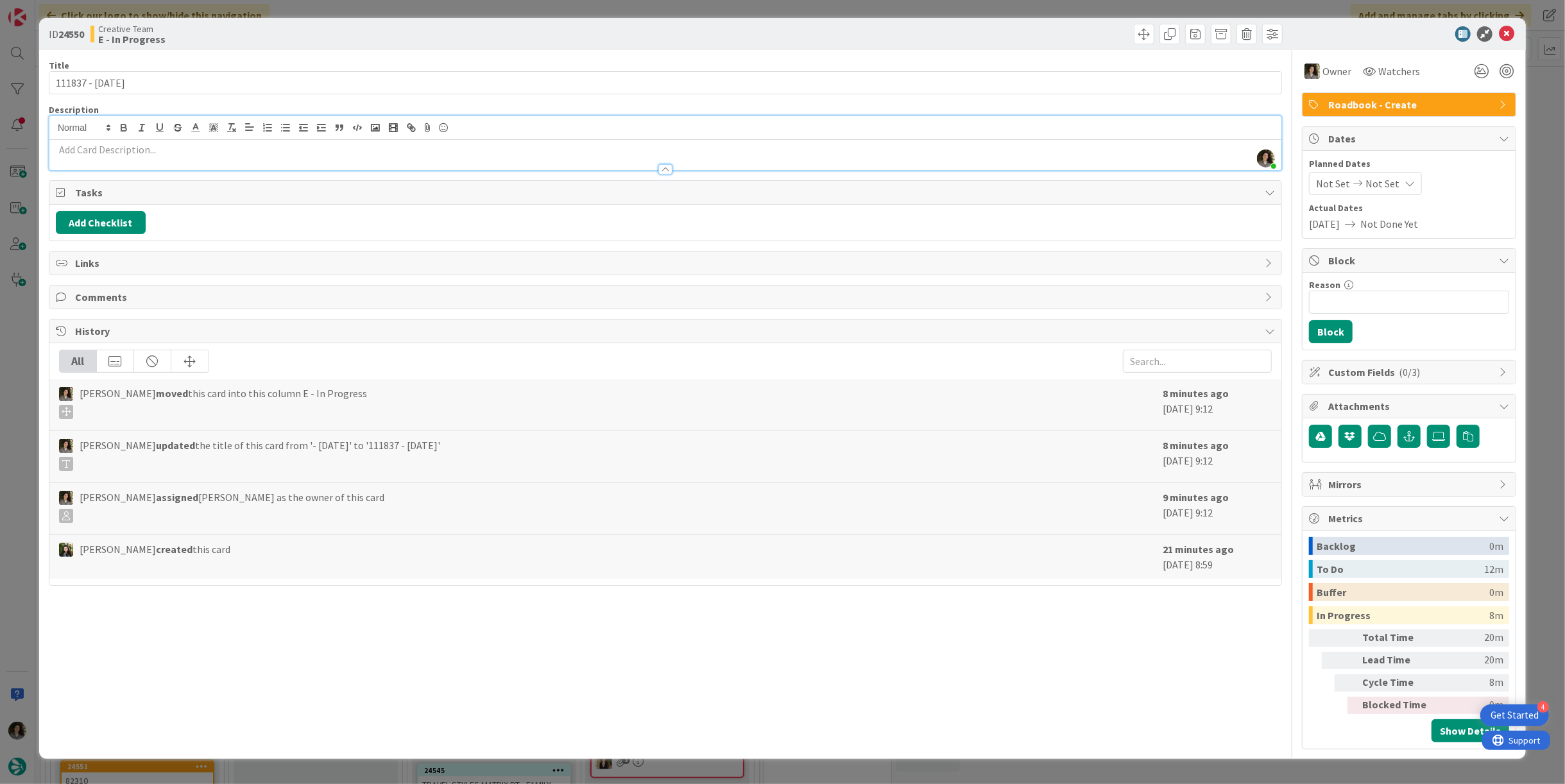
click at [509, 144] on p at bounding box center [665, 150] width 1219 height 15
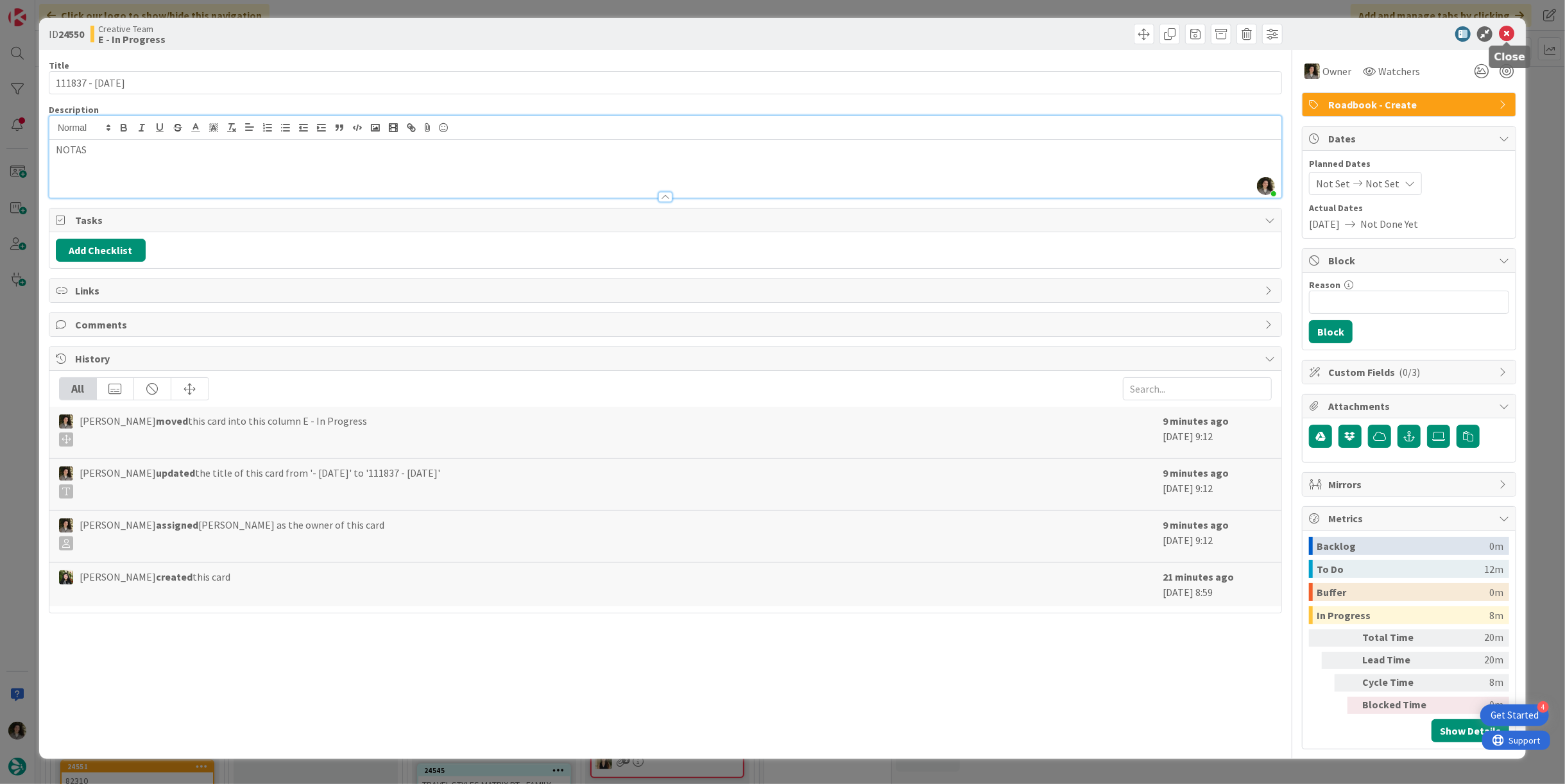
click at [1506, 31] on icon at bounding box center [1506, 34] width 15 height 15
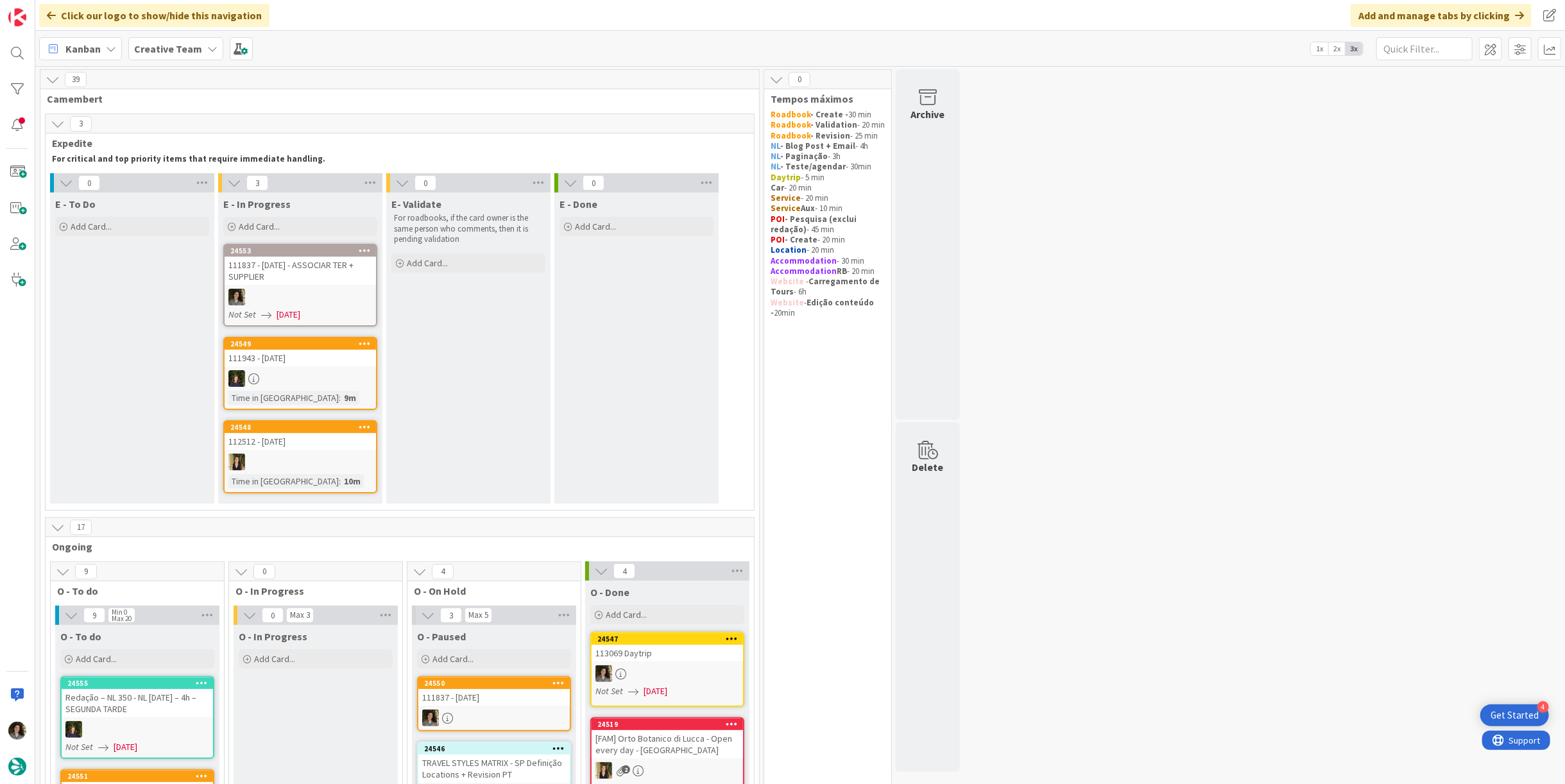
click at [309, 281] on div "111837 - [DATE] - ASSOCIAR TER + SUPPLIER" at bounding box center [300, 270] width 151 height 28
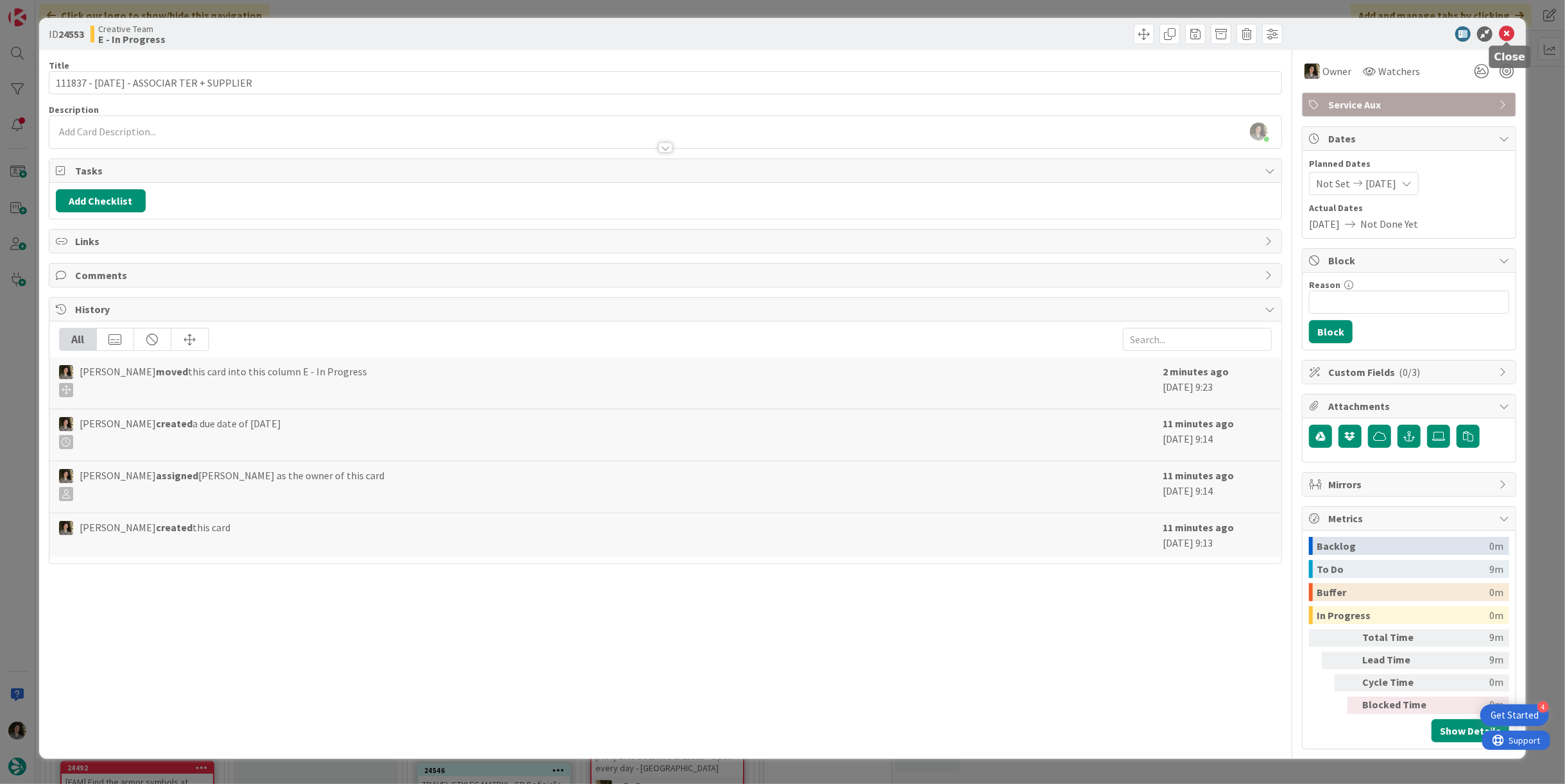
click at [1511, 27] on icon at bounding box center [1506, 34] width 15 height 15
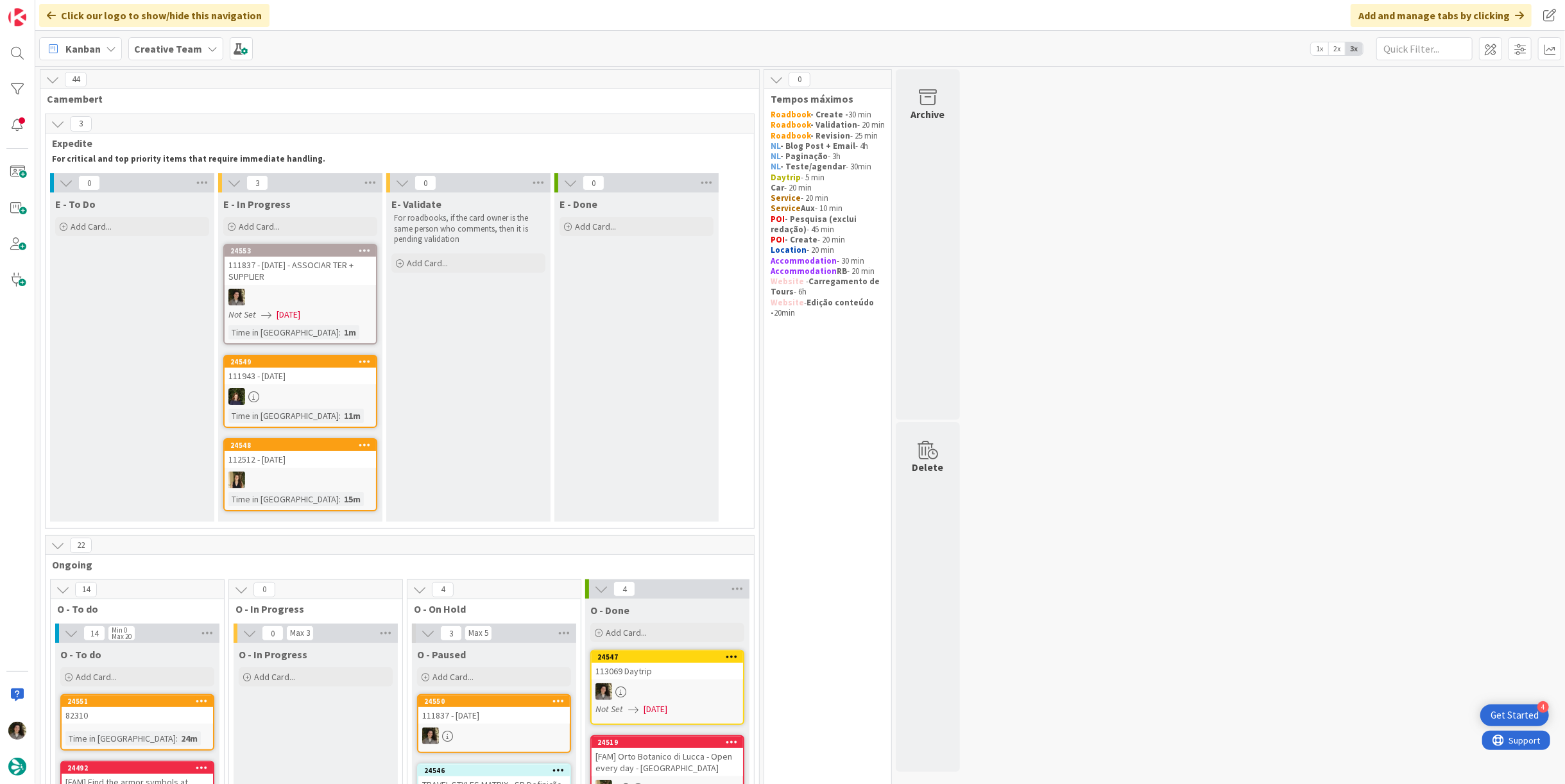
click at [294, 290] on div at bounding box center [300, 297] width 151 height 17
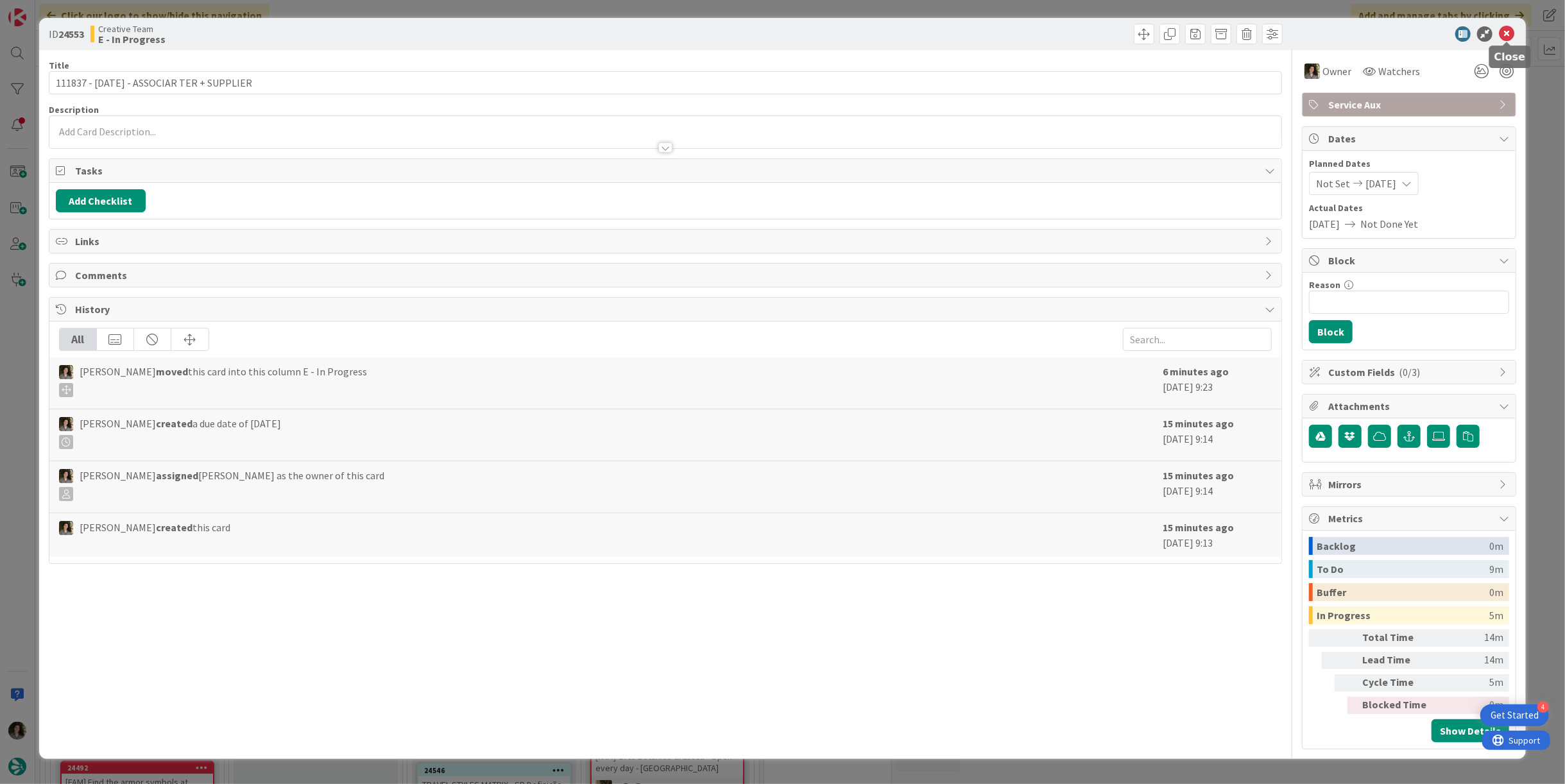
click at [1510, 34] on icon at bounding box center [1506, 34] width 15 height 15
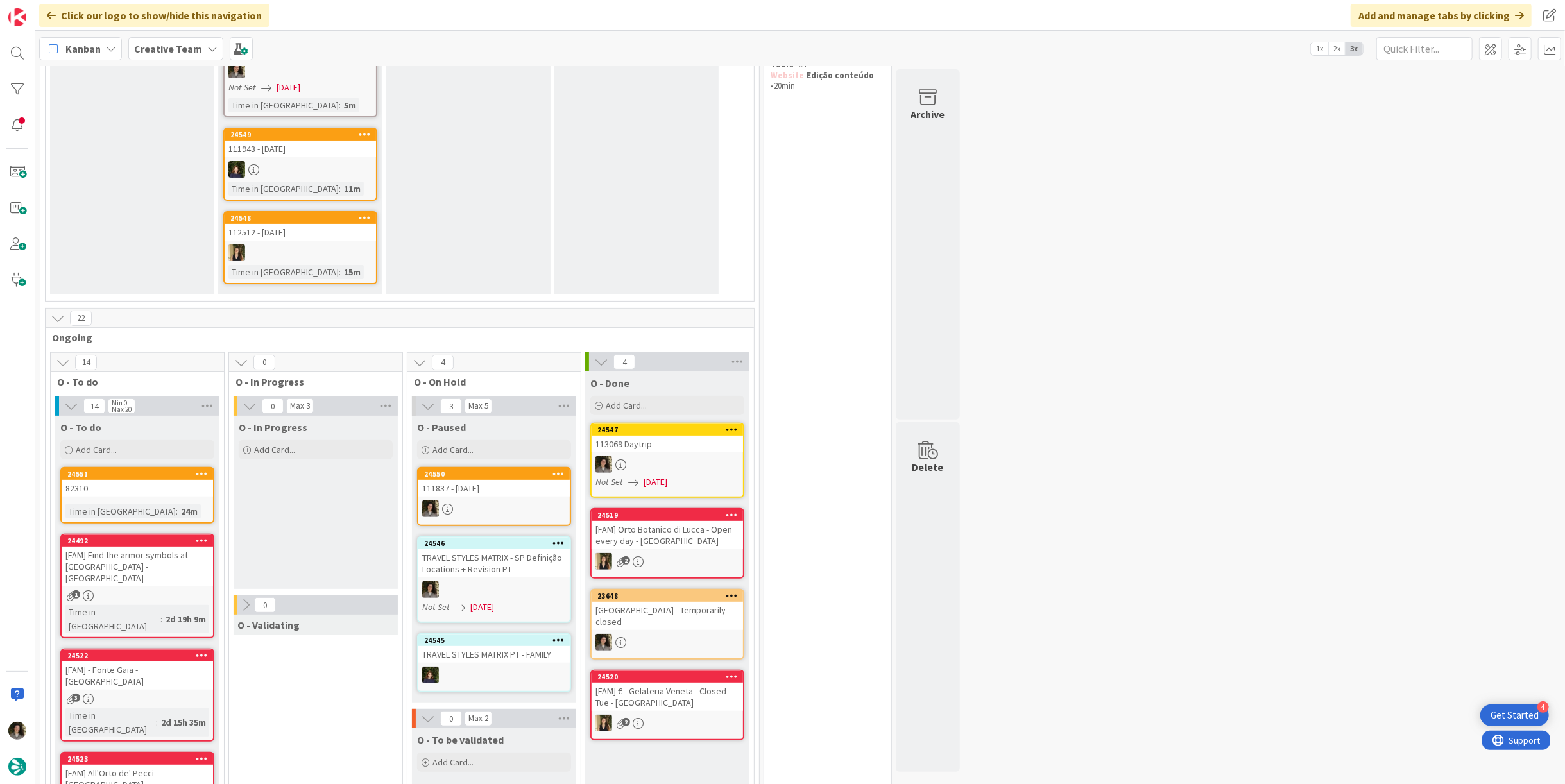
scroll to position [142, 0]
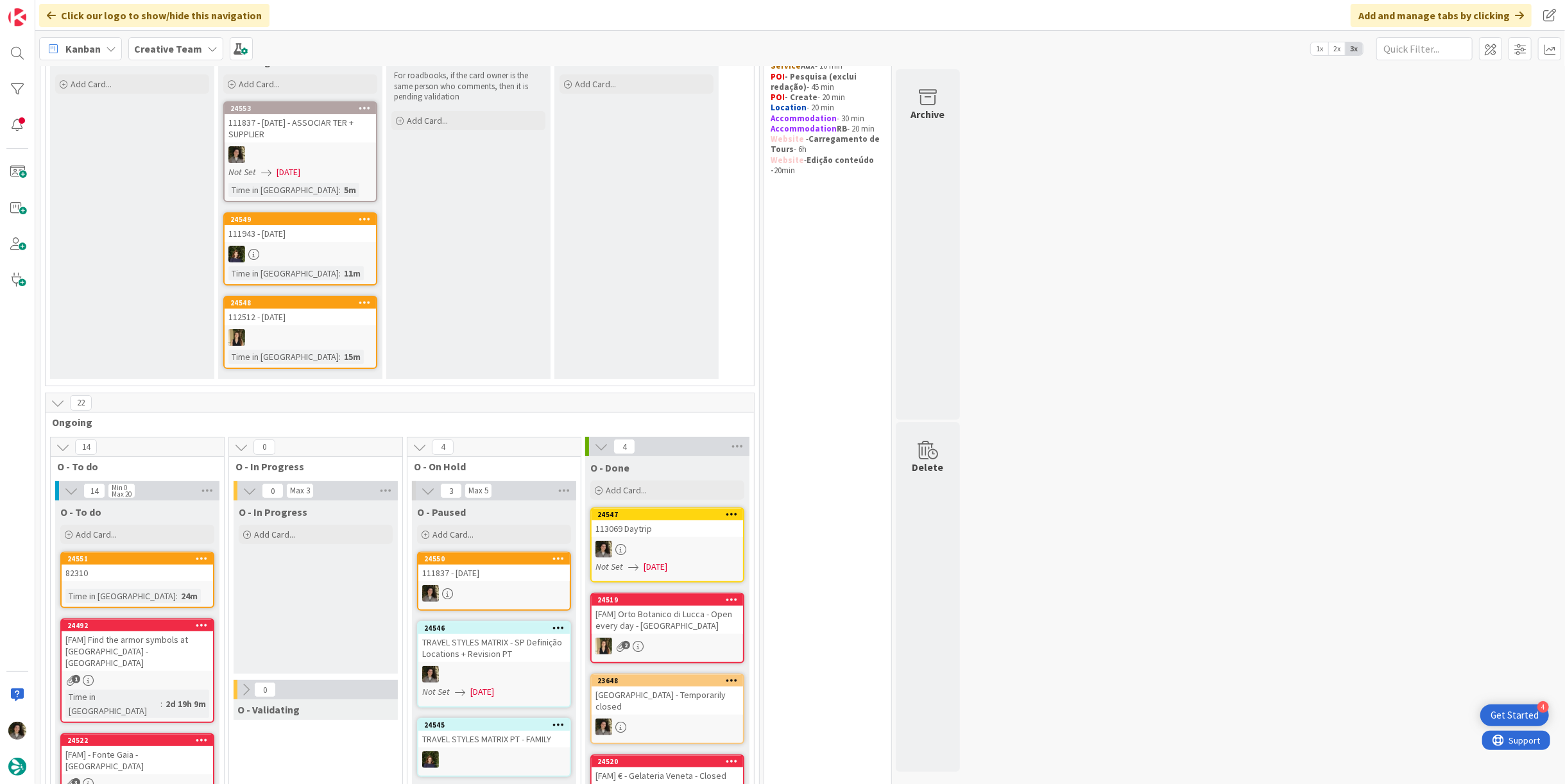
click at [282, 129] on div "111837 - [DATE] - ASSOCIAR TER + SUPPLIER" at bounding box center [300, 128] width 151 height 28
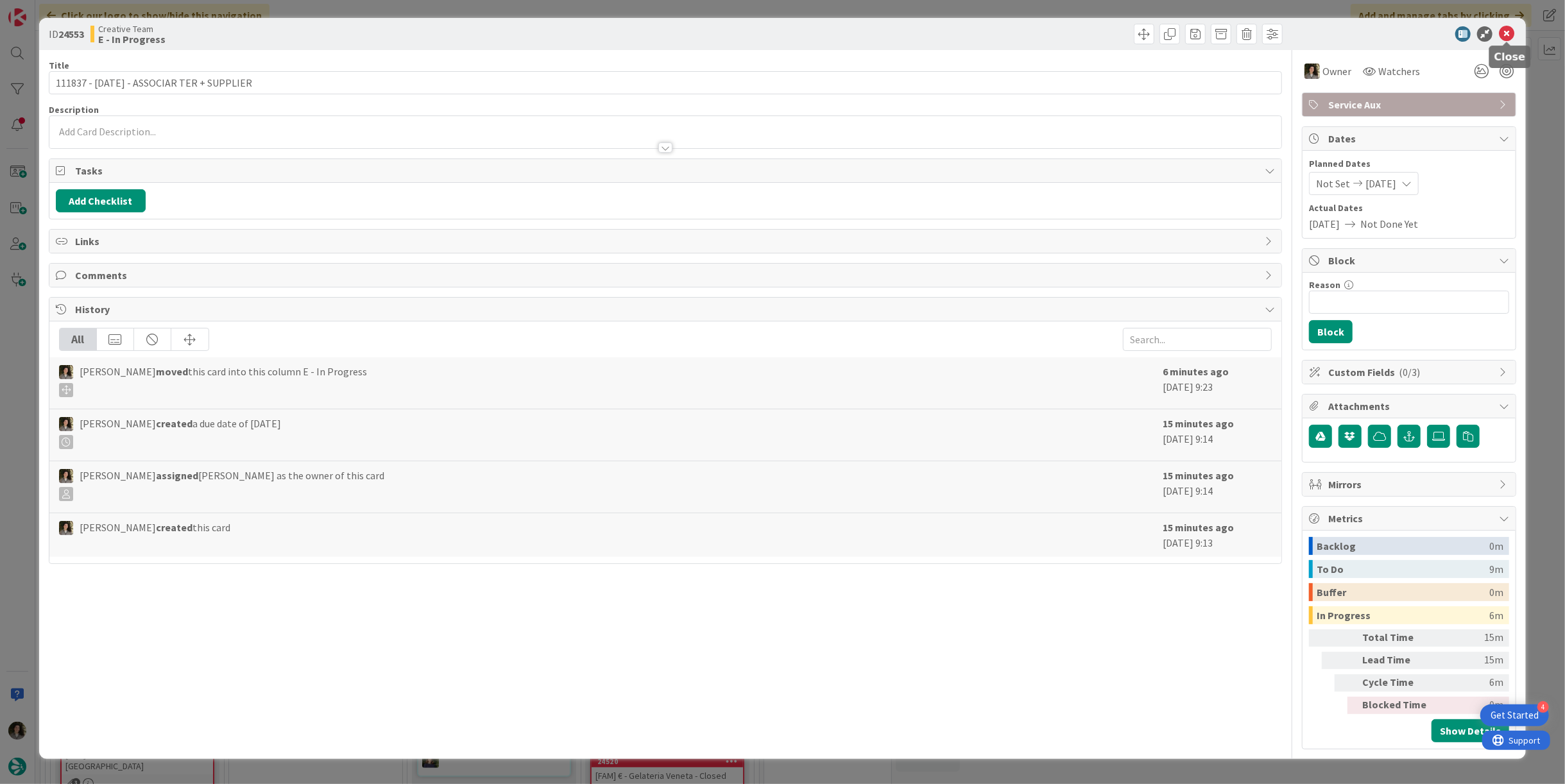
click at [1505, 34] on icon at bounding box center [1506, 34] width 15 height 15
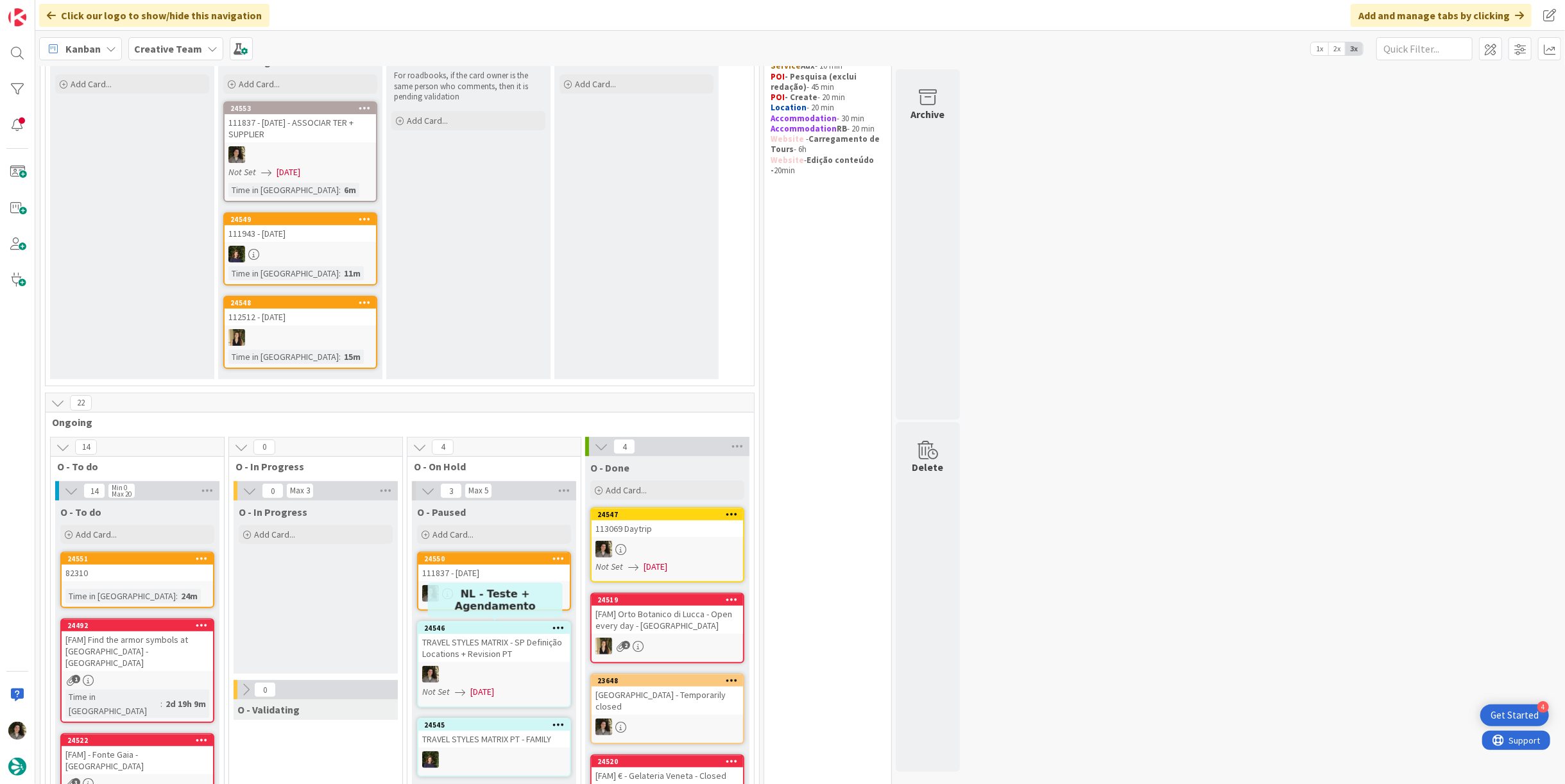
click at [508, 579] on div "111837 - [DATE]" at bounding box center [494, 573] width 151 height 17
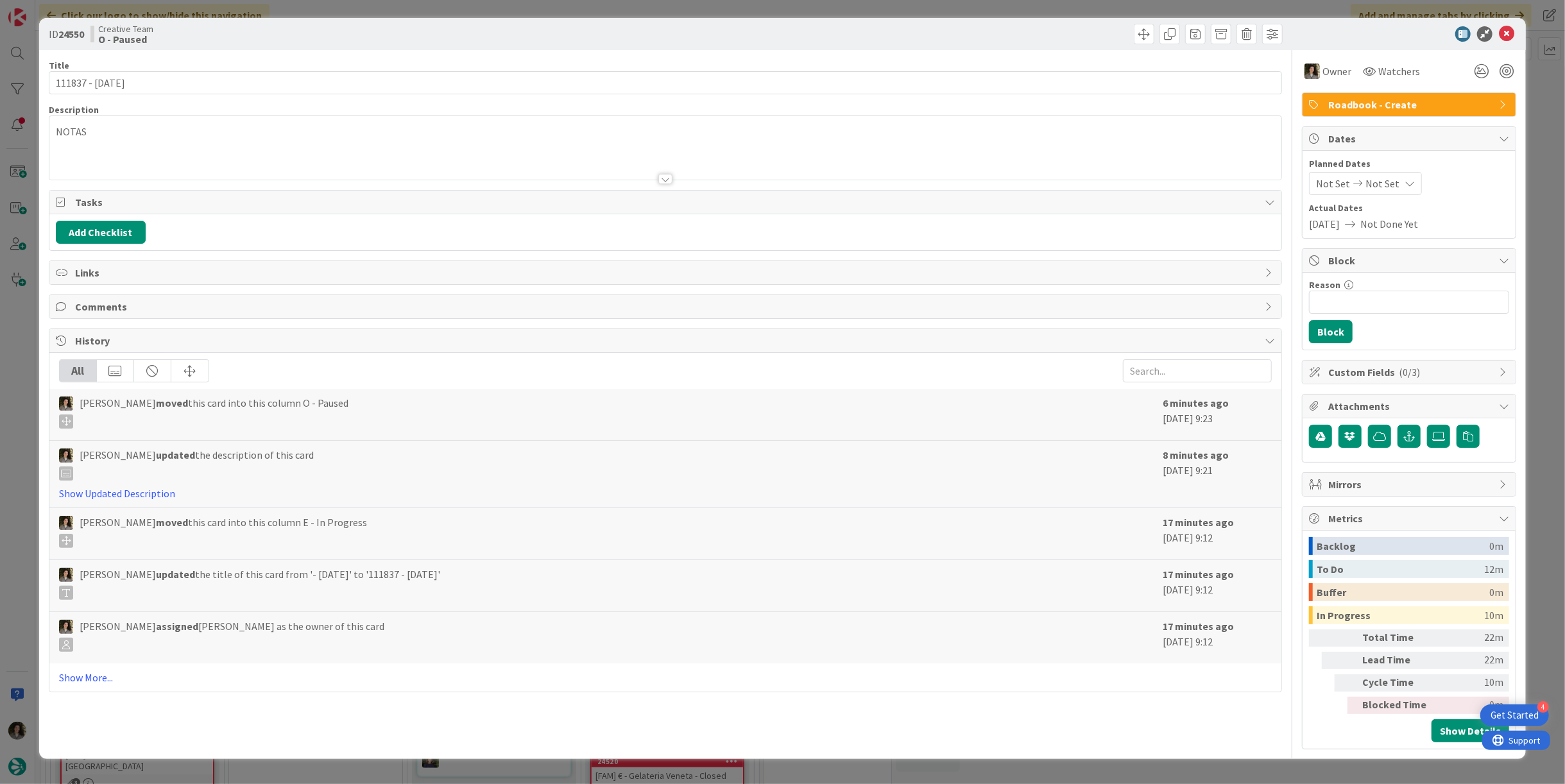
click at [216, 130] on p "NOTAS" at bounding box center [665, 132] width 1219 height 15
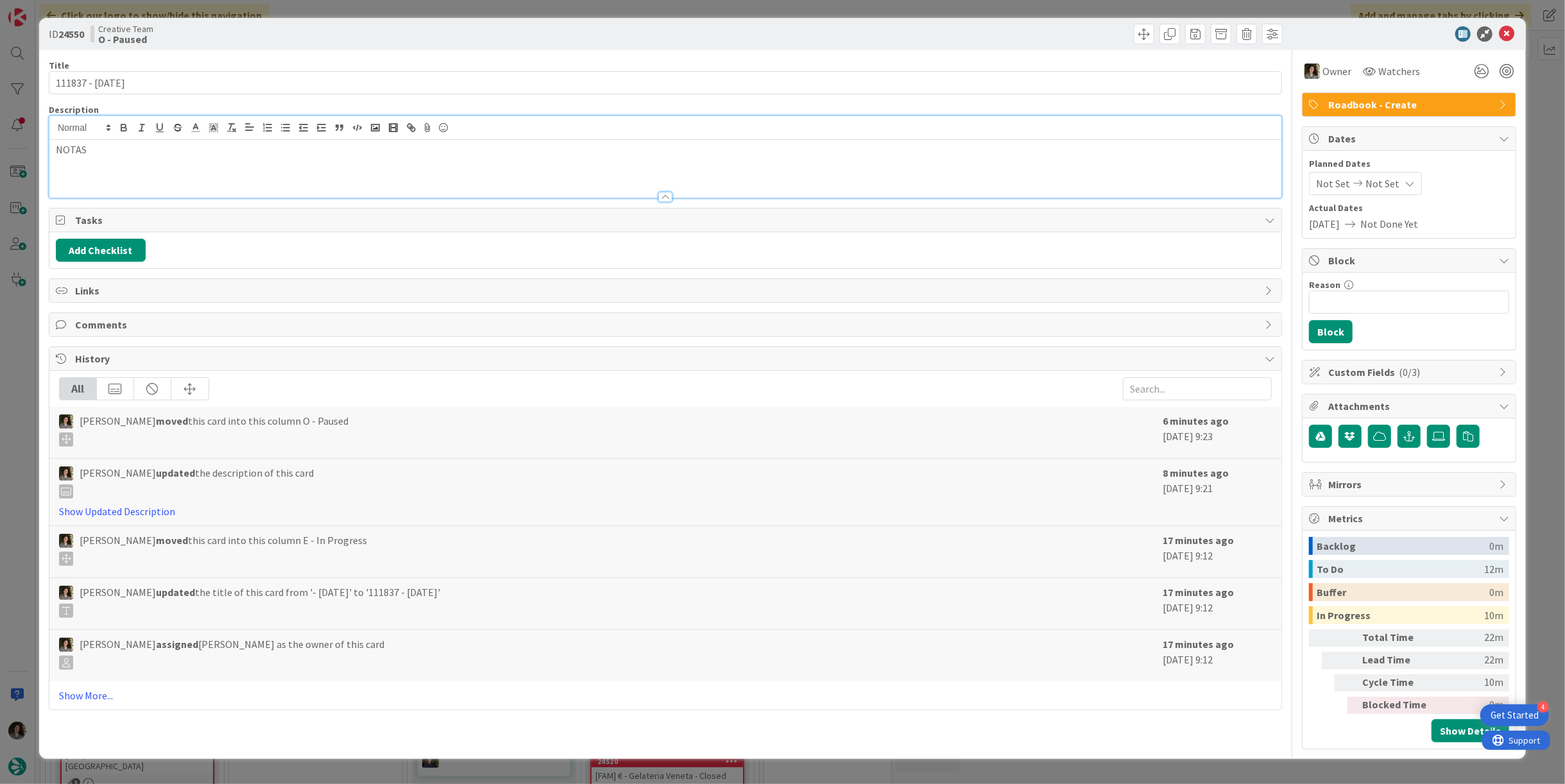
click at [188, 143] on p "NOTAS" at bounding box center [665, 150] width 1219 height 15
click at [284, 128] on line "button" at bounding box center [286, 128] width 6 height 0
click at [171, 179] on li at bounding box center [673, 178] width 1204 height 15
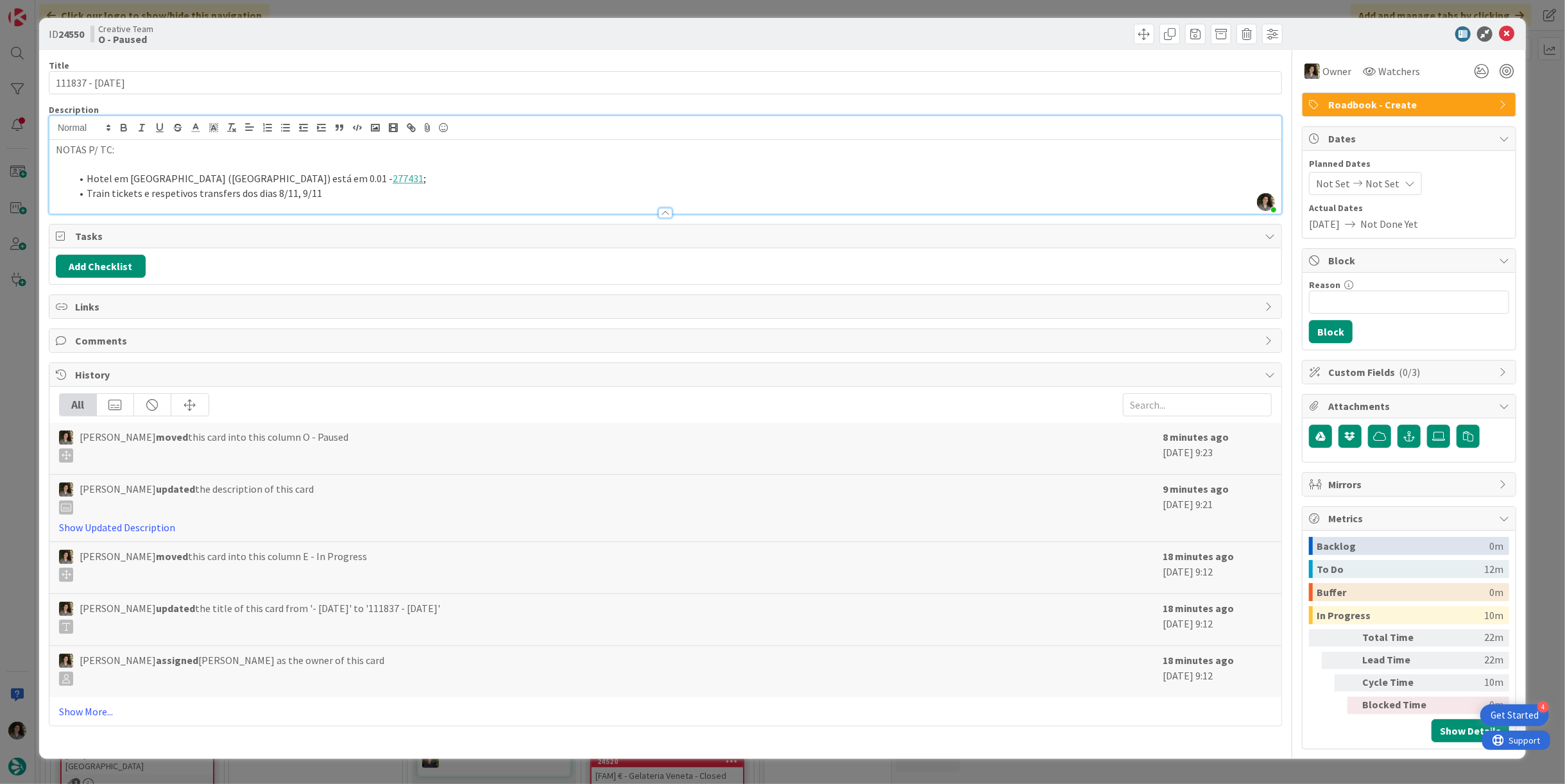
click at [386, 200] on div at bounding box center [666, 207] width 1232 height 13
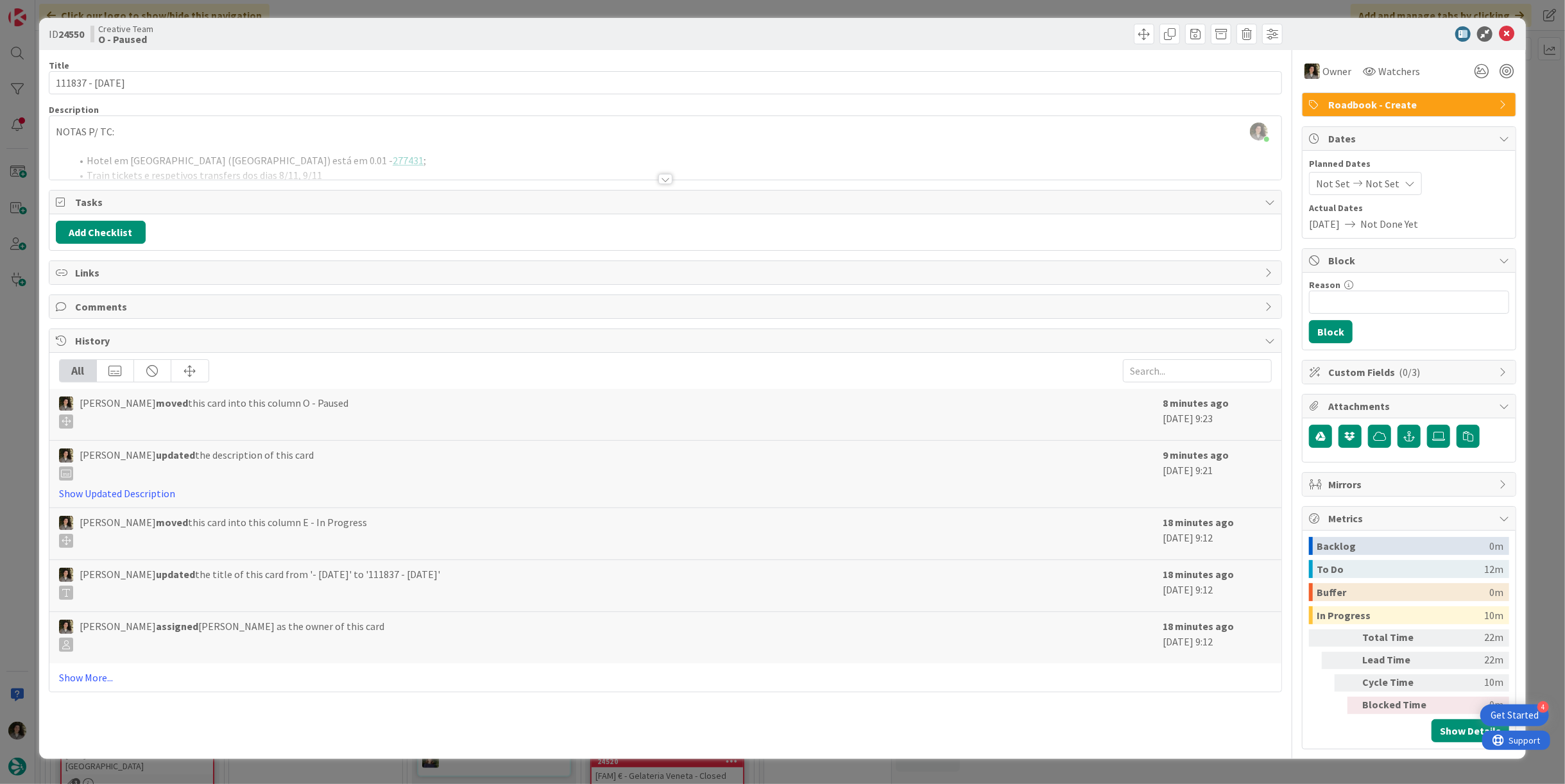
drag, startPoint x: 668, startPoint y: 175, endPoint x: 616, endPoint y: 170, distance: 52.2
click at [668, 174] on div at bounding box center [665, 178] width 14 height 10
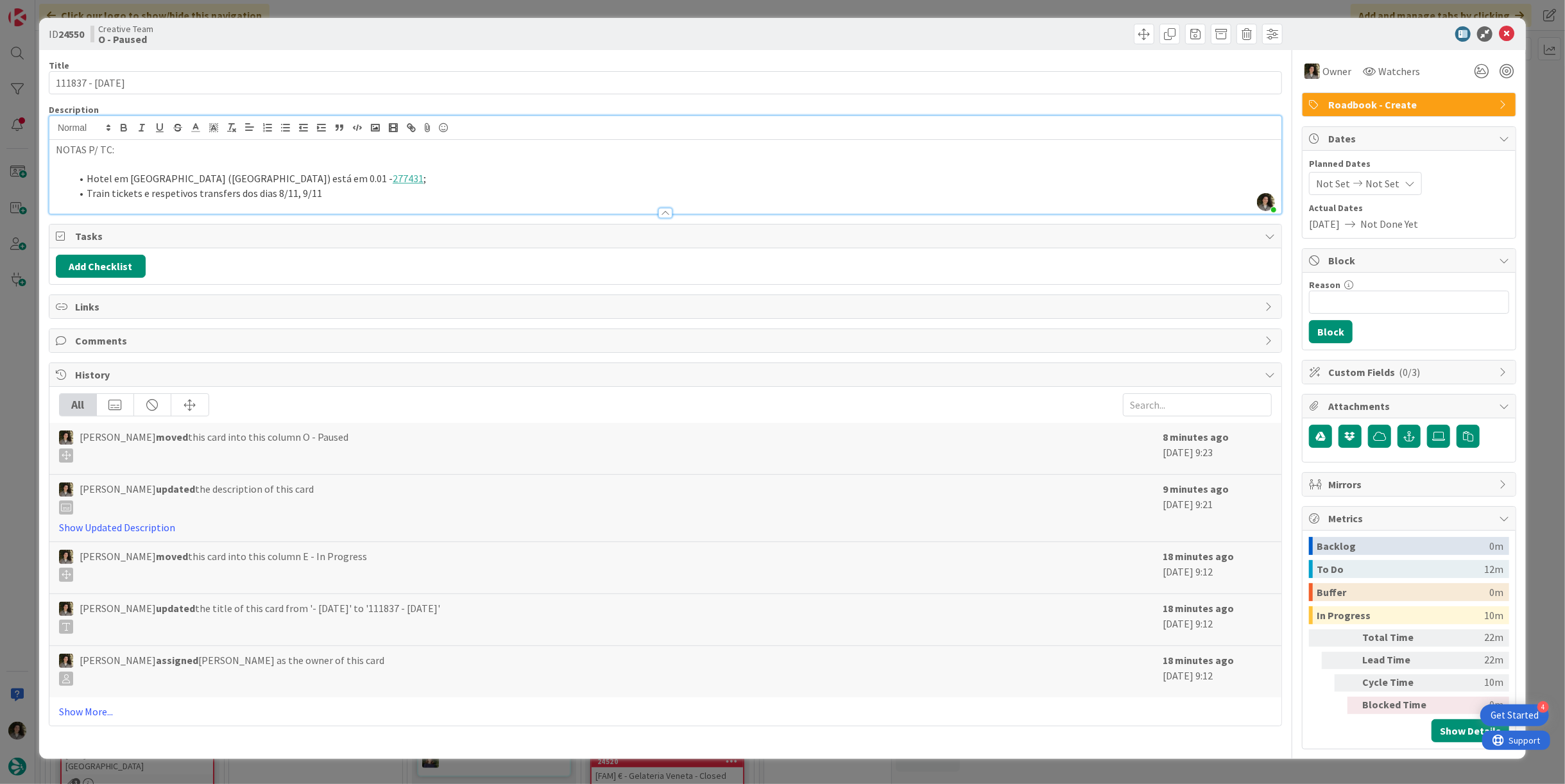
click at [452, 196] on li "Train tickets e respetivos transfers dos dias 8/11, 9/11" at bounding box center [673, 194] width 1204 height 15
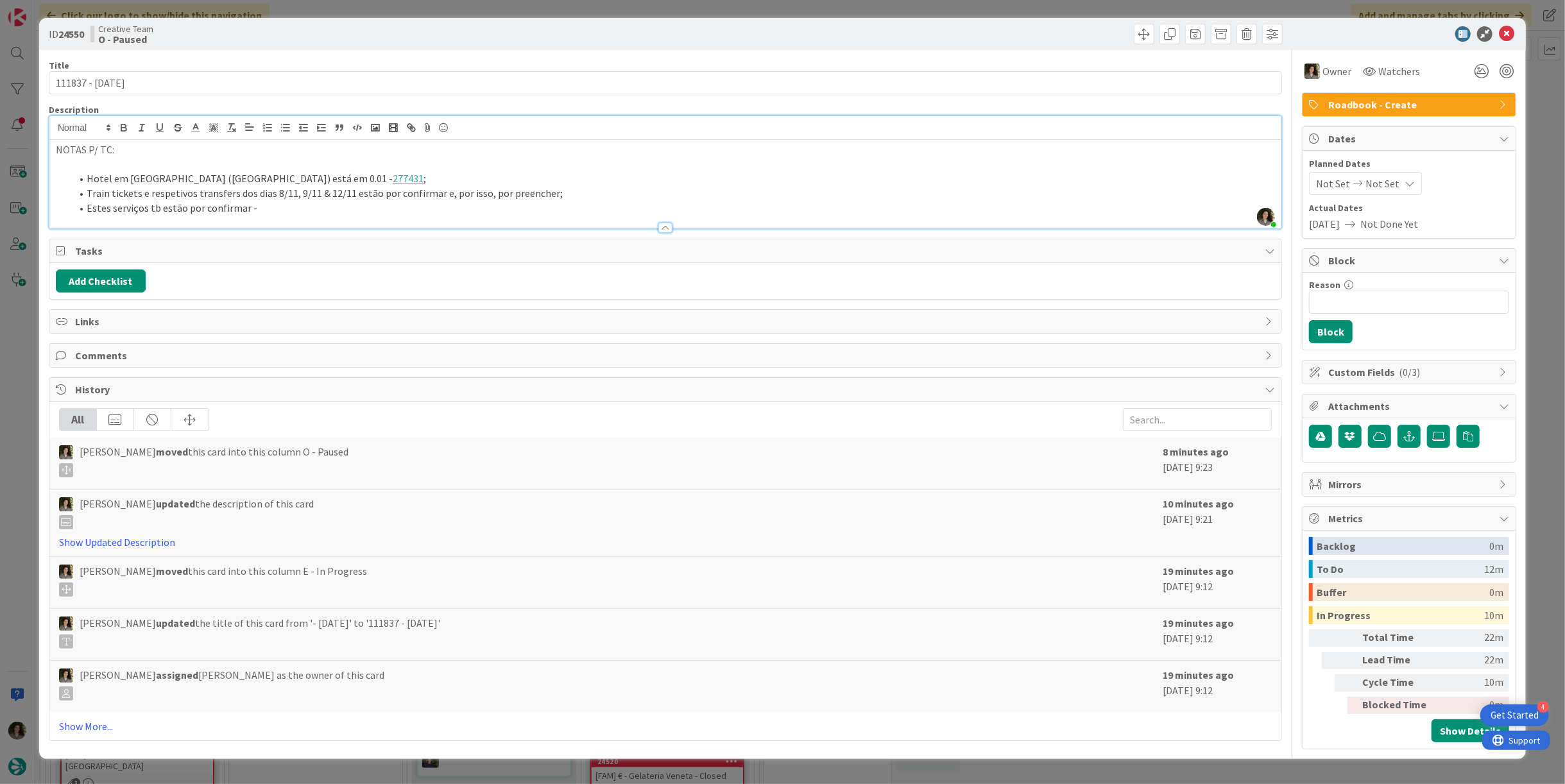
click at [164, 211] on li "Estes serviços tb estão por confirmar -" at bounding box center [673, 208] width 1204 height 15
drag, startPoint x: 144, startPoint y: 206, endPoint x: 105, endPoint y: 323, distance: 123.3
click at [142, 213] on div "Description Melissa Santos joined 2 m ago NOTAS P/ TC: Hotel em Convent (London…" at bounding box center [666, 166] width 1233 height 125
click at [392, 206] on li "Tickets Roman Baths tb estão por confirmar -" at bounding box center [673, 208] width 1204 height 15
click at [369, 201] on li "Tickets Roman Baths tb estão por confirmar - 277439 ;" at bounding box center [673, 208] width 1204 height 15
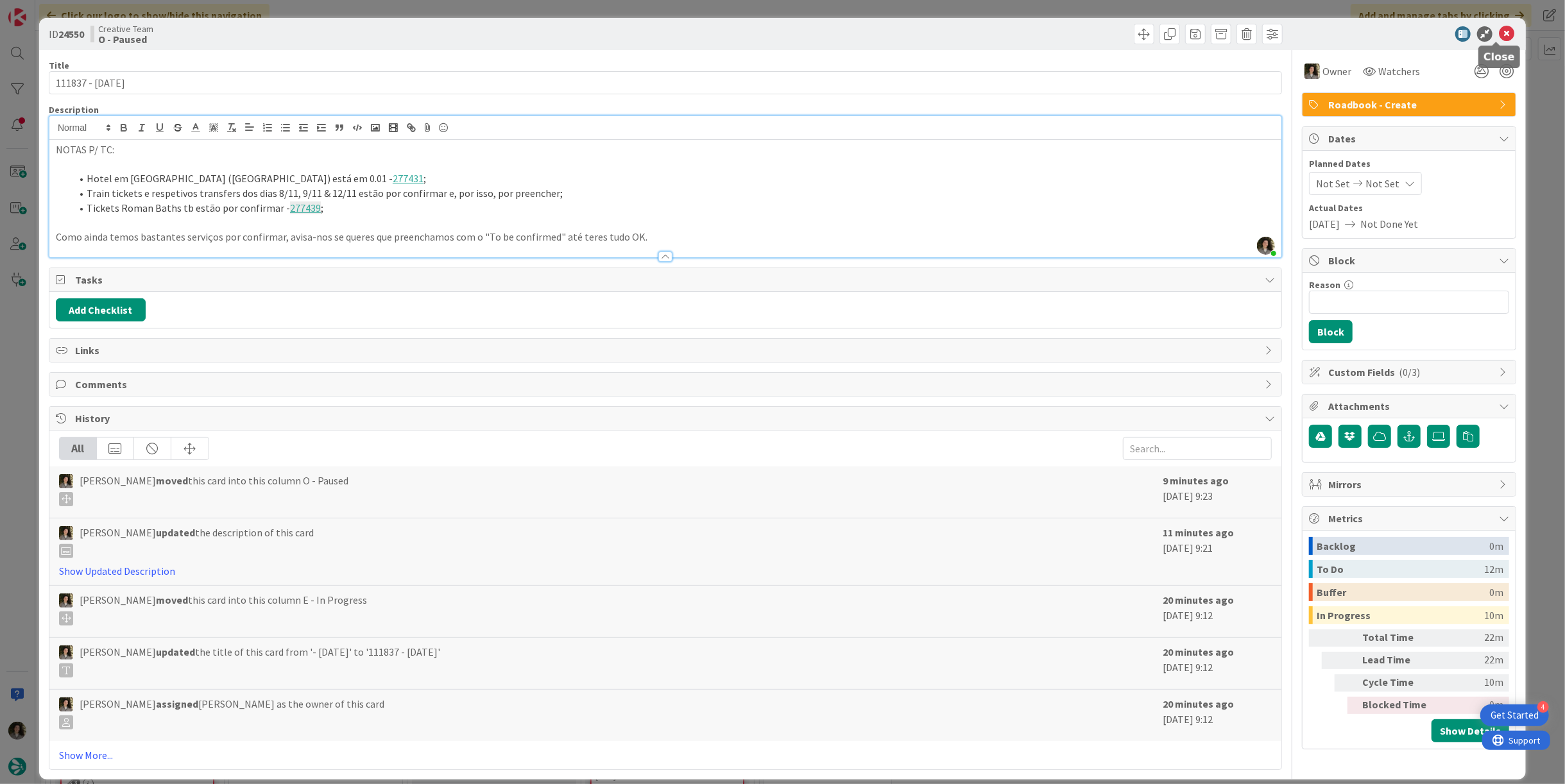
click at [1501, 27] on icon at bounding box center [1506, 34] width 15 height 15
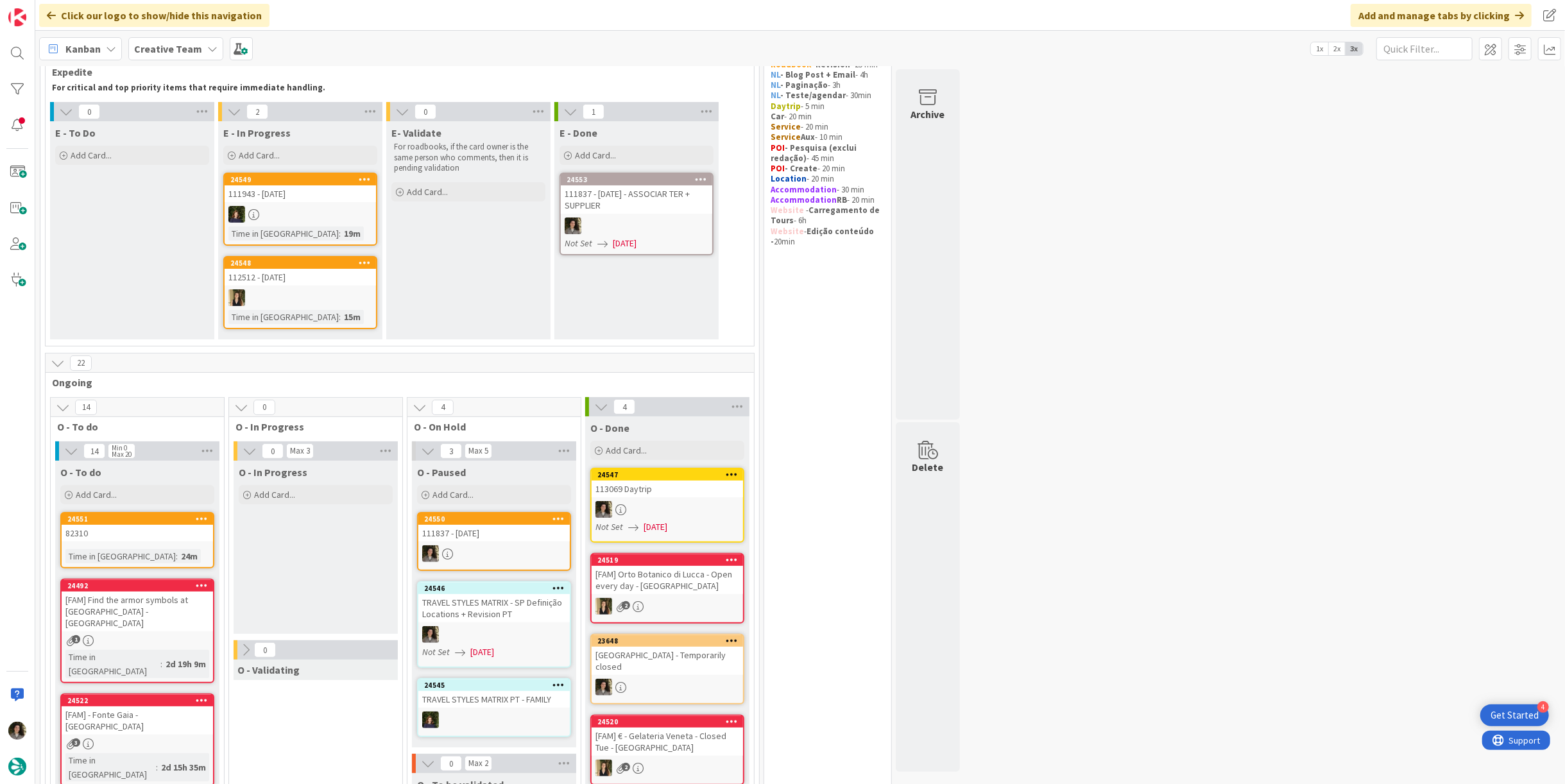
click at [675, 207] on div "111837 - [DATE] - ASSOCIAR TER + SUPPLIER" at bounding box center [636, 199] width 151 height 28
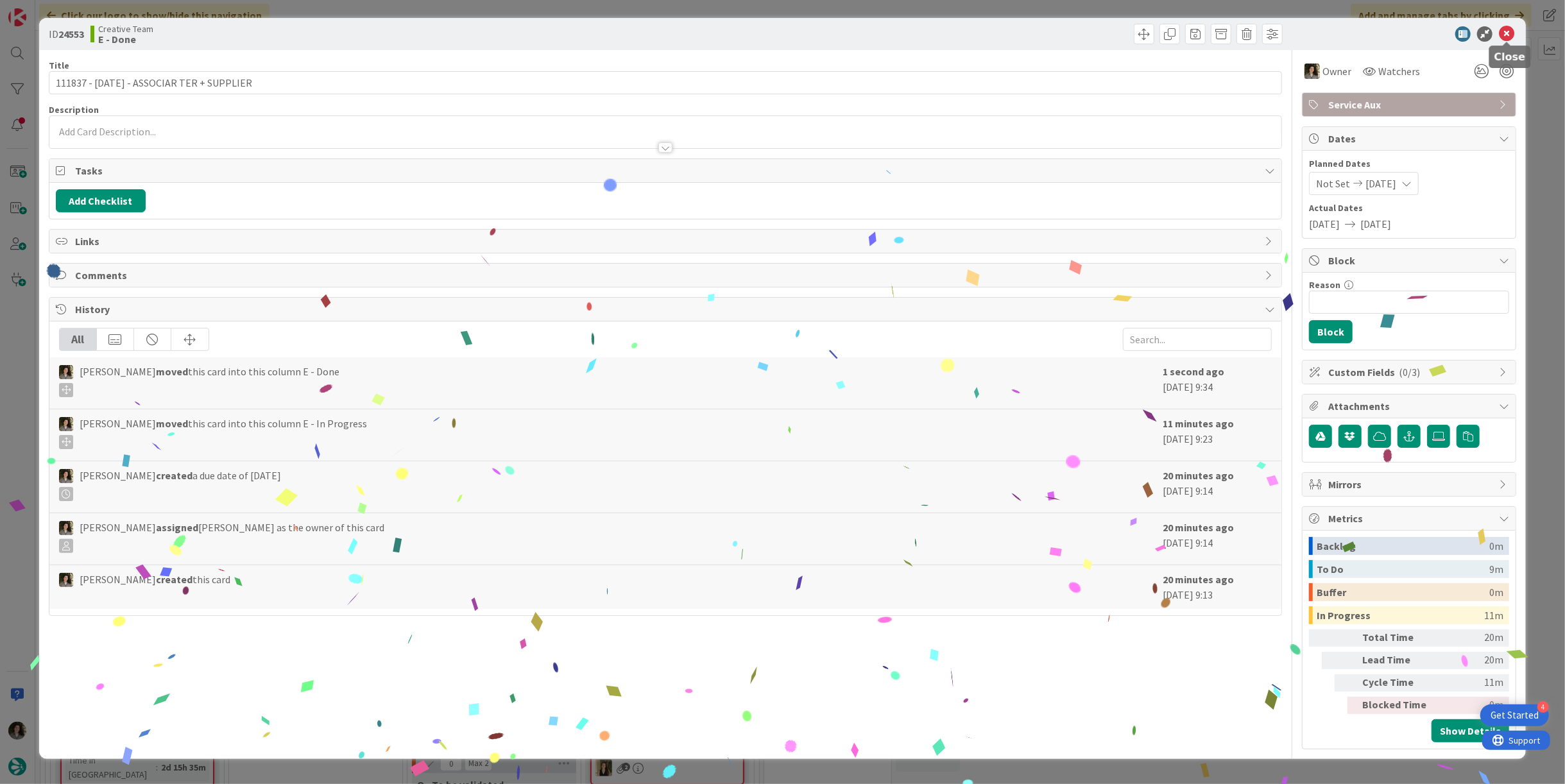
drag, startPoint x: 1502, startPoint y: 34, endPoint x: 1487, endPoint y: 44, distance: 18.0
click at [1499, 36] on icon at bounding box center [1506, 34] width 15 height 15
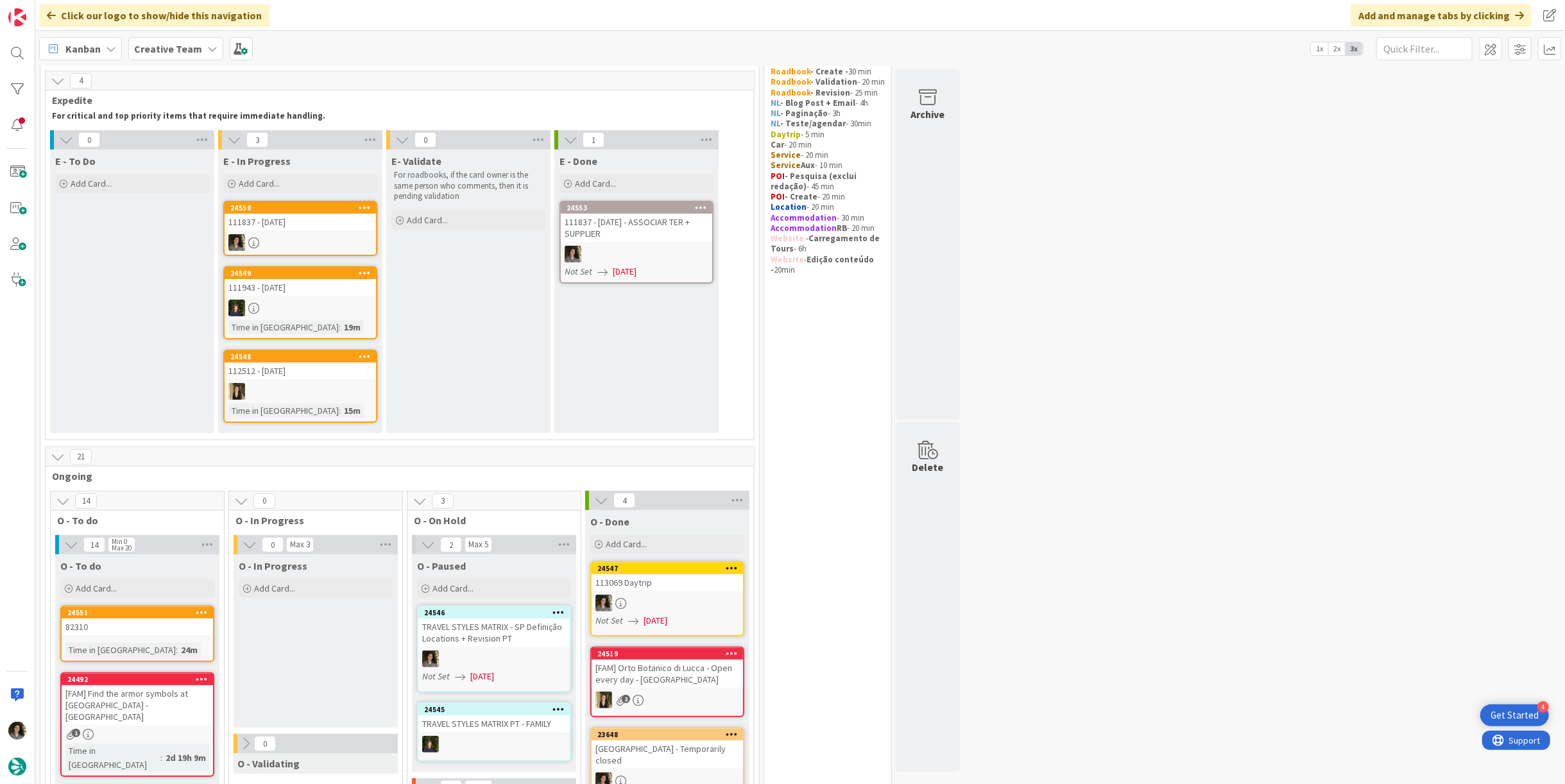
scroll to position [41, 0]
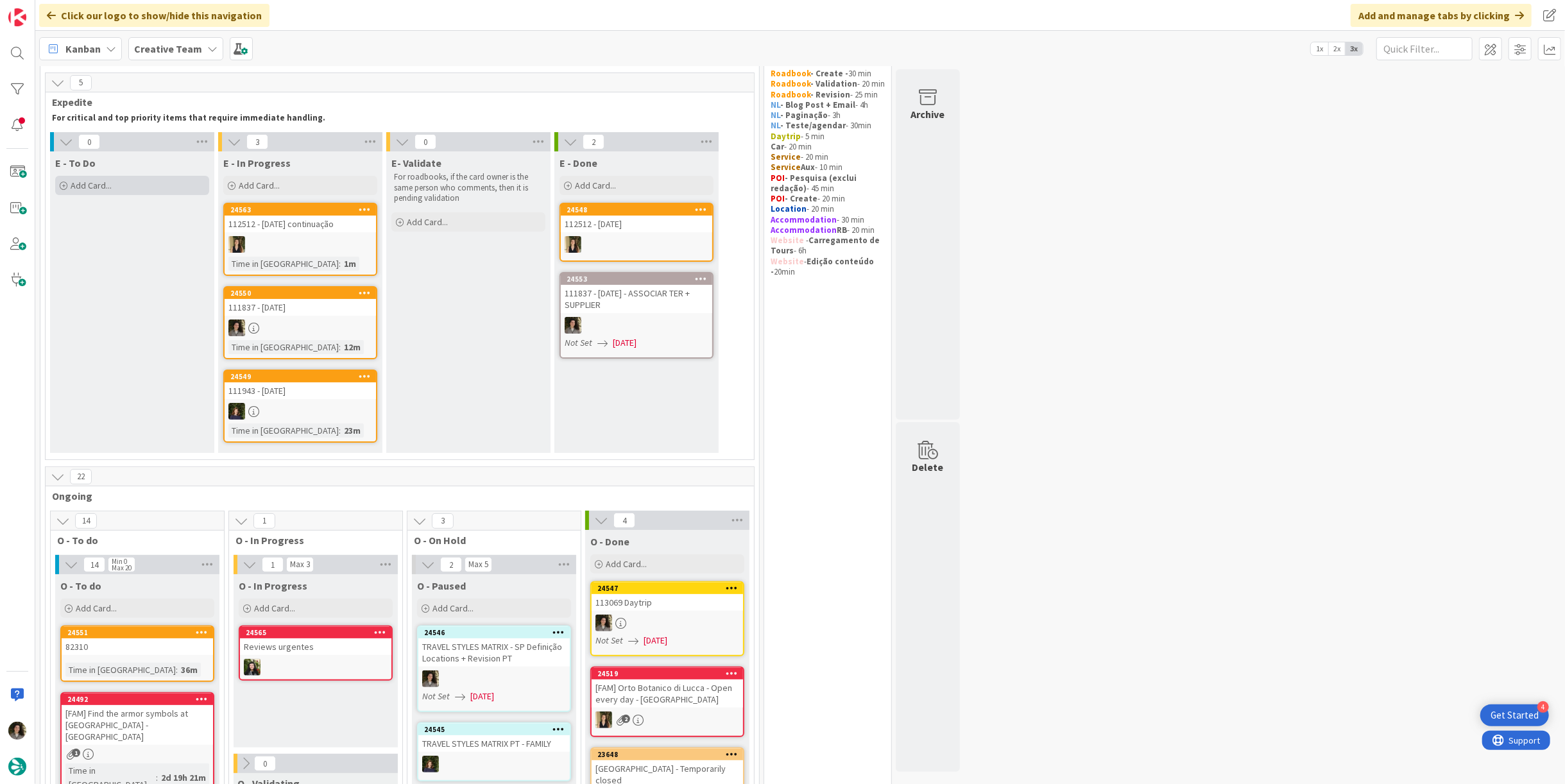
click at [129, 190] on div "Add Card..." at bounding box center [132, 185] width 154 height 19
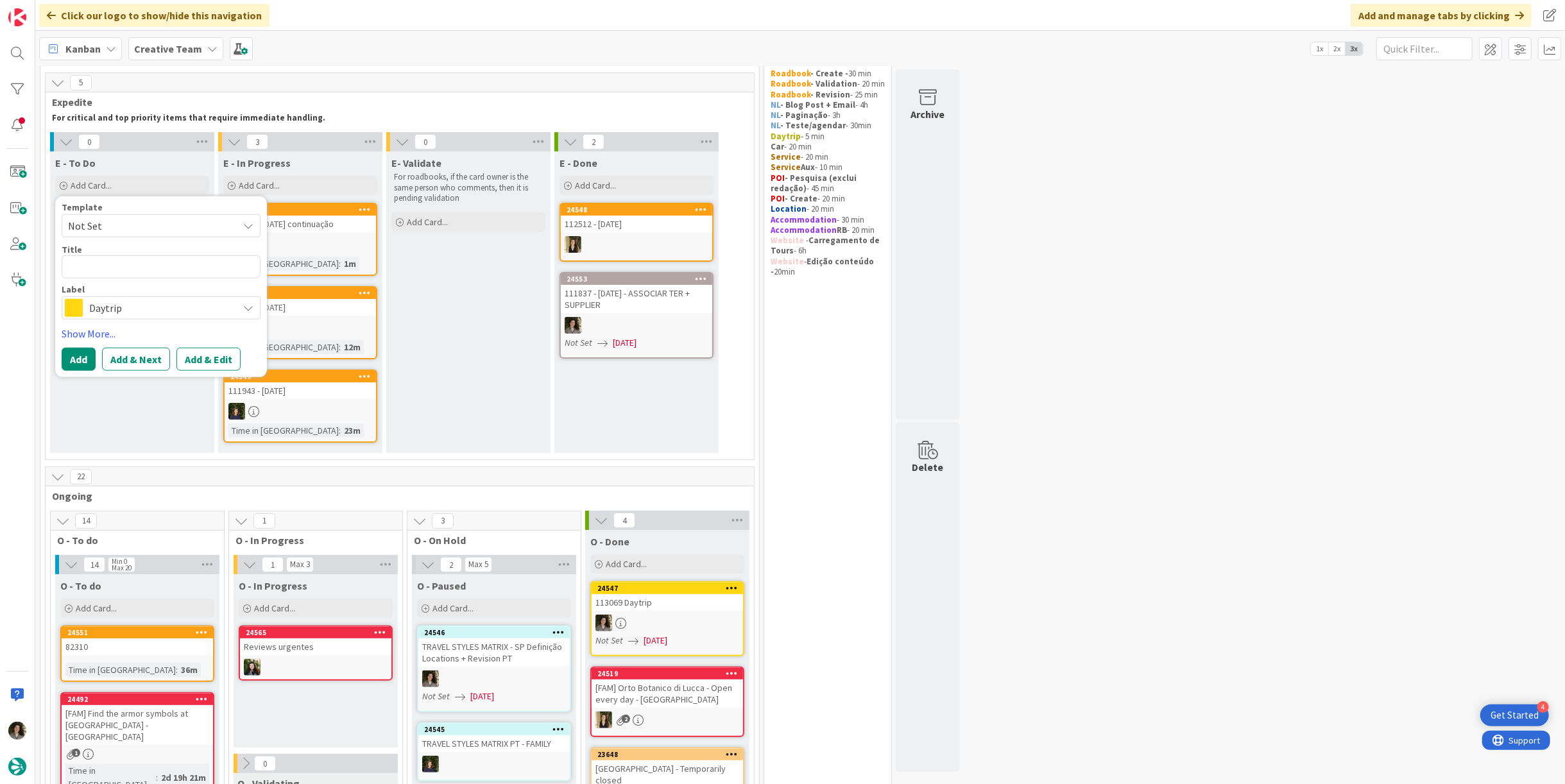
click at [100, 297] on div "Daytrip" at bounding box center [161, 308] width 199 height 23
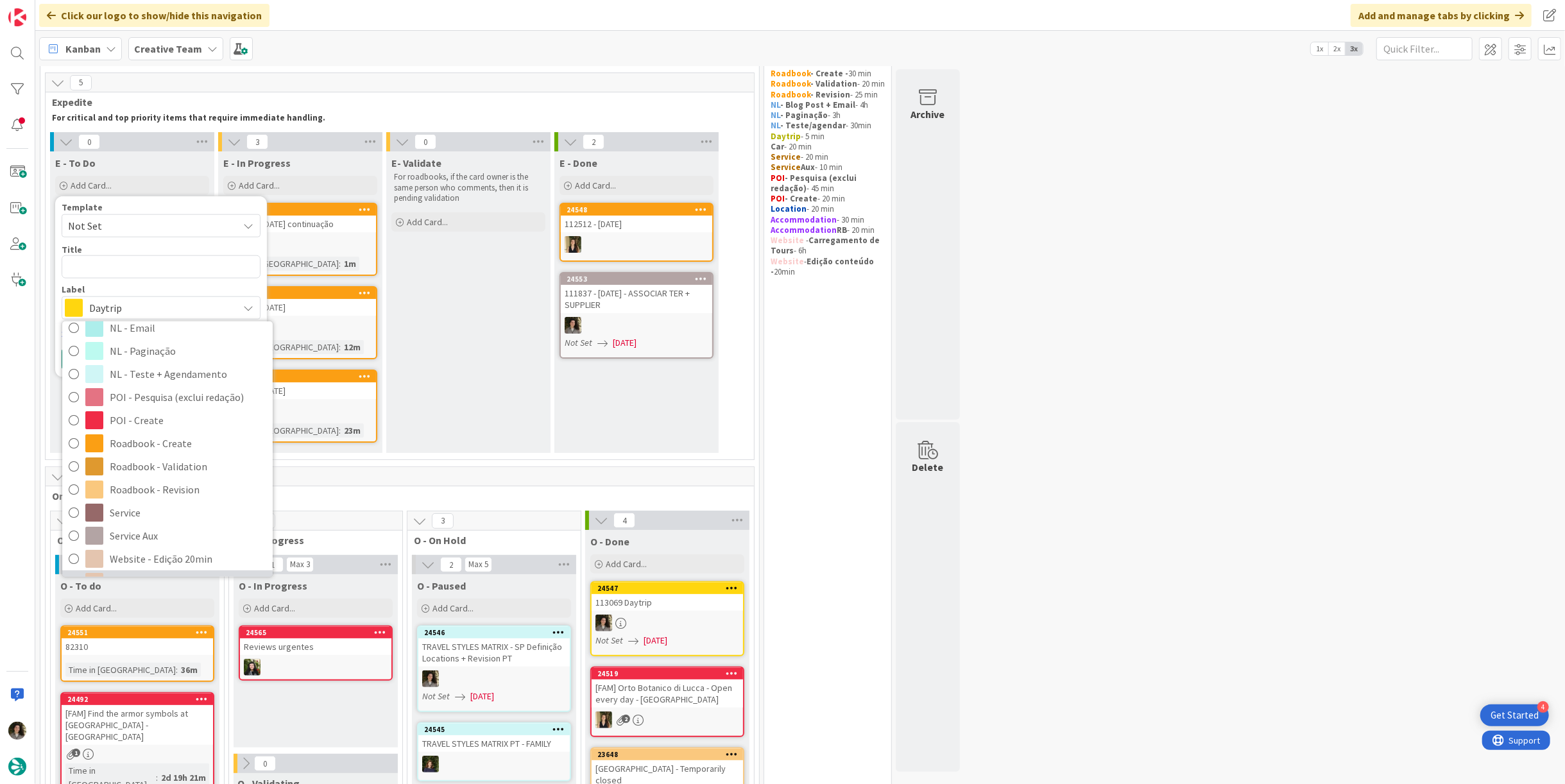
scroll to position [213, 0]
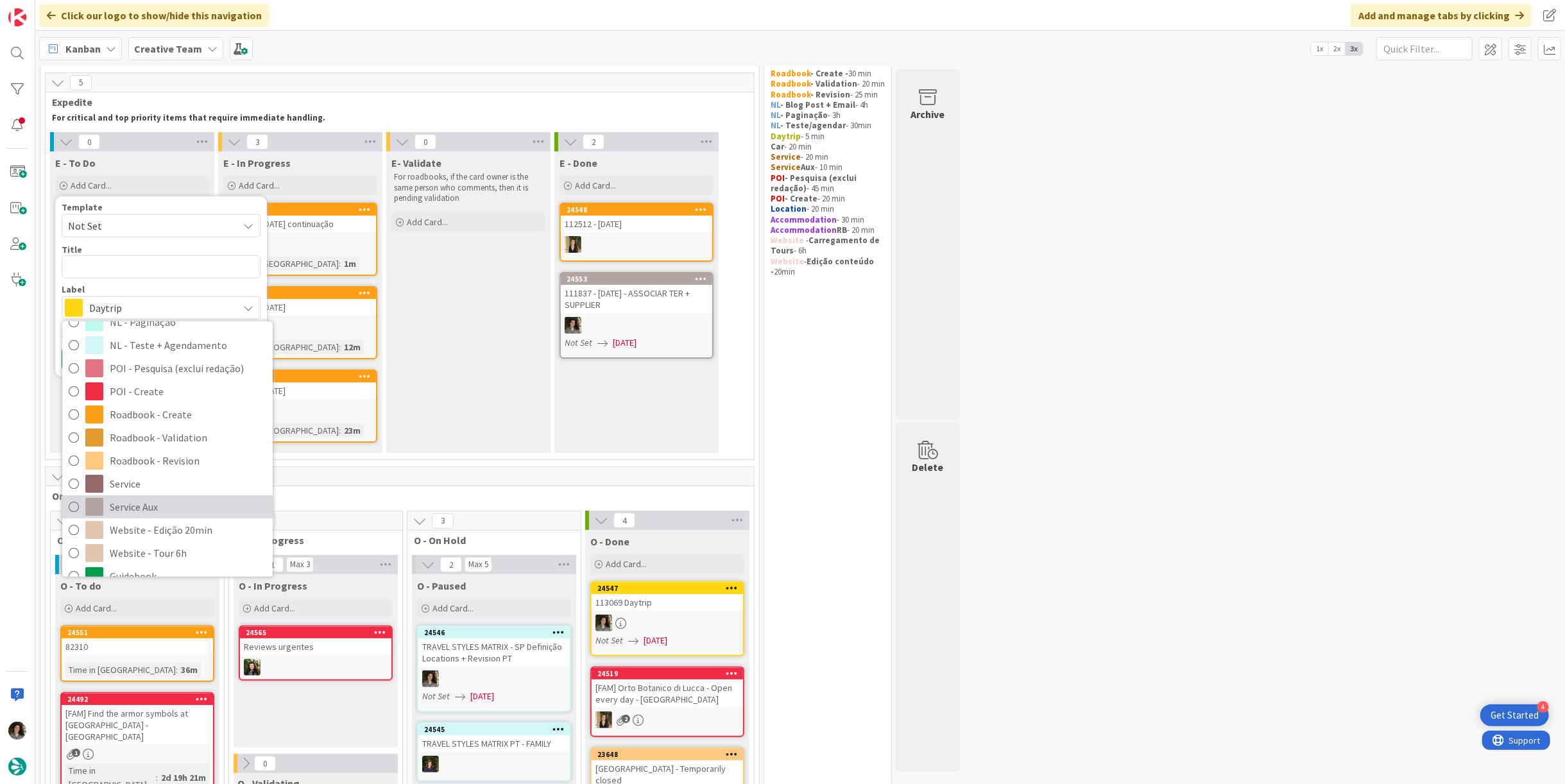
click at [148, 510] on span "Service Aux" at bounding box center [188, 506] width 156 height 19
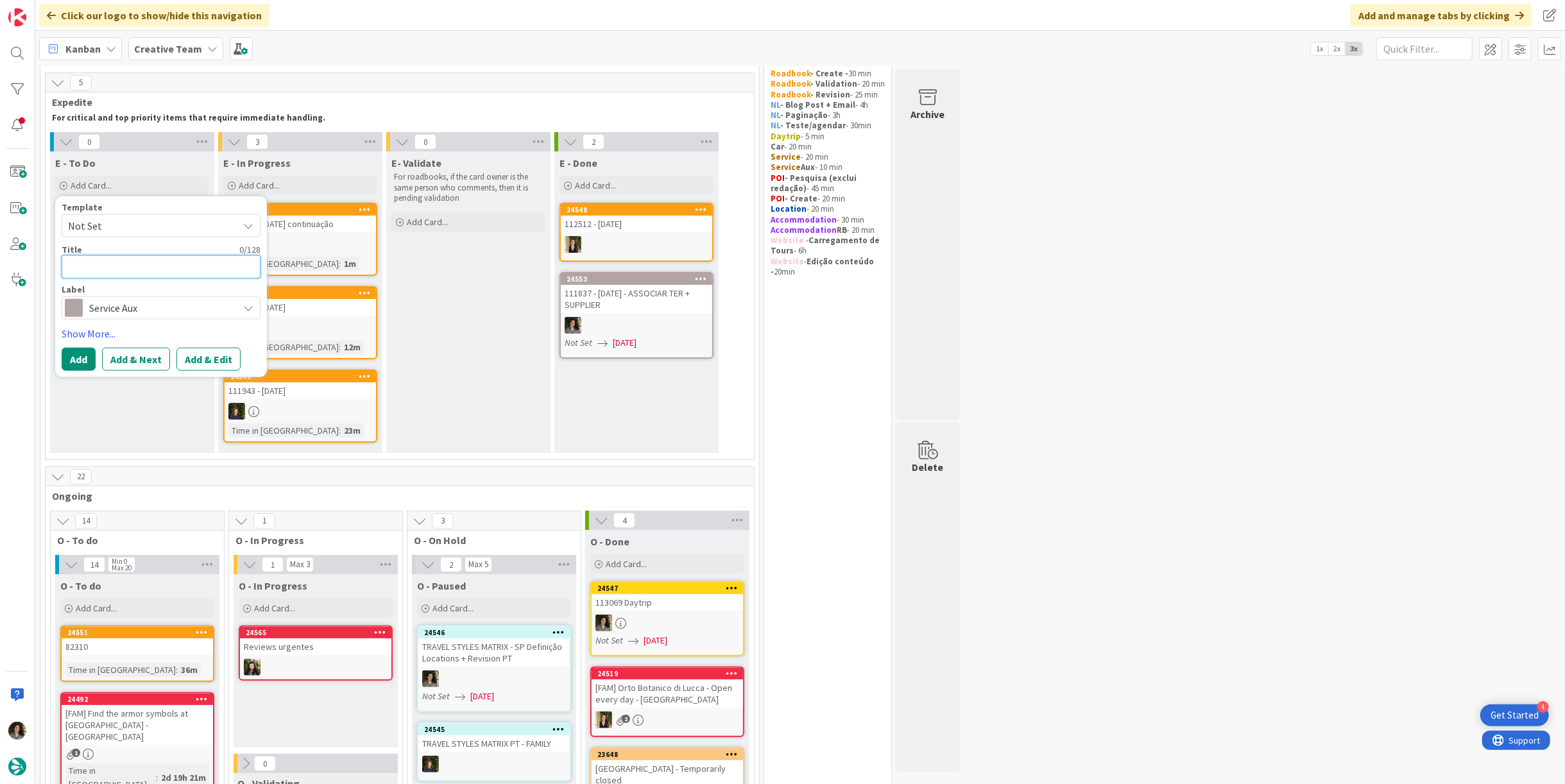
click at [119, 262] on textarea at bounding box center [161, 266] width 199 height 23
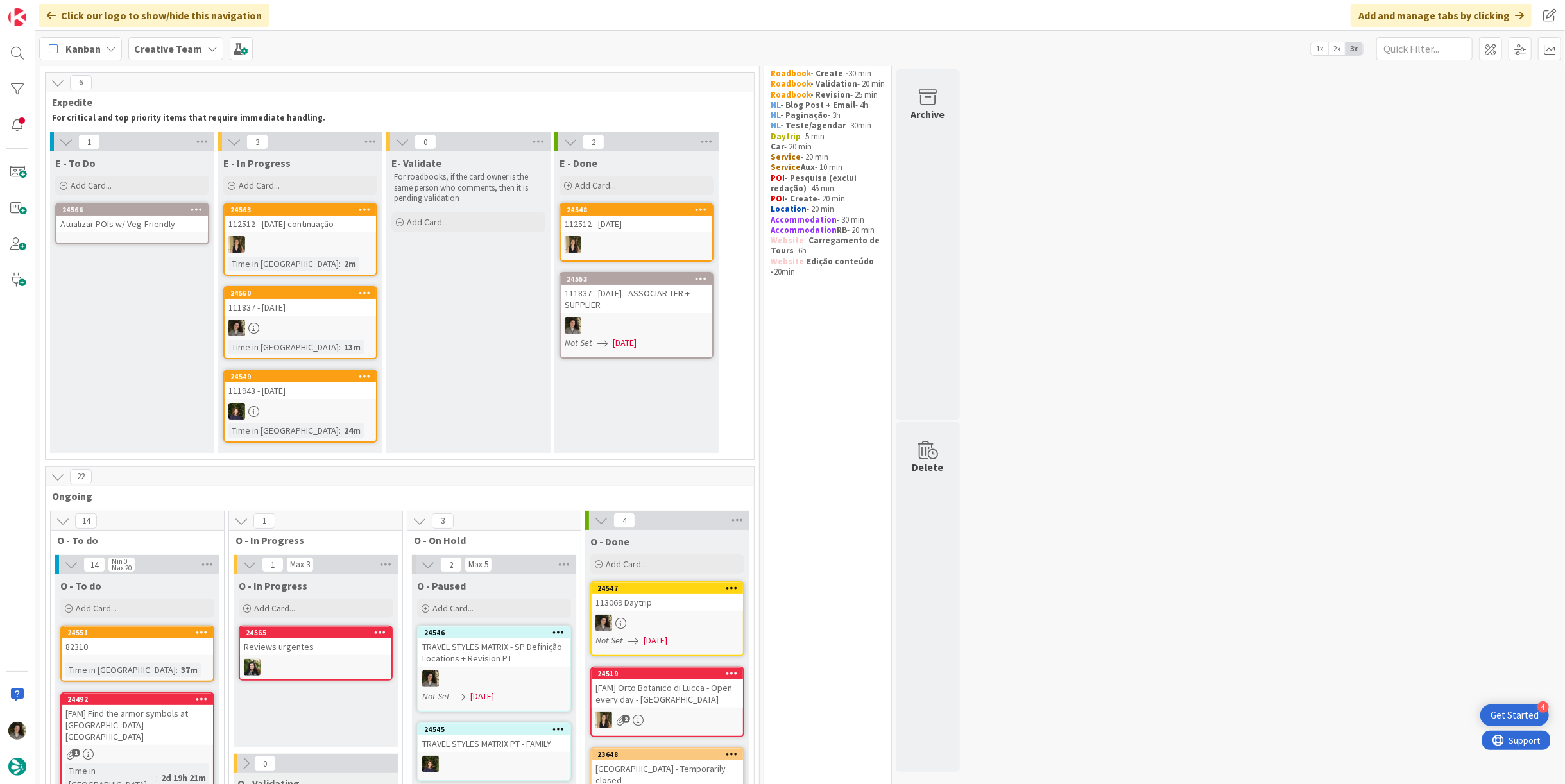
click at [131, 221] on div "Atualizar POIs w/ Veg-Friendly" at bounding box center [132, 223] width 151 height 17
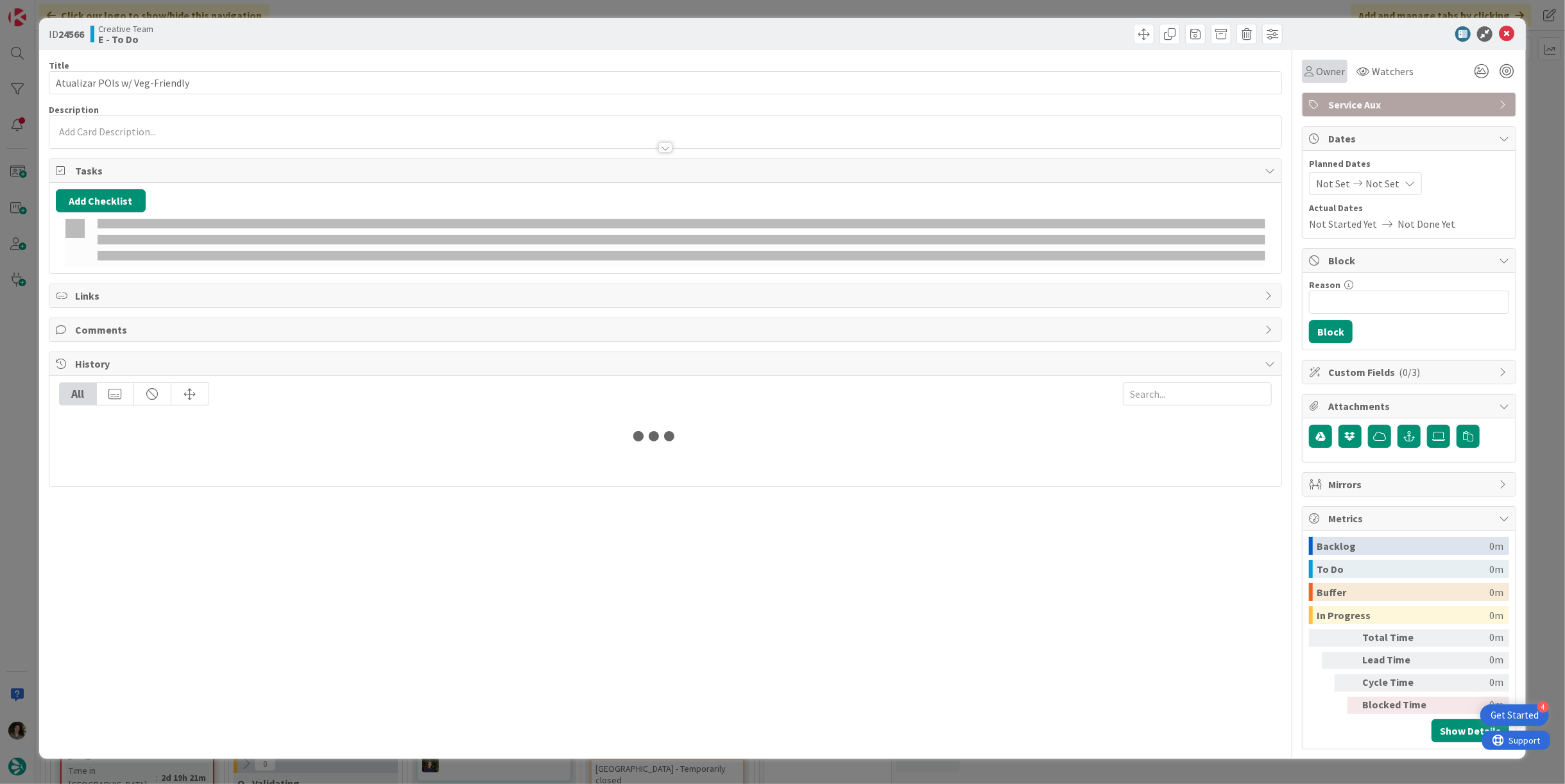
drag, startPoint x: 1314, startPoint y: 69, endPoint x: 1326, endPoint y: 79, distance: 15.6
click at [1314, 70] on div "Owner" at bounding box center [1324, 71] width 40 height 15
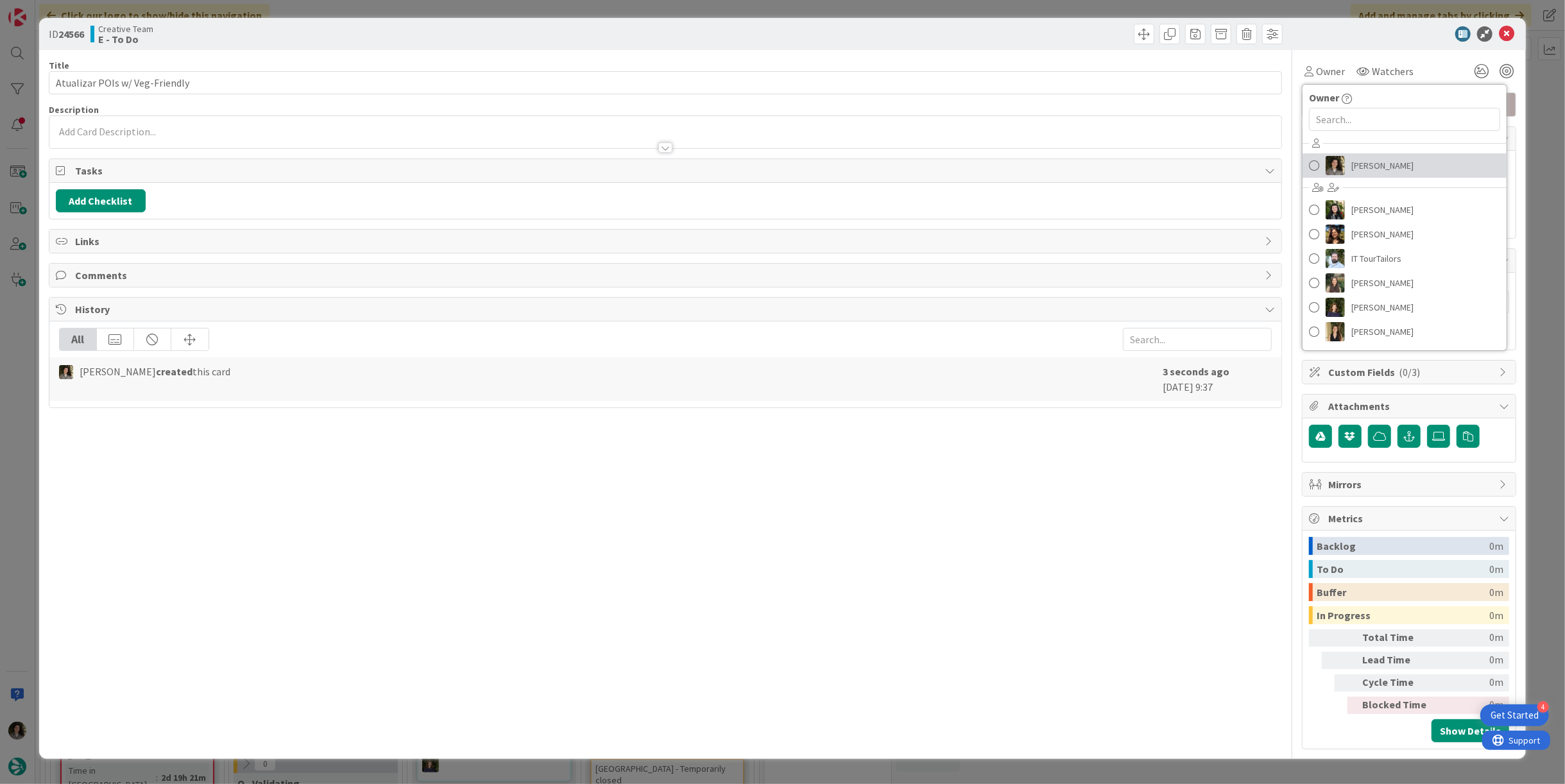
click at [1371, 156] on span "[PERSON_NAME]" at bounding box center [1382, 165] width 62 height 19
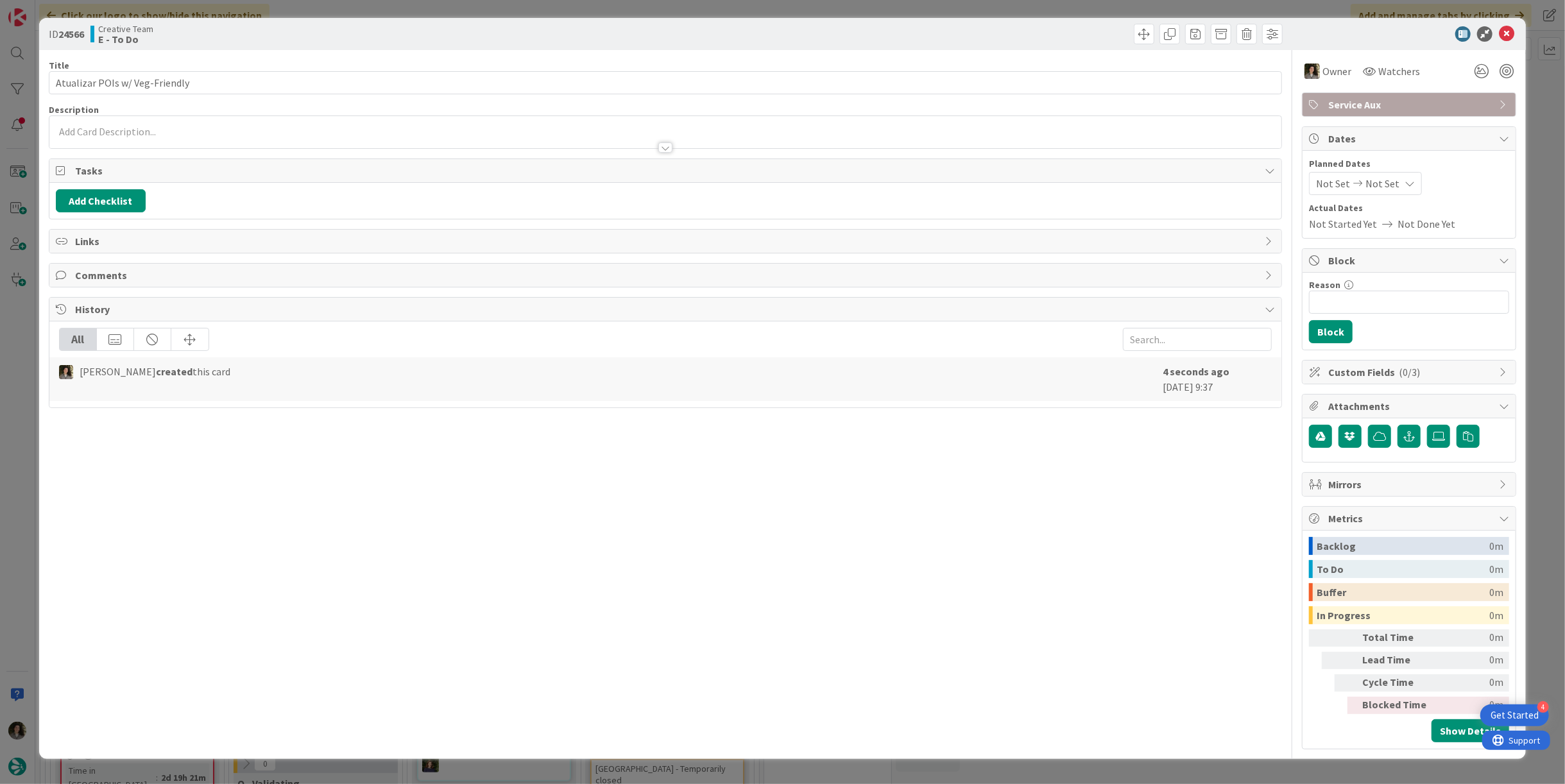
drag, startPoint x: 1381, startPoint y: 179, endPoint x: 1386, endPoint y: 188, distance: 10.3
click at [1382, 181] on span "Not Set" at bounding box center [1382, 183] width 34 height 15
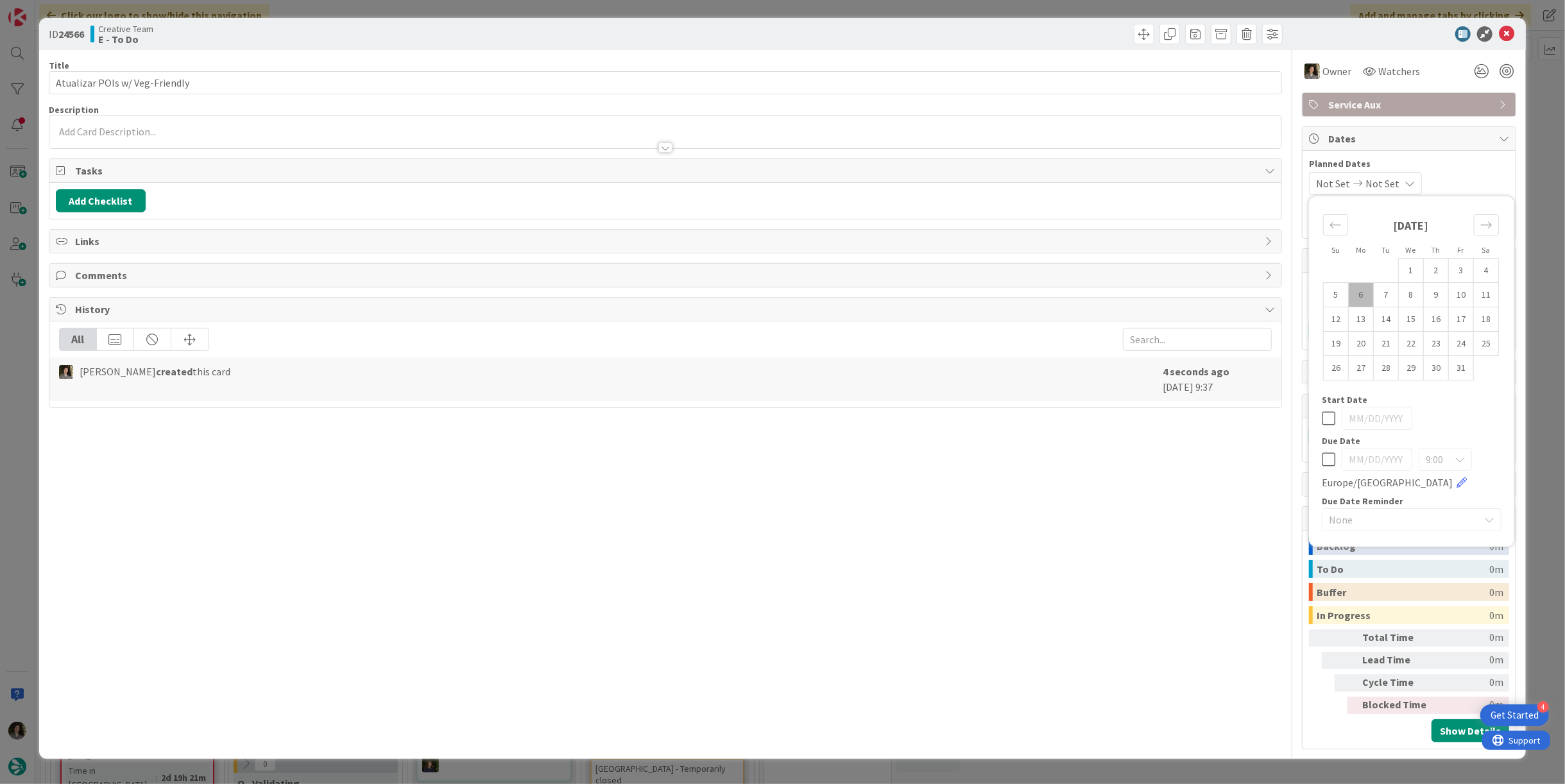
click at [1320, 463] on div "Su Mo Tu We Th Fr Sa September 2025 1 2 3 4 5 6 7 8 9 10 11 12 13 14 15 16 17 1…" at bounding box center [1411, 371] width 192 height 337
click at [1329, 455] on icon at bounding box center [1328, 459] width 13 height 15
click at [667, 142] on div at bounding box center [665, 147] width 14 height 10
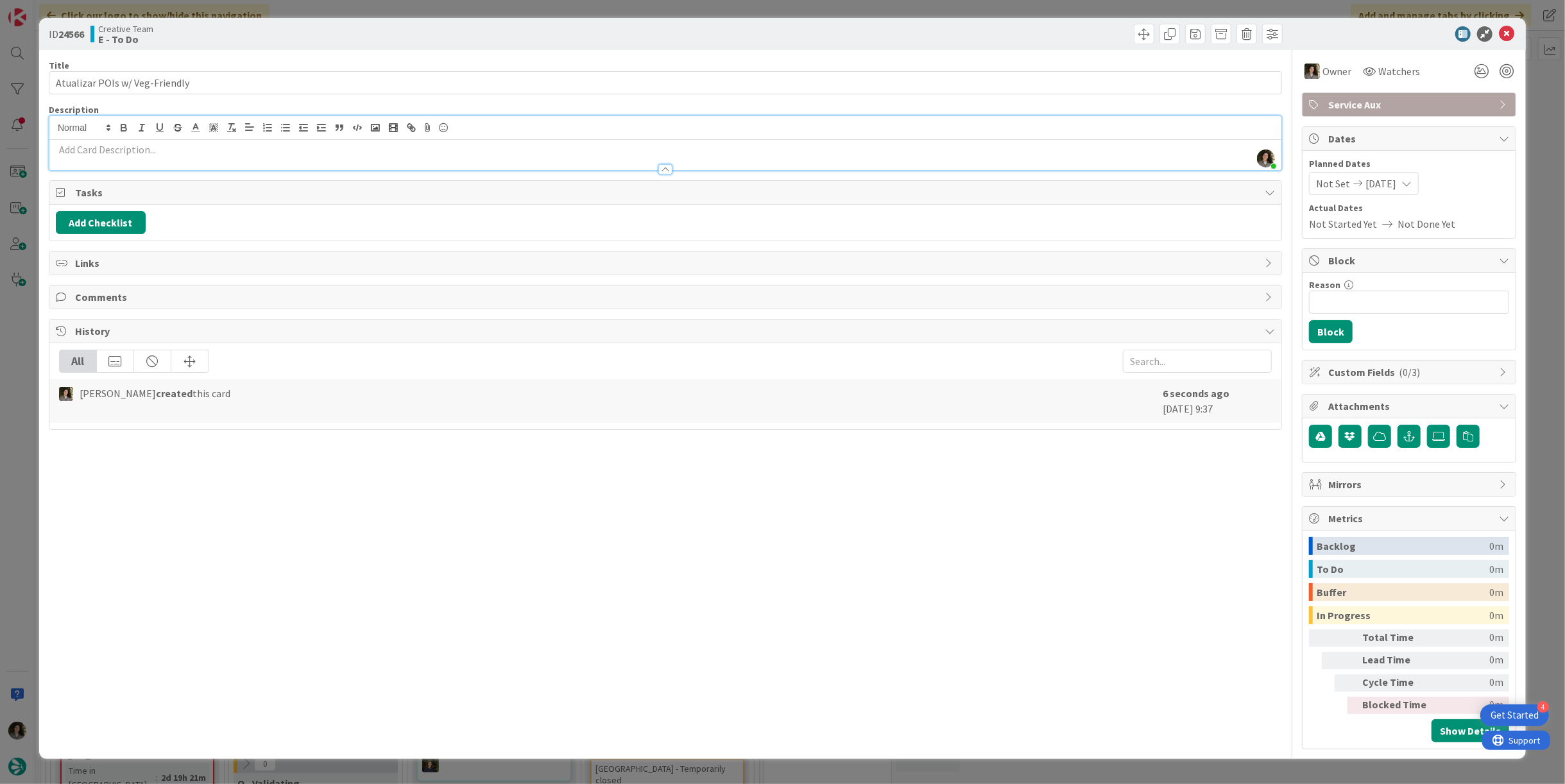
click at [327, 152] on p at bounding box center [665, 150] width 1219 height 15
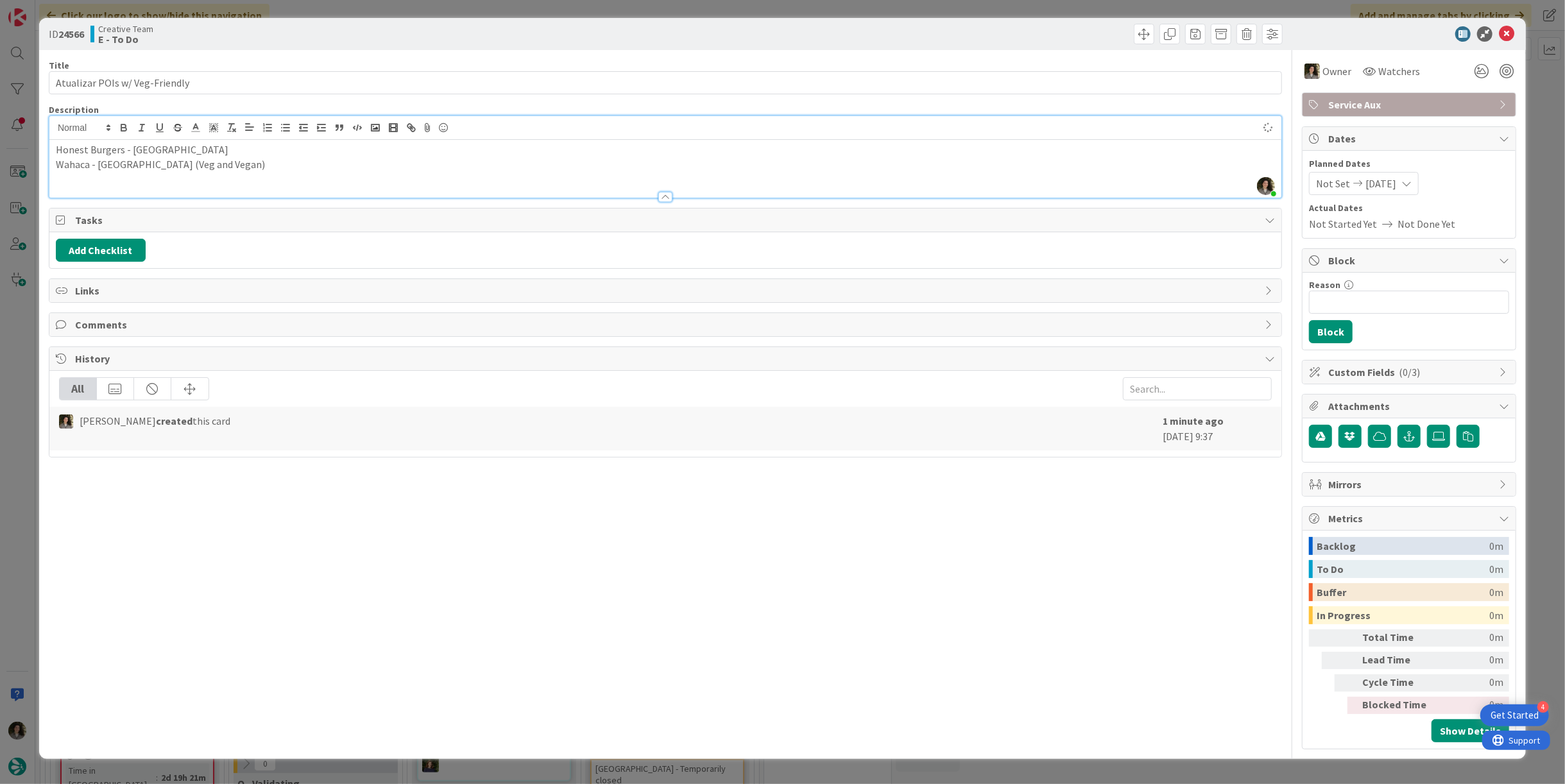
click at [272, 145] on p "Honest Burgers - London" at bounding box center [665, 150] width 1219 height 15
click at [229, 167] on p "Wahaca - London (Veg and Vegan)" at bounding box center [665, 164] width 1219 height 15
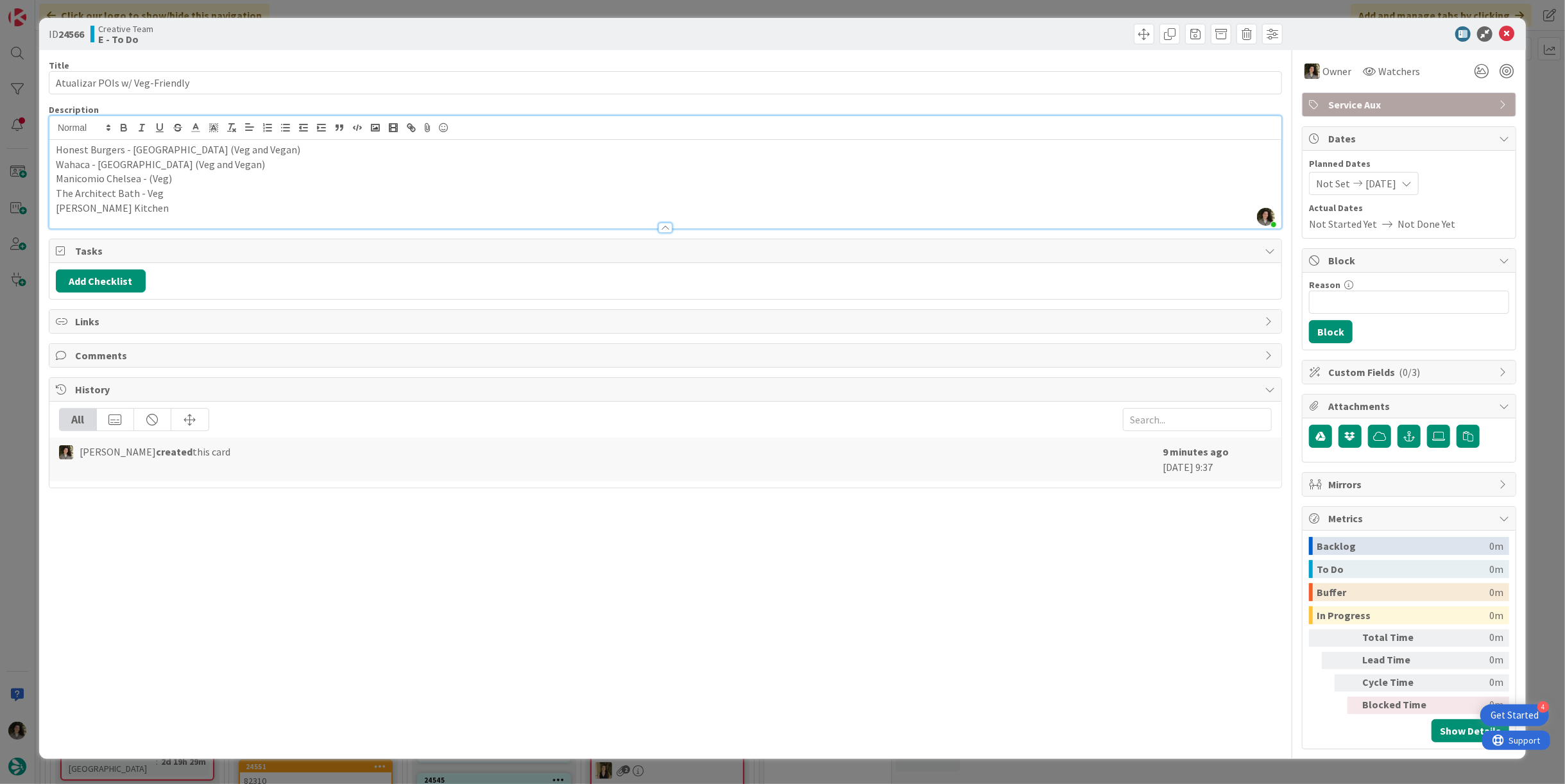
drag, startPoint x: 176, startPoint y: 205, endPoint x: 164, endPoint y: 196, distance: 15.0
click at [175, 205] on p "Clayton's Kitchen" at bounding box center [665, 208] width 1219 height 15
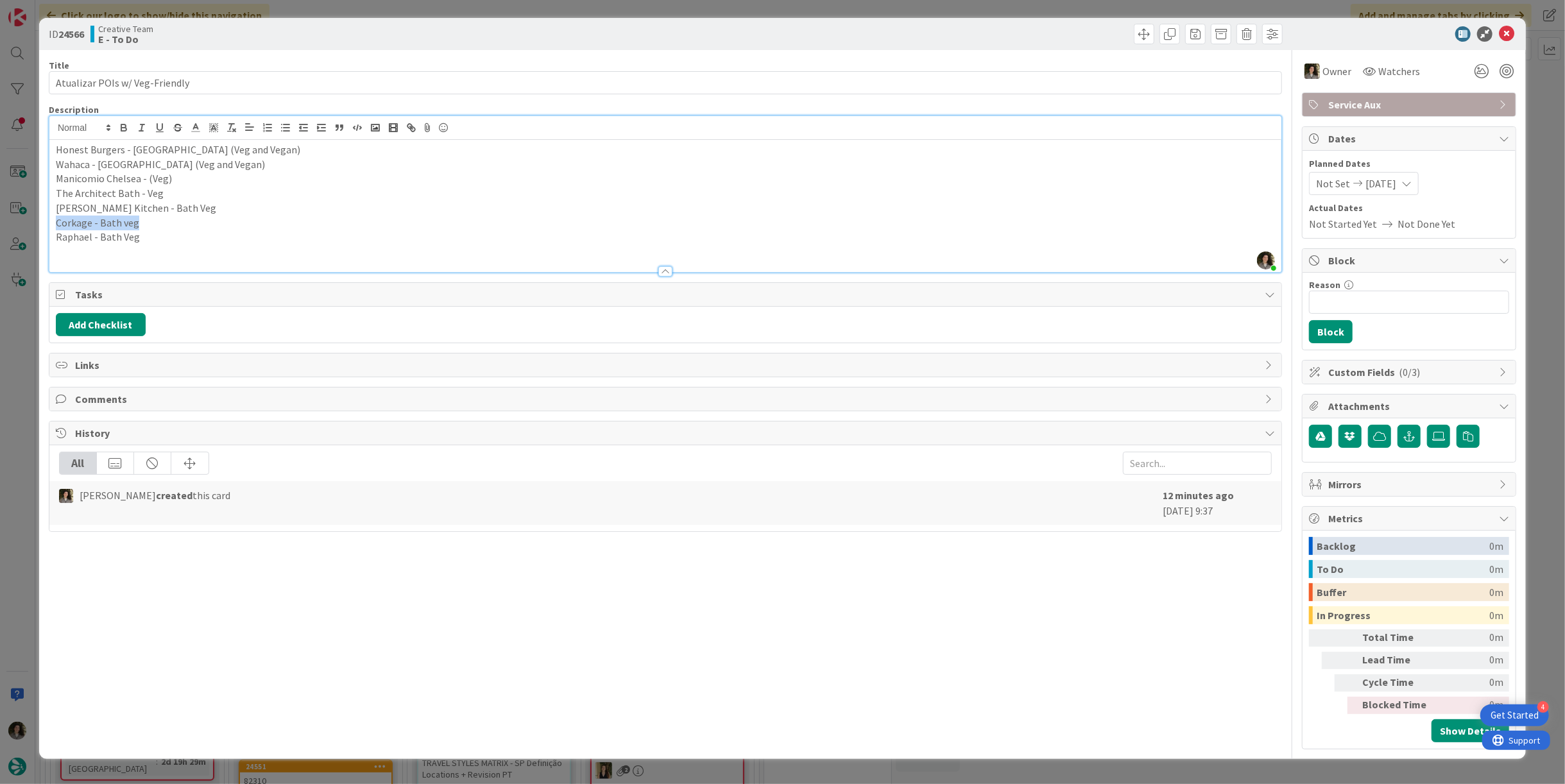
drag, startPoint x: 150, startPoint y: 223, endPoint x: 12, endPoint y: 217, distance: 138.1
click at [26, 224] on div "ID 24566 Creative Team E - To Do Title 30 / 128 Atualizar POIs w/ Veg-Friendly …" at bounding box center [782, 392] width 1565 height 784
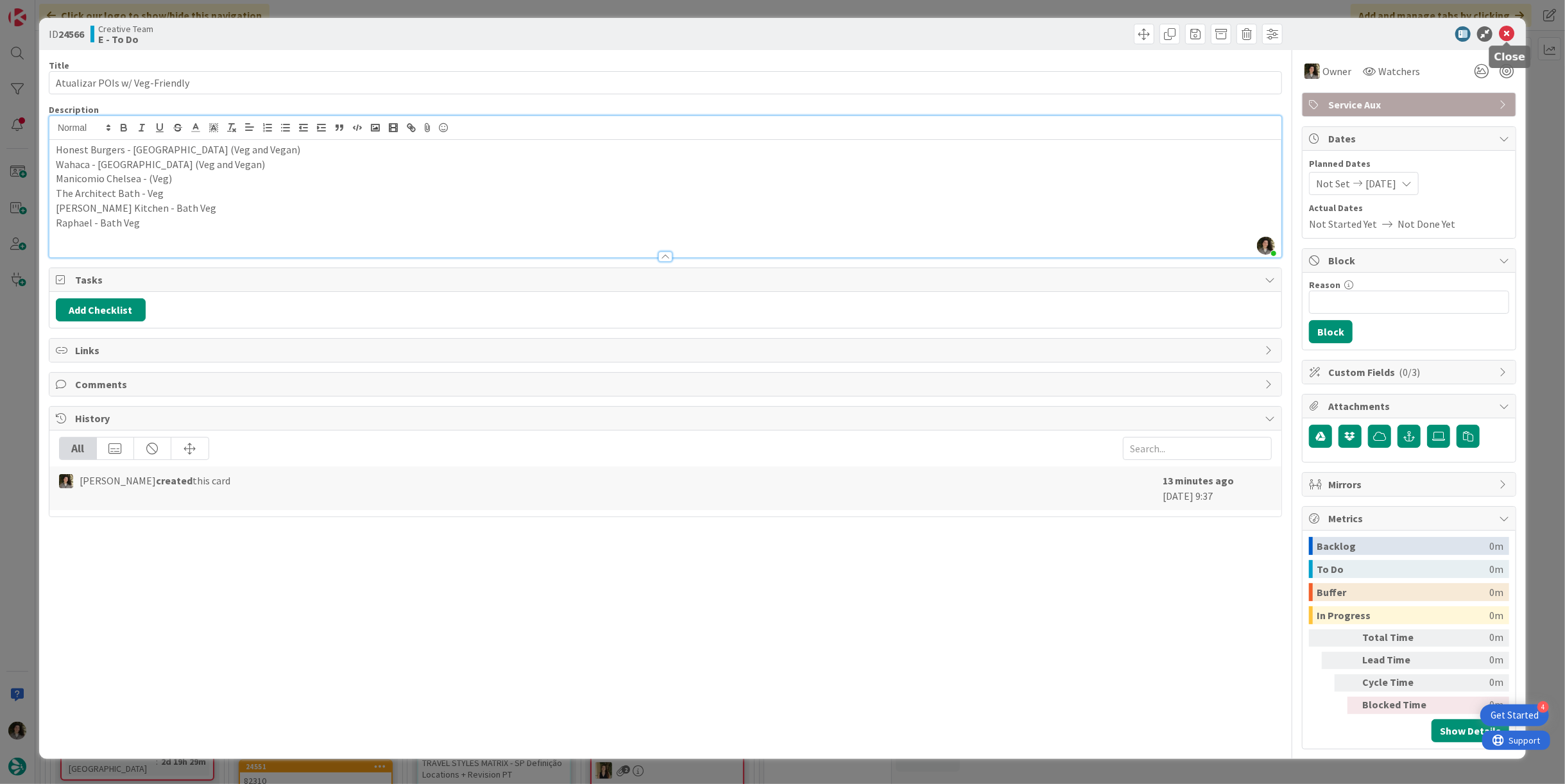
click at [1502, 35] on icon at bounding box center [1506, 34] width 15 height 15
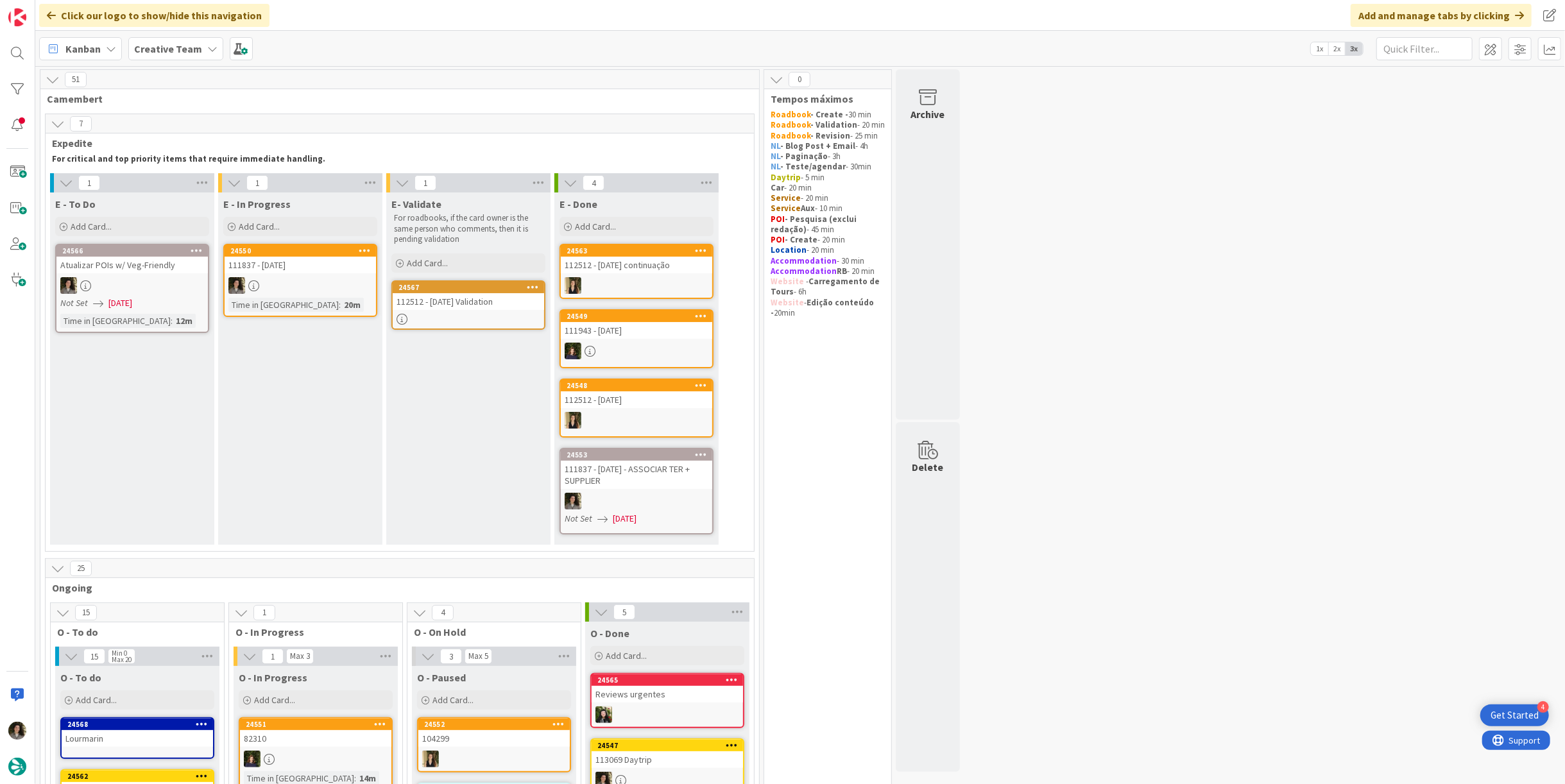
click at [290, 286] on div at bounding box center [300, 285] width 151 height 17
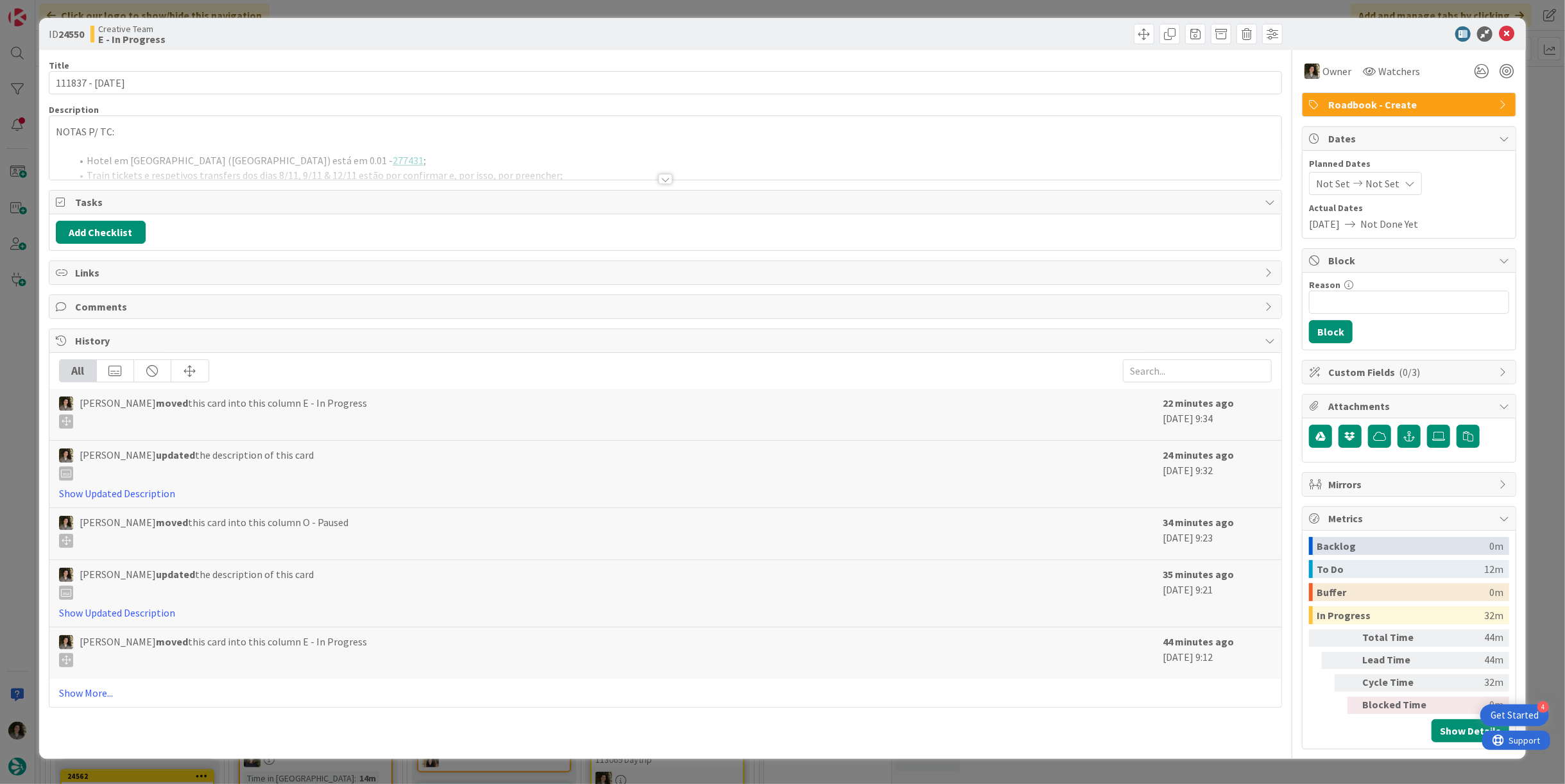
click at [660, 176] on div at bounding box center [665, 178] width 14 height 10
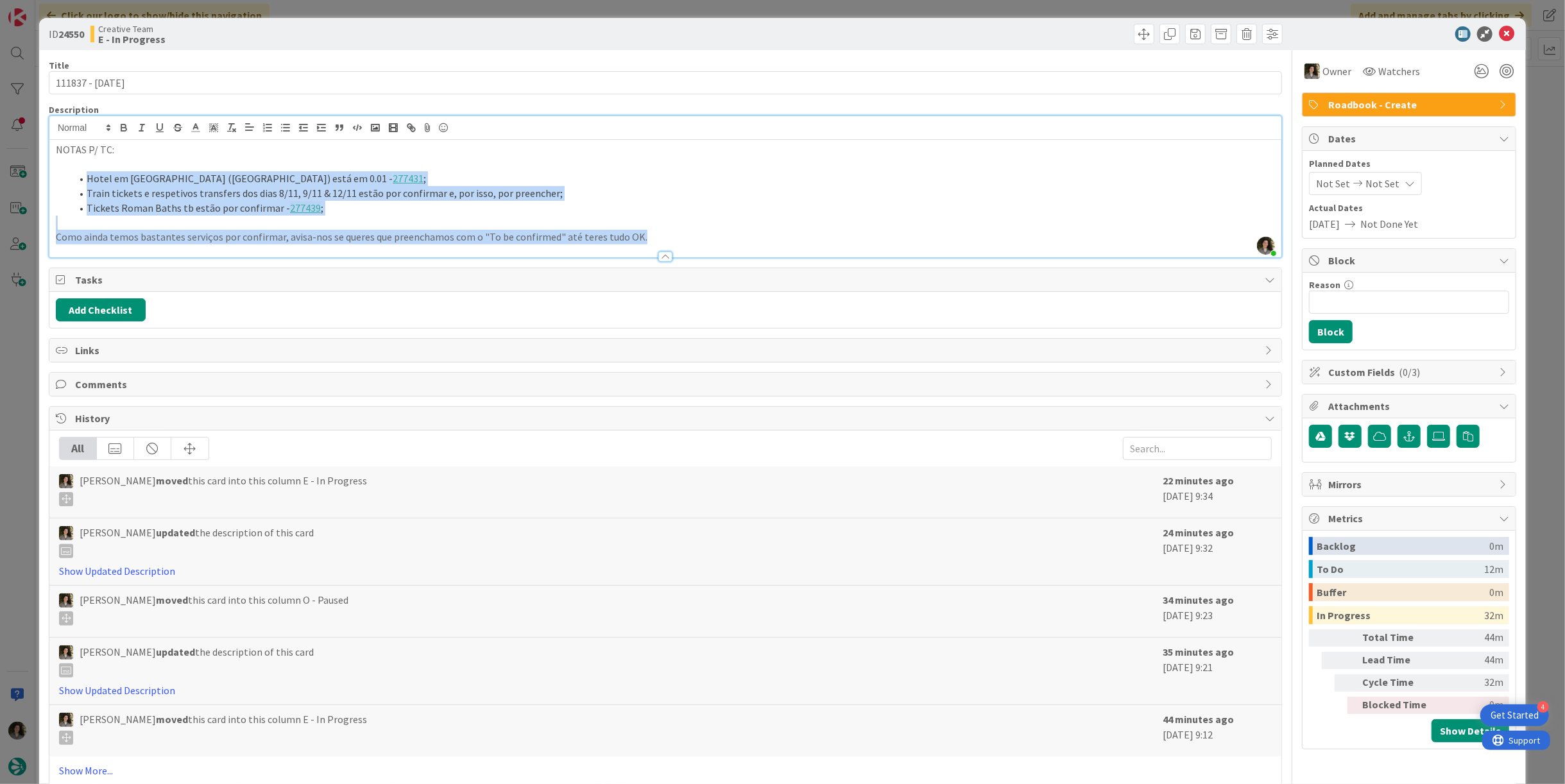
drag, startPoint x: 671, startPoint y: 237, endPoint x: 64, endPoint y: 182, distance: 609.5
click at [64, 182] on div "NOTAS P/ TC: Hotel em Convent (London) está em 0.01 - 277431 ; Train tickets e …" at bounding box center [666, 198] width 1232 height 117
copy div "Hotel em Convent (London) está em 0.01 - 277431 ; Train tickets e respetivos tr…"
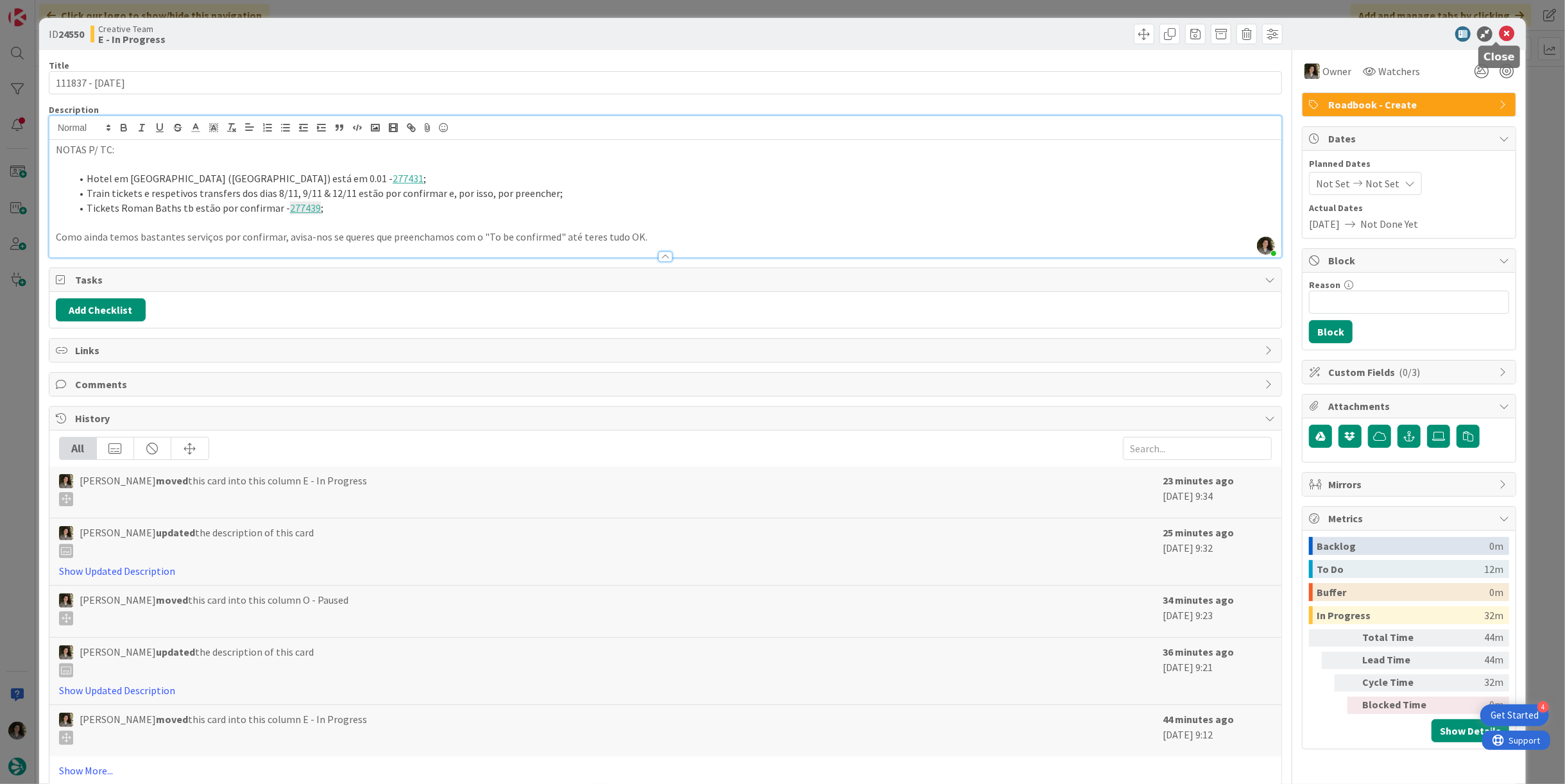
click at [1501, 32] on icon at bounding box center [1506, 34] width 15 height 15
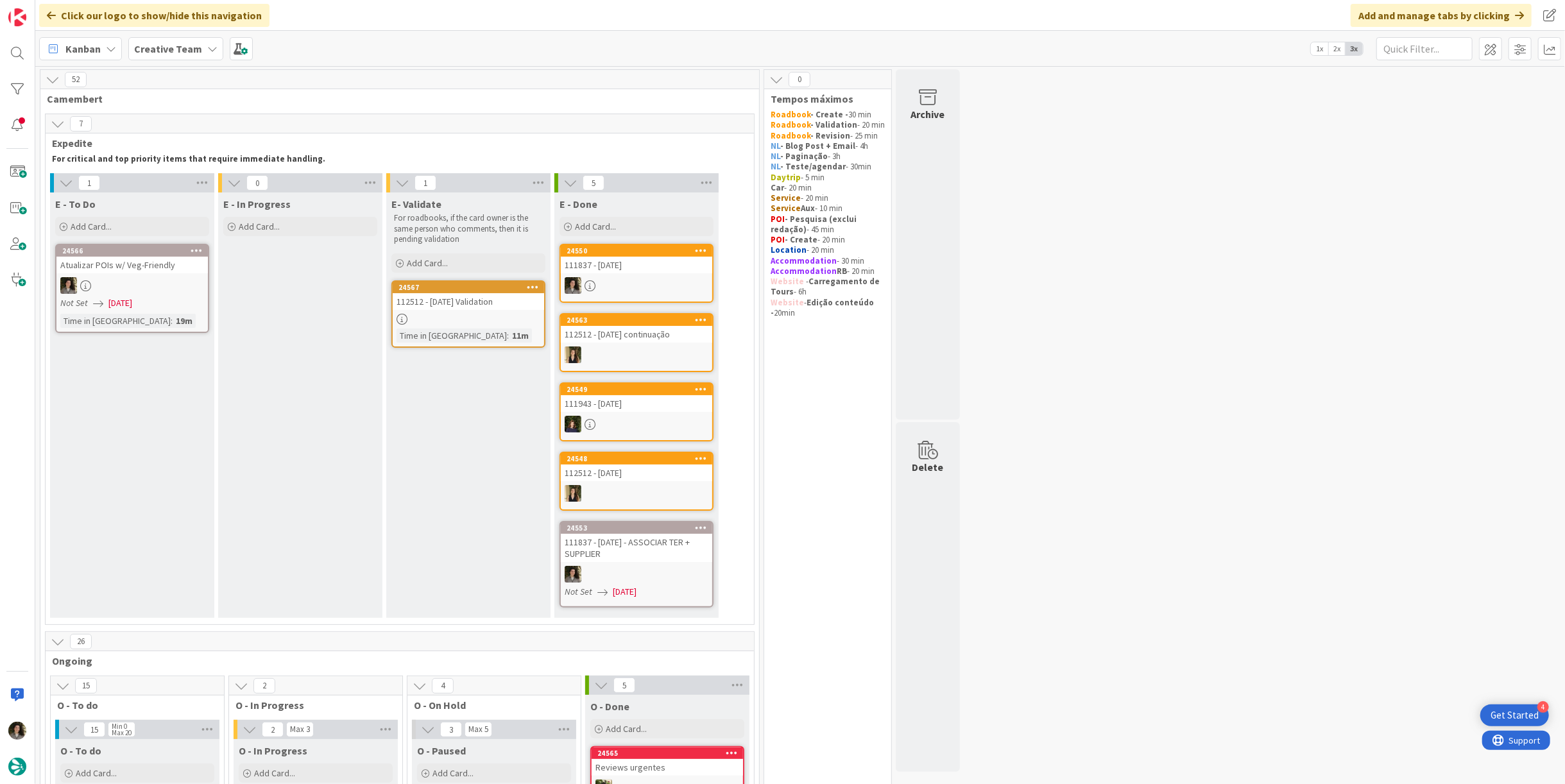
click at [647, 279] on div at bounding box center [636, 285] width 151 height 17
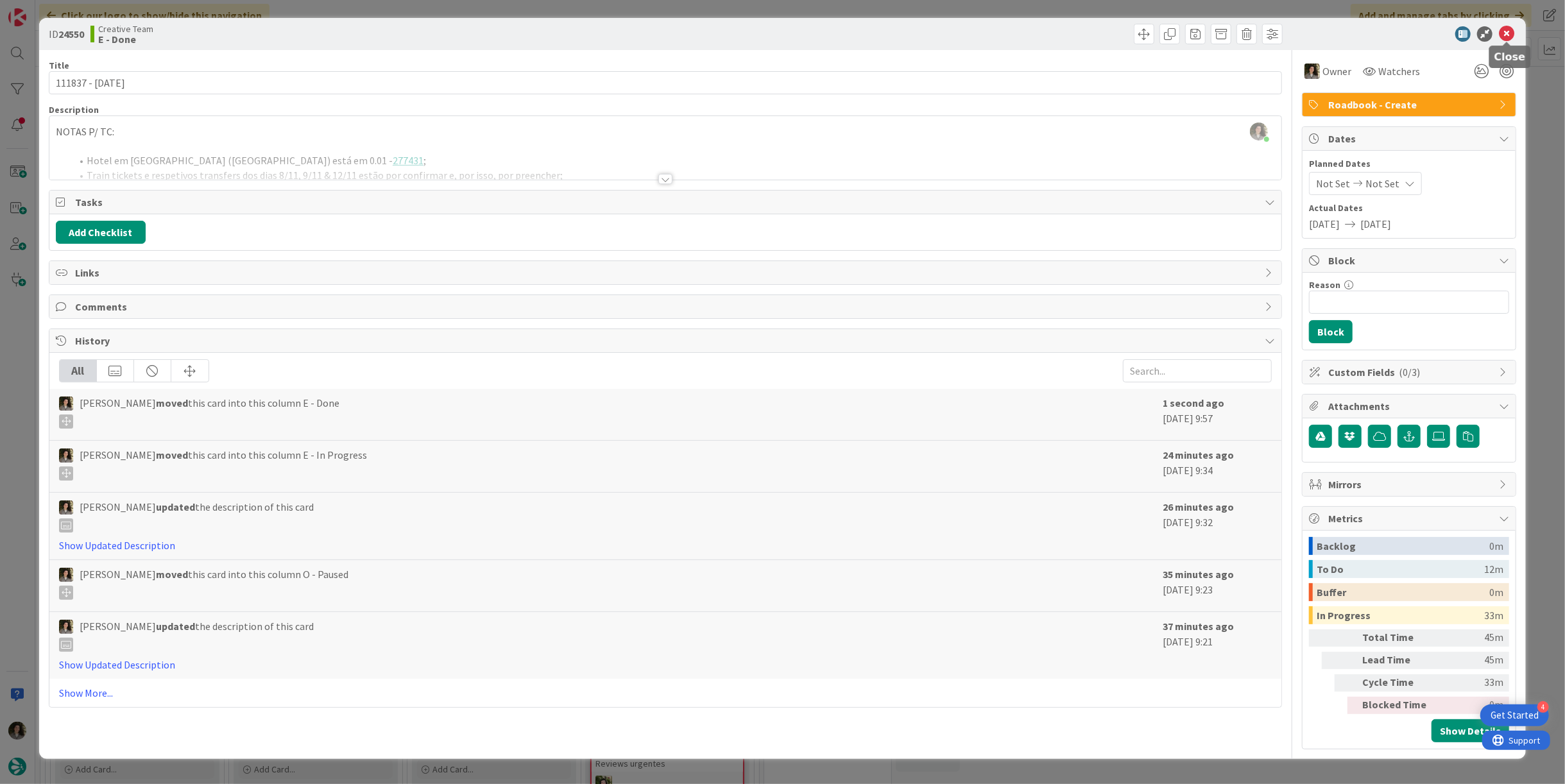
click at [1507, 36] on icon at bounding box center [1506, 34] width 15 height 15
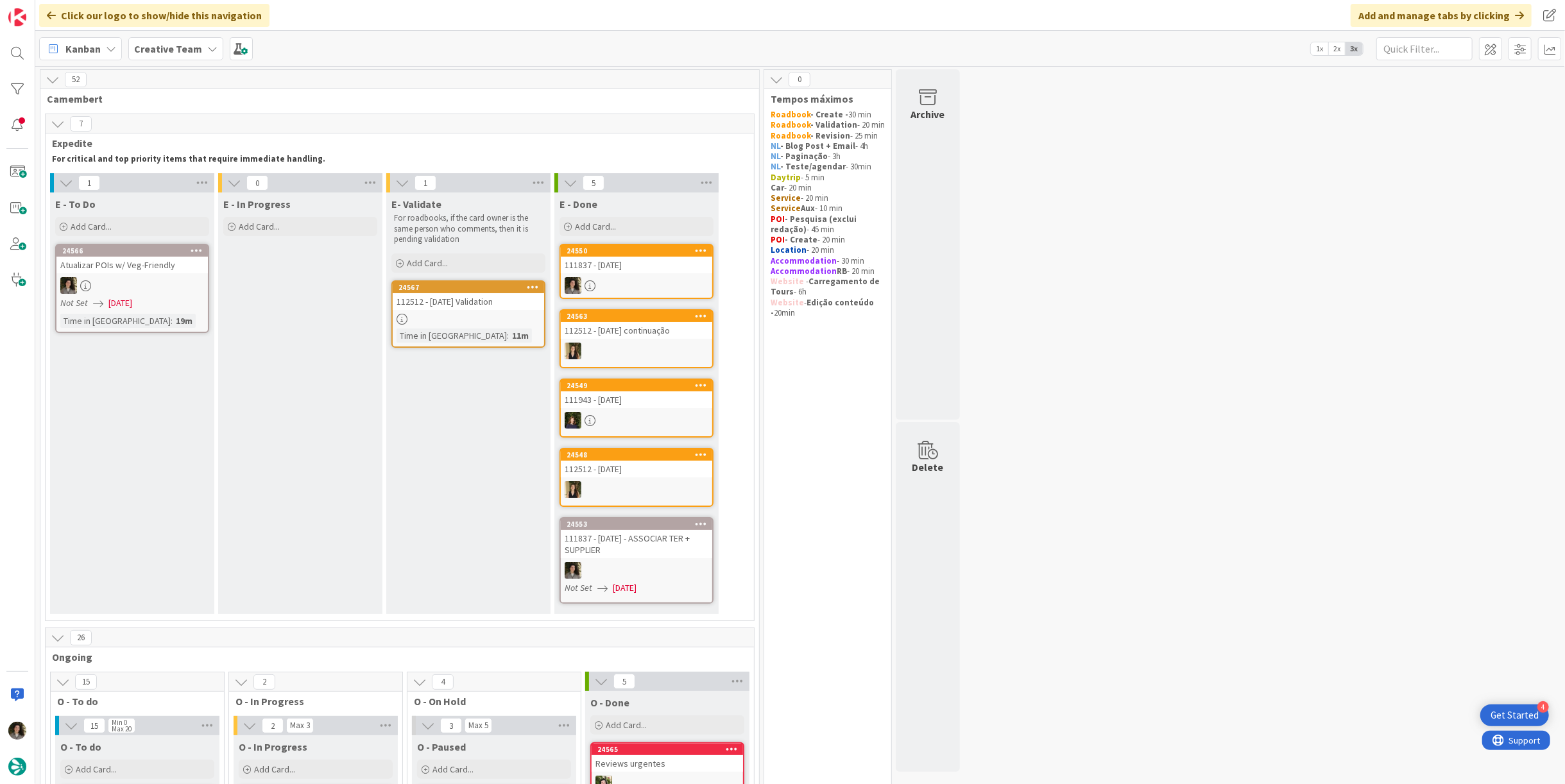
click at [484, 304] on div "112512 - [DATE] Validation" at bounding box center [468, 301] width 151 height 17
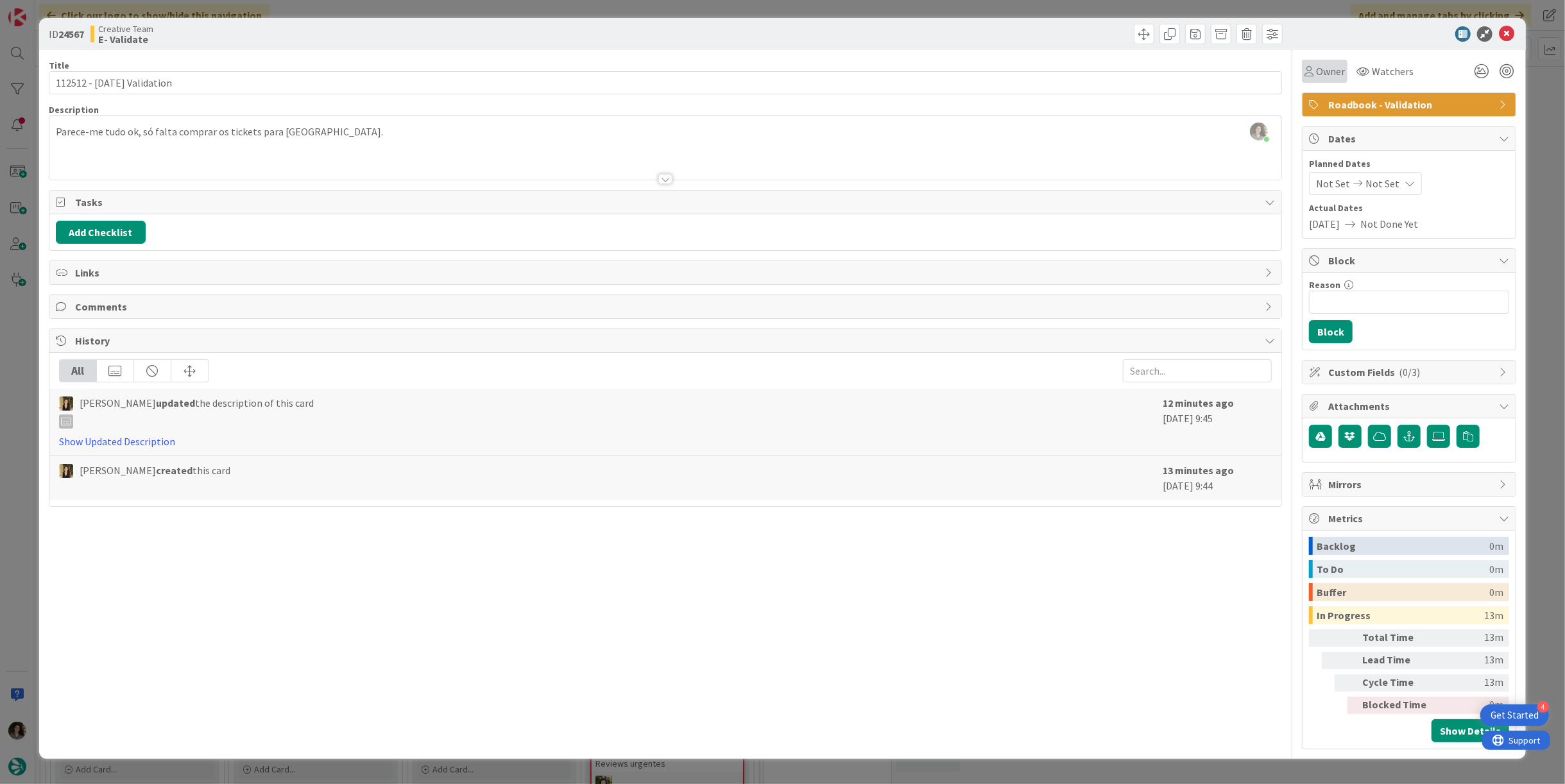
click at [1325, 64] on span "Owner" at bounding box center [1330, 71] width 29 height 15
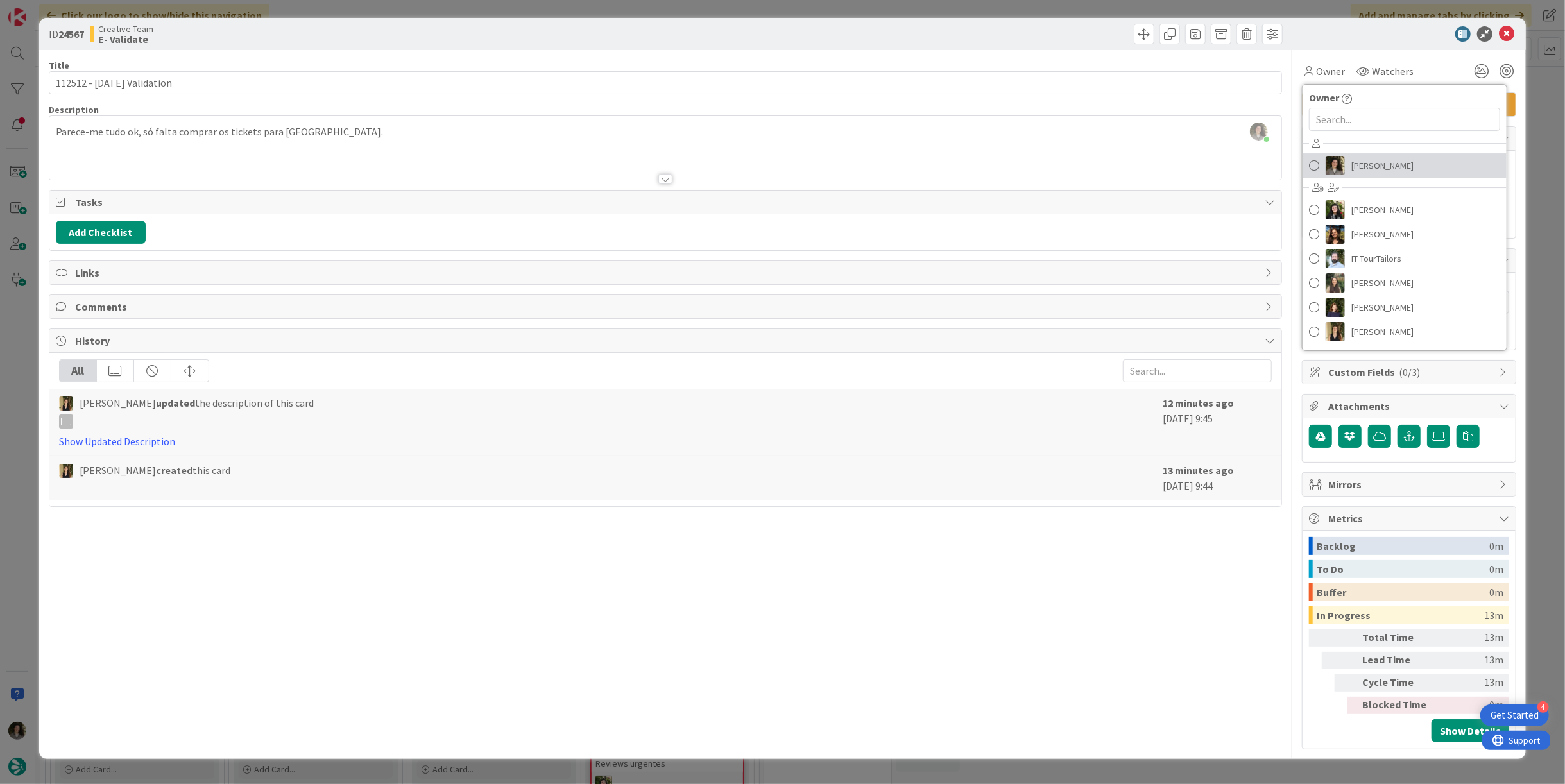
click at [1367, 164] on span "[PERSON_NAME]" at bounding box center [1382, 165] width 62 height 19
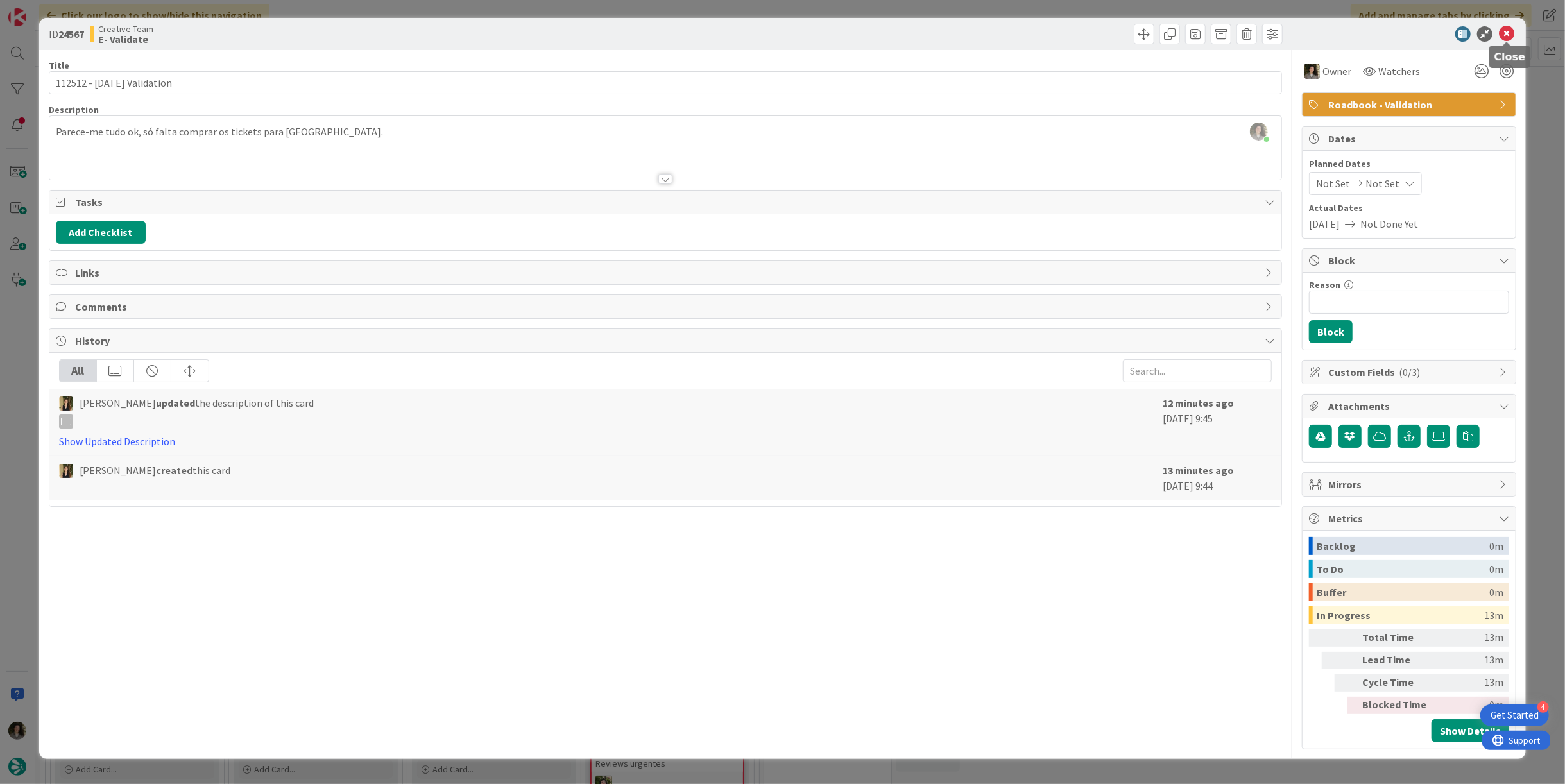
drag, startPoint x: 1509, startPoint y: 34, endPoint x: 1321, endPoint y: 95, distance: 197.6
click at [1508, 34] on icon at bounding box center [1506, 34] width 15 height 15
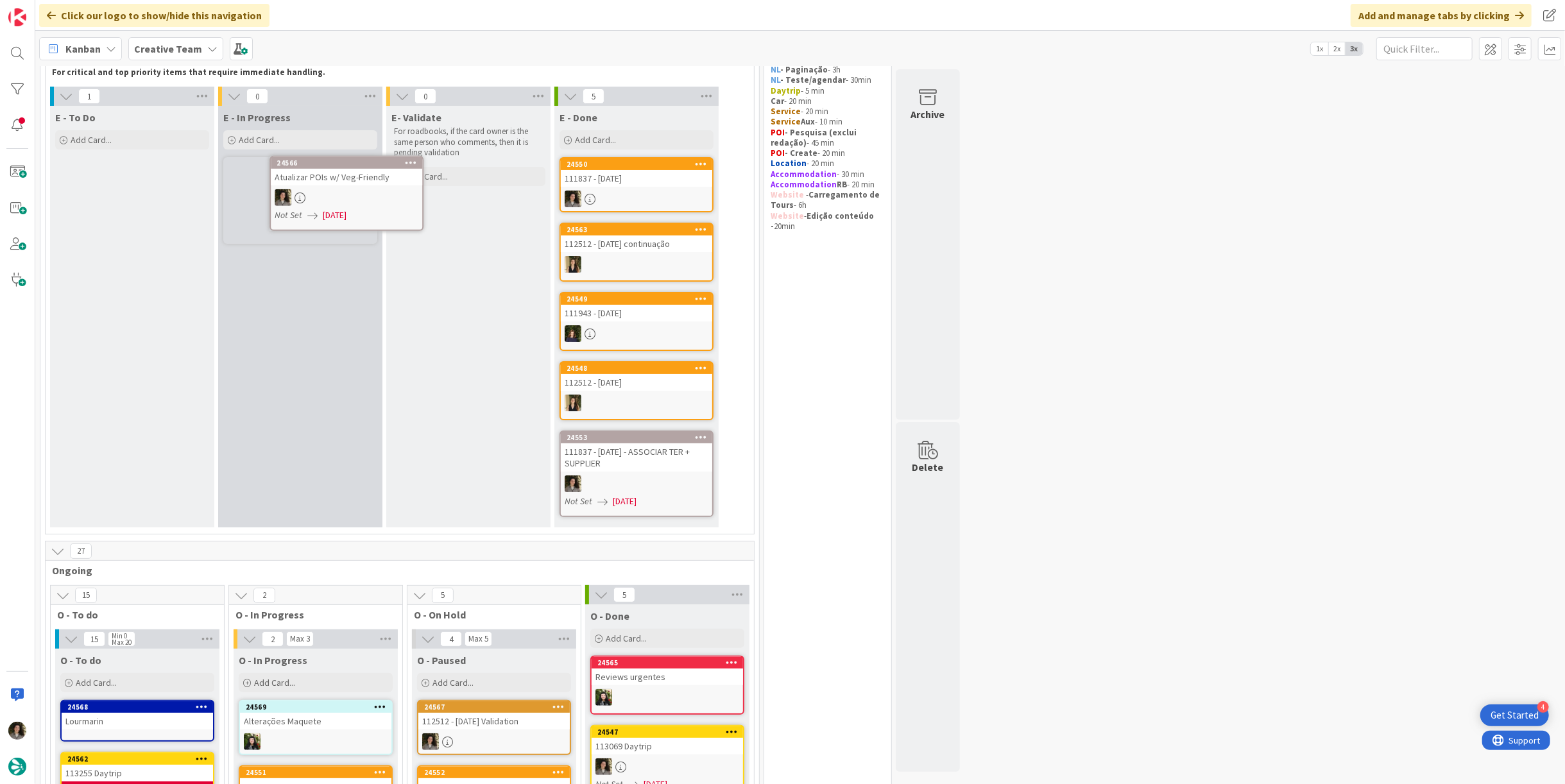
scroll to position [70, 0]
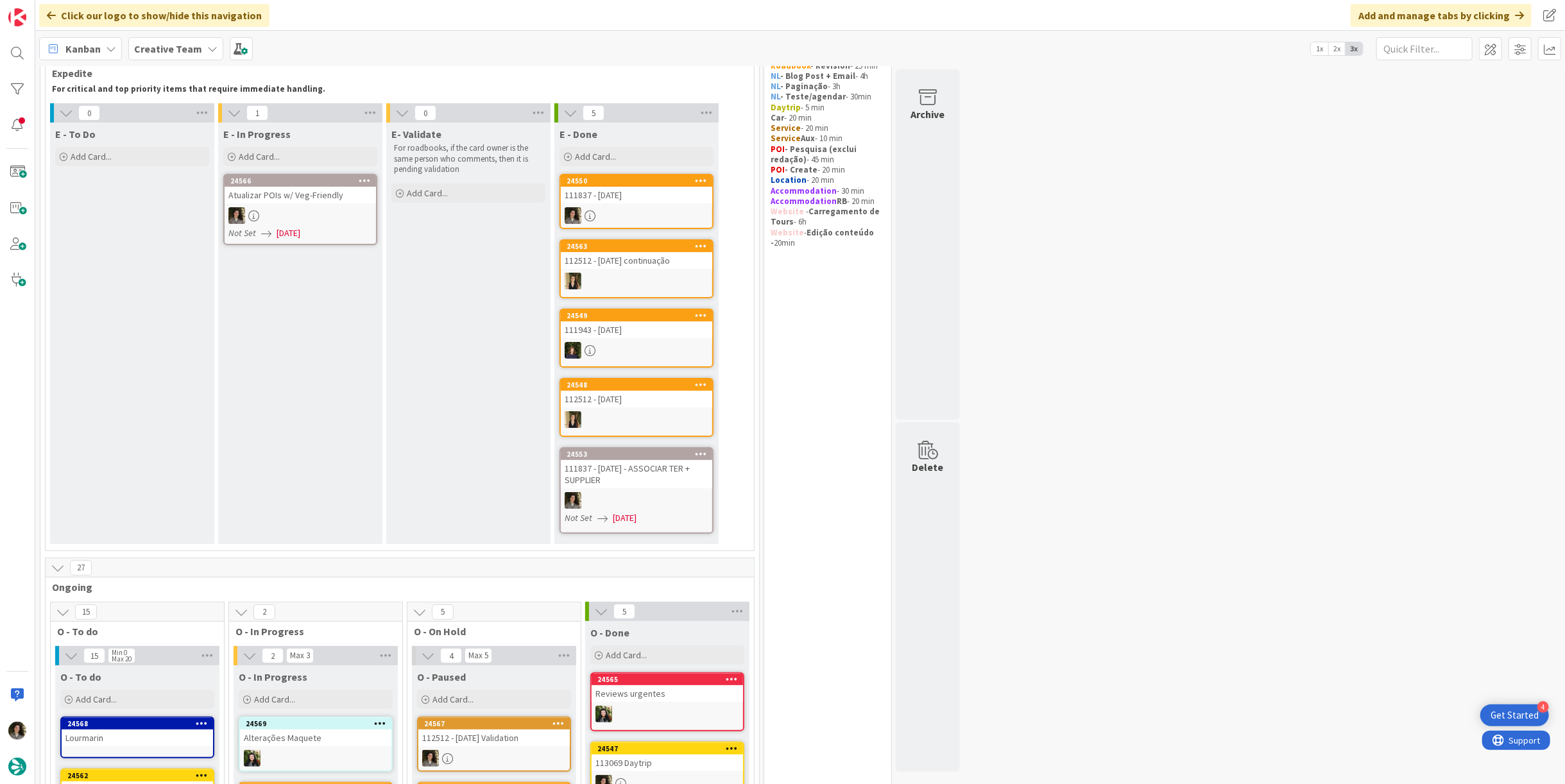
click at [314, 215] on div at bounding box center [300, 215] width 151 height 17
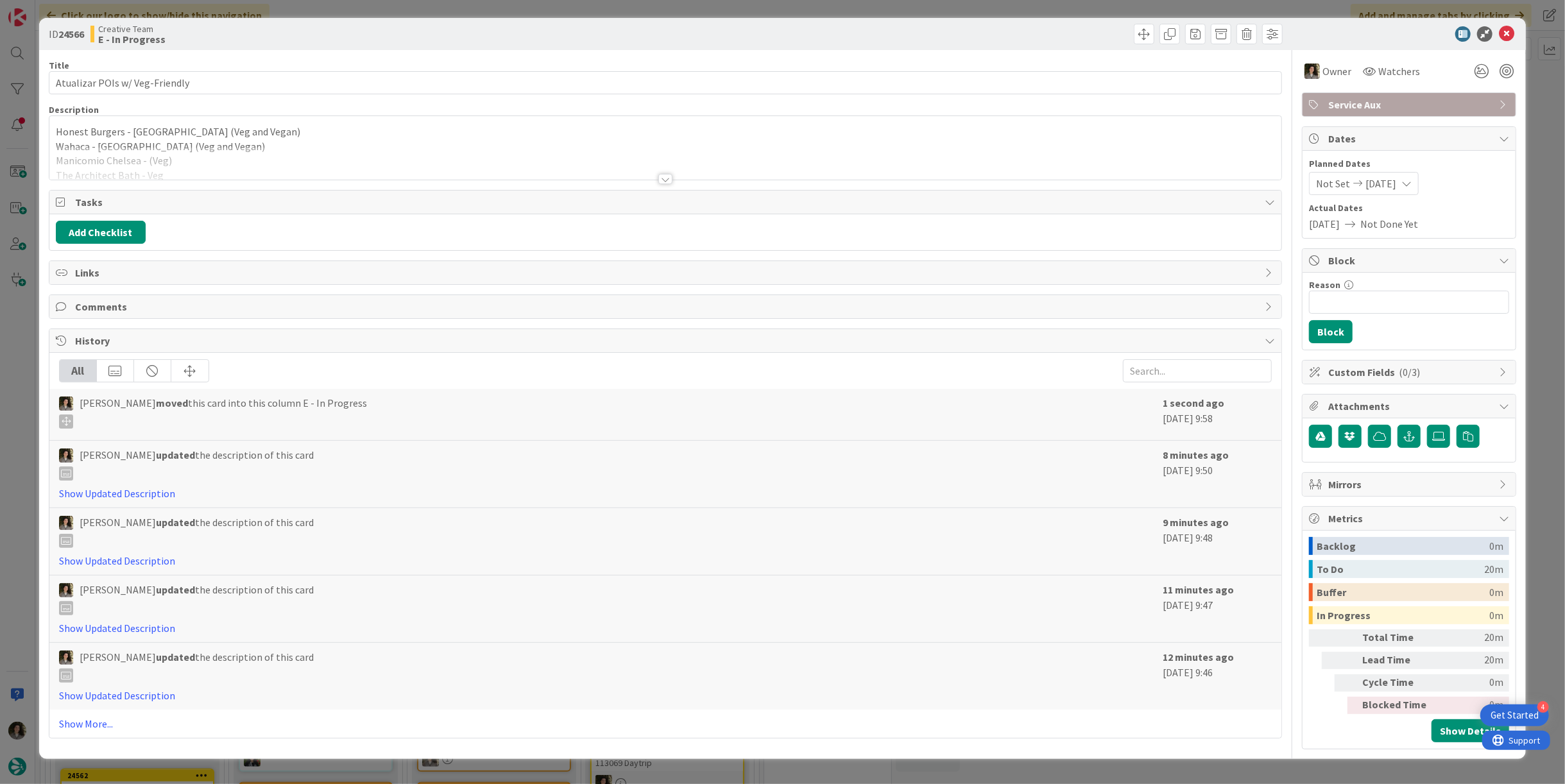
click at [669, 170] on div at bounding box center [666, 163] width 1232 height 32
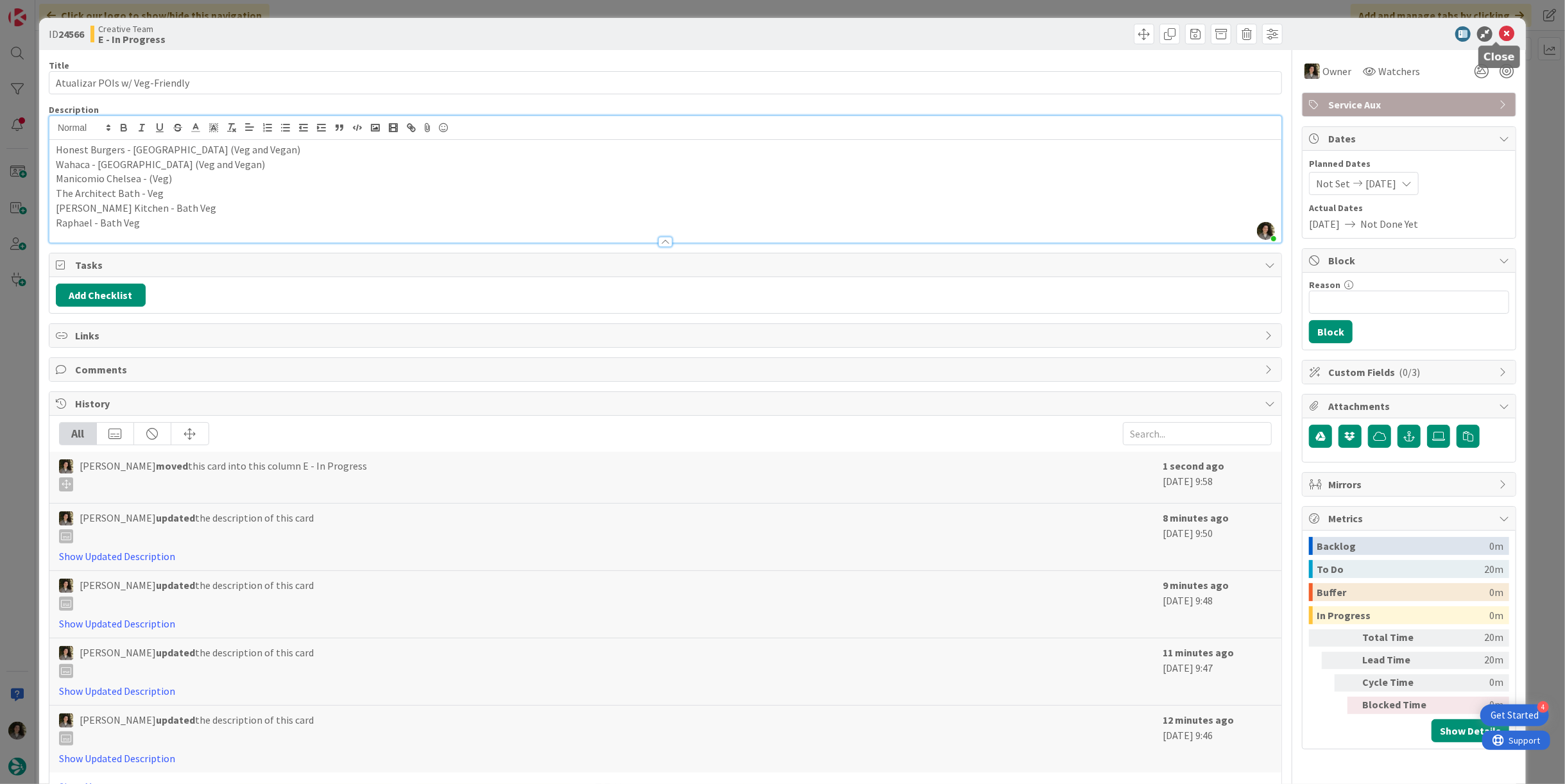
click at [1499, 34] on icon at bounding box center [1506, 34] width 15 height 15
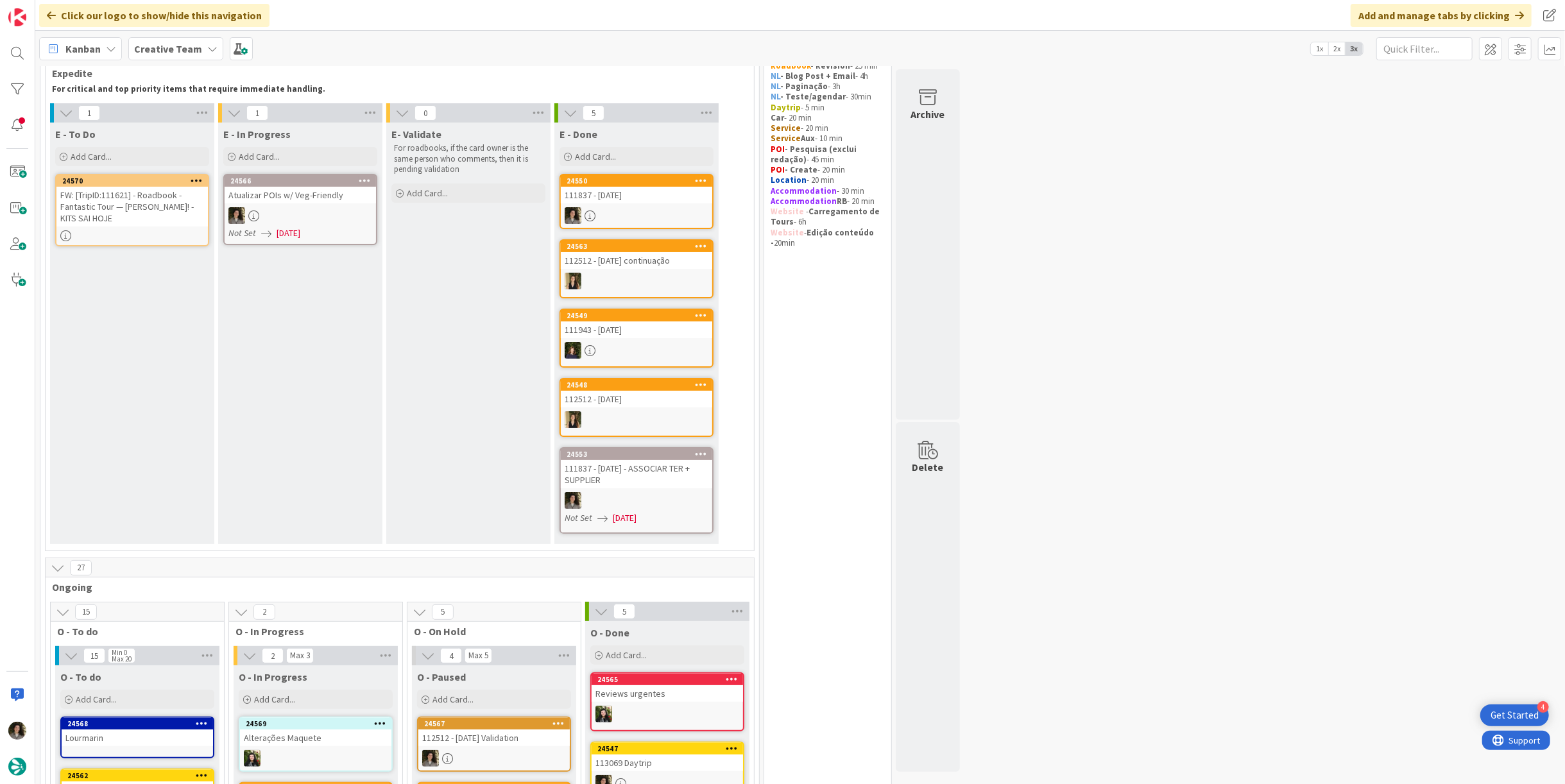
click at [300, 233] on span "[DATE]" at bounding box center [288, 233] width 24 height 13
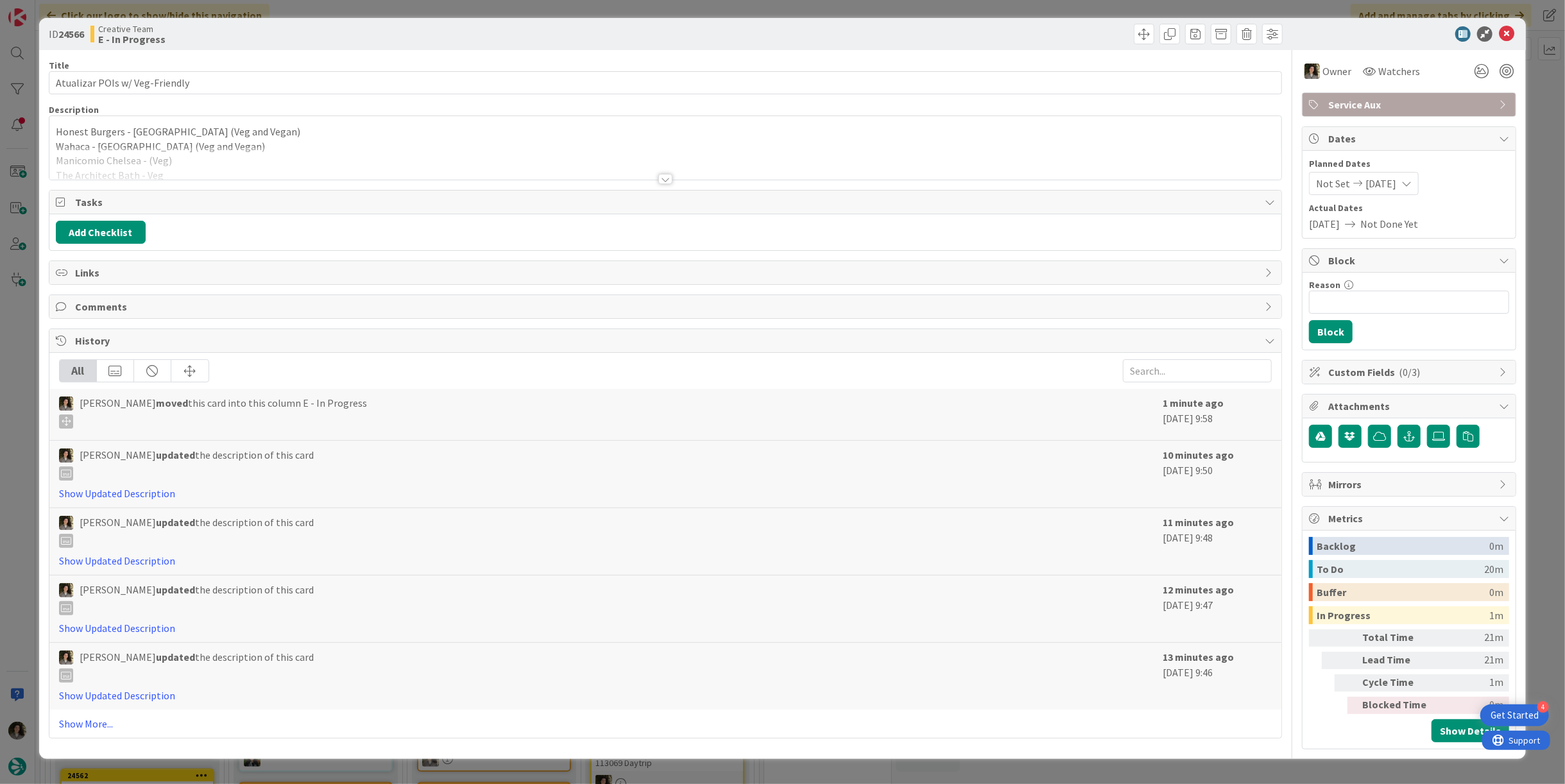
click at [663, 177] on div at bounding box center [665, 178] width 14 height 10
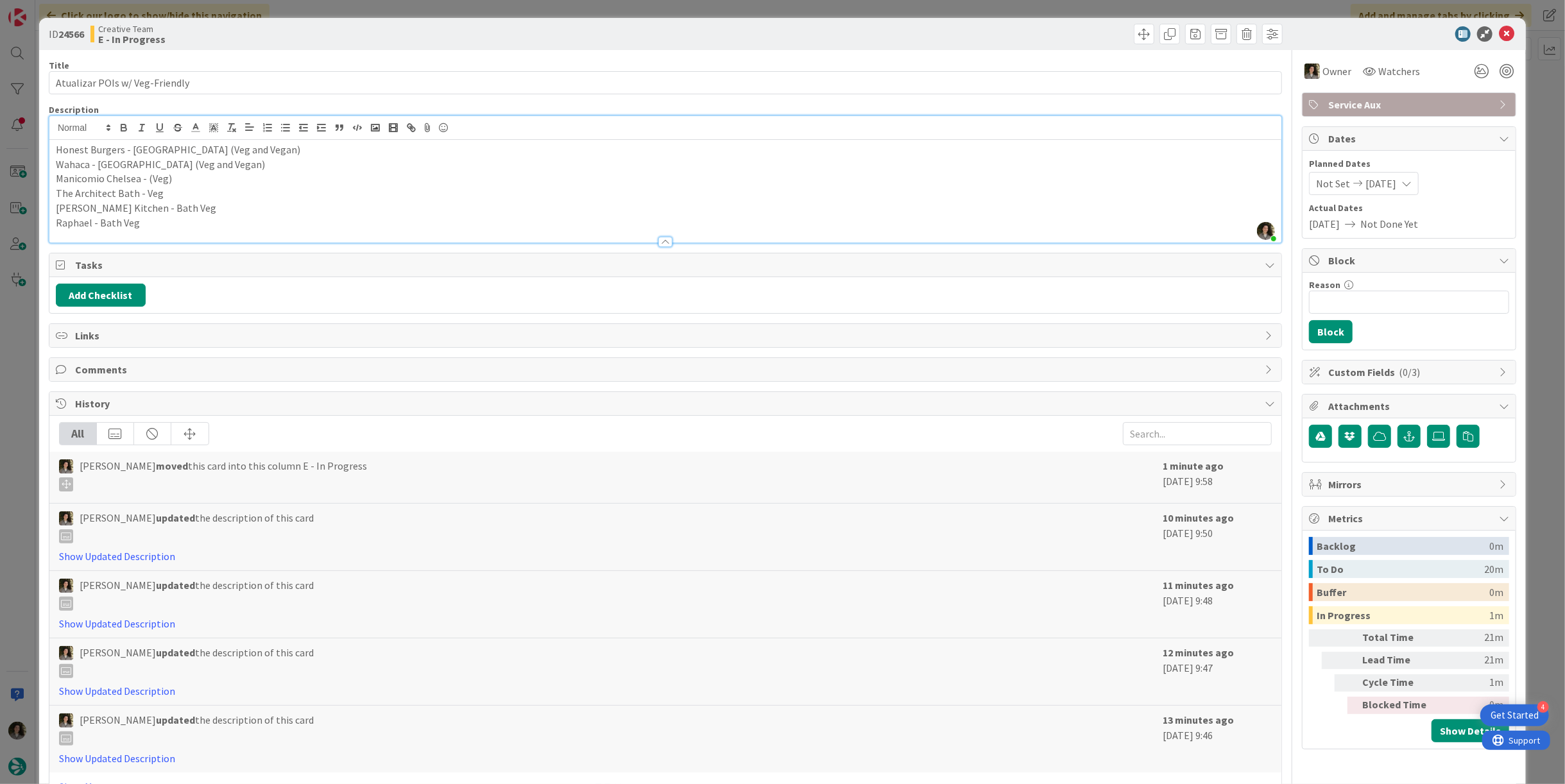
click at [1505, 30] on div at bounding box center [1402, 34] width 227 height 15
click at [1499, 34] on icon at bounding box center [1506, 34] width 15 height 15
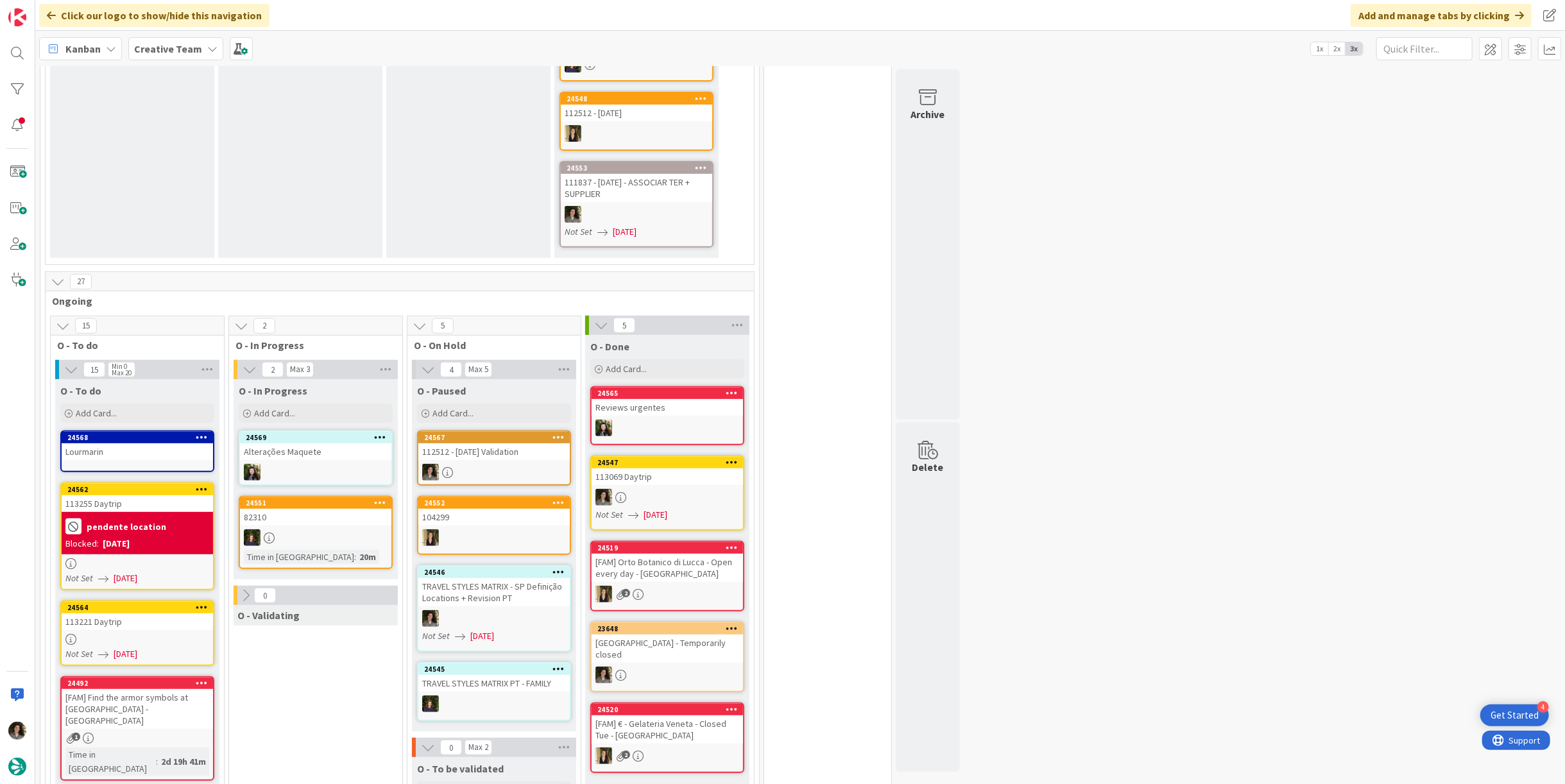
scroll to position [142, 0]
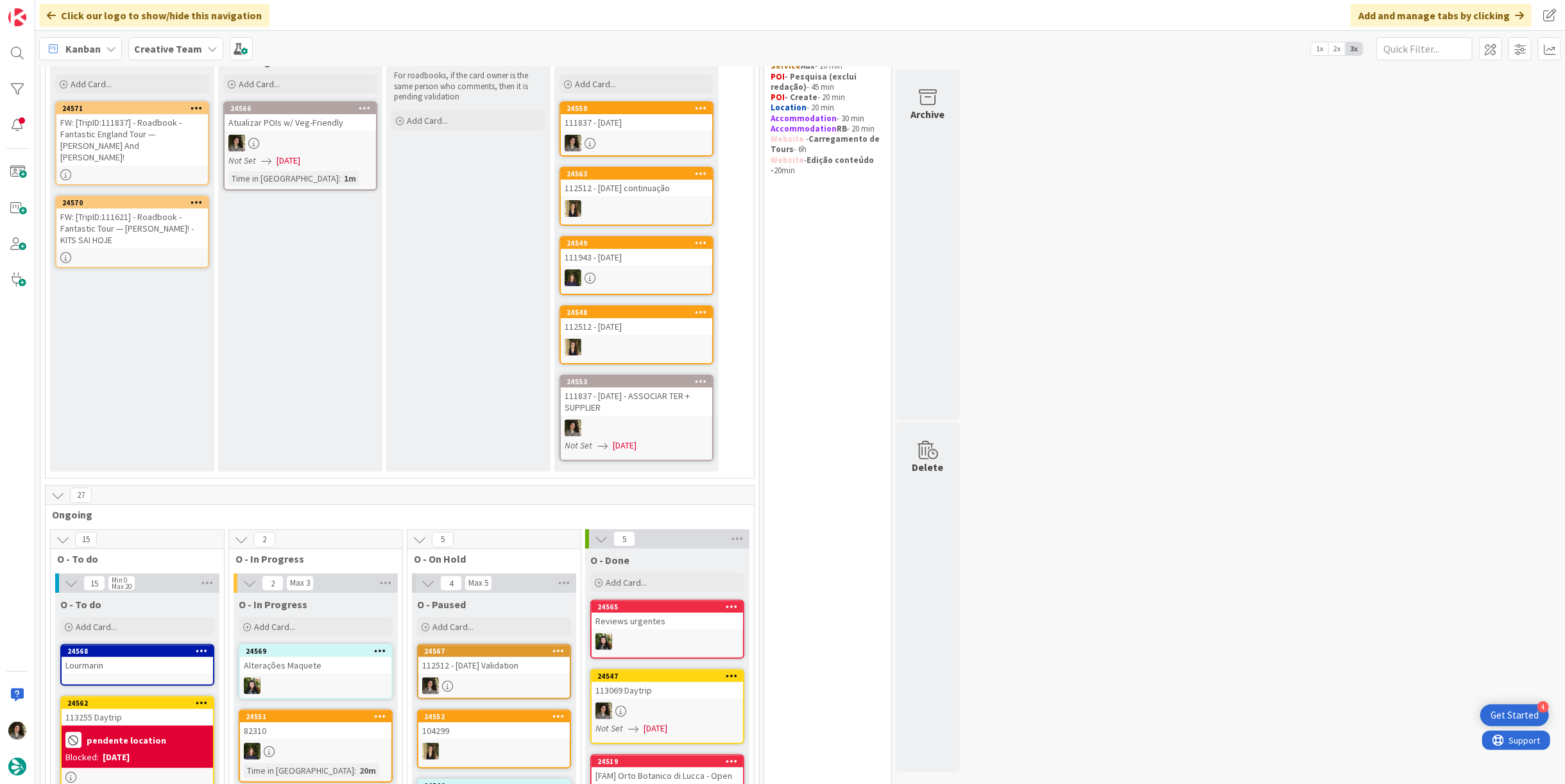
click at [150, 132] on div "FW: [TripID:111837] - Roadbook - Fantastic England Tour — [PERSON_NAME] And [PE…" at bounding box center [132, 139] width 151 height 51
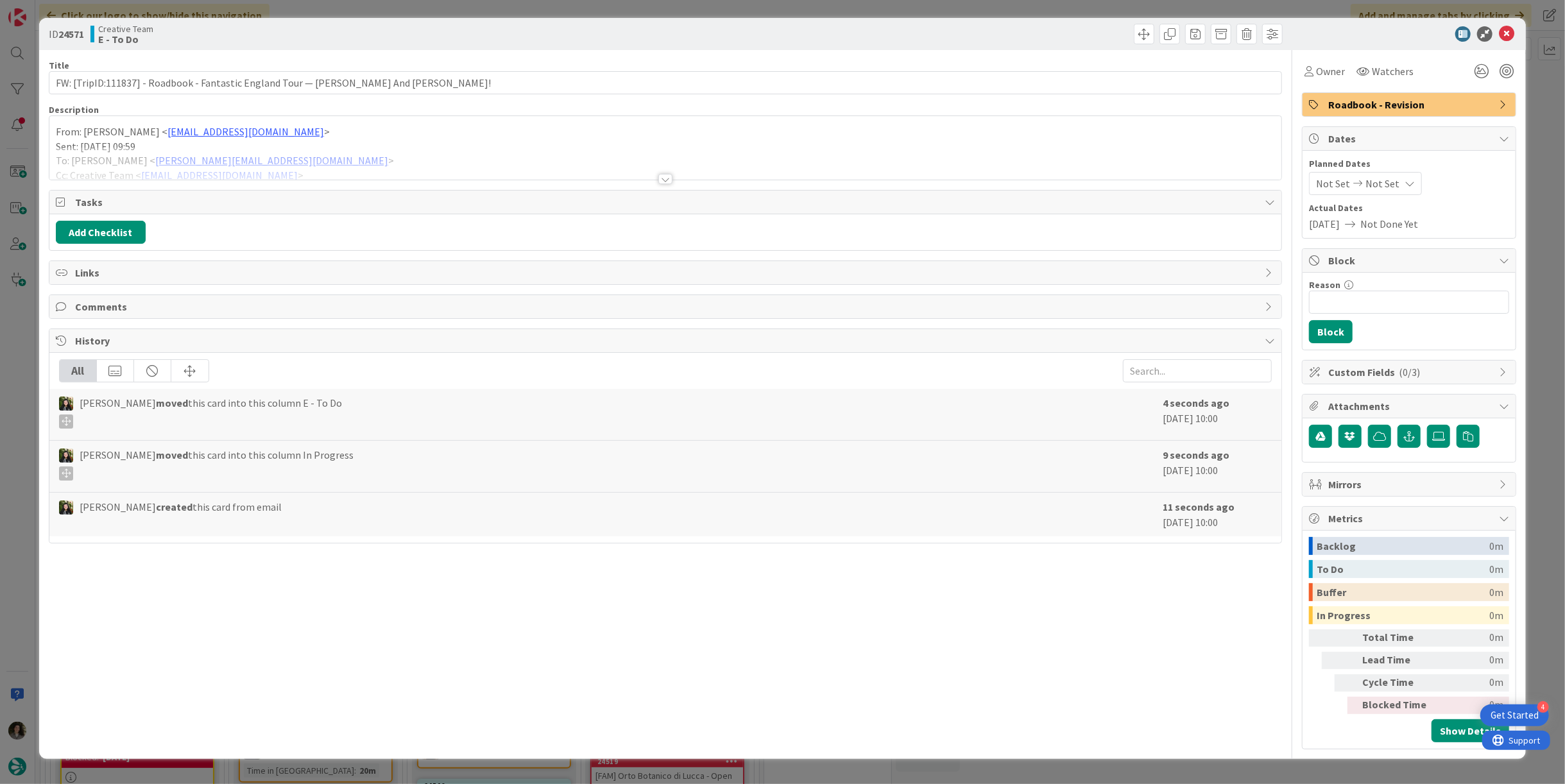
click at [667, 170] on div at bounding box center [666, 163] width 1232 height 32
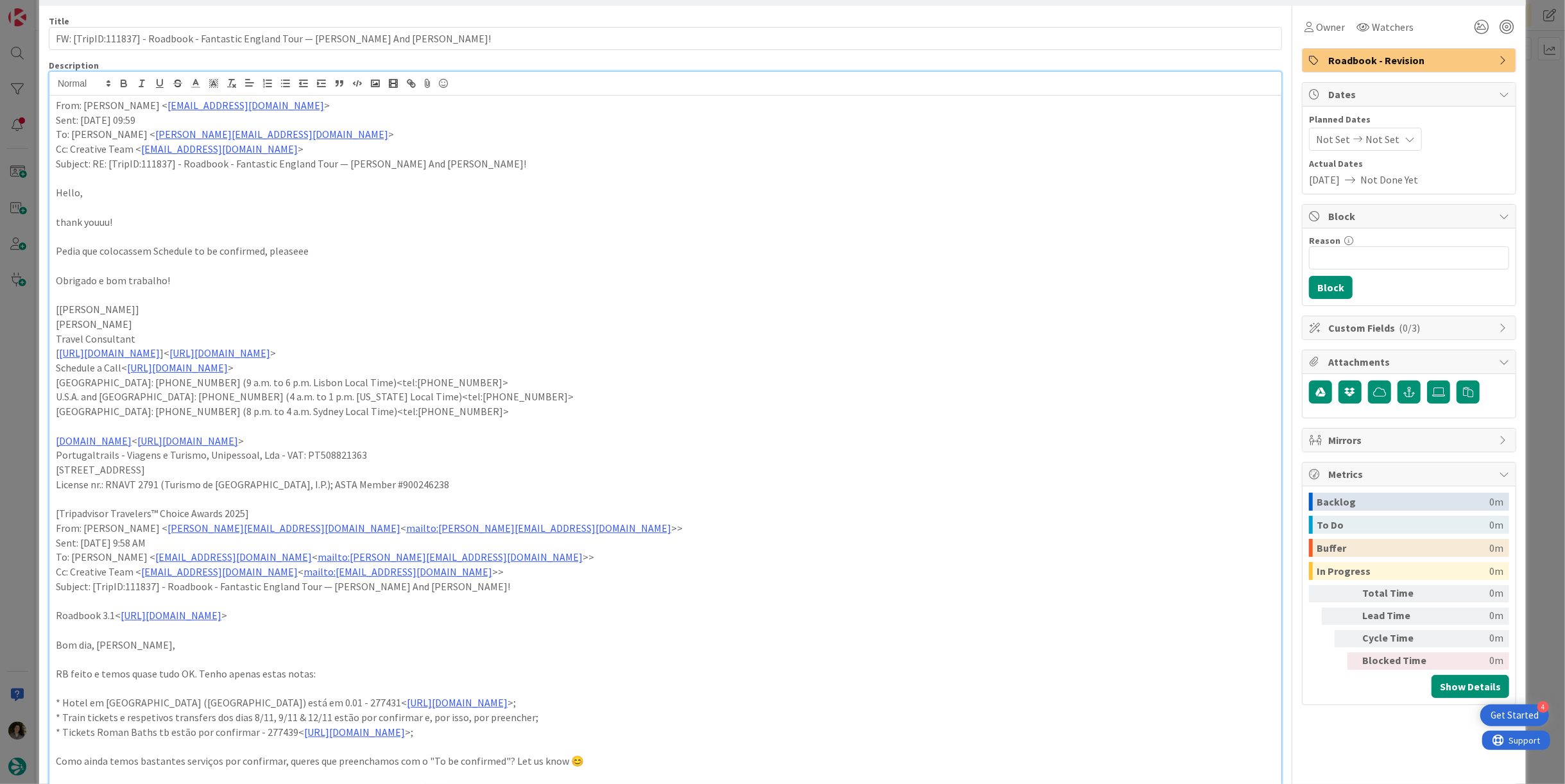
scroll to position [71, 0]
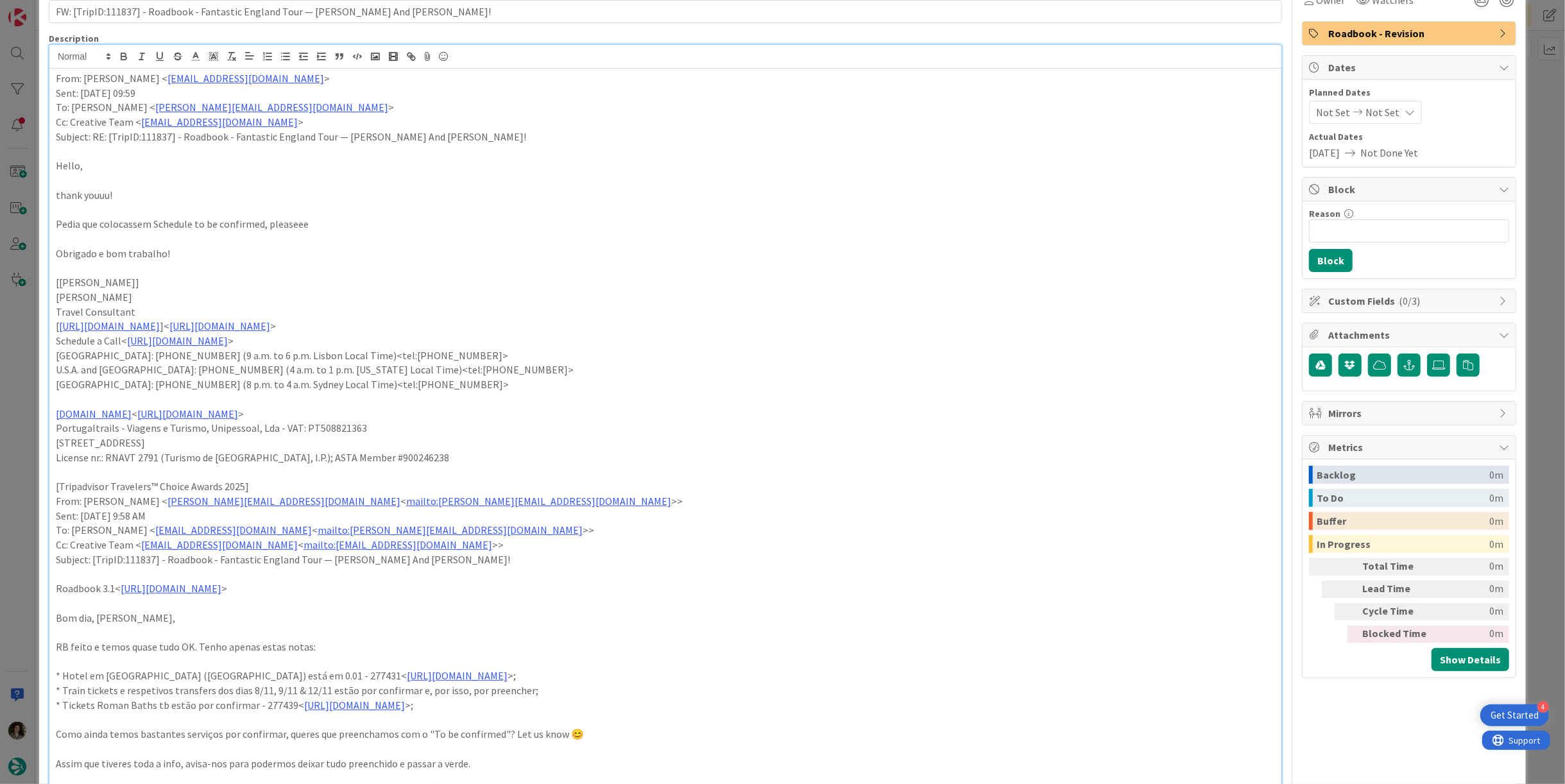
click at [1437, 37] on span "Roadbook - Revision" at bounding box center [1410, 33] width 164 height 15
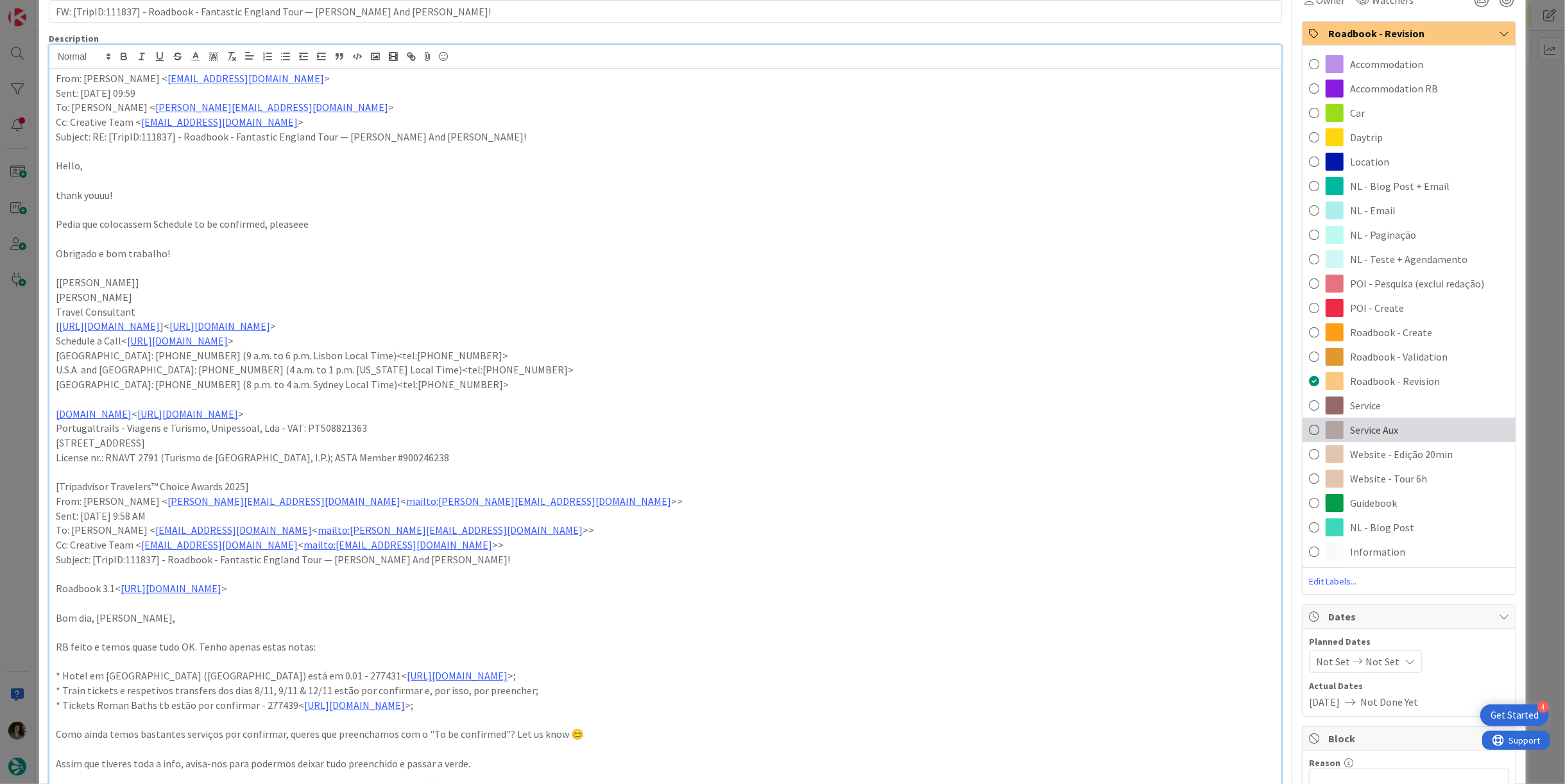
click at [1381, 425] on span "Service Aux" at bounding box center [1373, 429] width 48 height 15
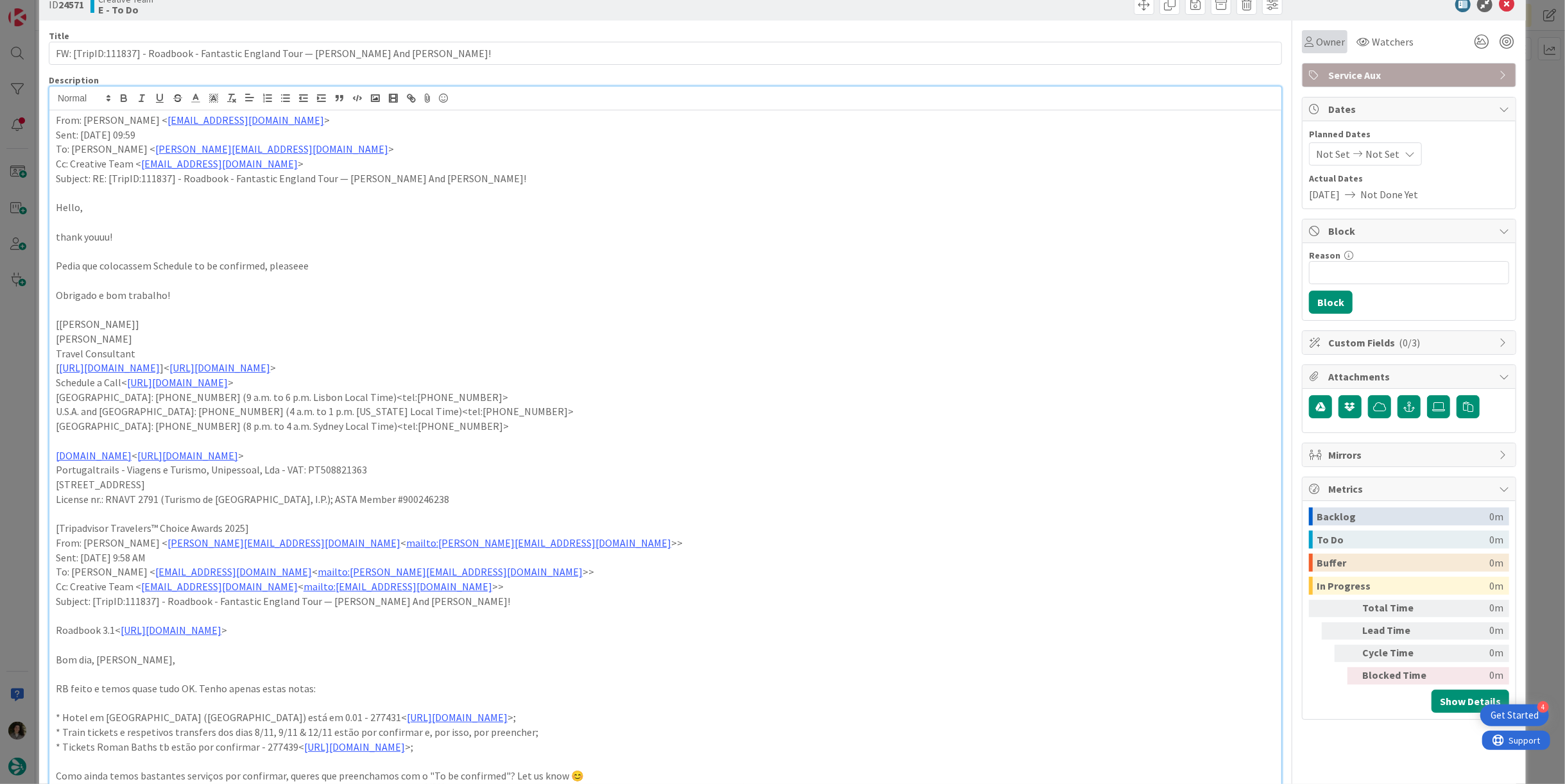
scroll to position [0, 0]
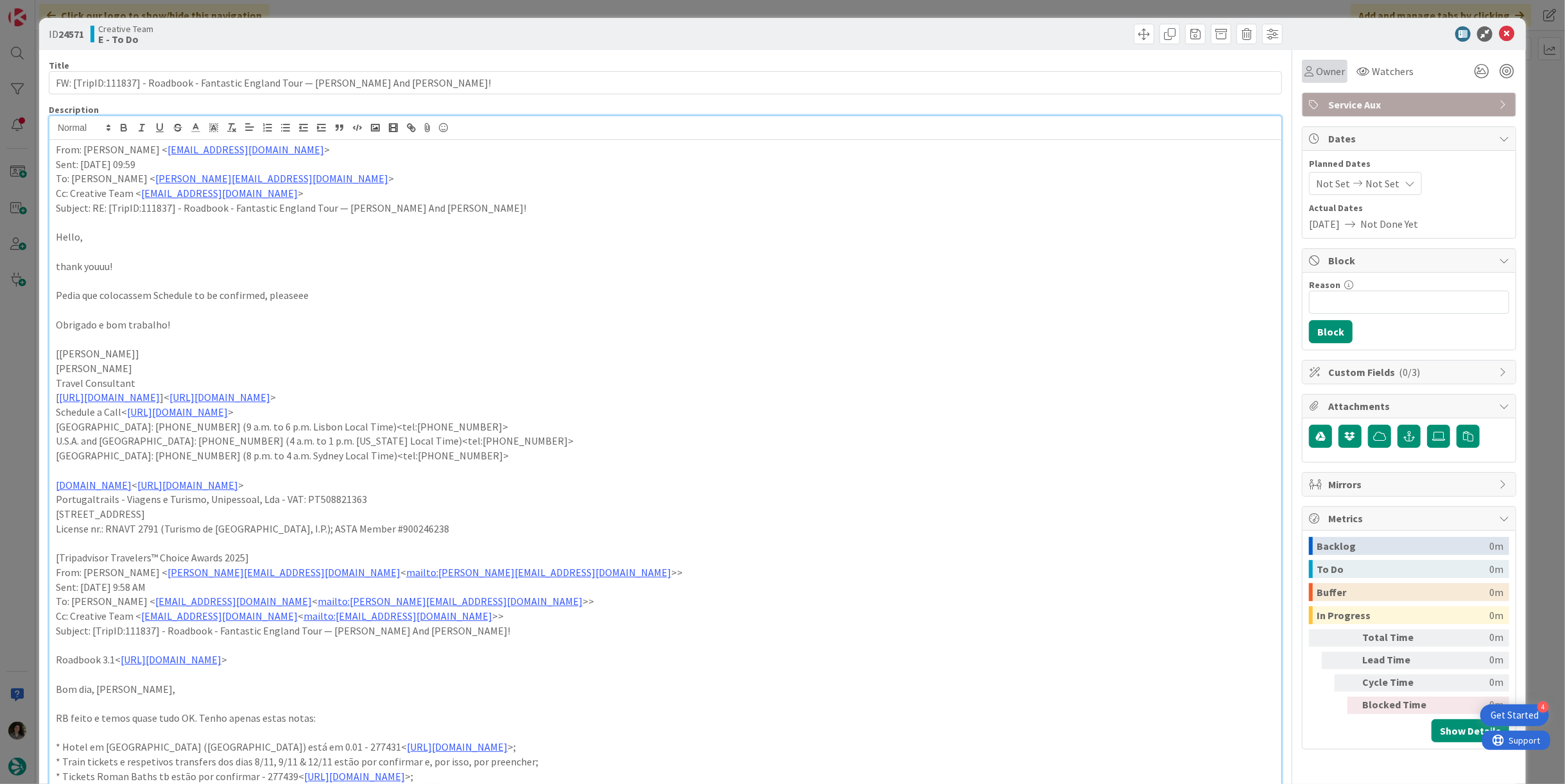
click at [1316, 68] on span "Owner" at bounding box center [1330, 71] width 29 height 15
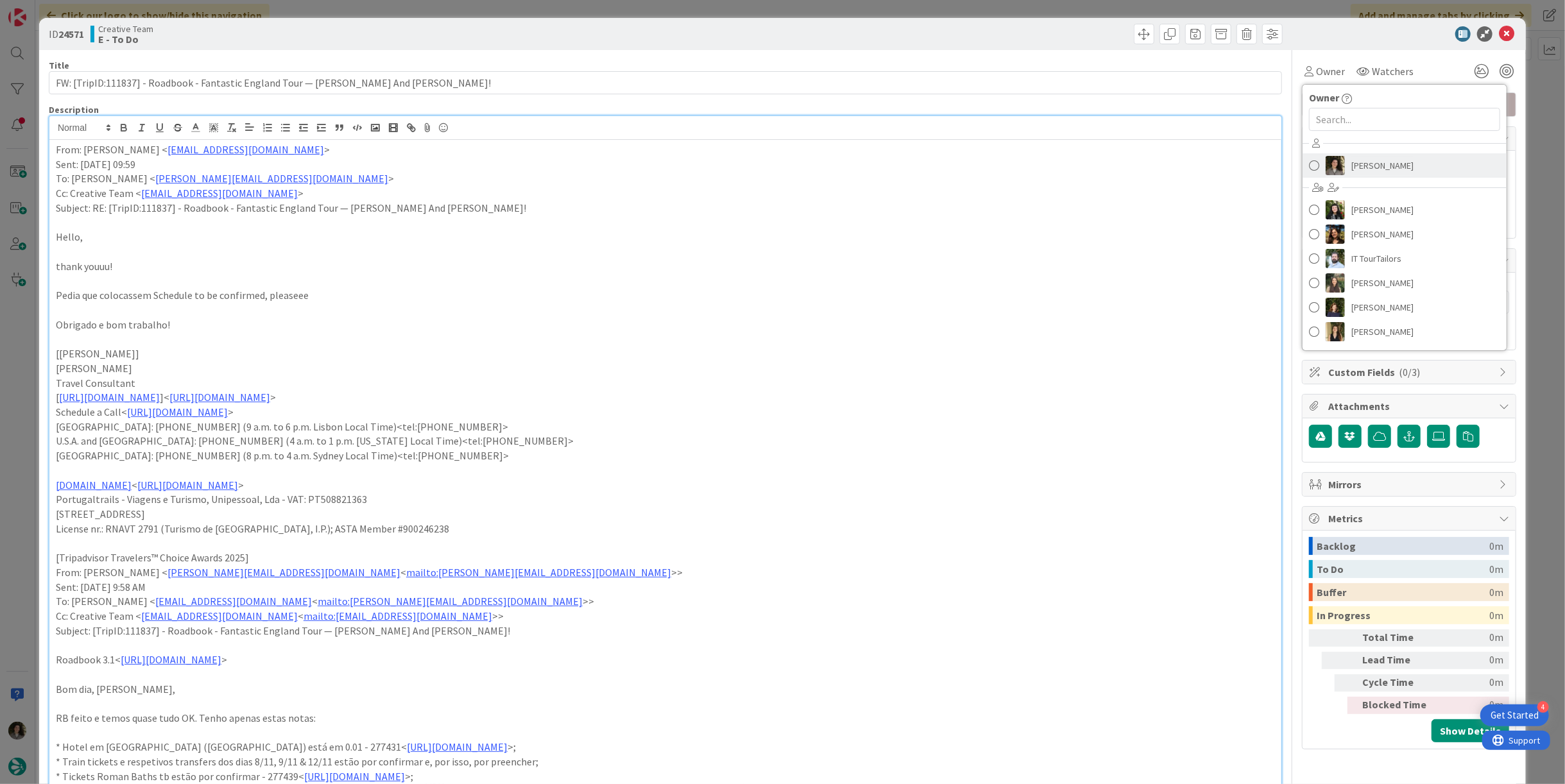
click at [1386, 164] on span "[PERSON_NAME]" at bounding box center [1382, 165] width 62 height 19
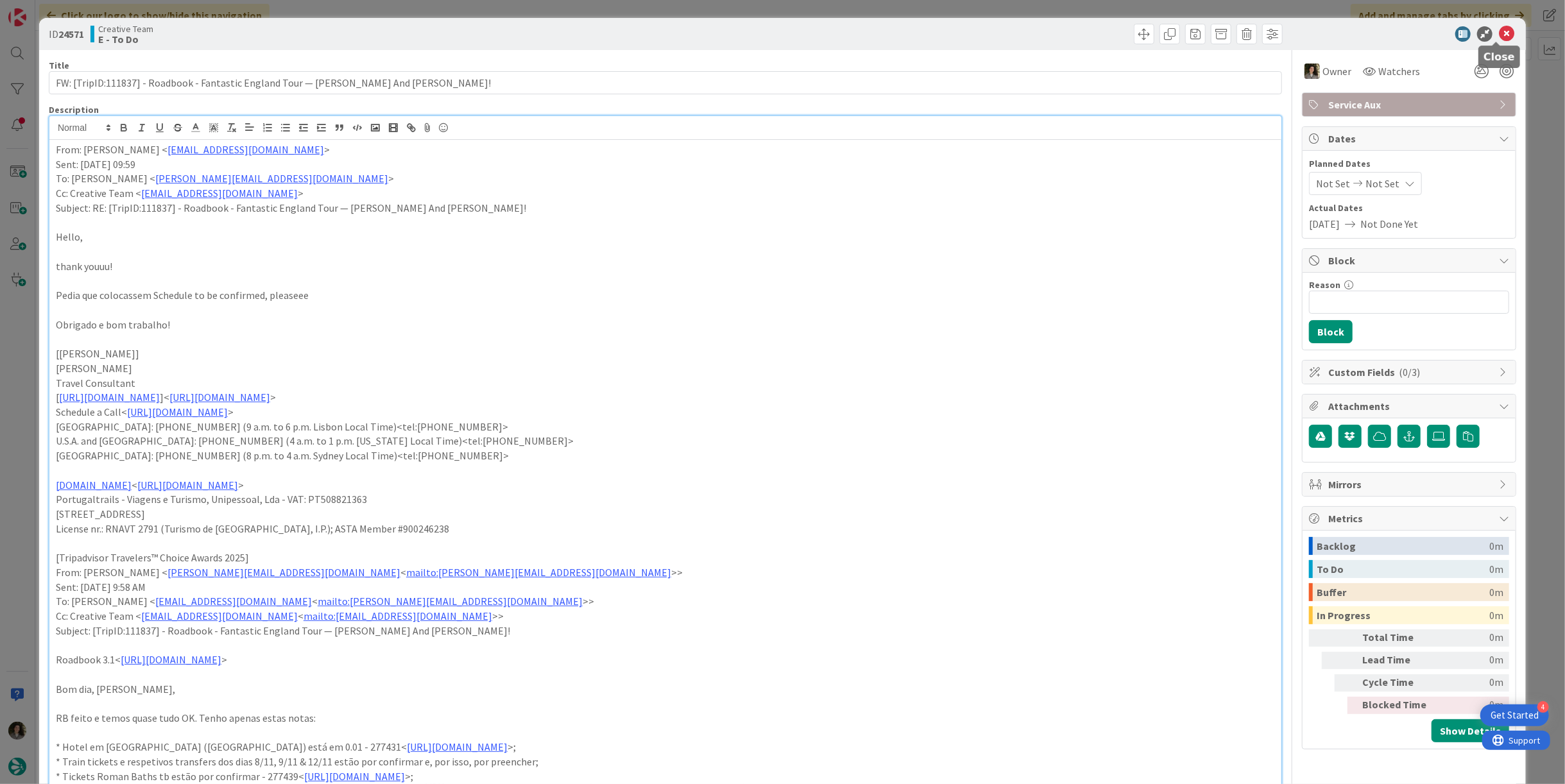
click at [1499, 28] on icon at bounding box center [1506, 34] width 15 height 15
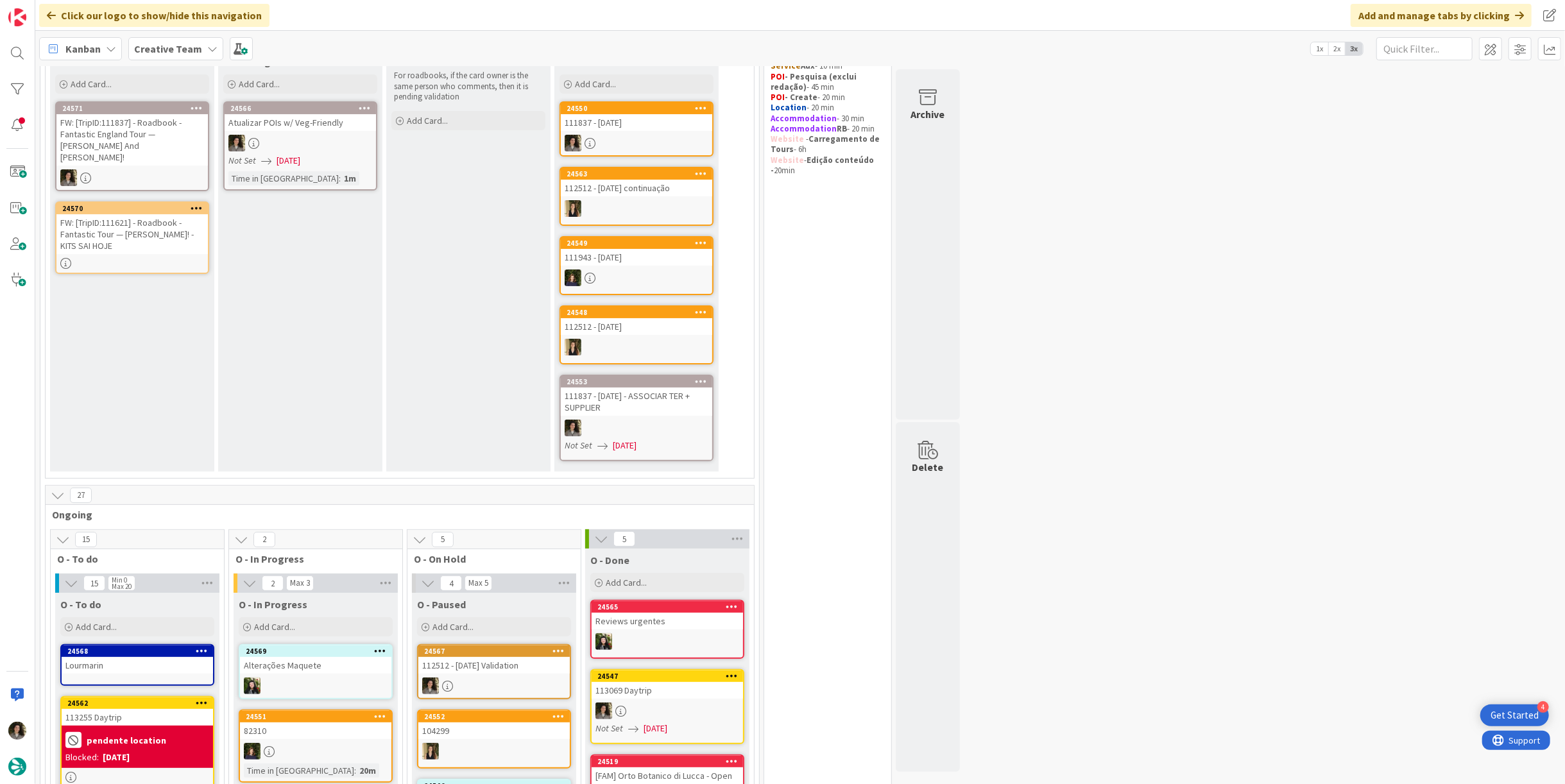
click at [316, 147] on div at bounding box center [300, 142] width 151 height 17
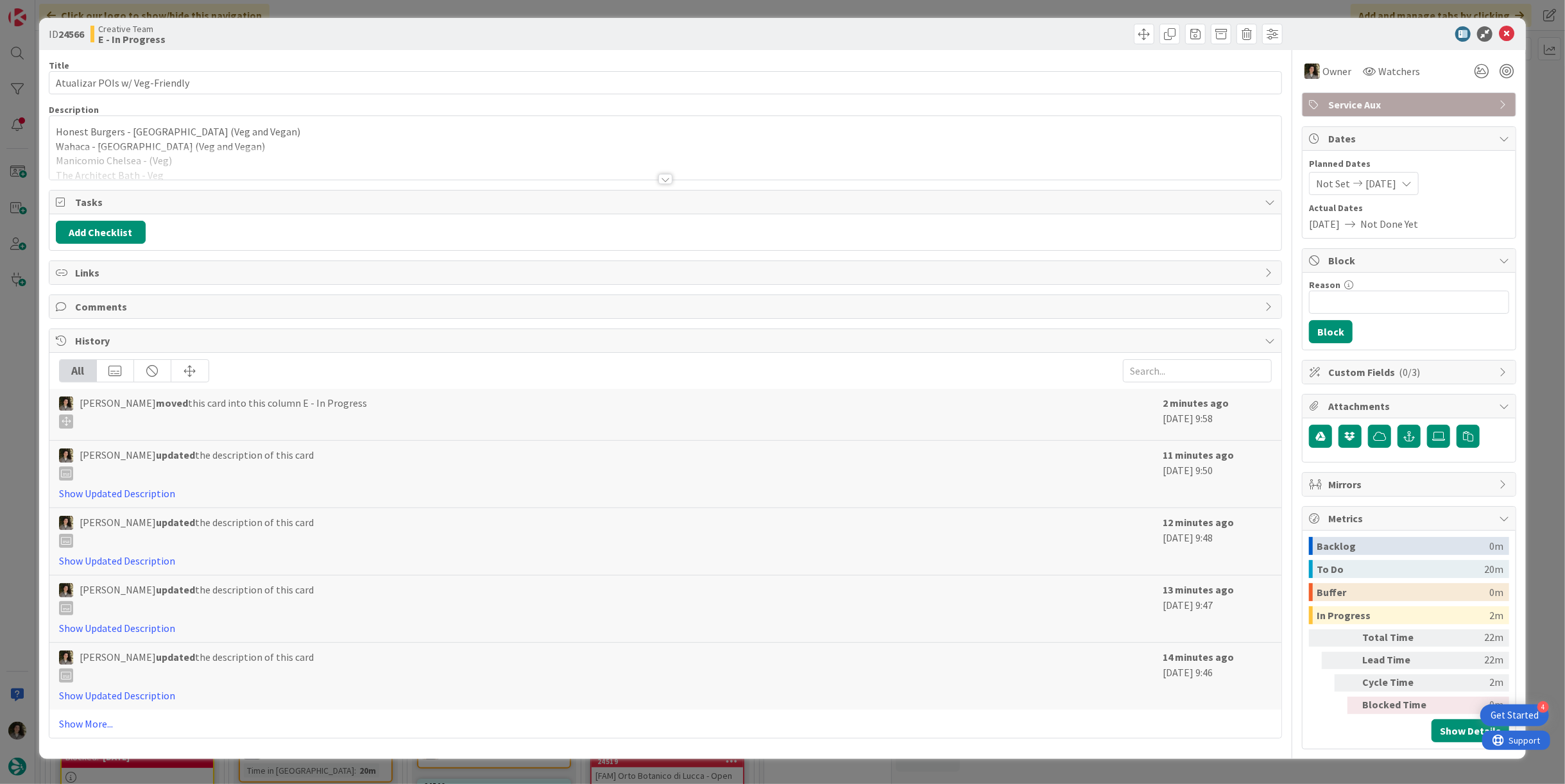
click at [669, 170] on div at bounding box center [666, 163] width 1232 height 32
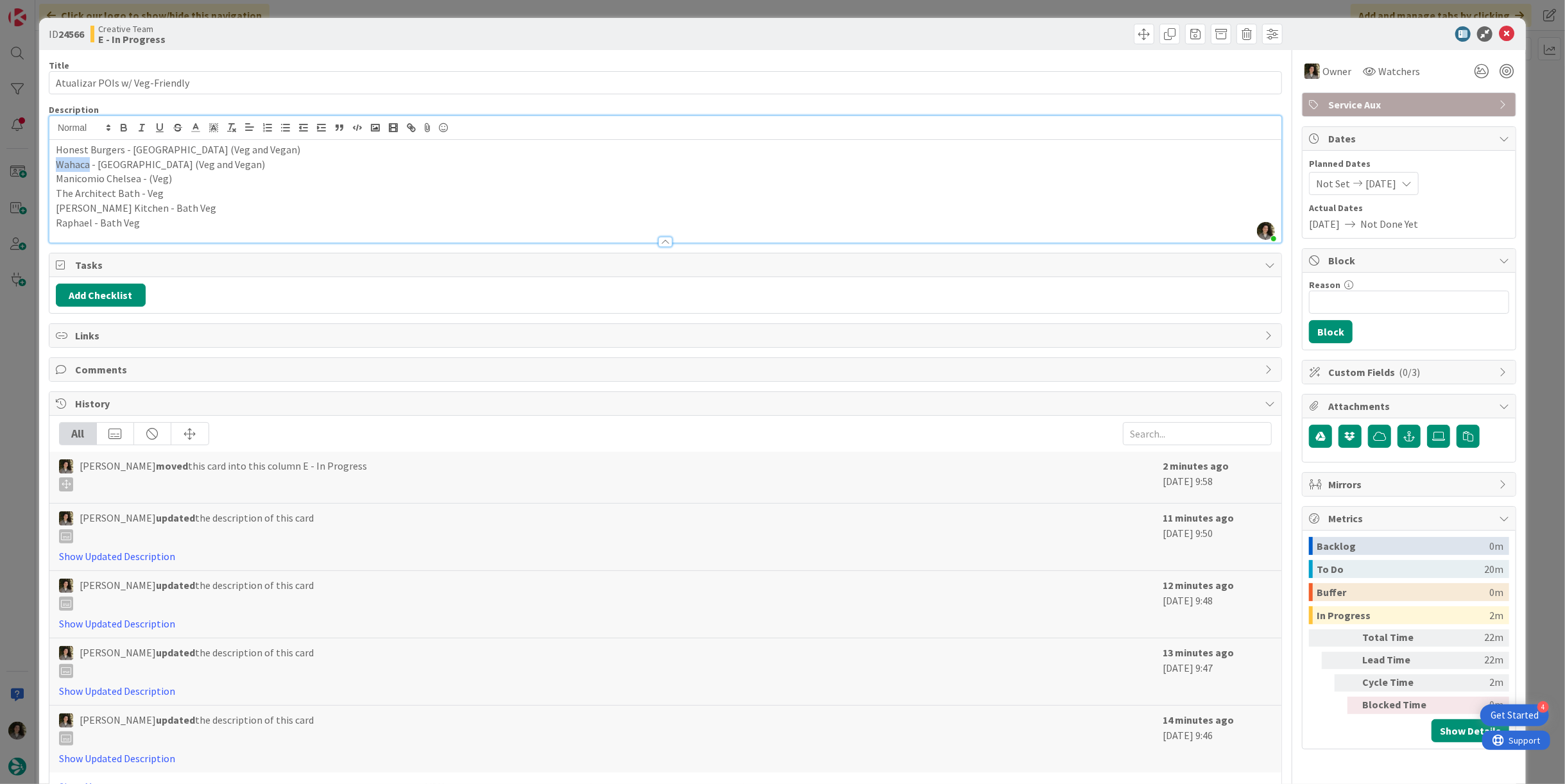
drag, startPoint x: 88, startPoint y: 161, endPoint x: 26, endPoint y: 168, distance: 62.4
click at [26, 168] on div "ID 24566 Creative Team E - In Progress Title 30 / 128 Atualizar POIs w/ Veg-Fri…" at bounding box center [782, 392] width 1565 height 784
copy p "Wahaca"
drag, startPoint x: 215, startPoint y: 161, endPoint x: 13, endPoint y: 164, distance: 202.0
click at [13, 164] on div "ID 24566 Creative Team E - In Progress Title 30 / 128 Atualizar POIs w/ Veg-Fri…" at bounding box center [782, 392] width 1565 height 784
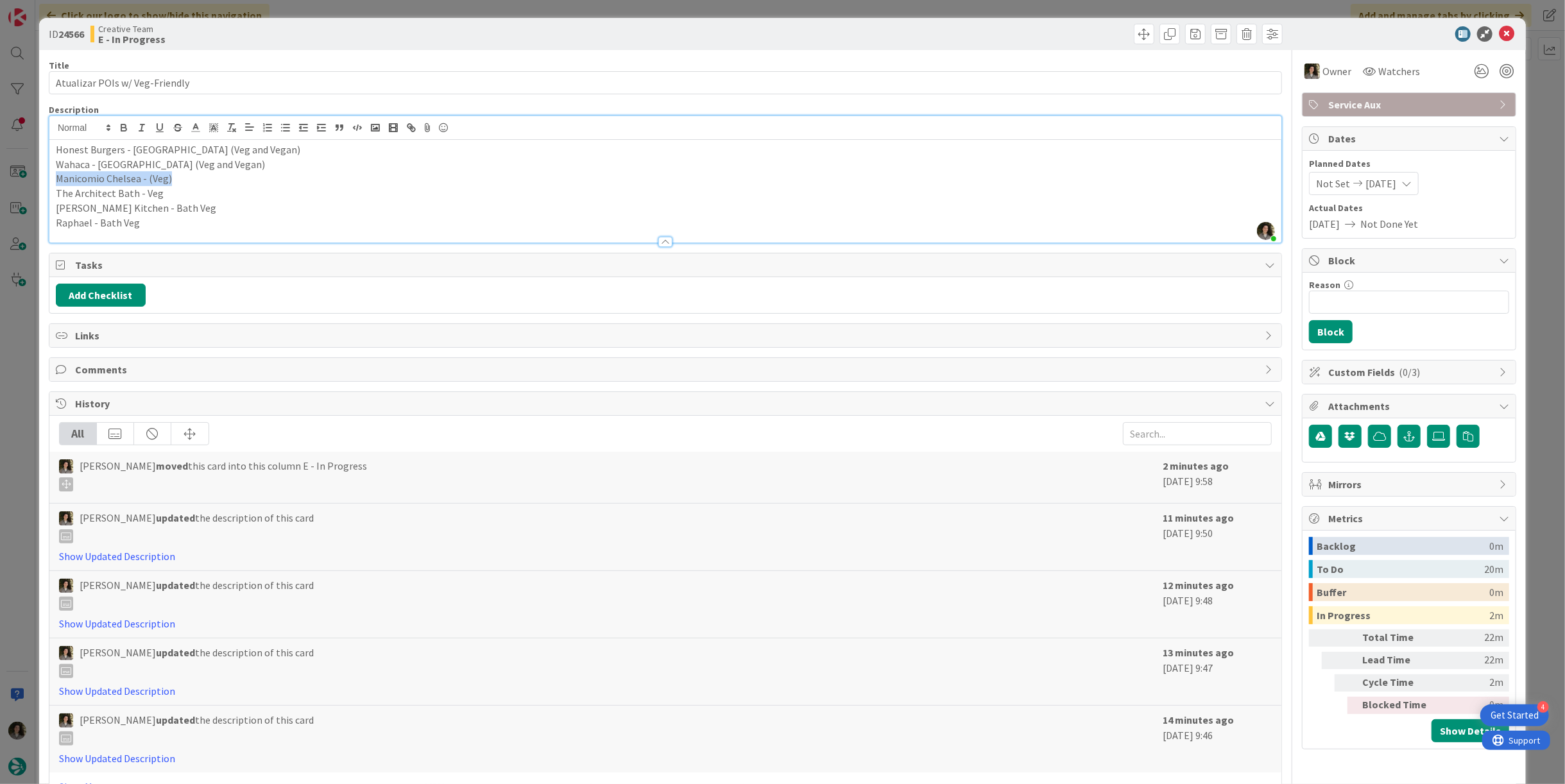
drag, startPoint x: 181, startPoint y: 182, endPoint x: 25, endPoint y: 182, distance: 156.0
click at [25, 182] on div "ID 24566 Creative Team E - In Progress Title 30 / 128 Atualizar POIs w/ Veg-Fri…" at bounding box center [782, 392] width 1565 height 784
click at [75, 170] on p "Wahaca - London (Veg and Vegan)" at bounding box center [665, 164] width 1219 height 15
drag, startPoint x: 137, startPoint y: 179, endPoint x: 3, endPoint y: 179, distance: 134.0
click at [3, 179] on div "ID 24566 Creative Team E - In Progress Title 30 / 128 Atualizar POIs w/ Veg-Fri…" at bounding box center [782, 392] width 1565 height 784
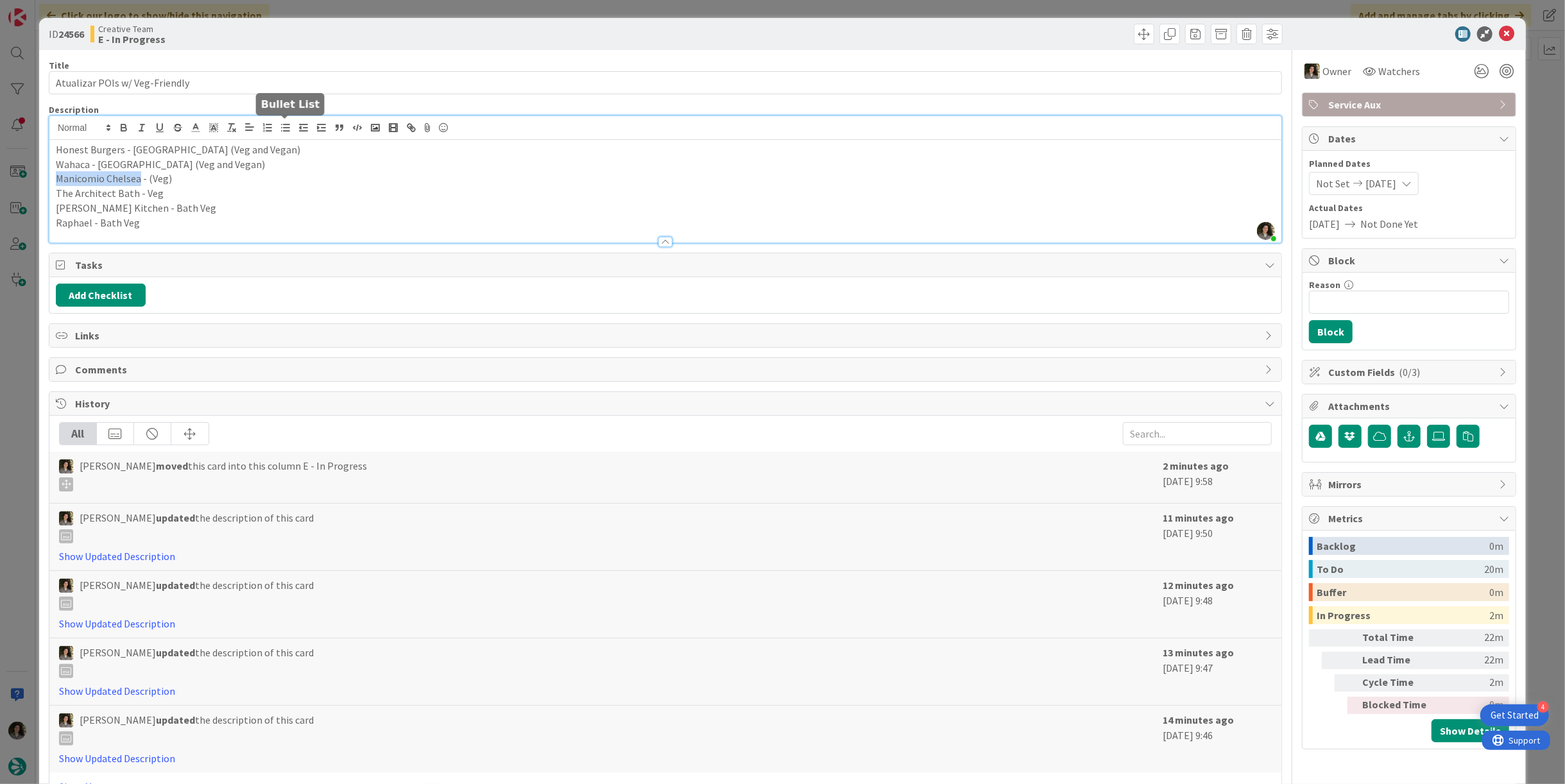
copy p "Manicomio Chelsea"
drag, startPoint x: 127, startPoint y: 194, endPoint x: -2, endPoint y: 188, distance: 129.1
click at [0, 188] on html "4 Get Started Click our logo to show/hide this navigation Add and manage tabs b…" at bounding box center [782, 392] width 1565 height 784
copy p "The Architect Bath"
click at [110, 199] on p "The Architect Bath - Veg" at bounding box center [665, 194] width 1219 height 15
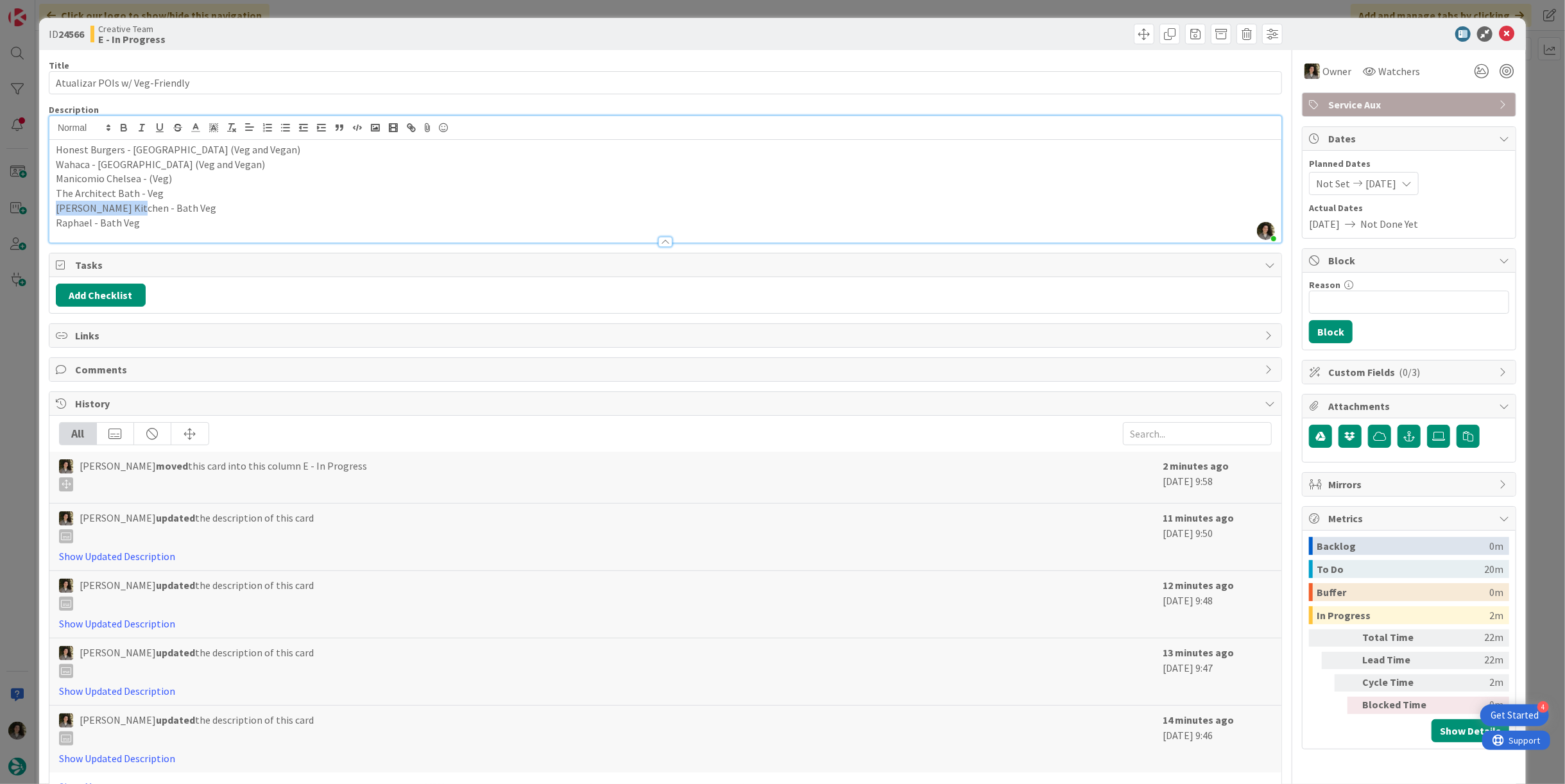
drag, startPoint x: 129, startPoint y: 206, endPoint x: 34, endPoint y: 203, distance: 95.0
click at [34, 203] on div "ID 24566 Creative Team E - In Progress Title 30 / 128 Atualizar POIs w/ Veg-Fri…" at bounding box center [782, 392] width 1565 height 784
copy p "Clayton's Kitchen"
click at [166, 215] on p "Raphael - Bath Veg" at bounding box center [665, 223] width 1219 height 15
click at [1499, 32] on icon at bounding box center [1506, 34] width 15 height 15
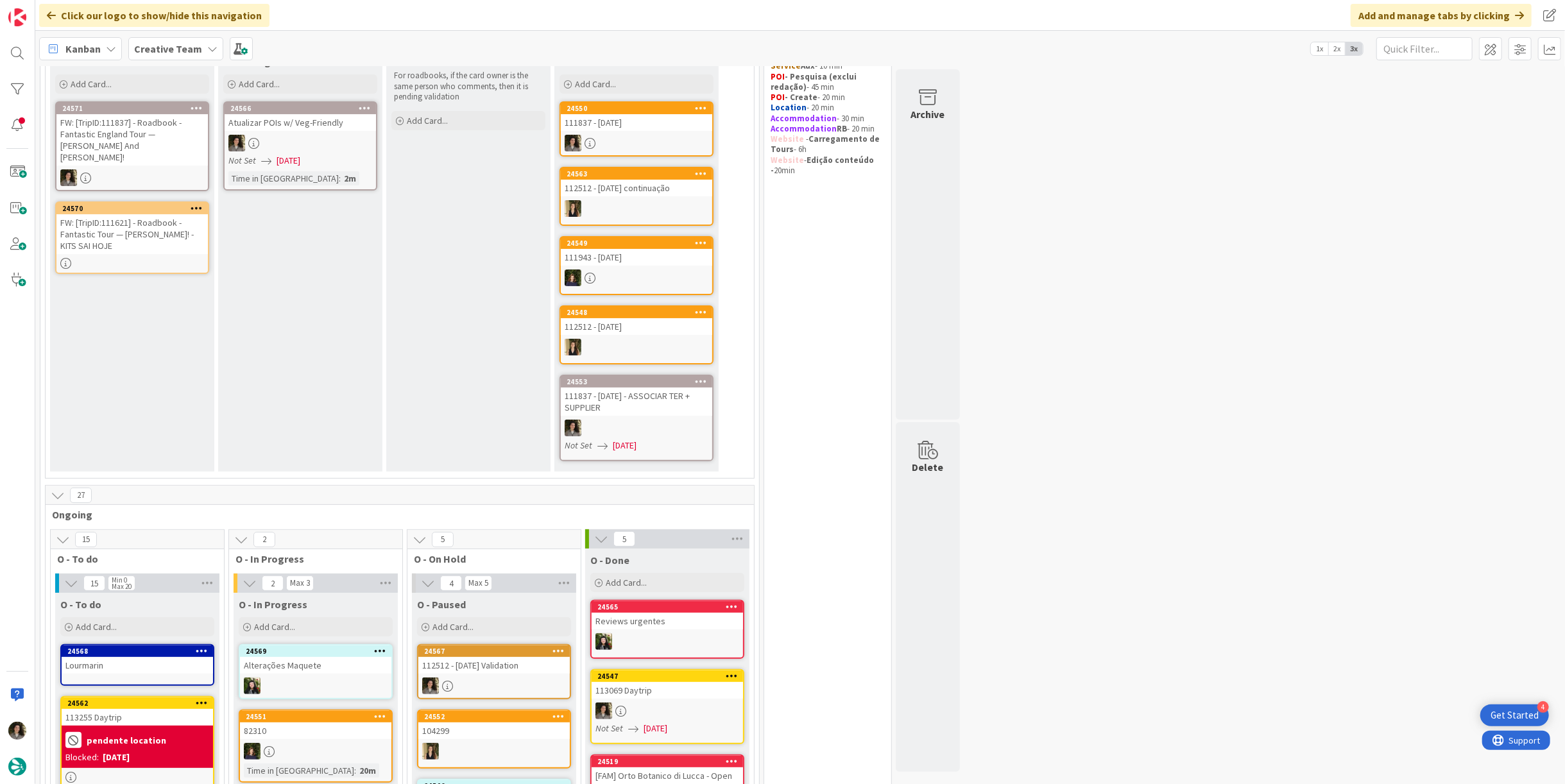
click at [289, 141] on div at bounding box center [300, 142] width 151 height 17
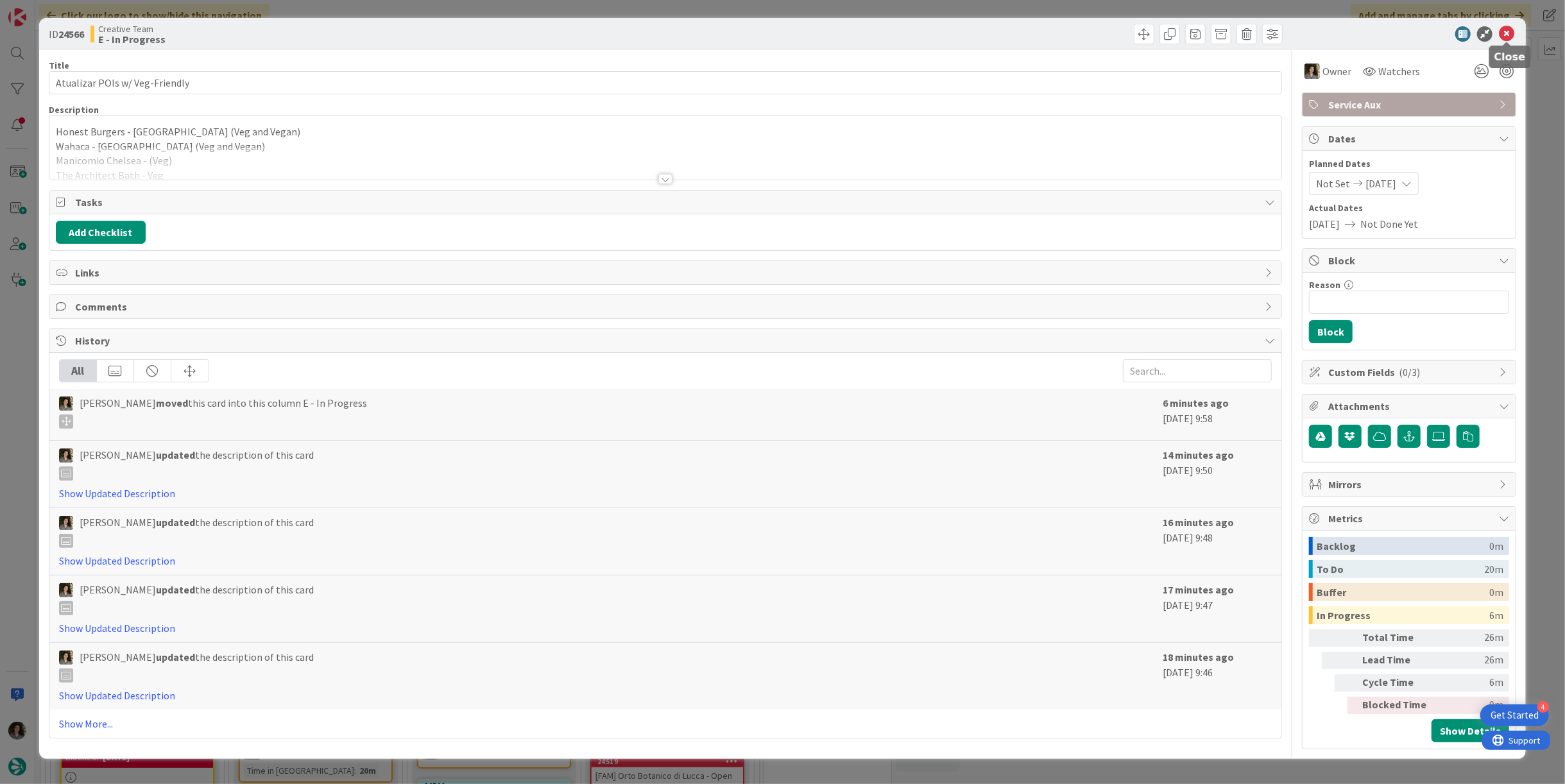
click at [1507, 36] on icon at bounding box center [1506, 34] width 15 height 15
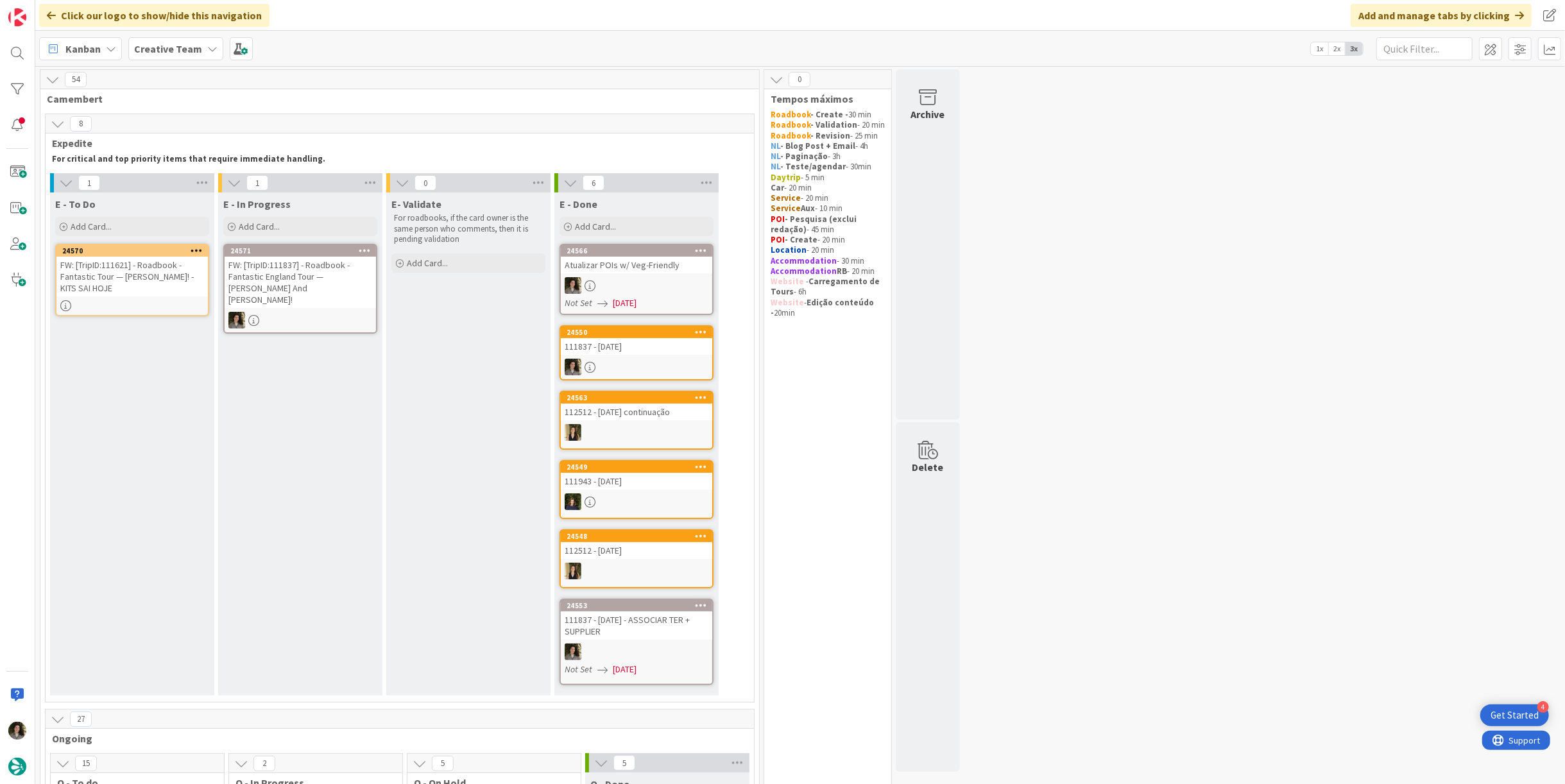
click at [331, 288] on div "FW: [TripID:111837] - Roadbook - Fantastic England Tour — [PERSON_NAME] And [PE…" at bounding box center [300, 282] width 151 height 51
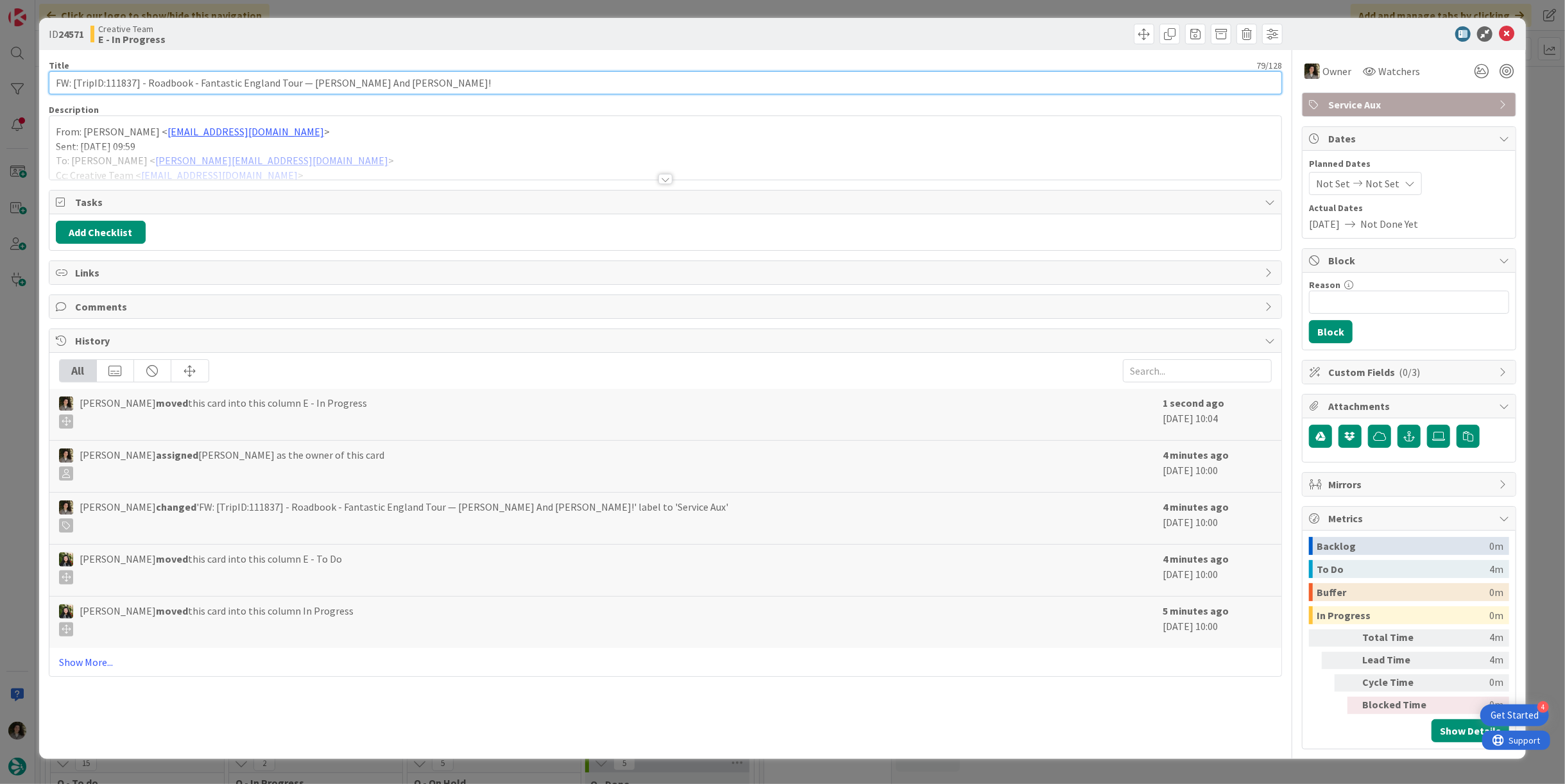
drag, startPoint x: 133, startPoint y: 81, endPoint x: 104, endPoint y: 84, distance: 29.2
click at [104, 84] on input "FW: [TripID:111837] - Roadbook - Fantastic England Tour — [PERSON_NAME] And [PE…" at bounding box center [666, 82] width 1233 height 23
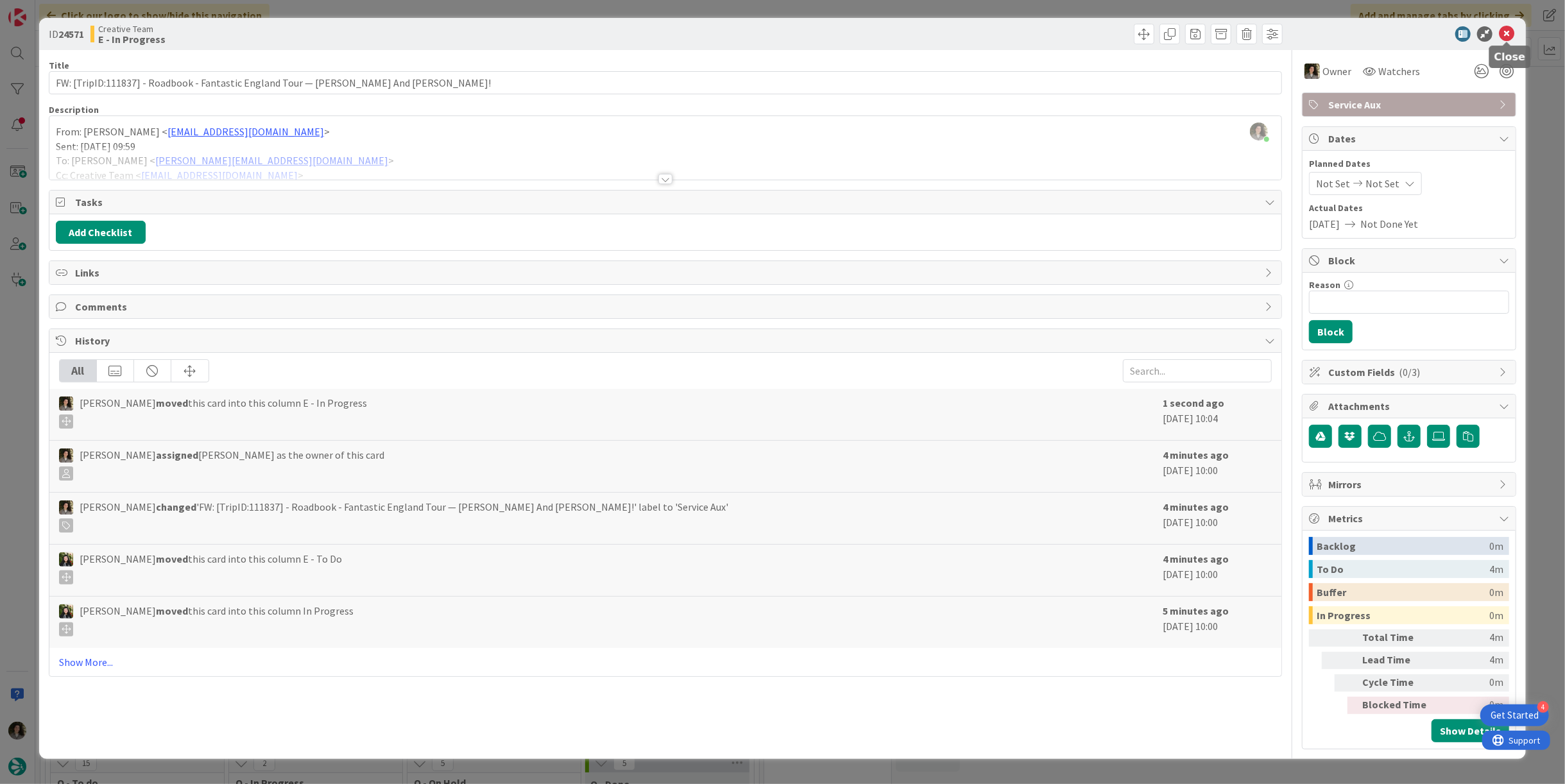
click at [1510, 30] on icon at bounding box center [1506, 34] width 15 height 15
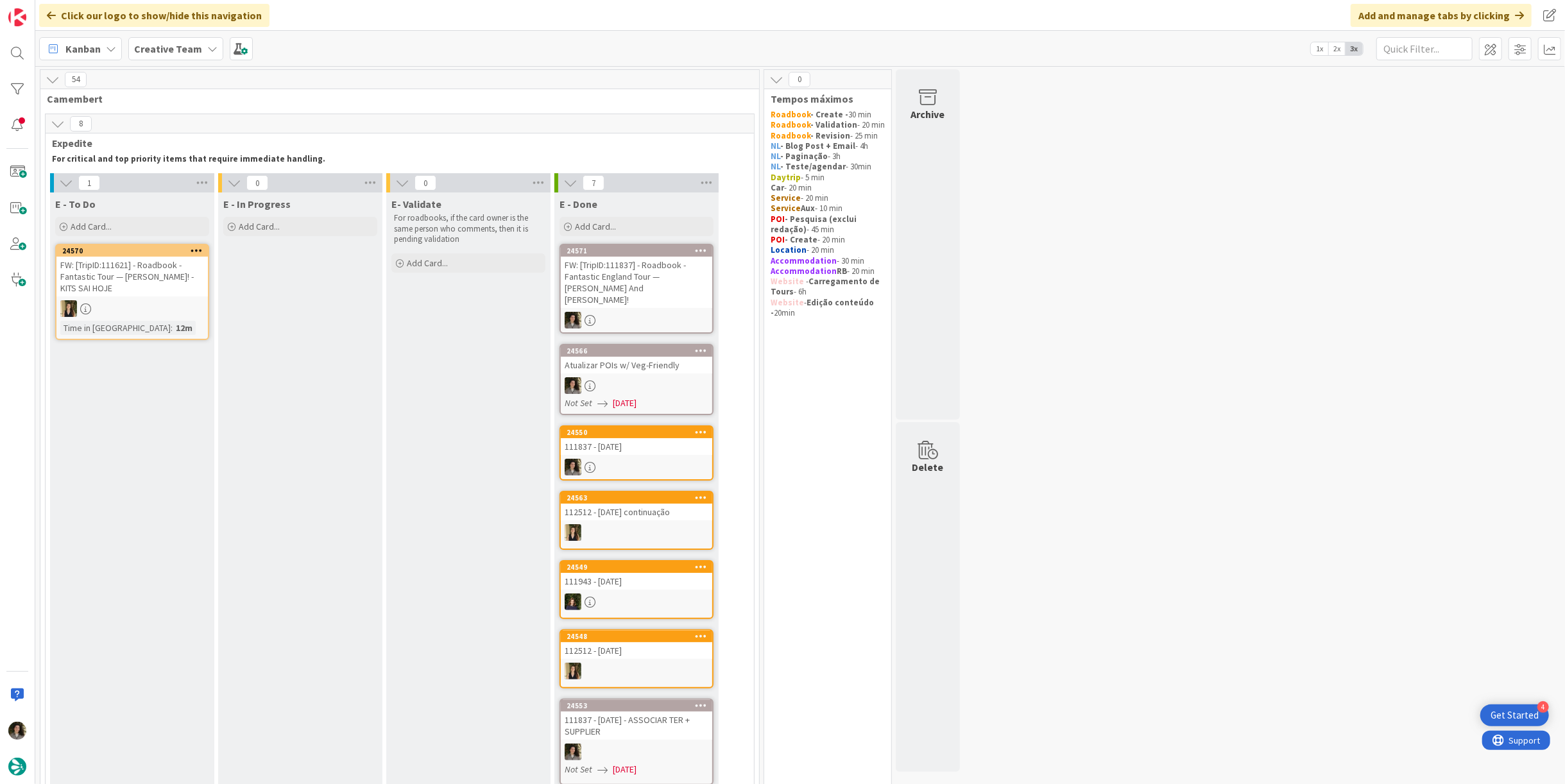
click at [670, 258] on div "FW: [TripID:111837] - Roadbook - Fantastic England Tour — [PERSON_NAME] And [PE…" at bounding box center [636, 282] width 151 height 51
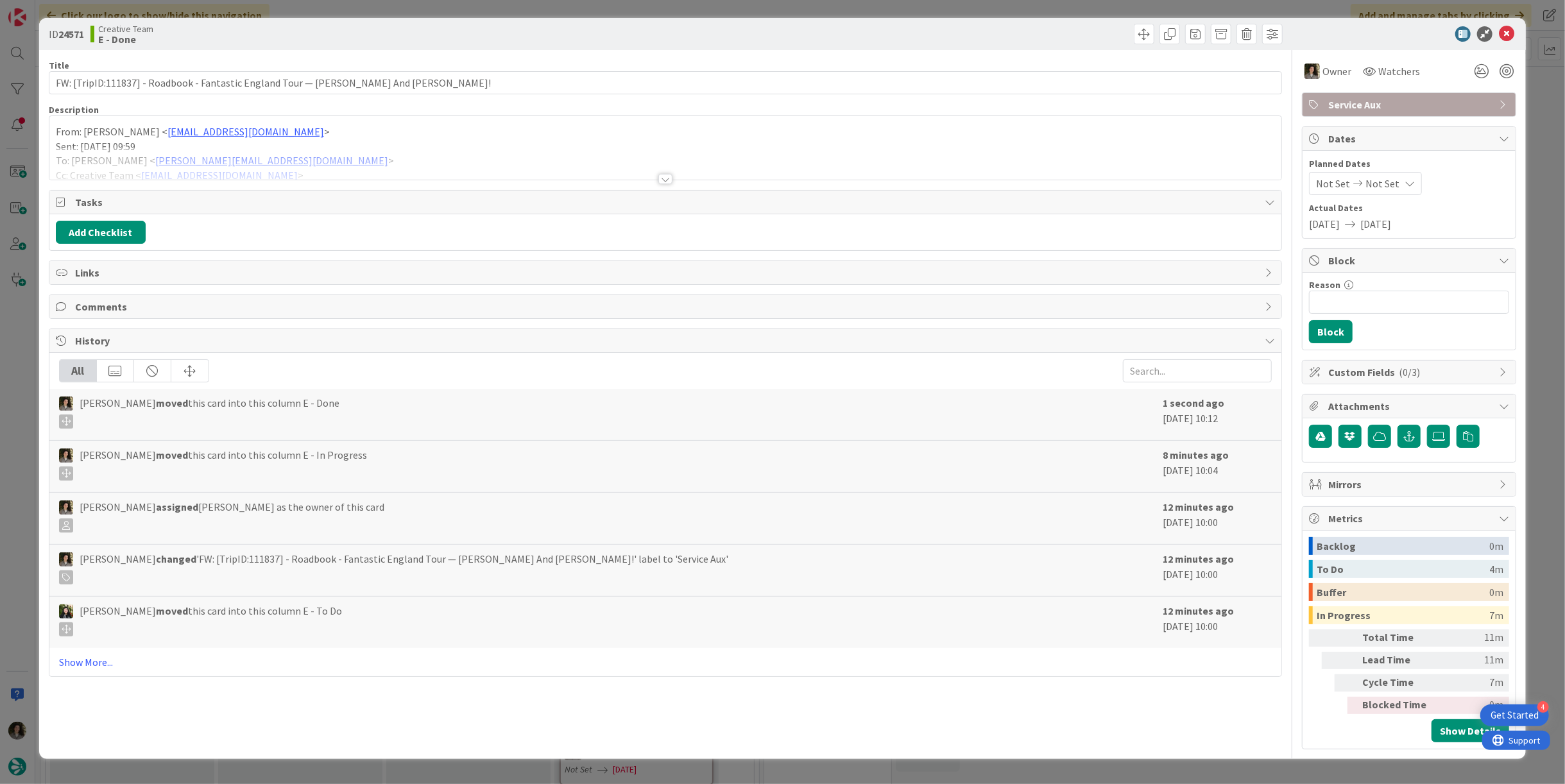
drag, startPoint x: 667, startPoint y: 171, endPoint x: 679, endPoint y: 170, distance: 12.0
click at [669, 171] on div at bounding box center [666, 163] width 1232 height 32
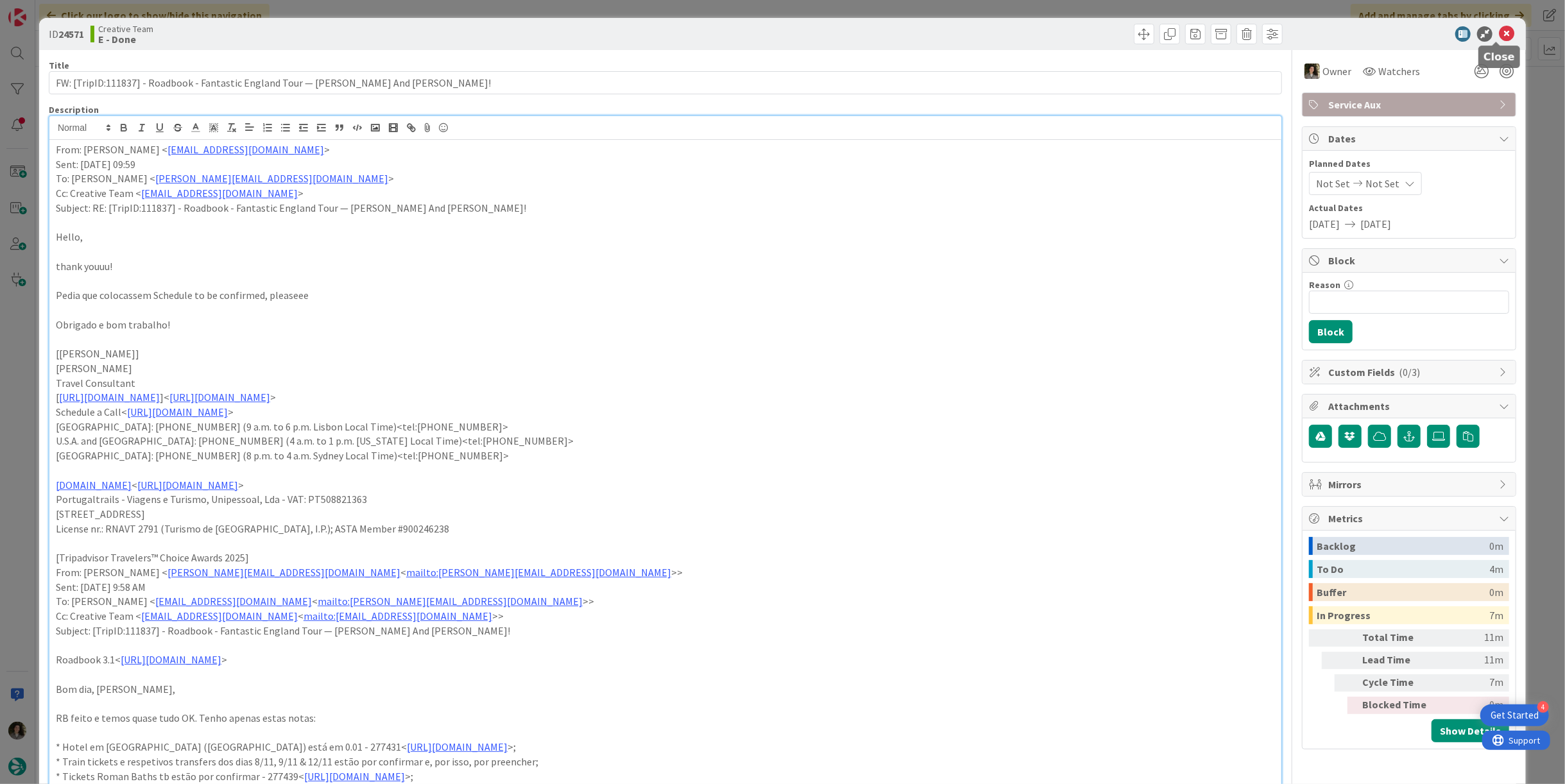
click at [1499, 34] on icon at bounding box center [1506, 34] width 15 height 15
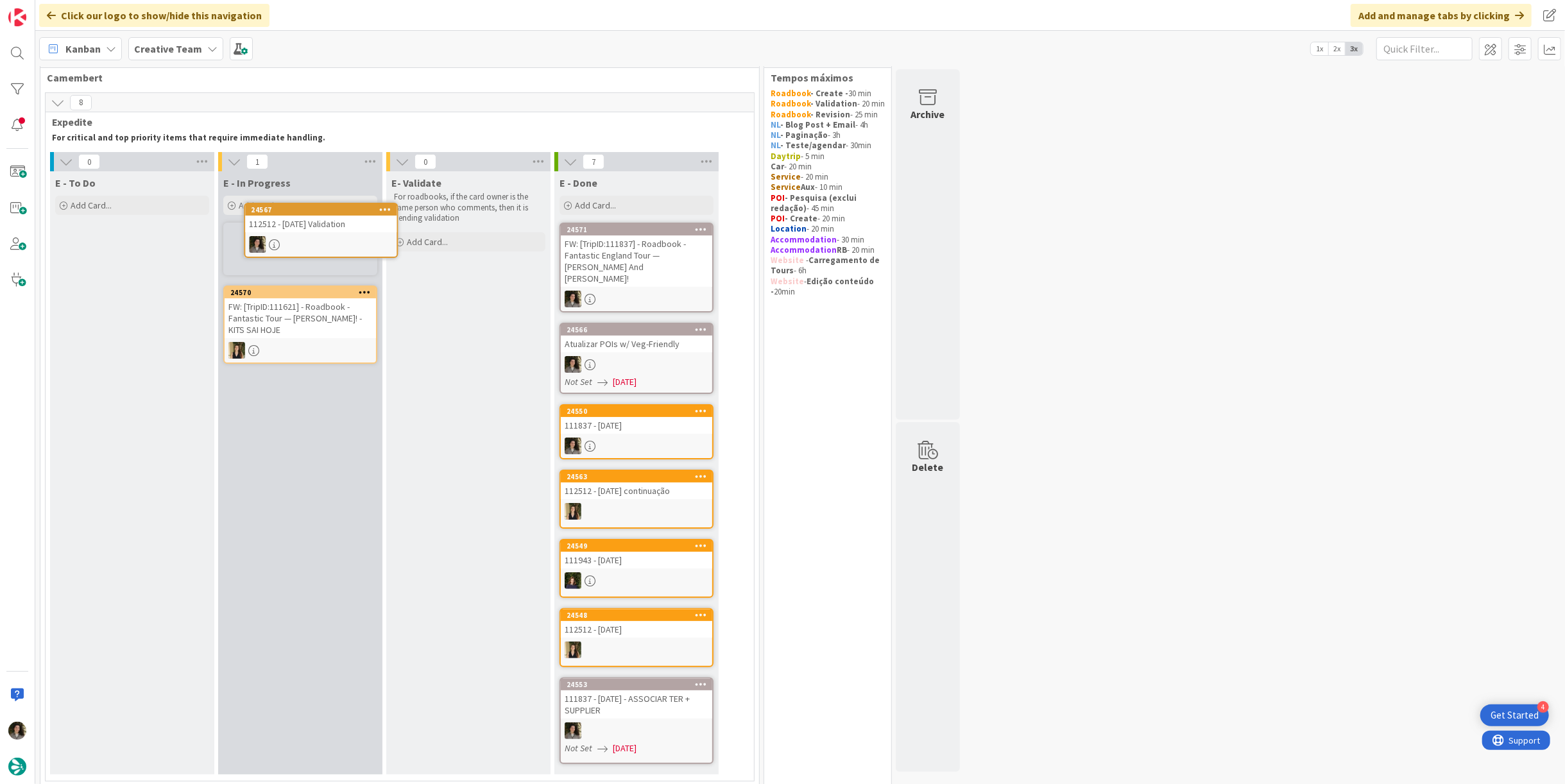
scroll to position [15, 0]
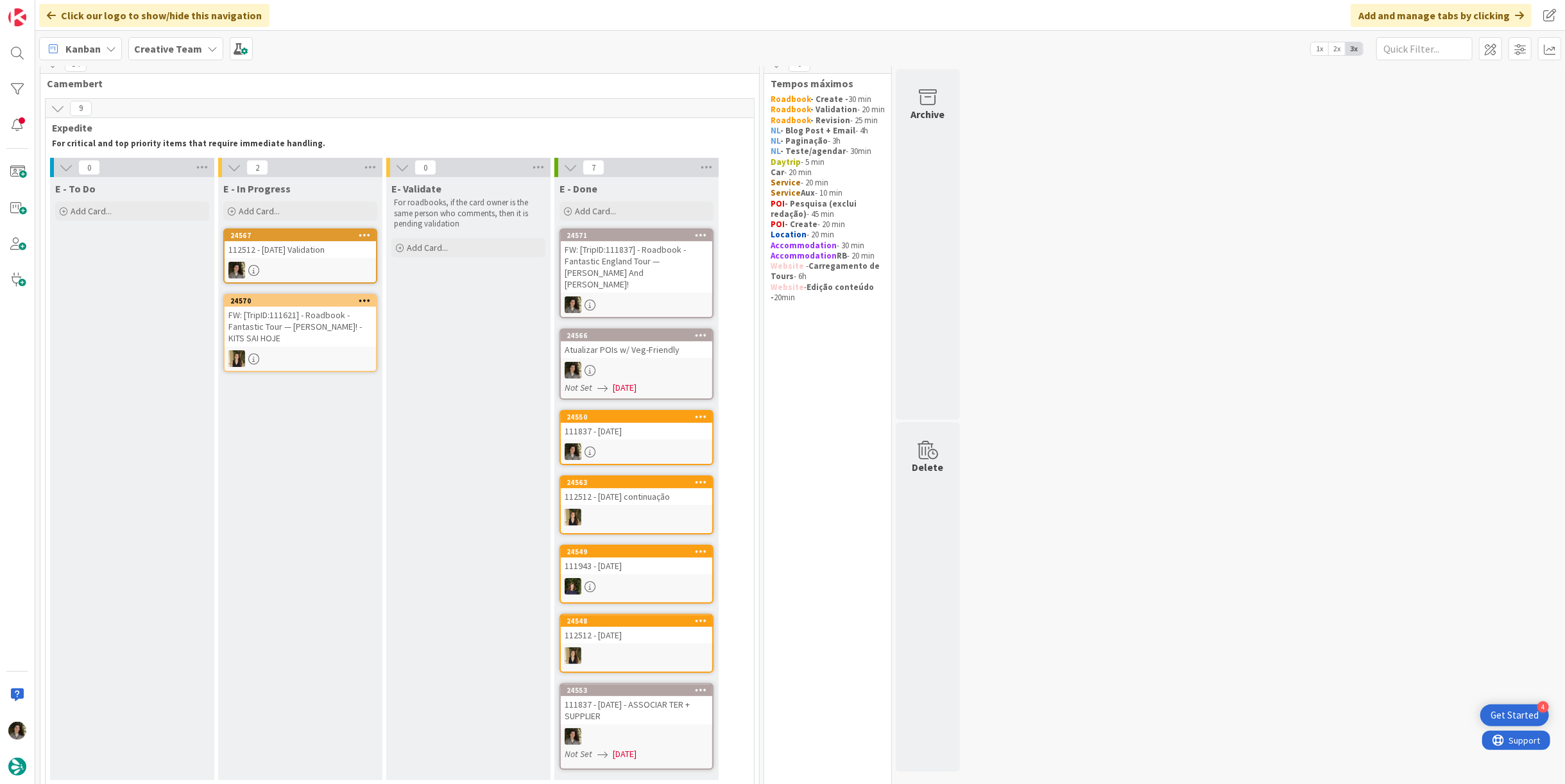
click at [343, 246] on div "112512 - [DATE] Validation" at bounding box center [300, 249] width 151 height 17
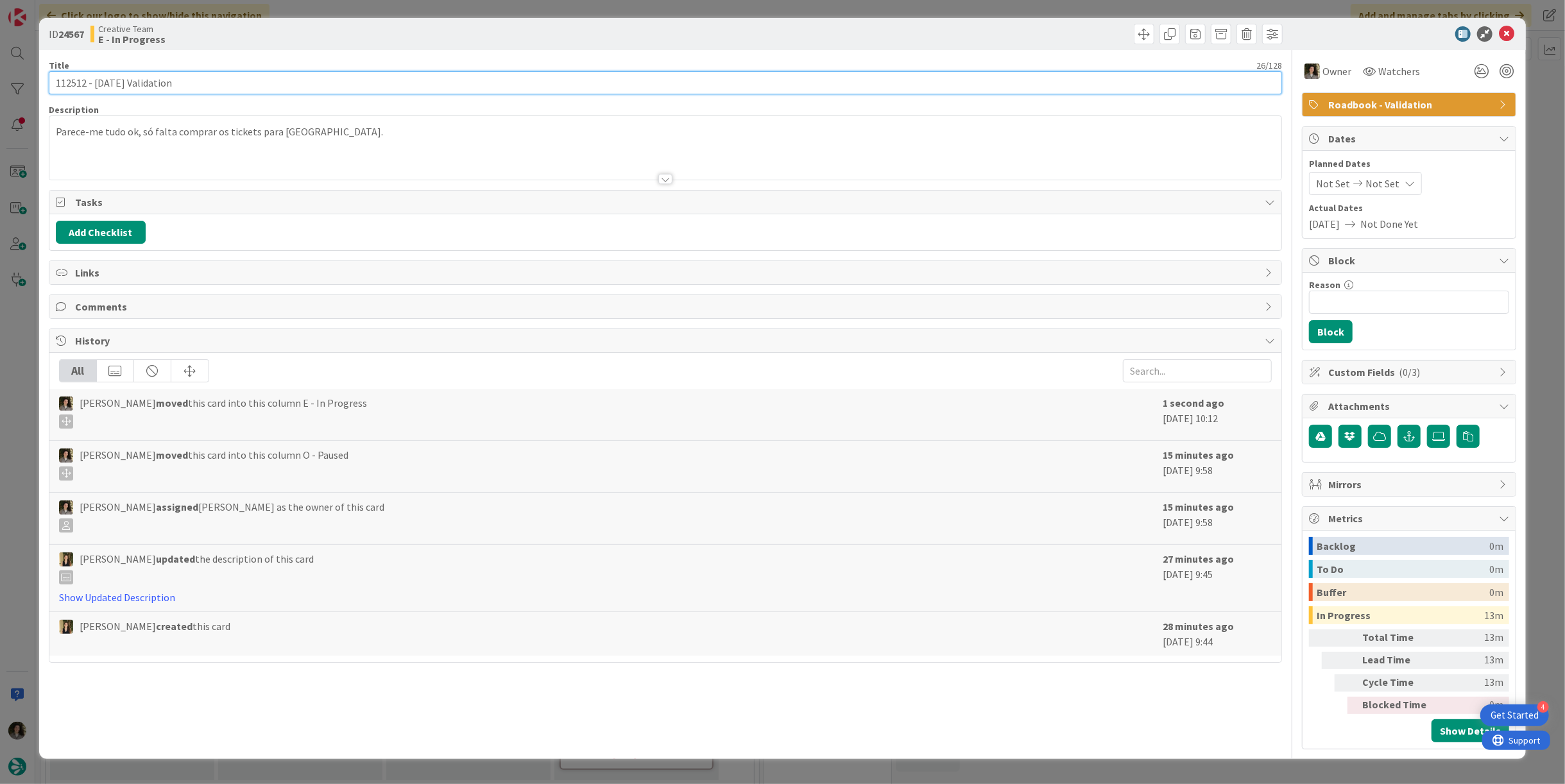
drag, startPoint x: 85, startPoint y: 83, endPoint x: -30, endPoint y: 87, distance: 115.1
click at [0, 87] on html "4 Get Started Click our logo to show/hide this navigation Add and manage tabs b…" at bounding box center [782, 392] width 1565 height 784
